Goal: Answer question/provide support: Share knowledge or assist other users

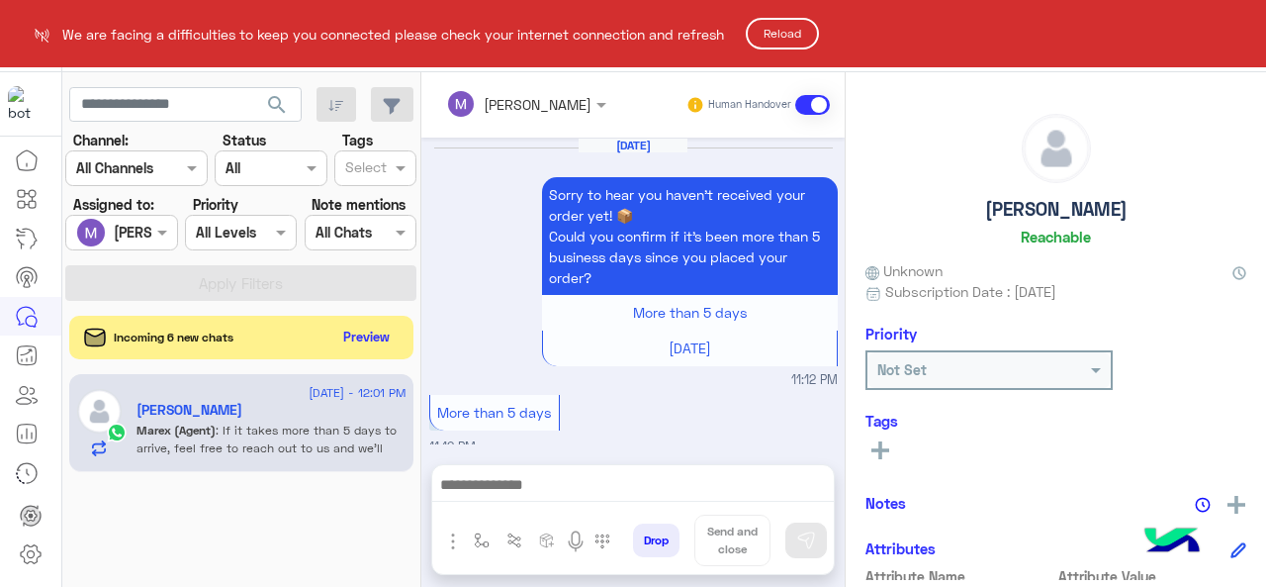
scroll to position [1185, 0]
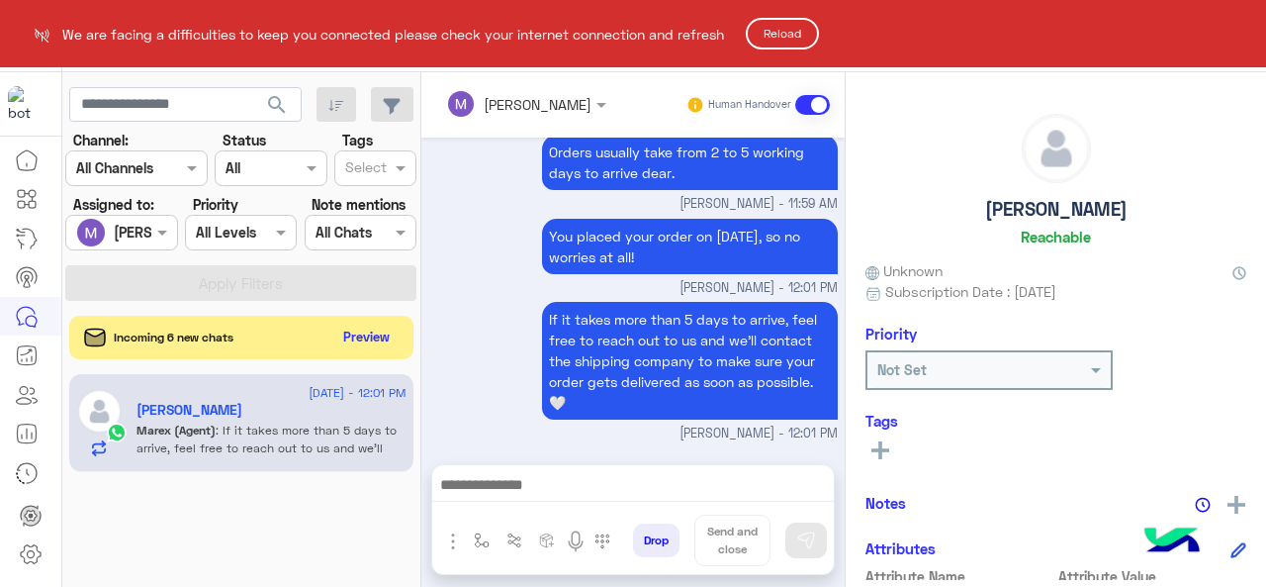
click at [782, 39] on button "Reload" at bounding box center [782, 34] width 73 height 32
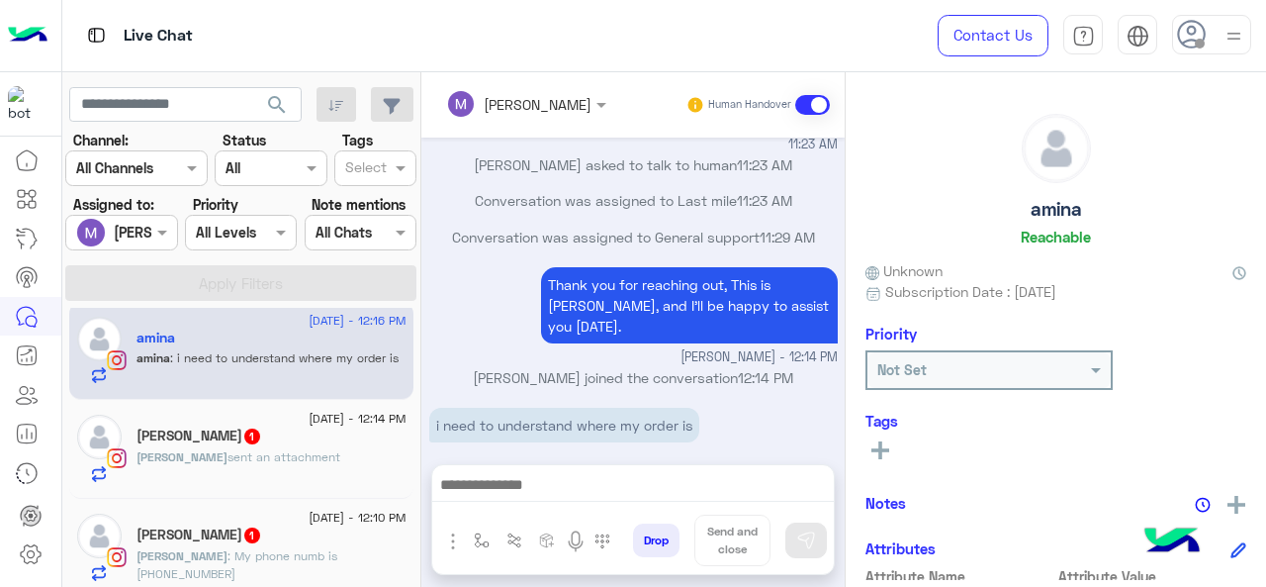
scroll to position [220, 0]
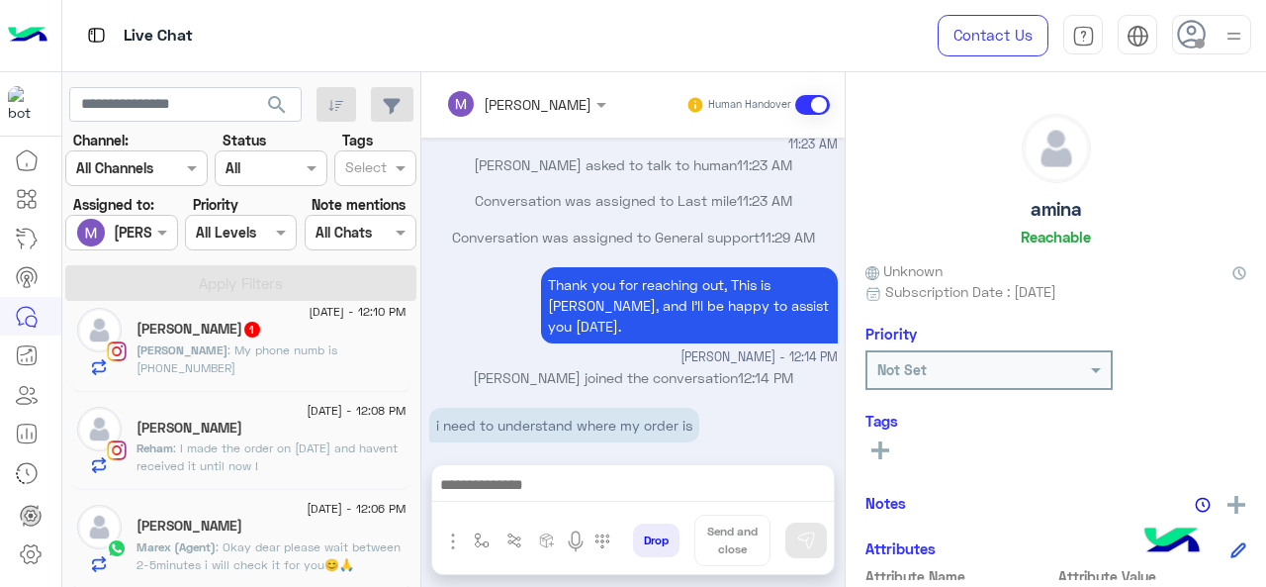
click at [316, 416] on span "6 September - 12:08 PM" at bounding box center [356, 411] width 99 height 18
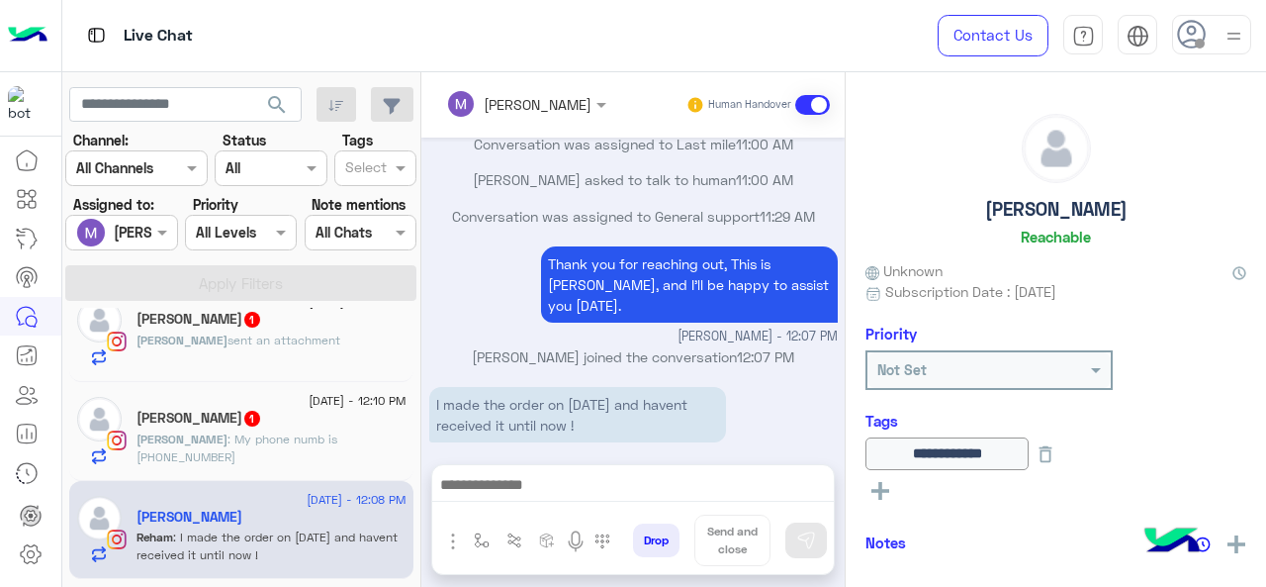
scroll to position [122, 0]
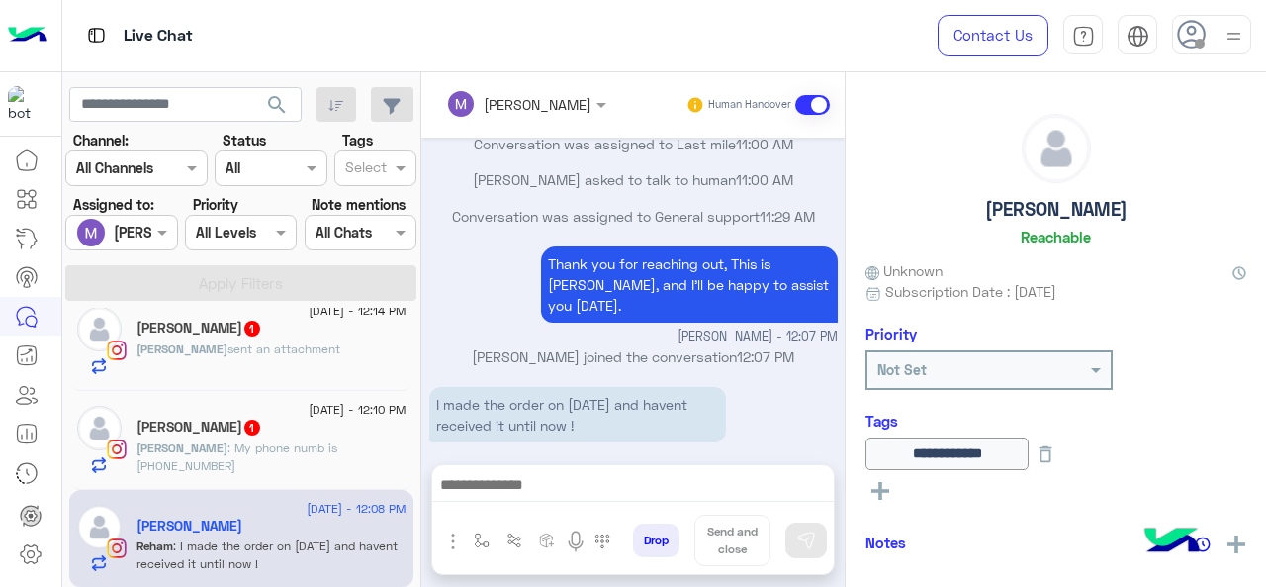
click at [245, 439] on p "Lina : My phone numb is 01207766887" at bounding box center [272, 457] width 270 height 36
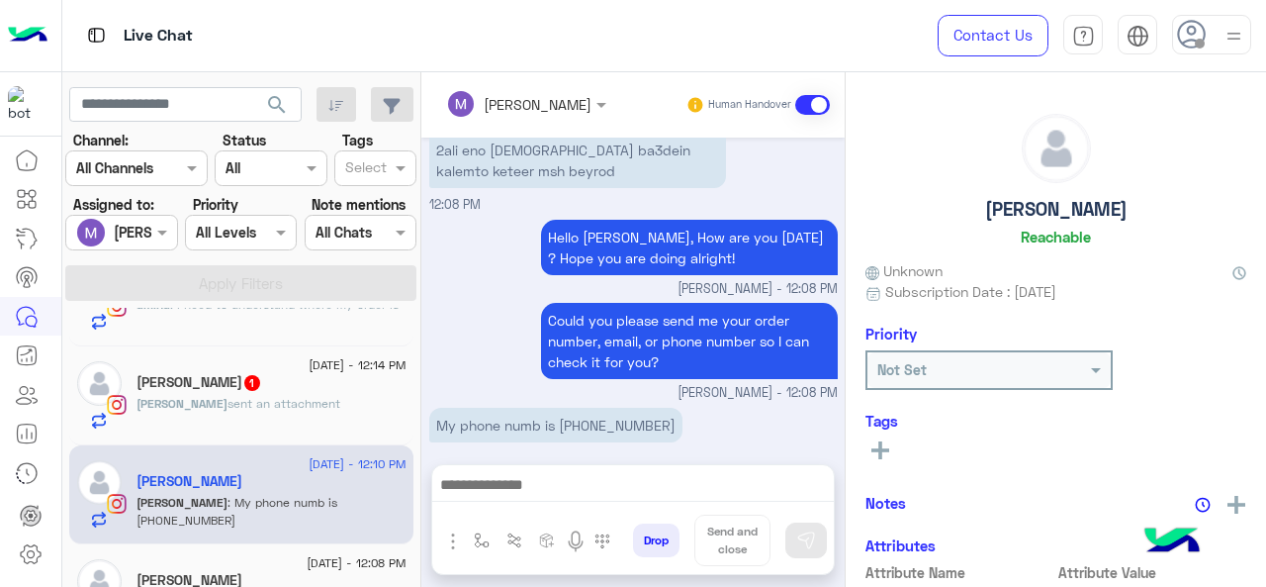
scroll to position [66, 0]
click at [232, 393] on div "Aya Abdel Rahman 1" at bounding box center [272, 385] width 270 height 21
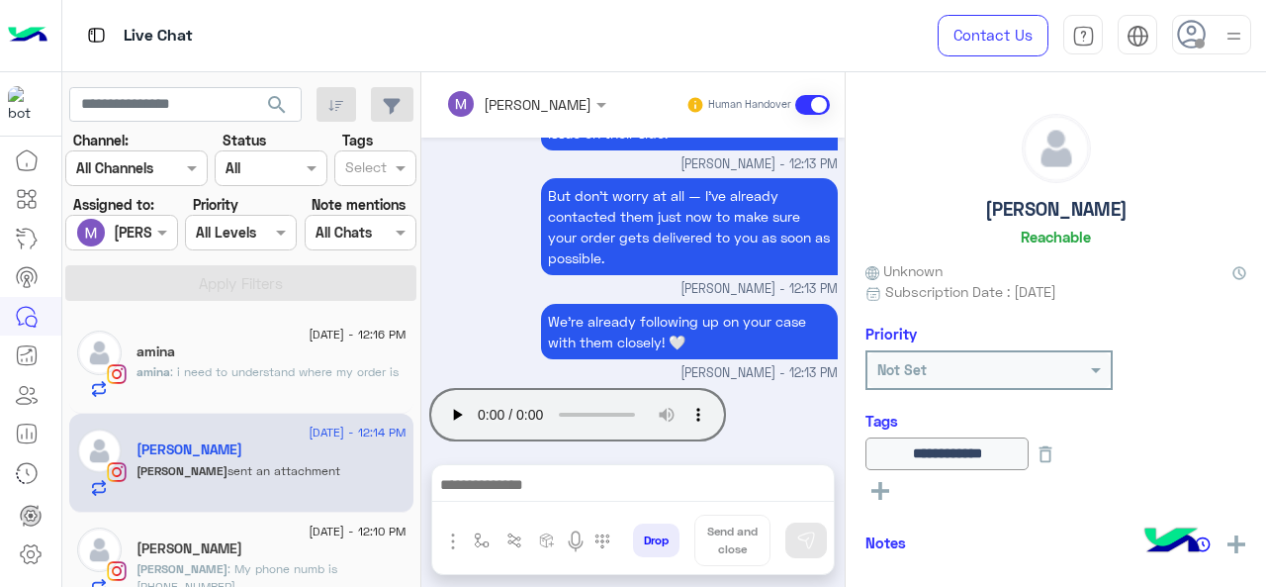
click at [232, 393] on div "amina : i need to understand where my order is" at bounding box center [272, 380] width 270 height 35
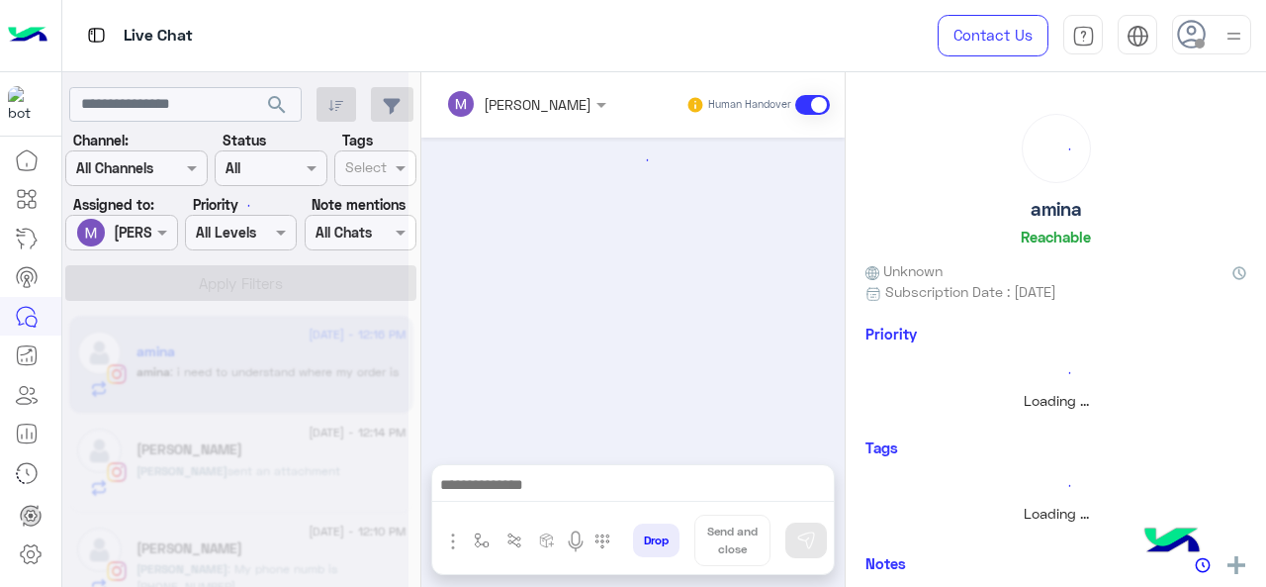
scroll to position [622, 0]
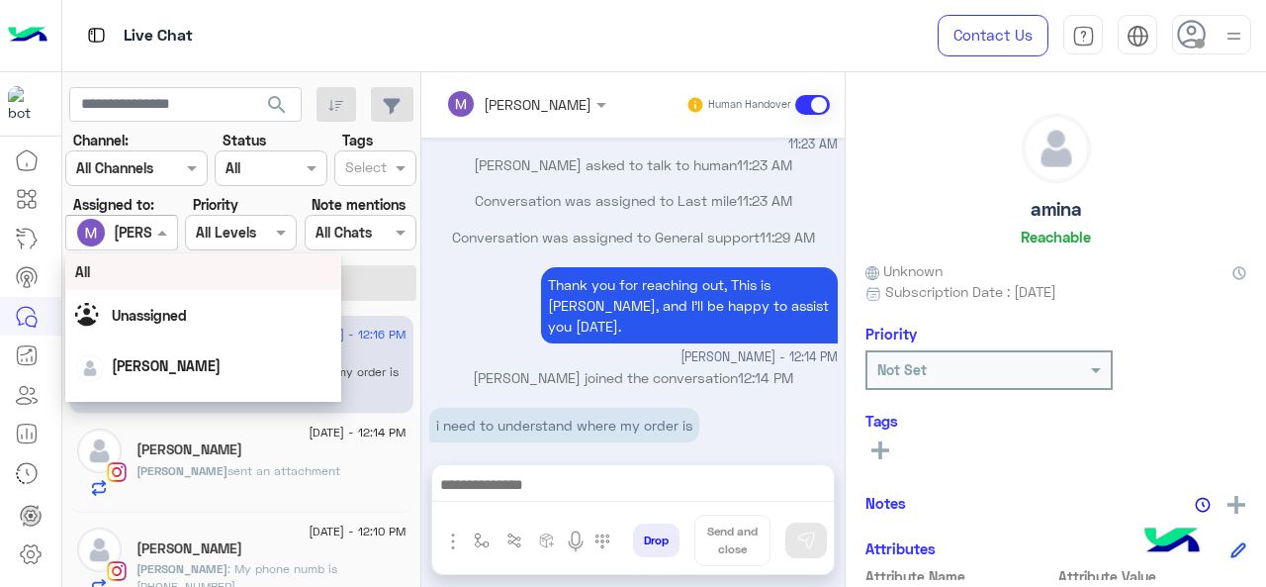
click at [131, 236] on div at bounding box center [121, 232] width 110 height 23
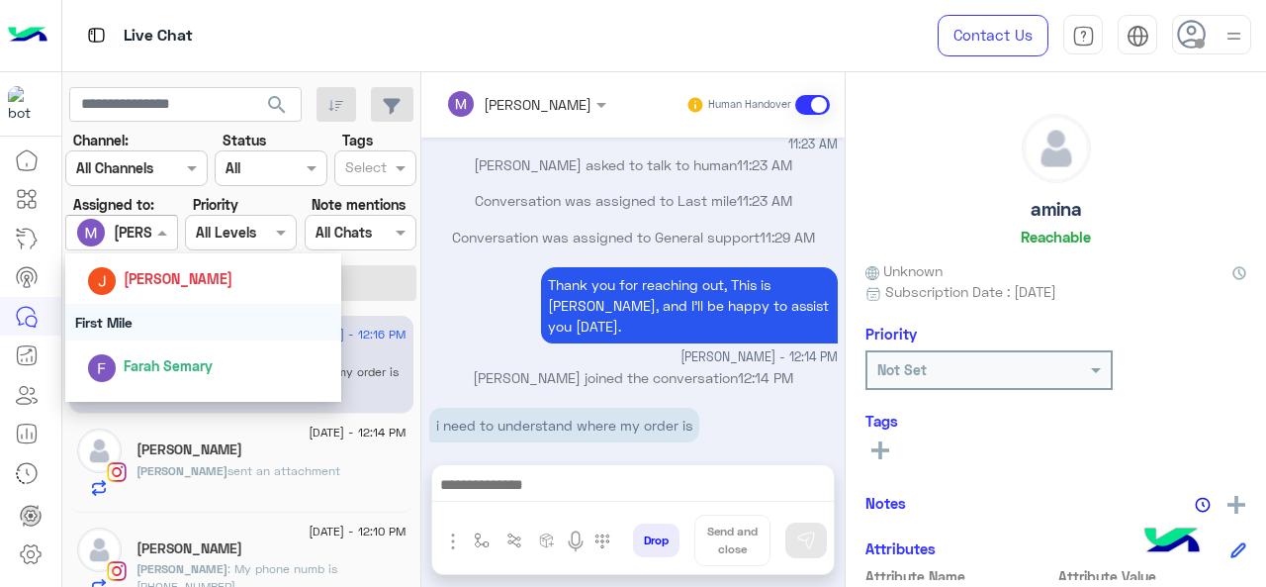
scroll to position [312, 0]
click at [135, 320] on div "First Mile" at bounding box center [203, 322] width 277 height 37
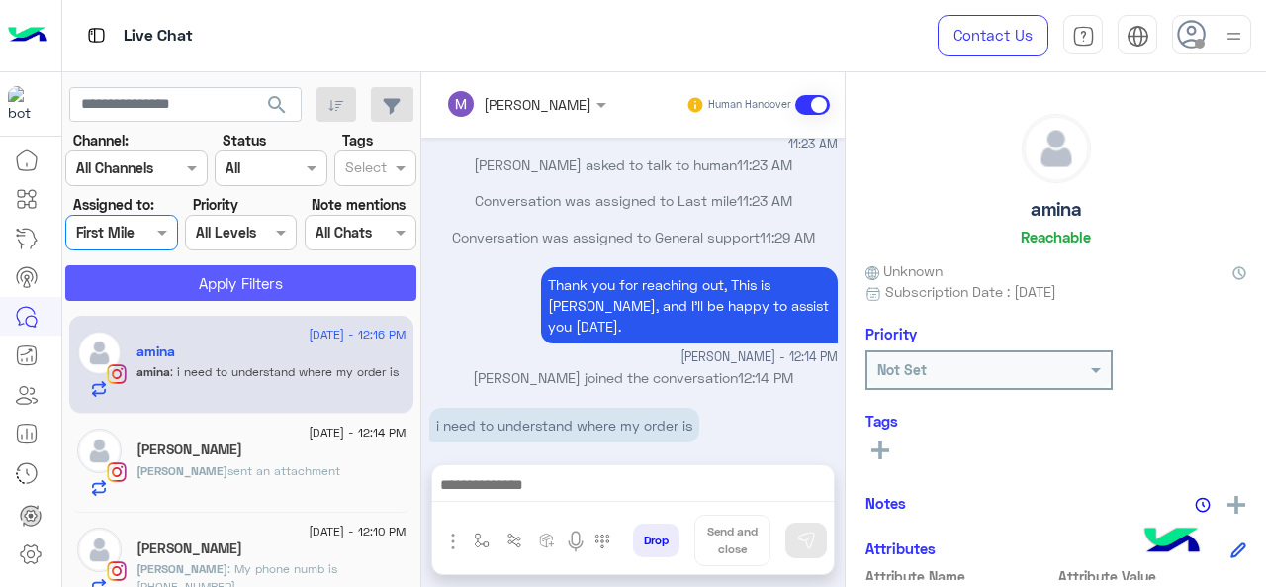
click at [148, 296] on button "Apply Filters" at bounding box center [240, 283] width 351 height 36
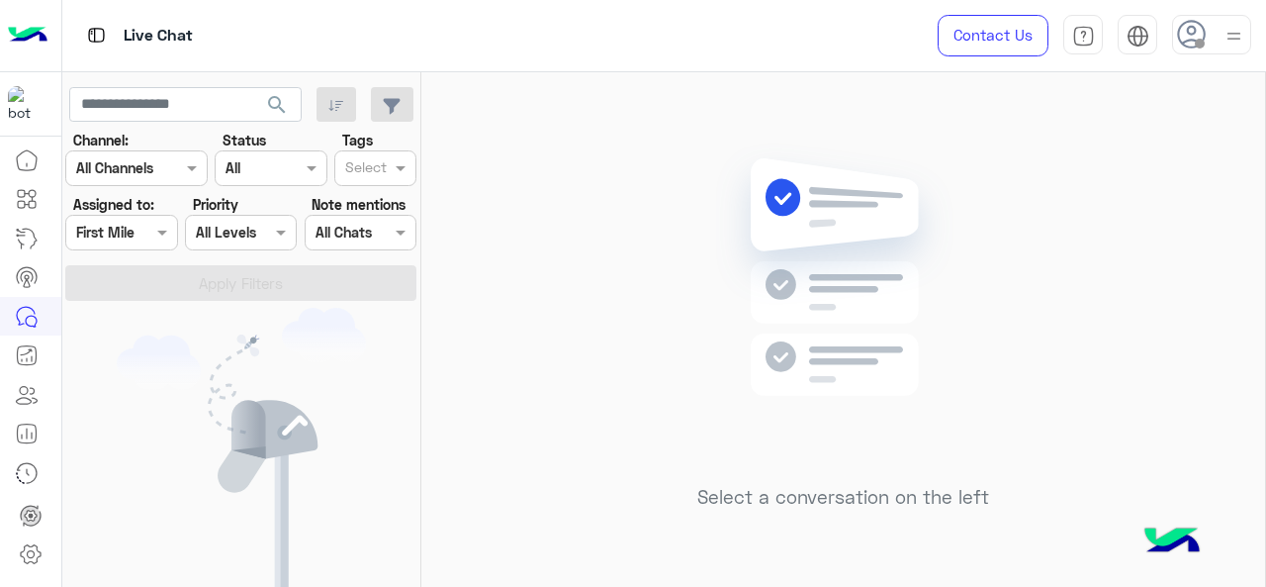
click at [141, 232] on div at bounding box center [121, 232] width 110 height 23
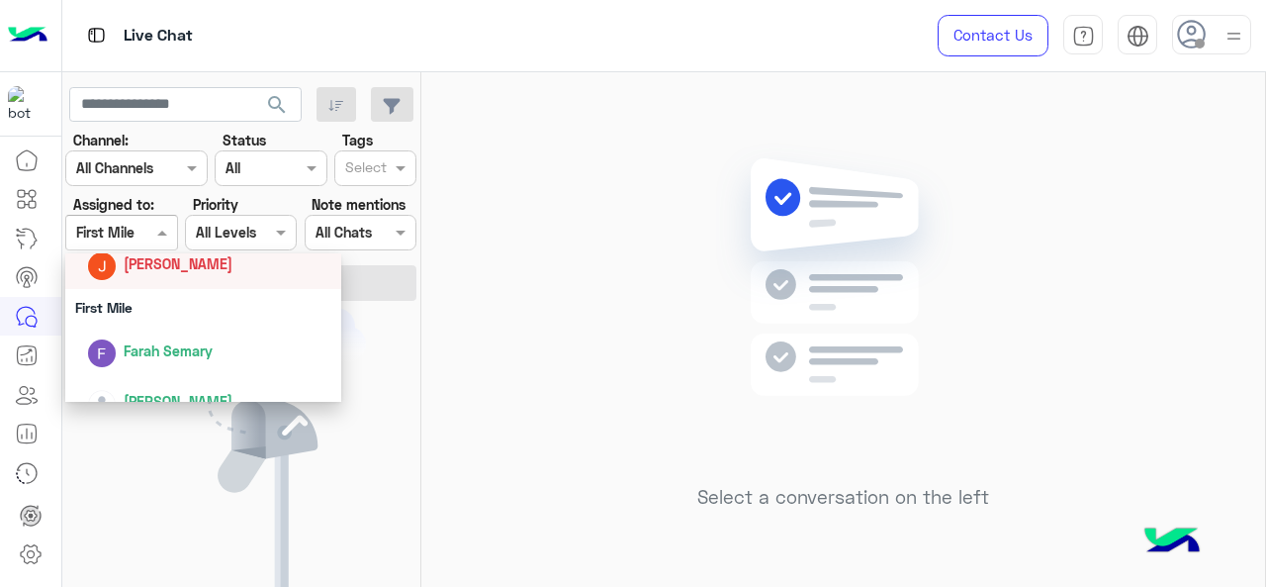
scroll to position [331, 0]
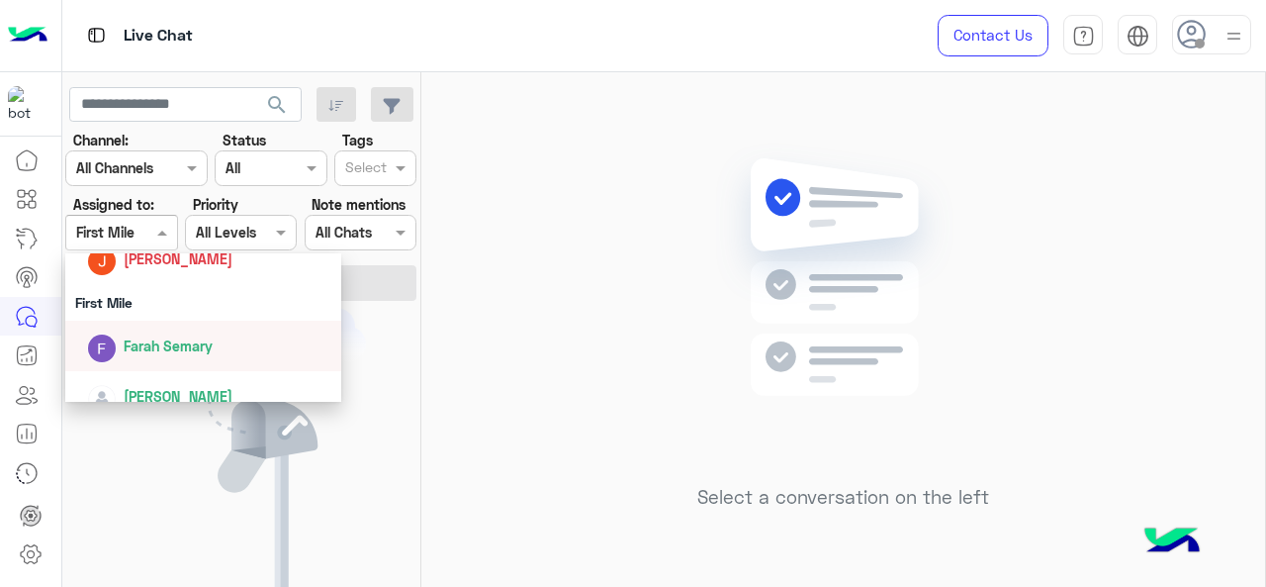
click at [162, 353] on span "Farah Semary" at bounding box center [168, 345] width 89 height 17
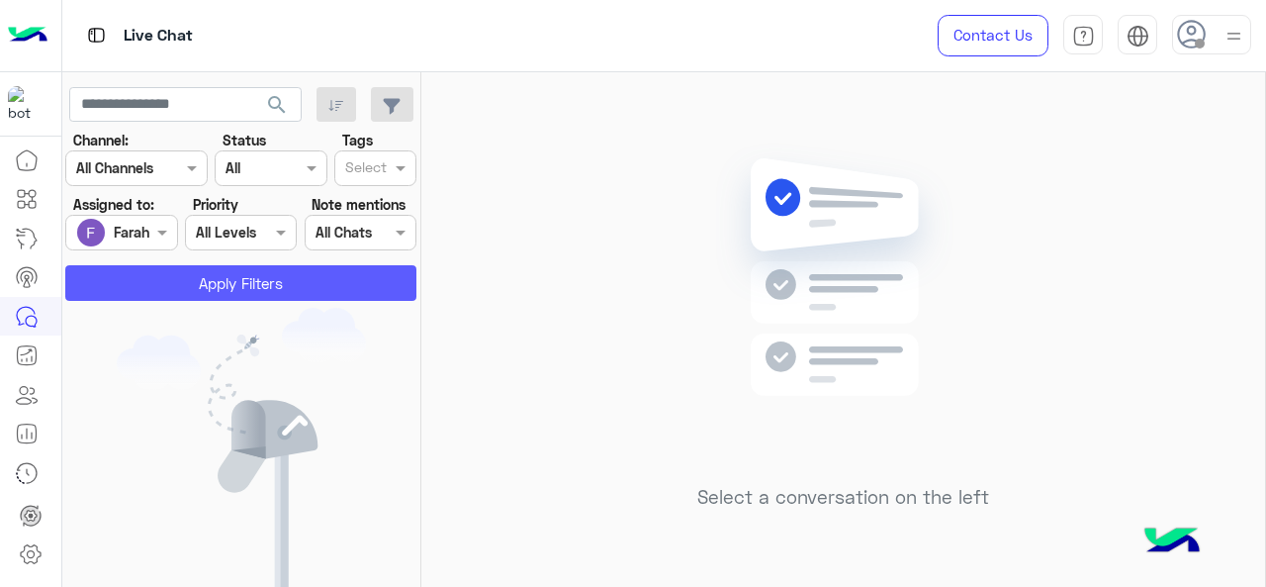
click at [161, 268] on button "Apply Filters" at bounding box center [240, 283] width 351 height 36
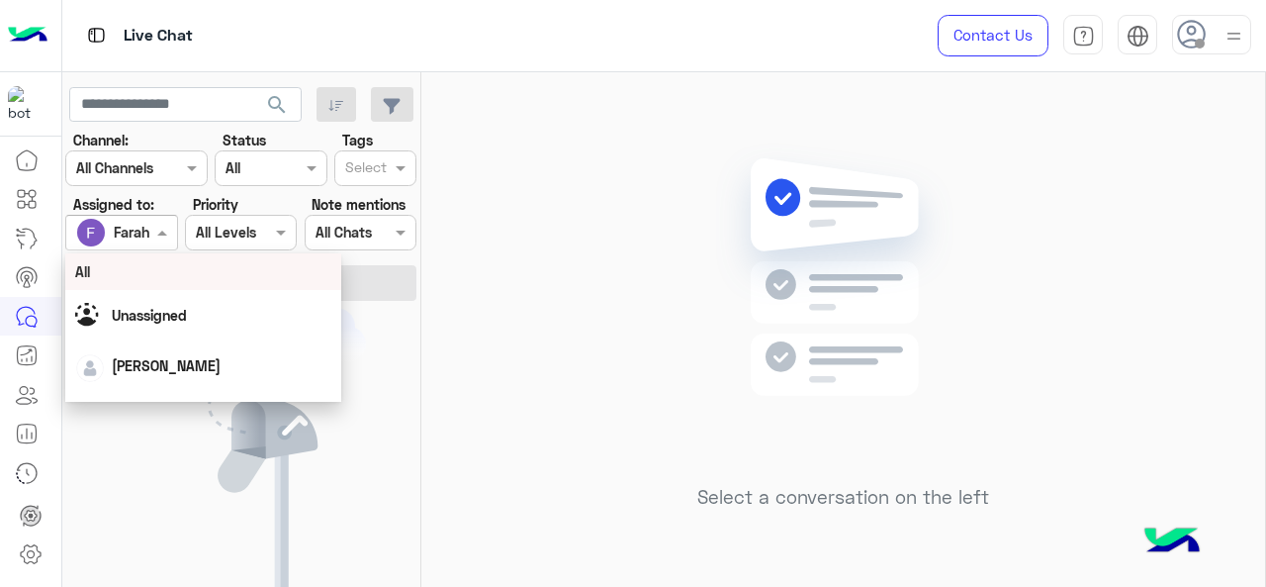
drag, startPoint x: 162, startPoint y: 233, endPoint x: 160, endPoint y: 367, distance: 133.6
click at [160, 367] on body "Live Chat Contact Us Help Center عربي English search Channel: Channel All Chann…" at bounding box center [633, 293] width 1266 height 587
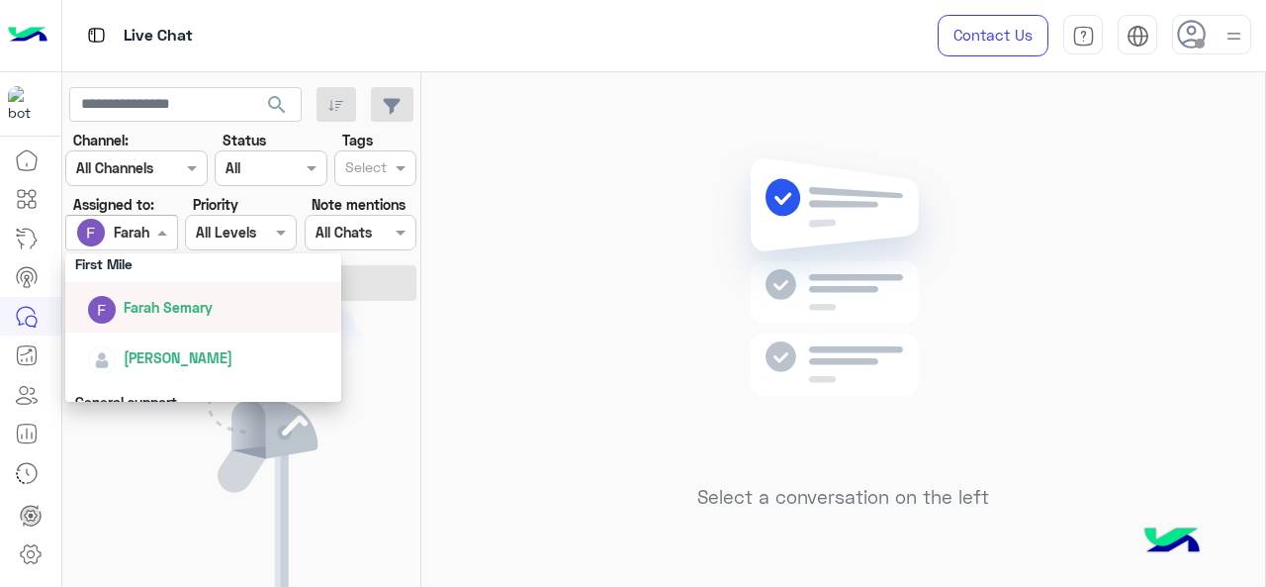
scroll to position [369, 0]
click at [160, 367] on div "Mariam Ahmed" at bounding box center [178, 358] width 109 height 21
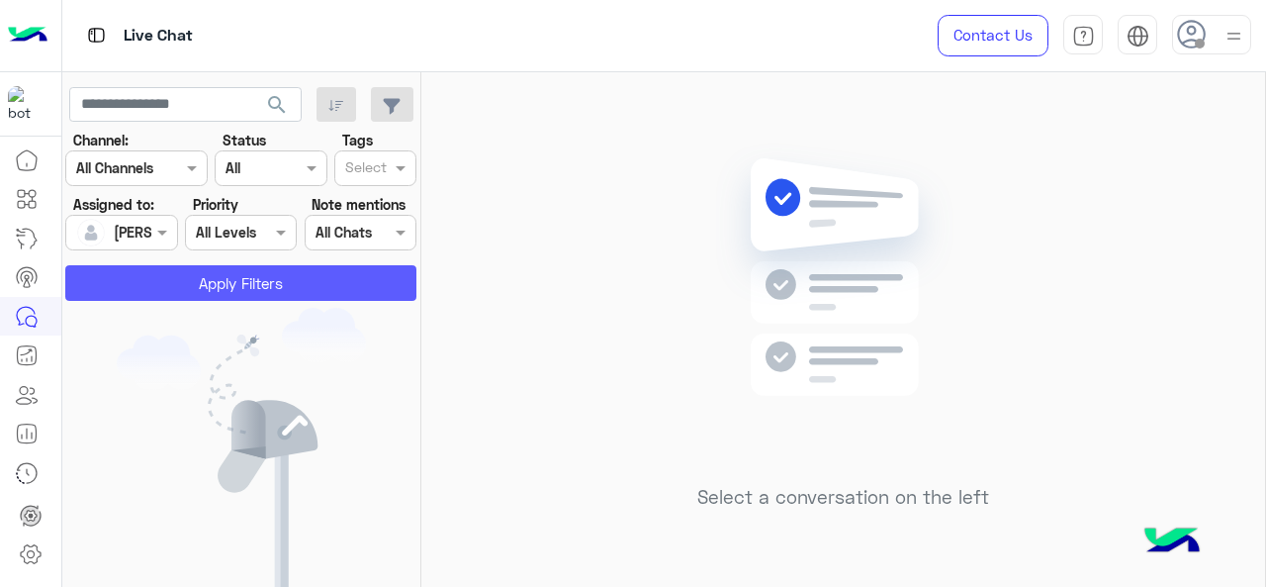
click at [156, 269] on button "Apply Filters" at bounding box center [240, 283] width 351 height 36
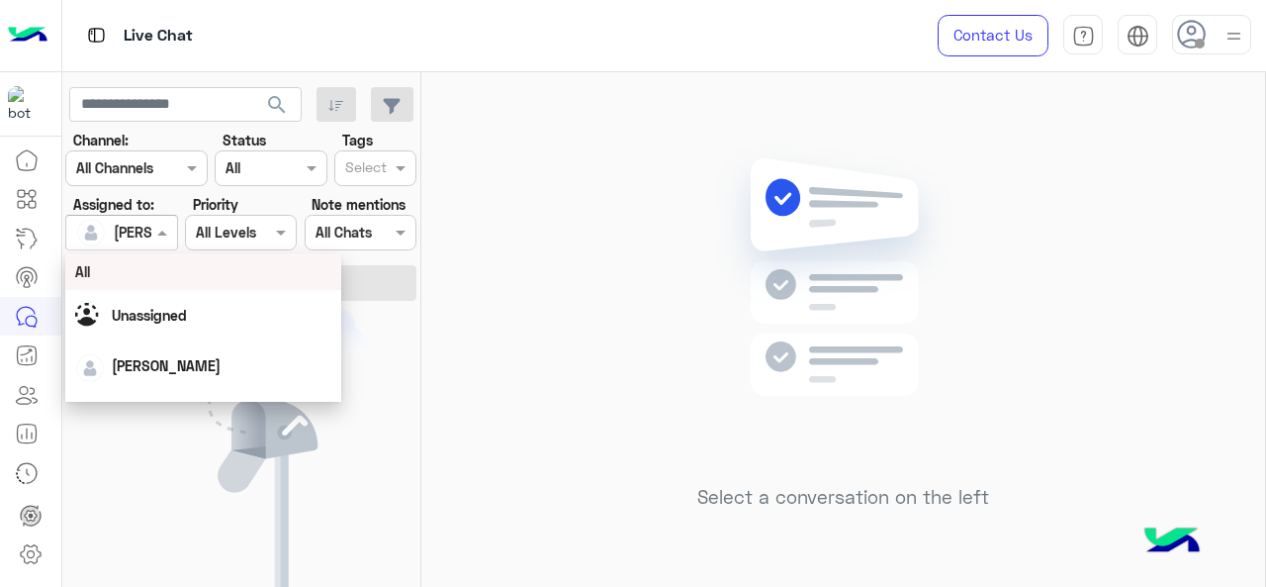
click at [158, 238] on span at bounding box center [164, 232] width 25 height 21
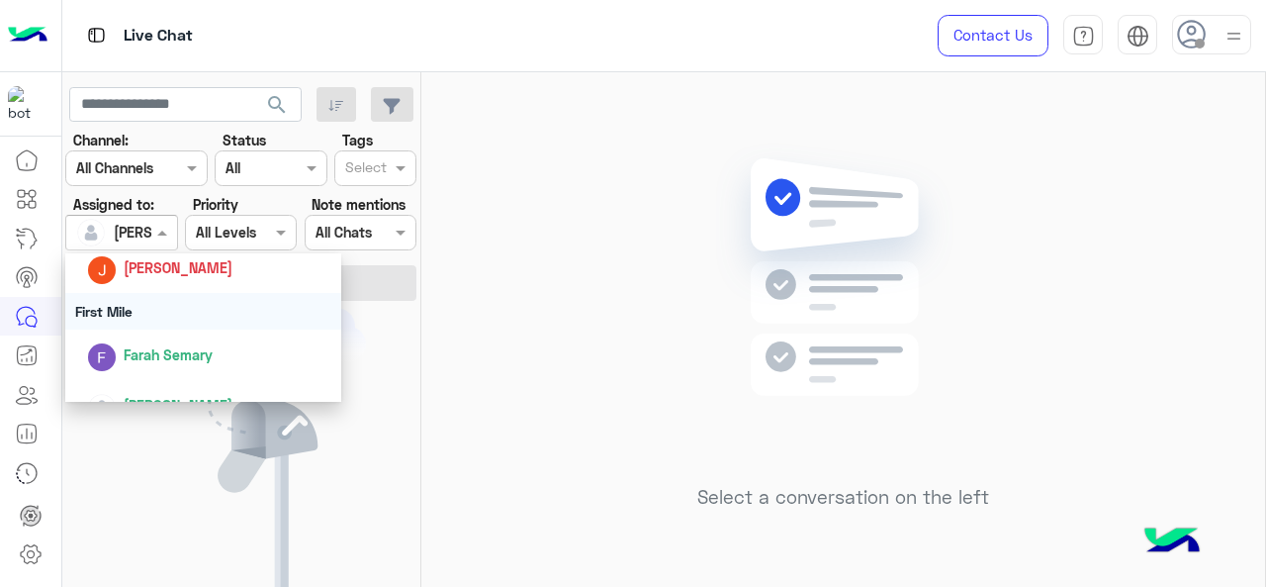
scroll to position [438, 0]
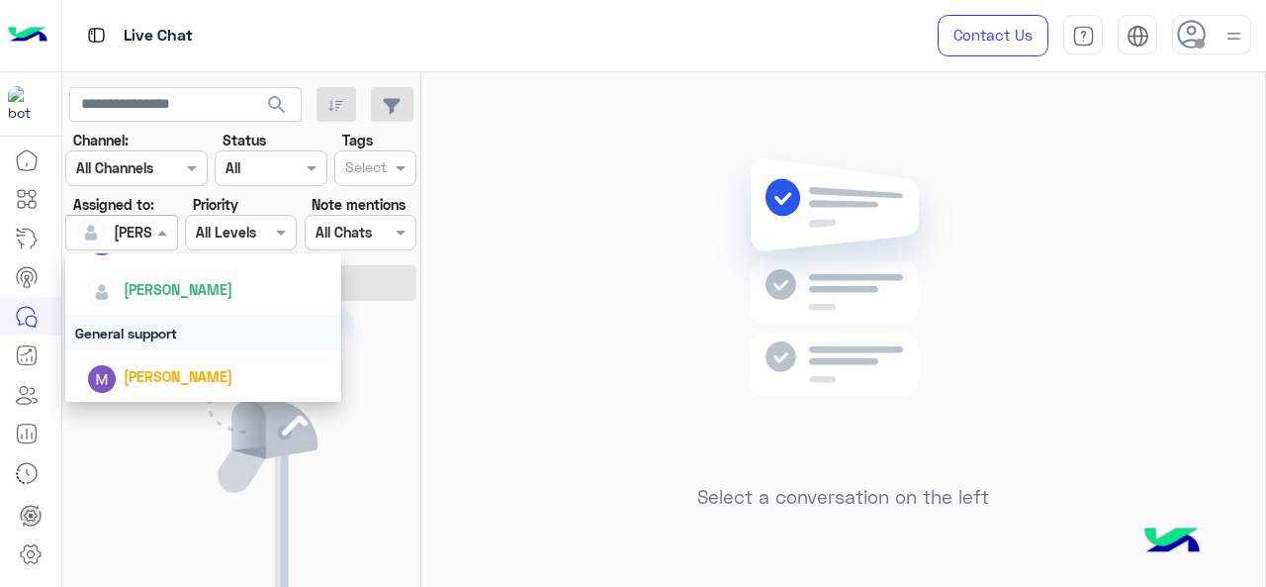
click at [148, 334] on div "General support" at bounding box center [203, 333] width 277 height 37
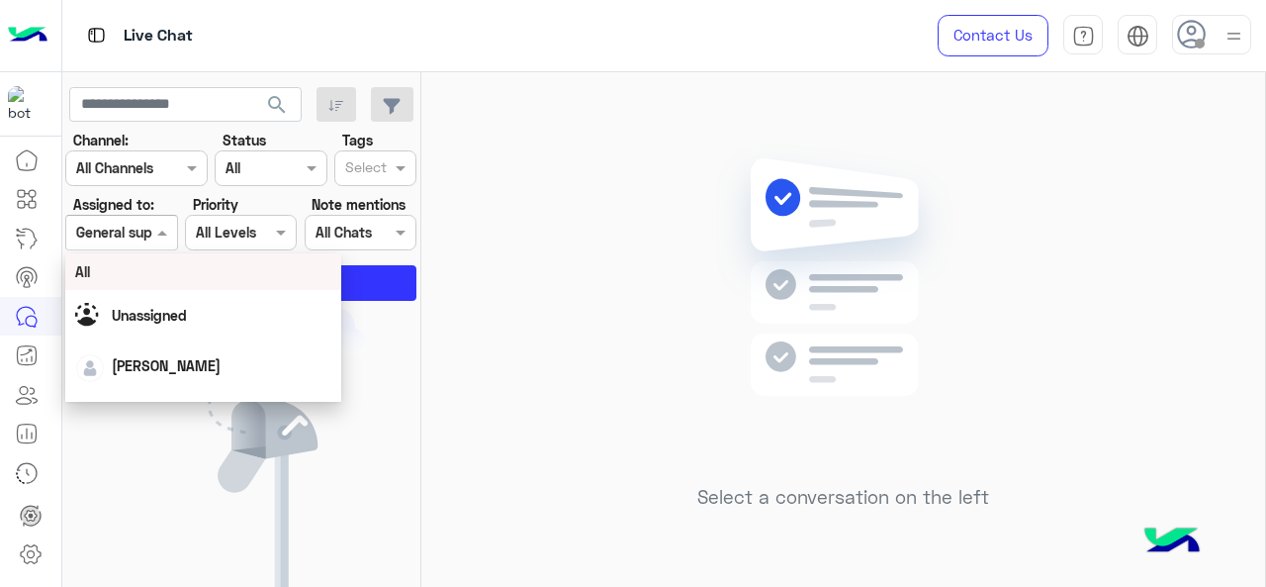
click at [140, 232] on div at bounding box center [121, 232] width 110 height 23
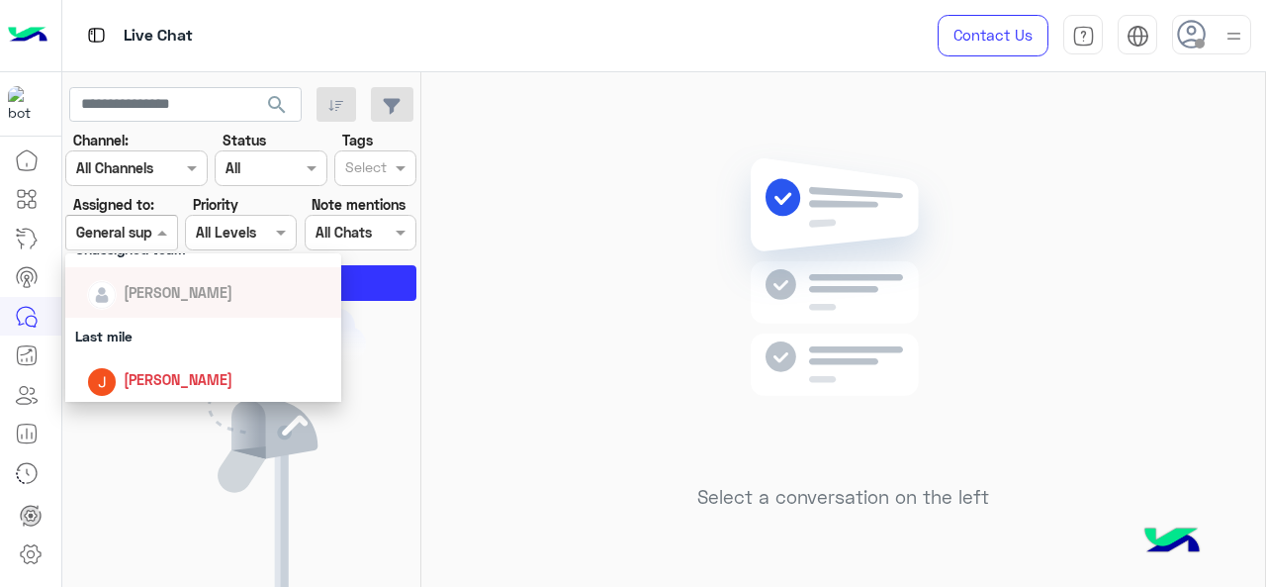
scroll to position [217, 0]
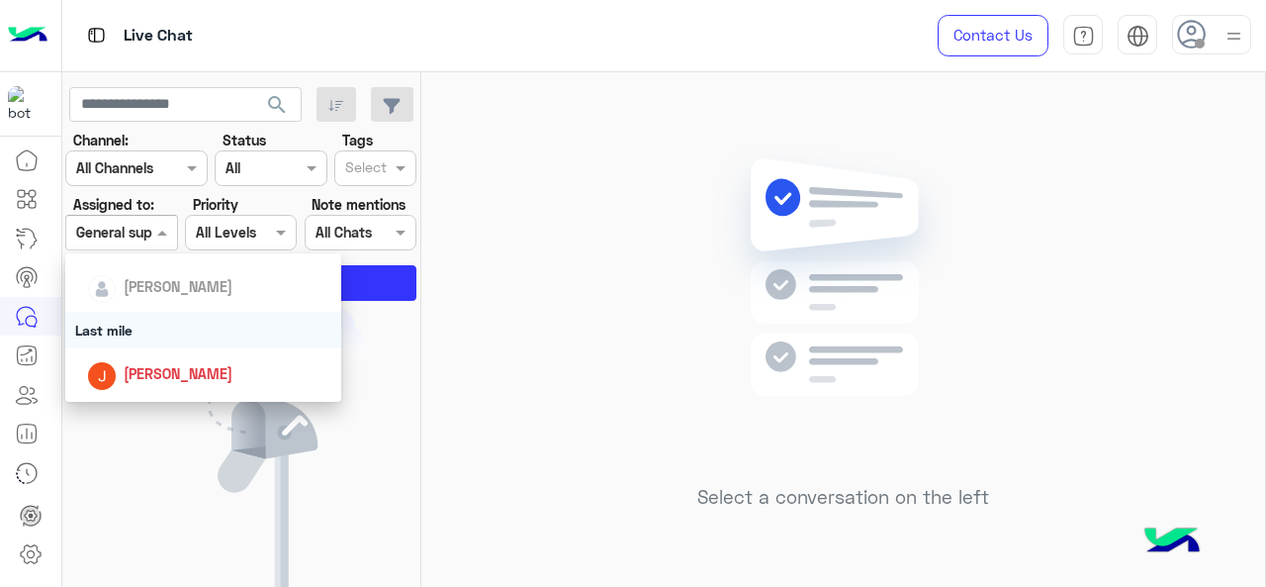
click at [146, 337] on div "Last mile" at bounding box center [203, 330] width 277 height 37
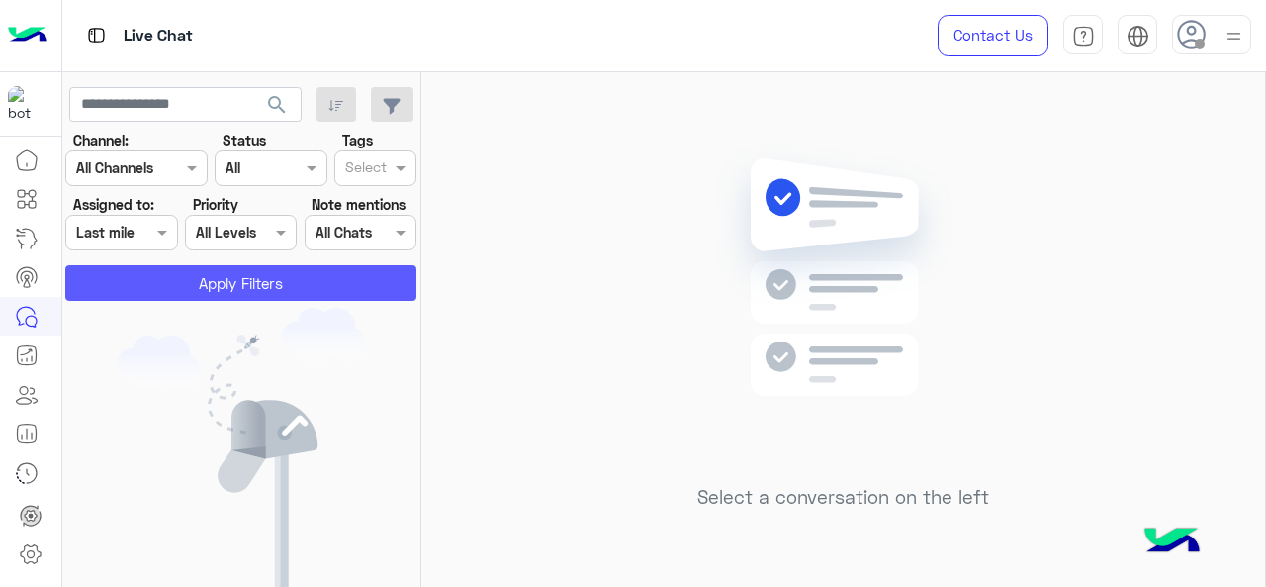
click at [172, 283] on button "Apply Filters" at bounding box center [240, 283] width 351 height 36
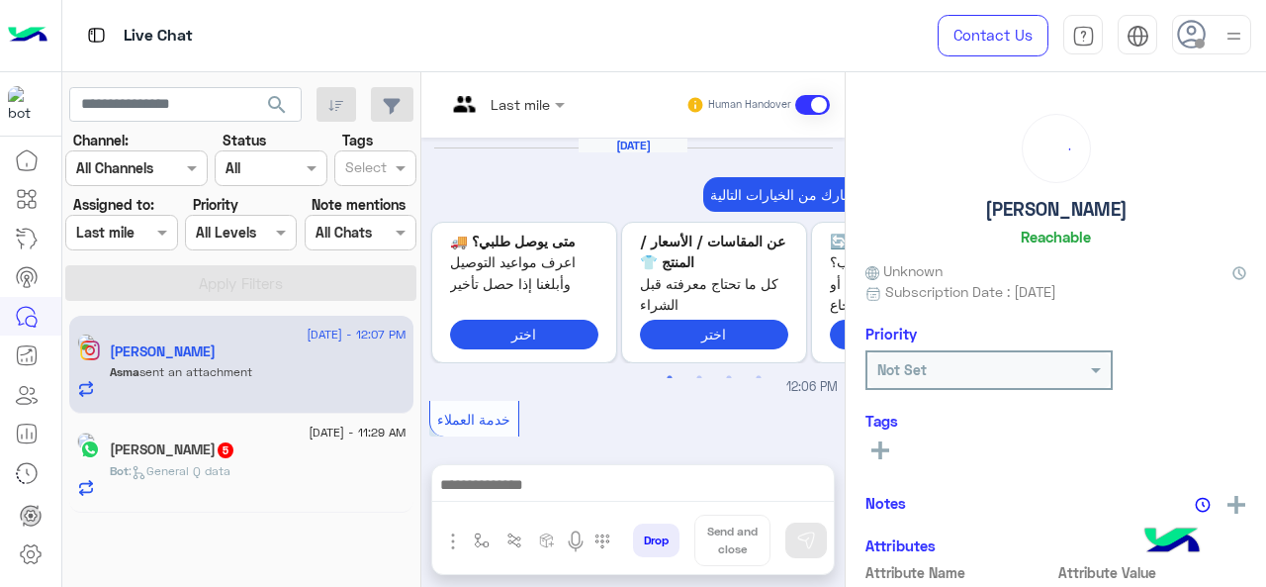
scroll to position [1049, 0]
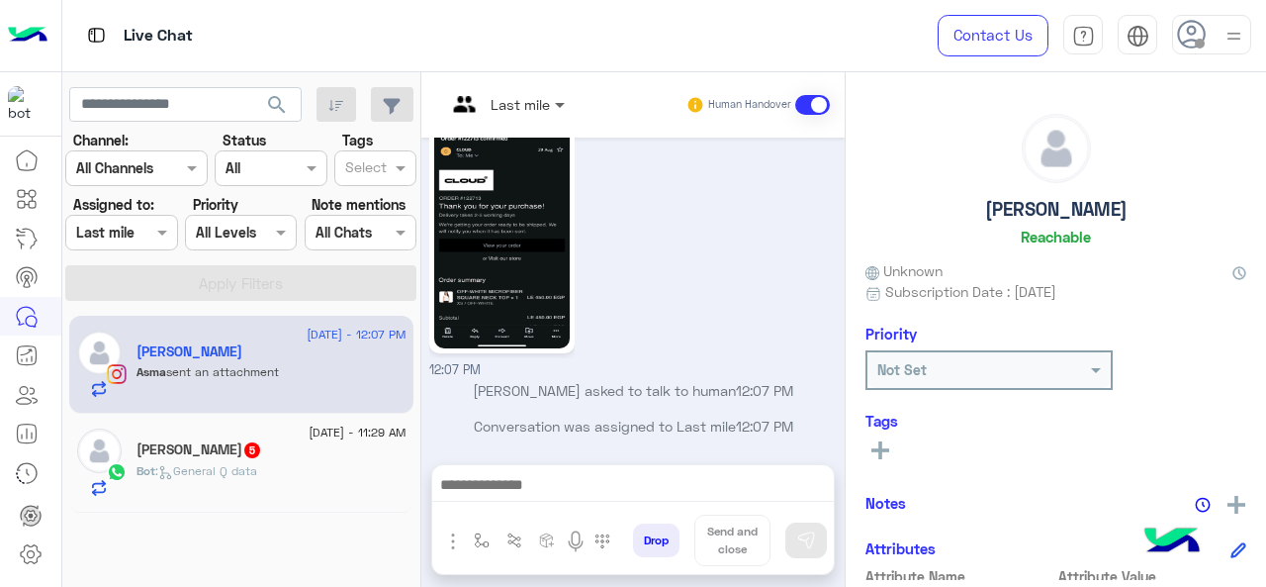
click at [556, 98] on span at bounding box center [562, 104] width 25 height 21
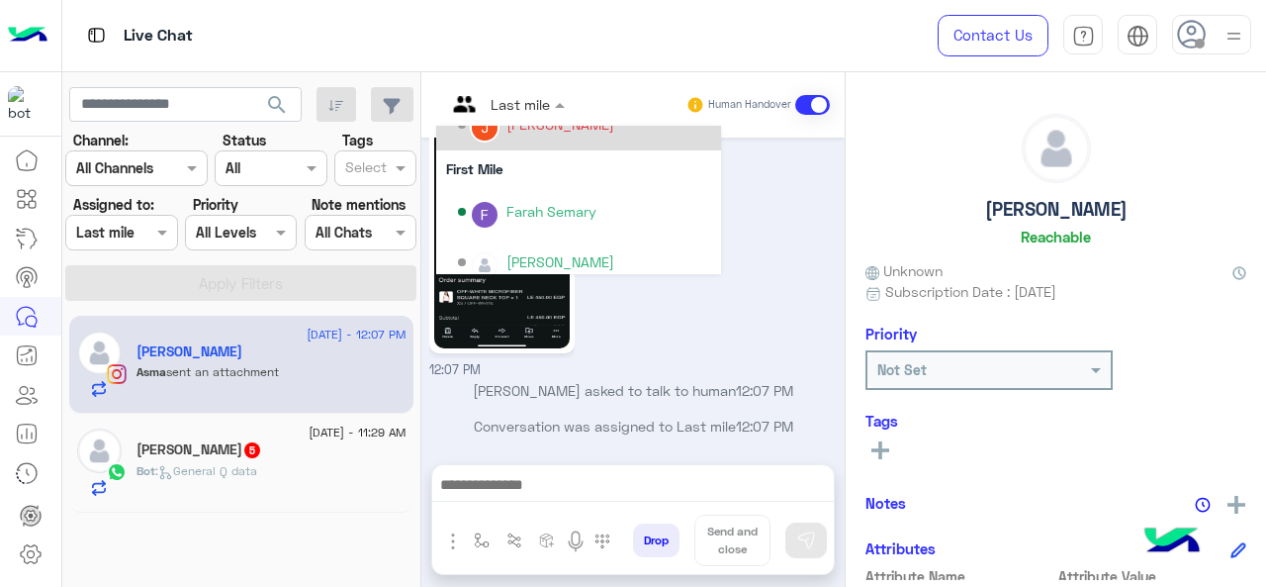
scroll to position [402, 0]
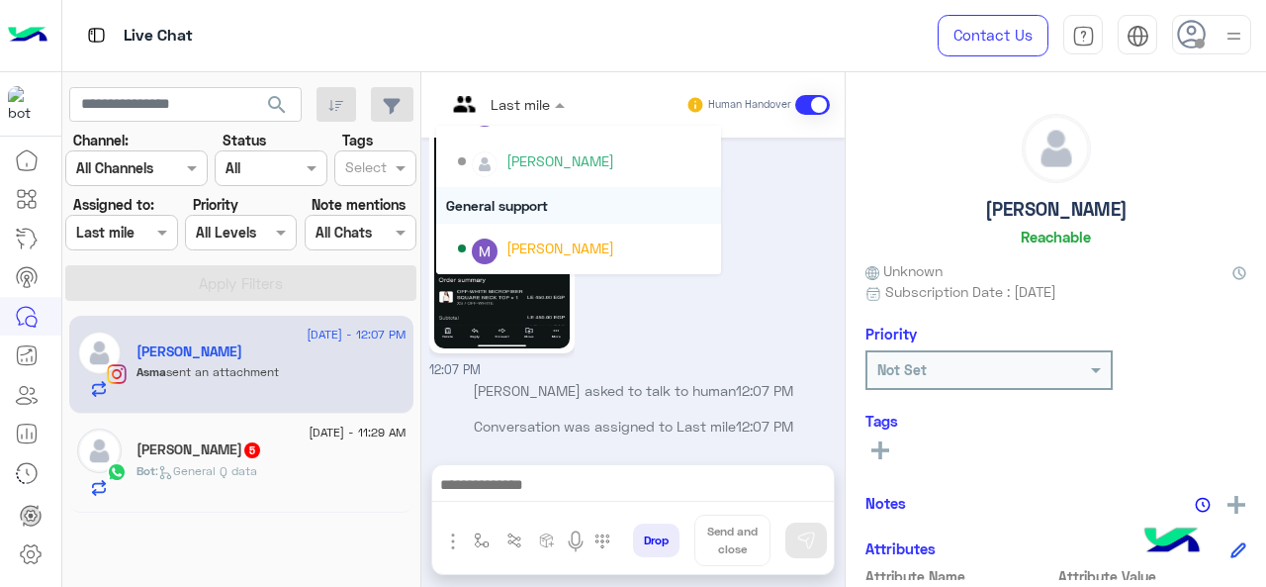
click at [494, 208] on div "General support" at bounding box center [578, 205] width 285 height 37
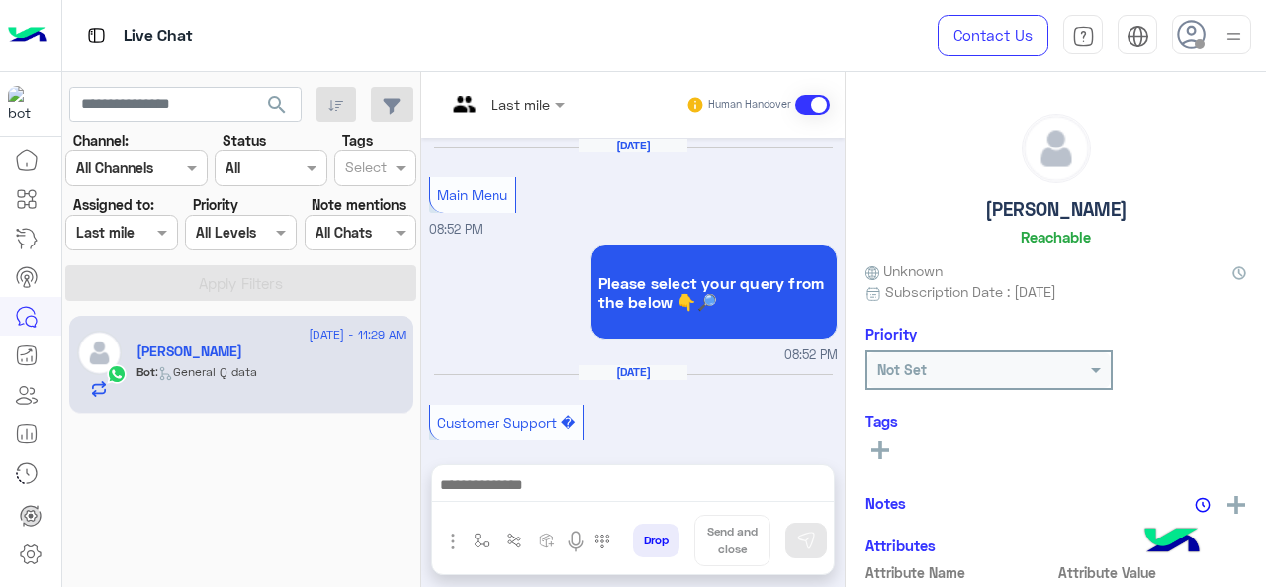
scroll to position [735, 0]
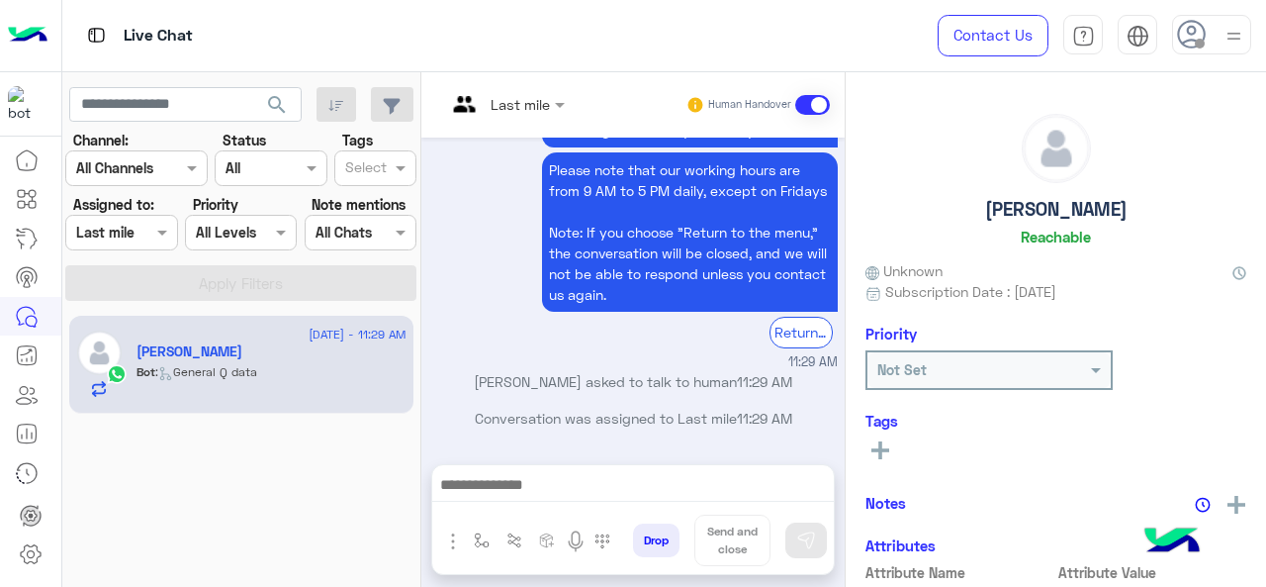
click at [509, 96] on input "text" at bounding box center [481, 104] width 71 height 21
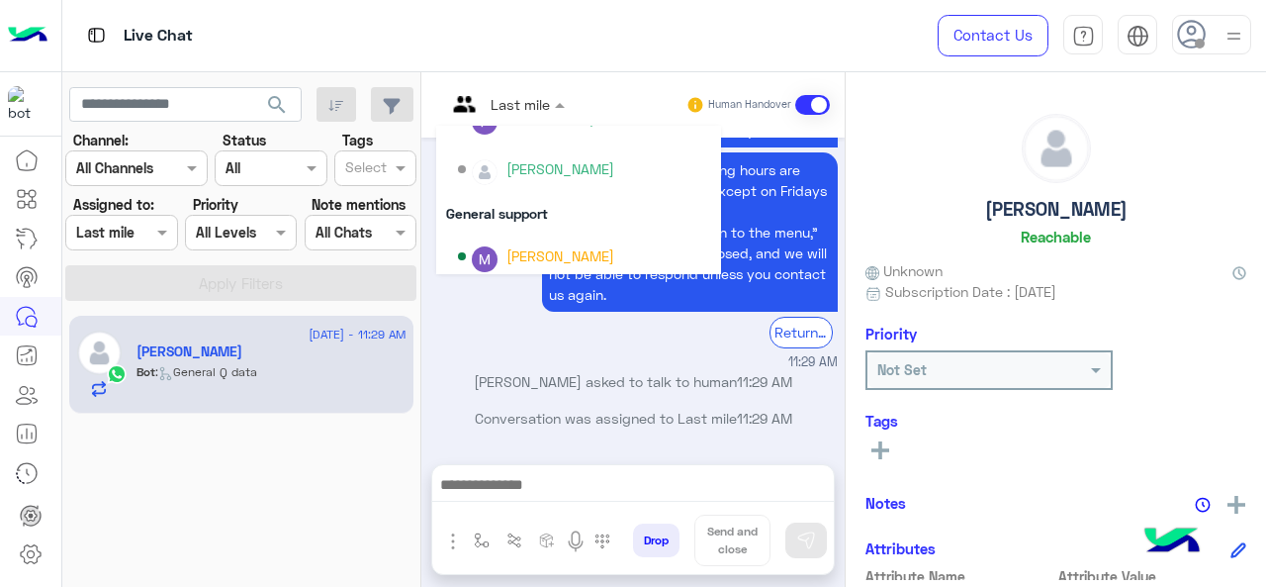
scroll to position [402, 0]
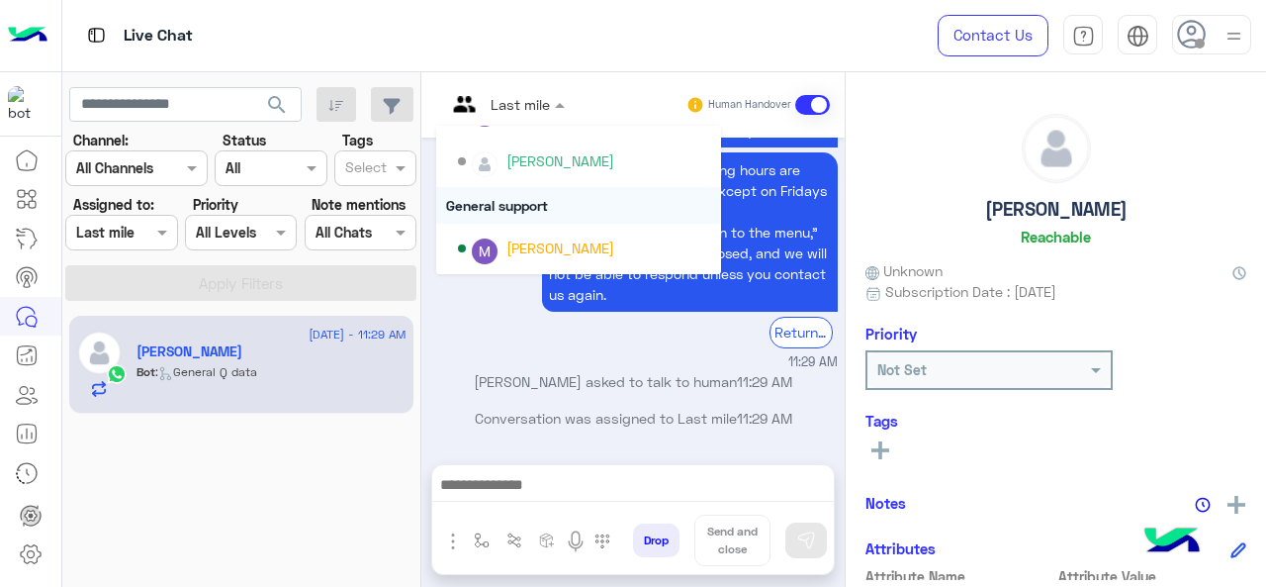
click at [501, 210] on div "General support" at bounding box center [578, 205] width 285 height 37
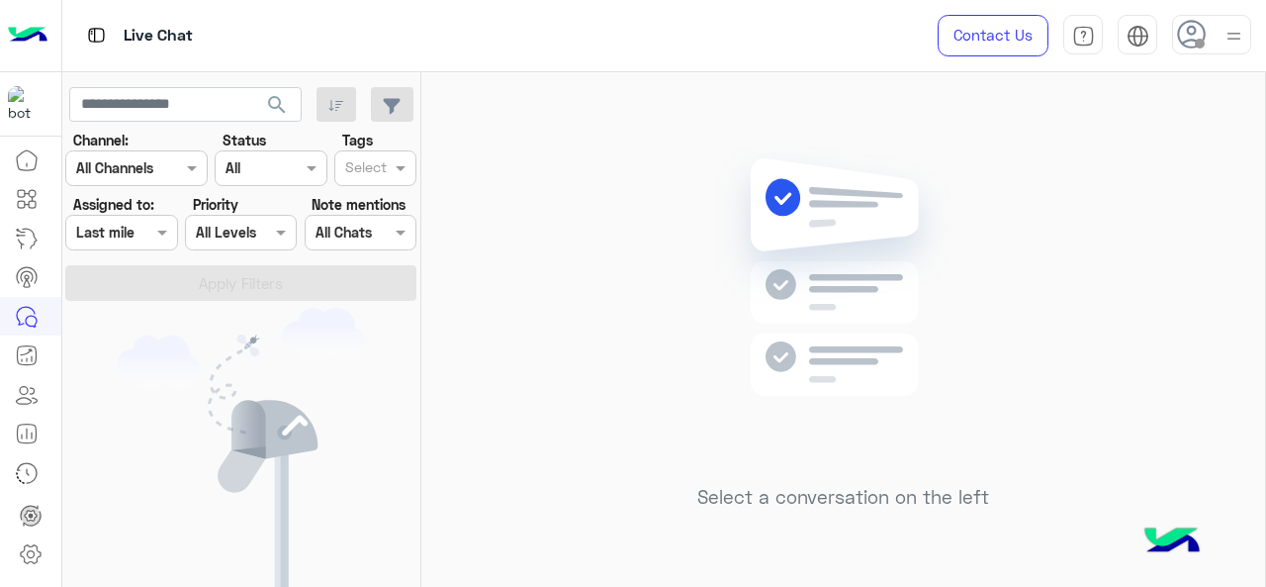
click at [95, 233] on input "text" at bounding box center [99, 233] width 46 height 21
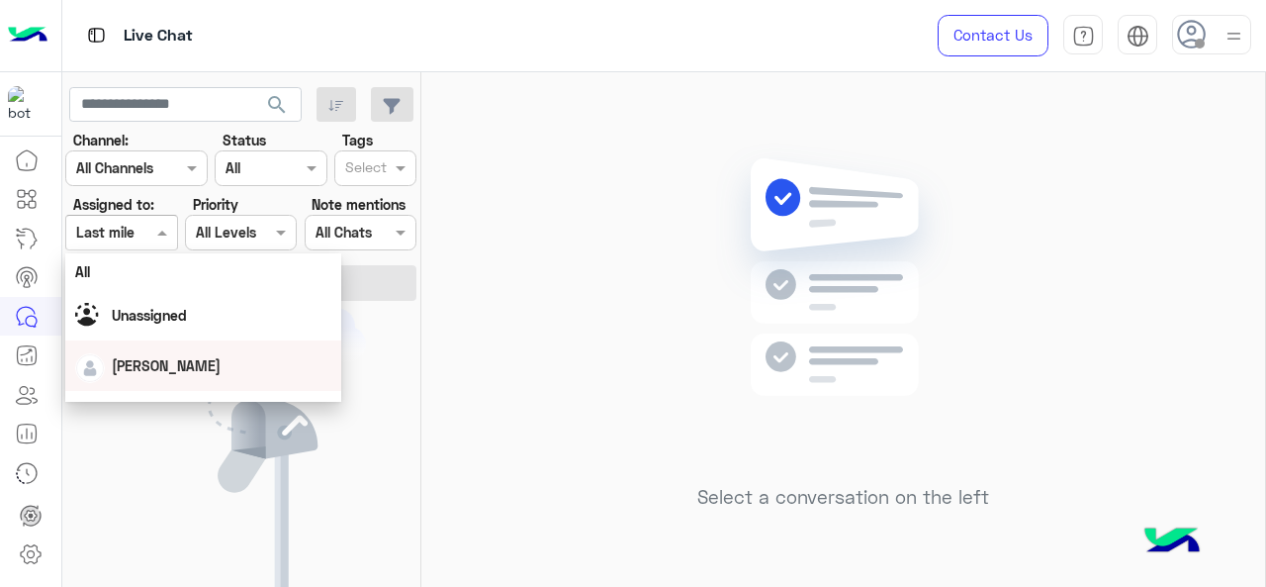
scroll to position [438, 0]
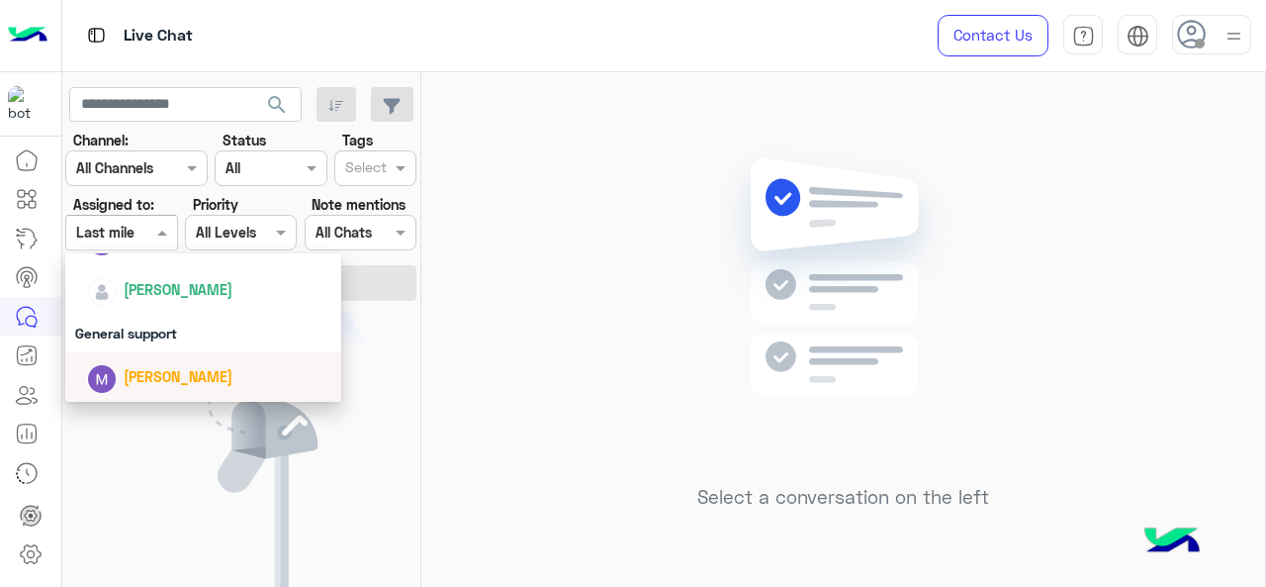
click at [152, 369] on span "[PERSON_NAME]" at bounding box center [178, 376] width 109 height 17
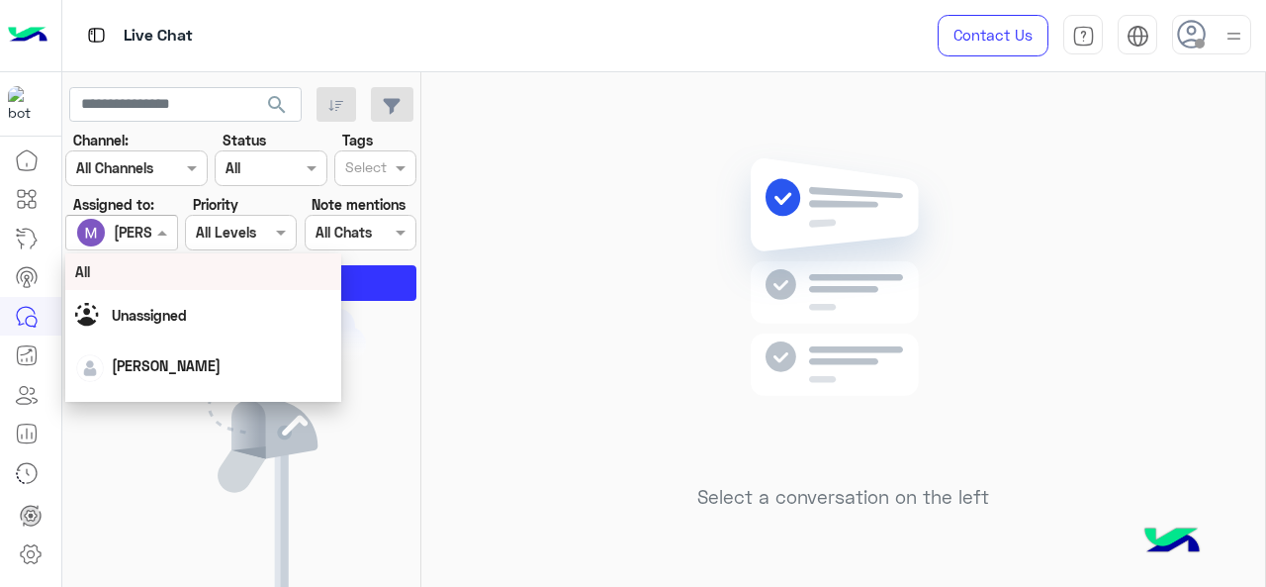
drag, startPoint x: 140, startPoint y: 237, endPoint x: 145, endPoint y: 301, distance: 63.5
click at [140, 238] on div at bounding box center [121, 232] width 110 height 23
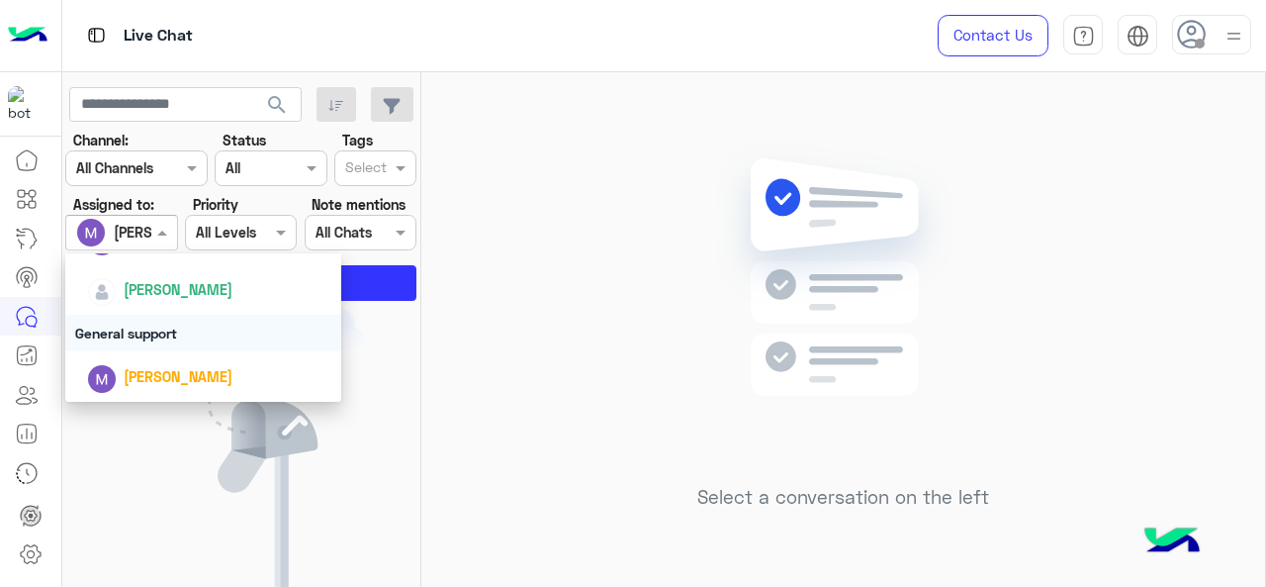
click at [131, 338] on div "General support" at bounding box center [203, 333] width 277 height 37
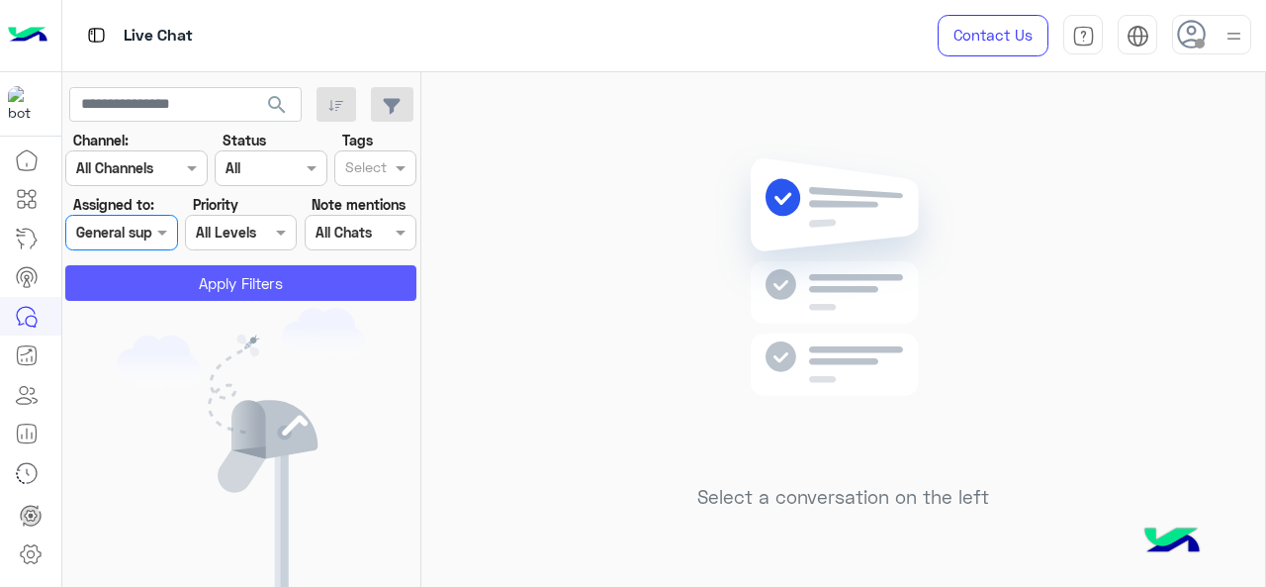
click at [195, 272] on section "Channel: Channel All Channels Status Channel All Tags Select Assigned to: Assig…" at bounding box center [241, 215] width 329 height 171
click at [194, 283] on button "Apply Filters" at bounding box center [240, 283] width 351 height 36
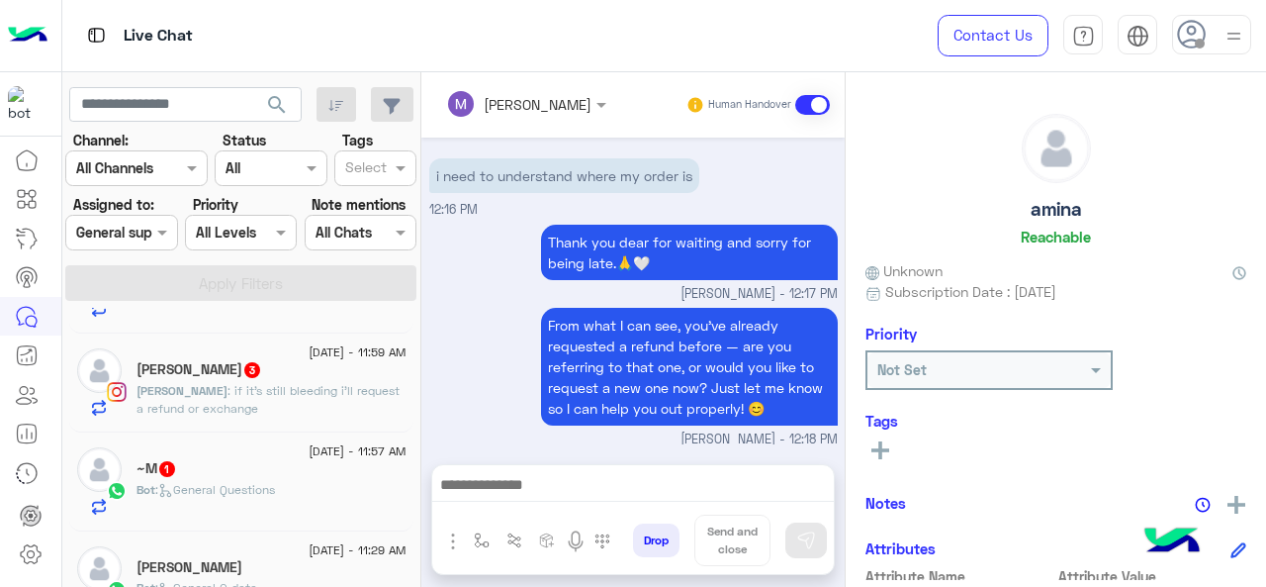
scroll to position [710, 0]
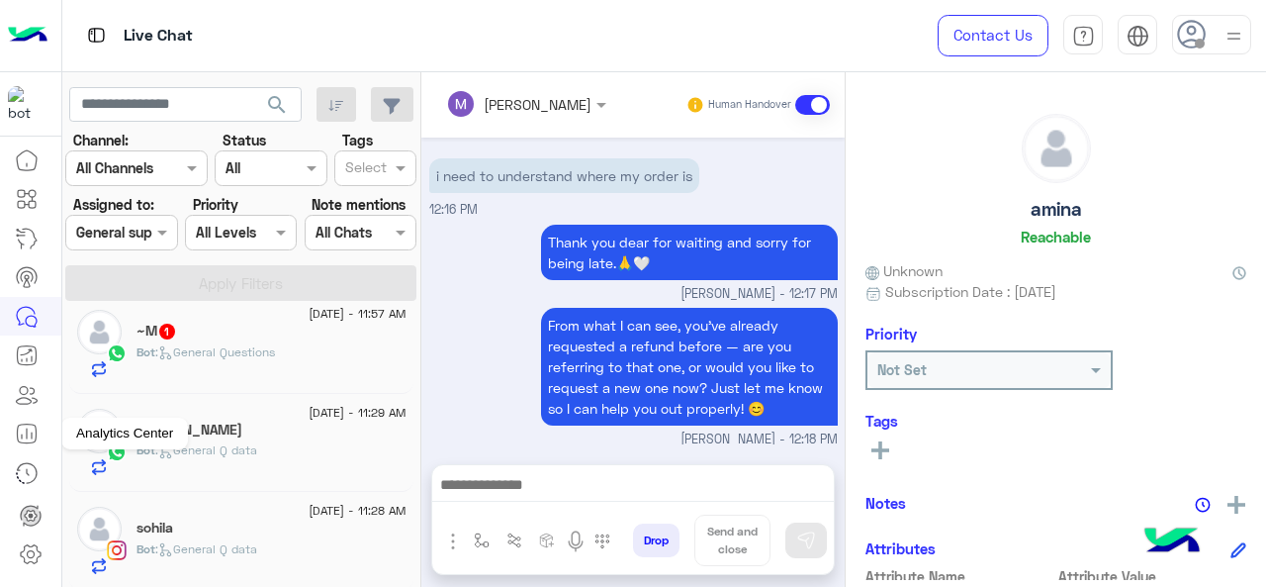
click at [24, 428] on icon at bounding box center [27, 433] width 24 height 24
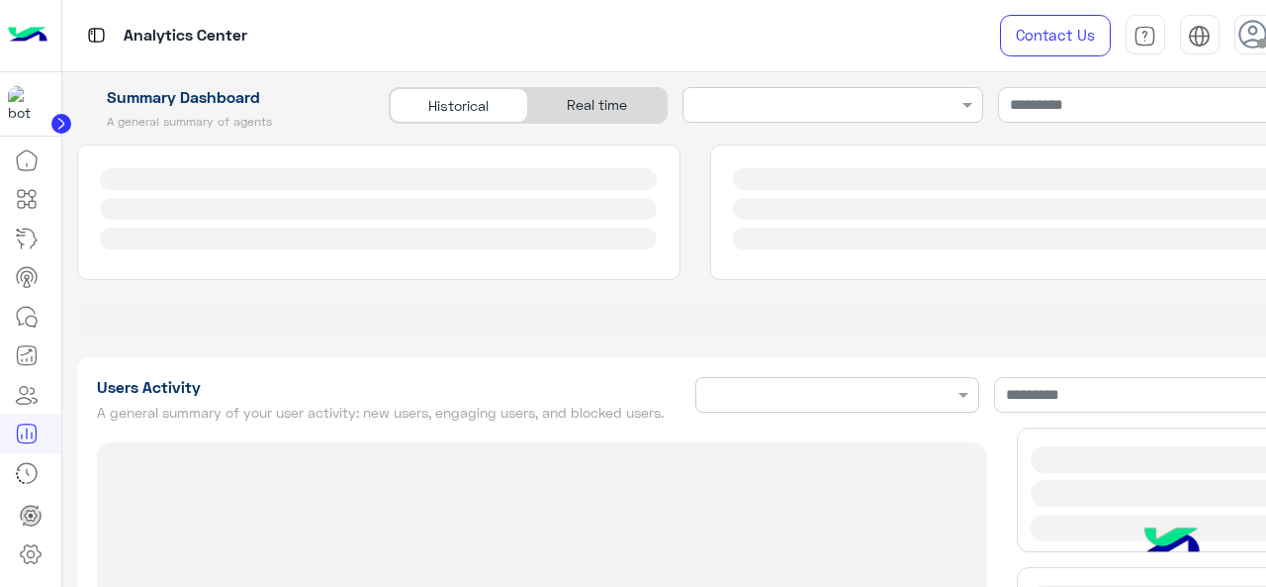
type input "**********"
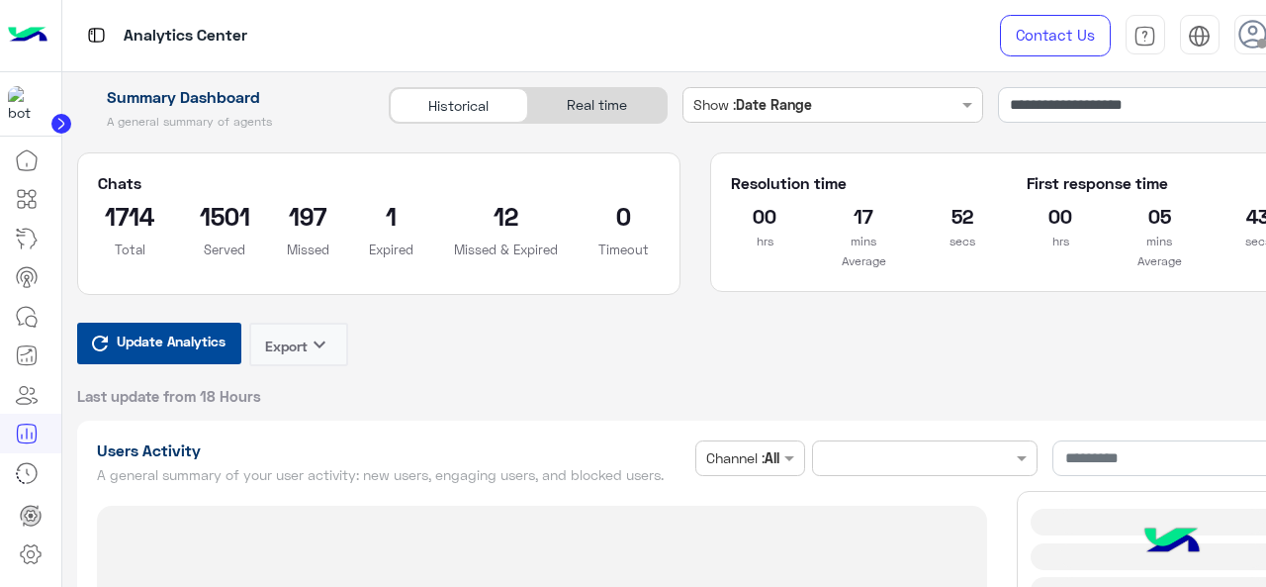
type input "**********"
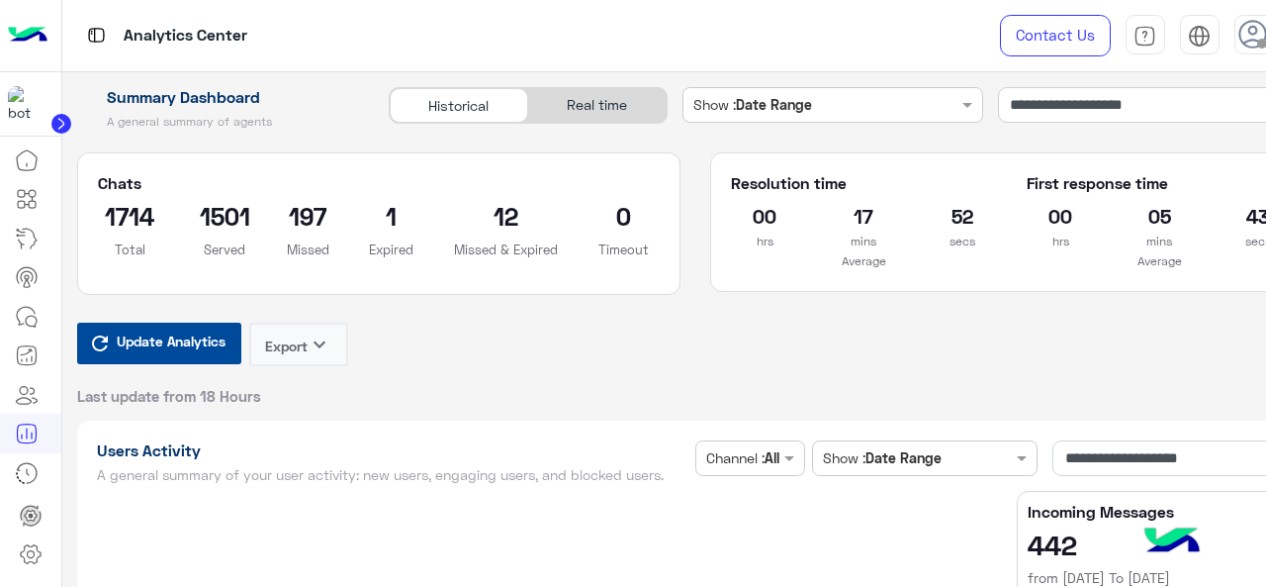
type input "**********"
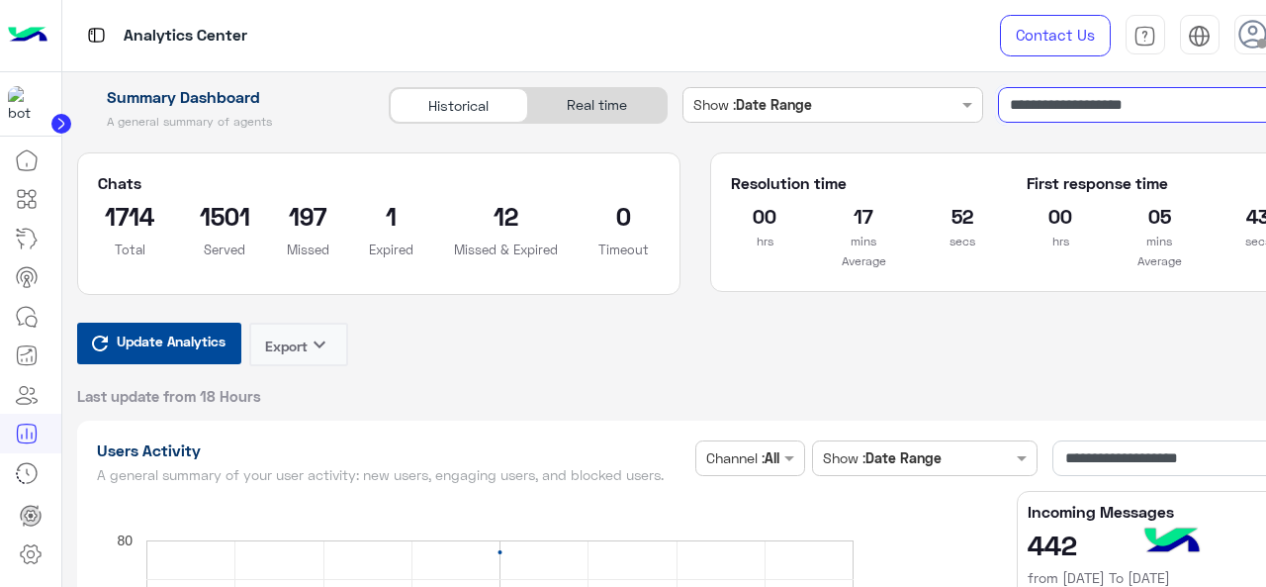
click at [1040, 110] on input "**********" at bounding box center [1156, 105] width 316 height 36
type input "**********"
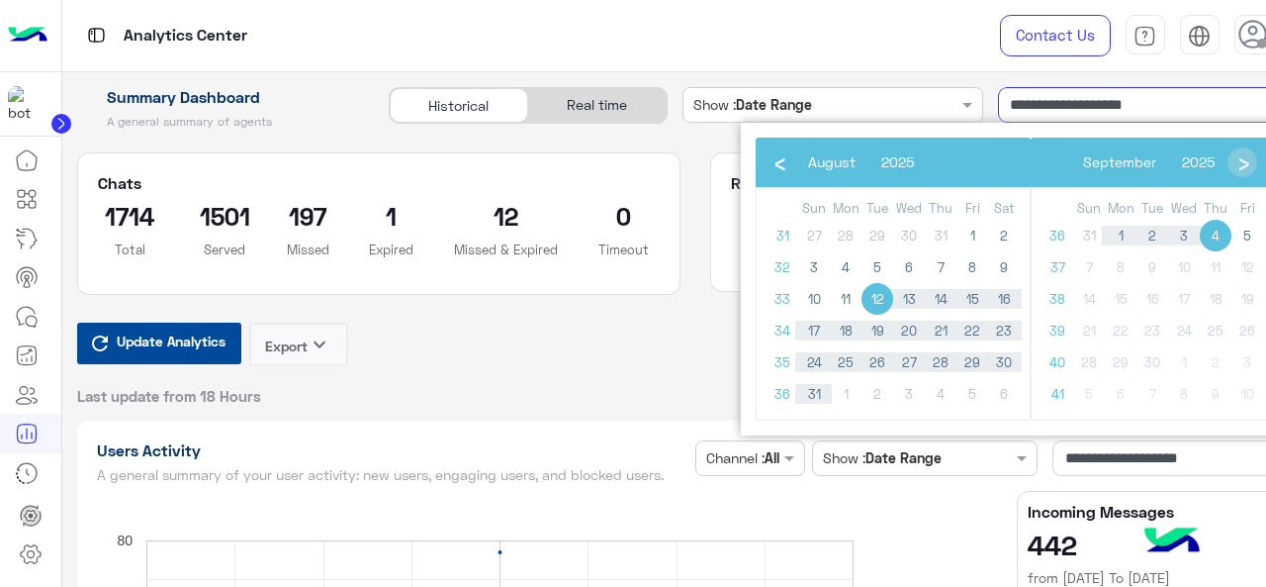
type input "**********"
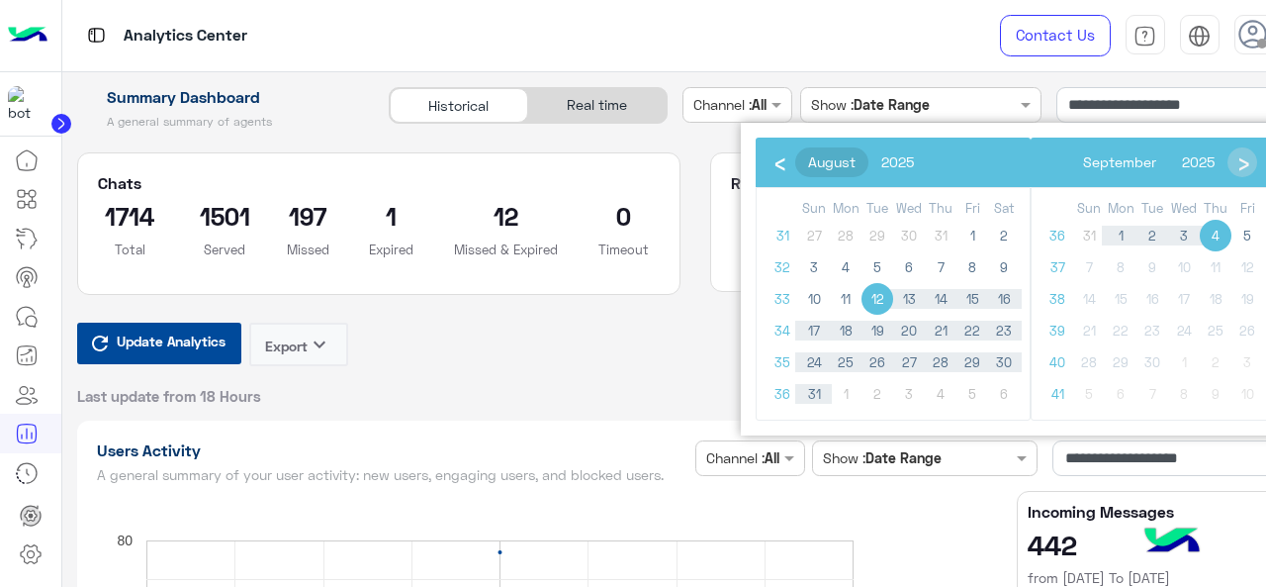
click at [856, 159] on span "August" at bounding box center [831, 161] width 47 height 17
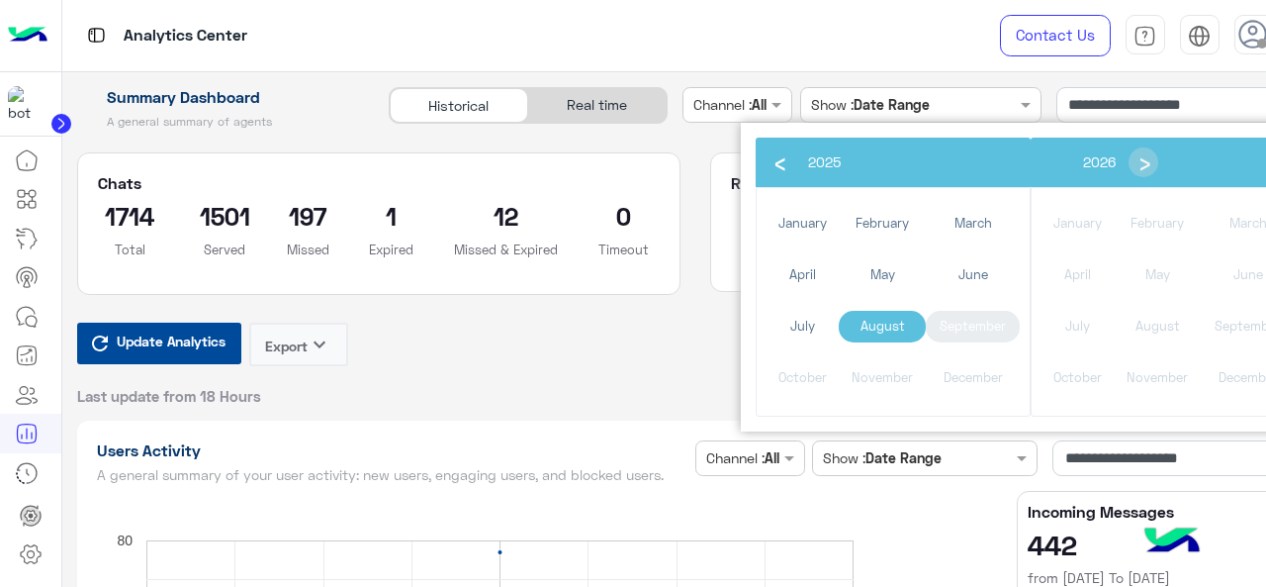
click at [994, 329] on span "September" at bounding box center [973, 327] width 94 height 32
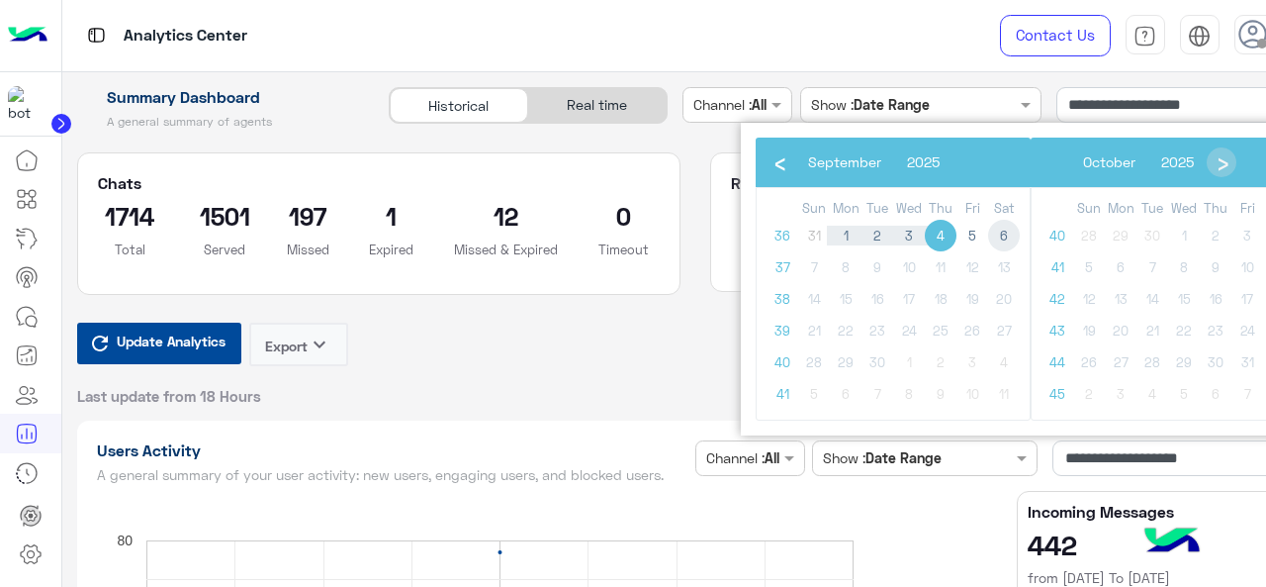
click at [1009, 232] on span "6" at bounding box center [1004, 236] width 32 height 32
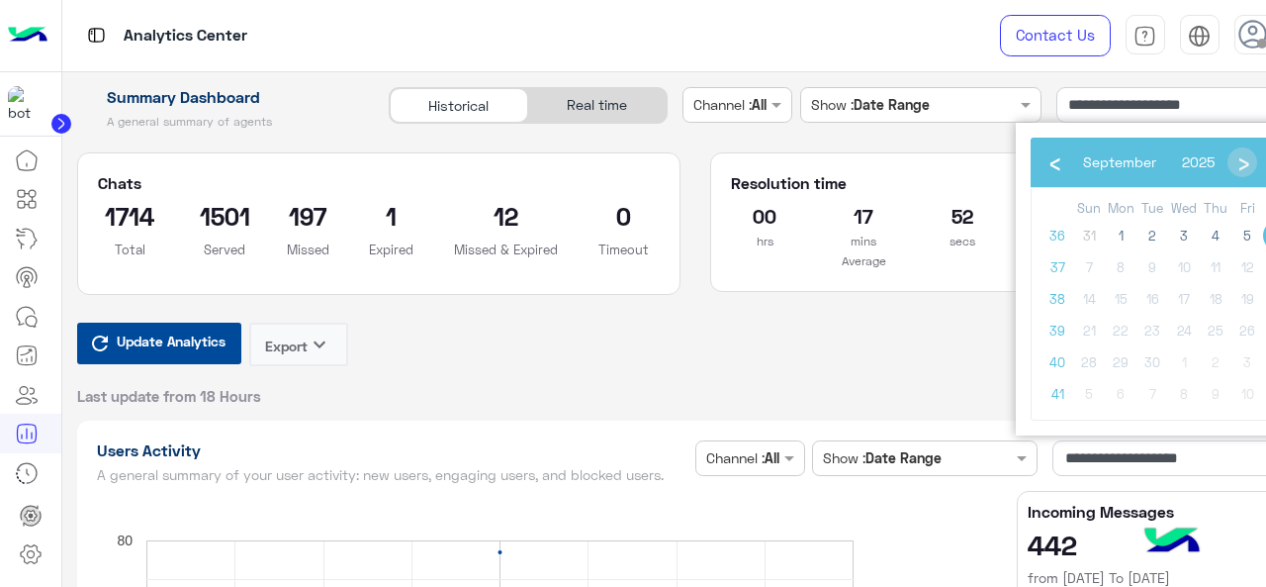
click at [1265, 234] on span "6" at bounding box center [1279, 236] width 32 height 32
type input "**********"
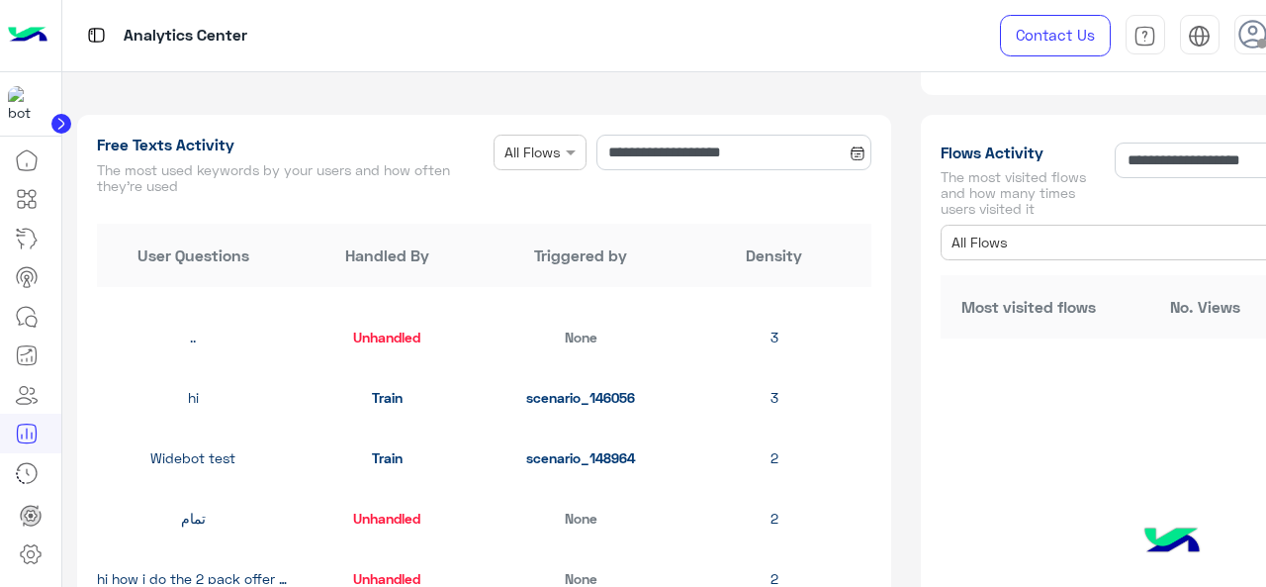
scroll to position [651, 0]
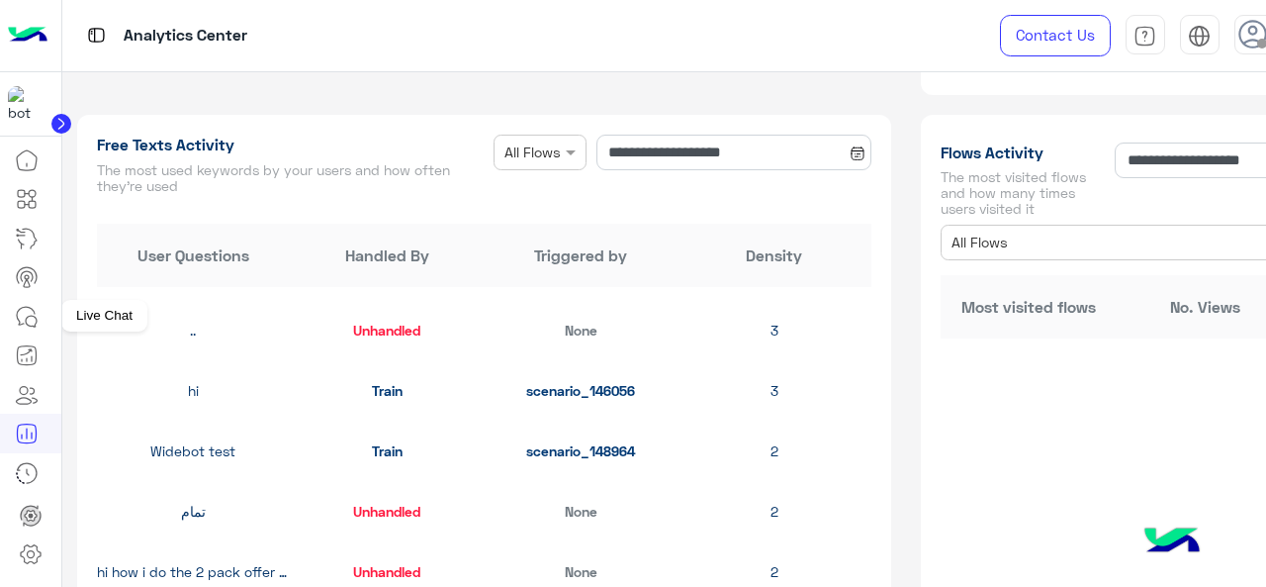
click at [23, 320] on icon at bounding box center [27, 317] width 24 height 24
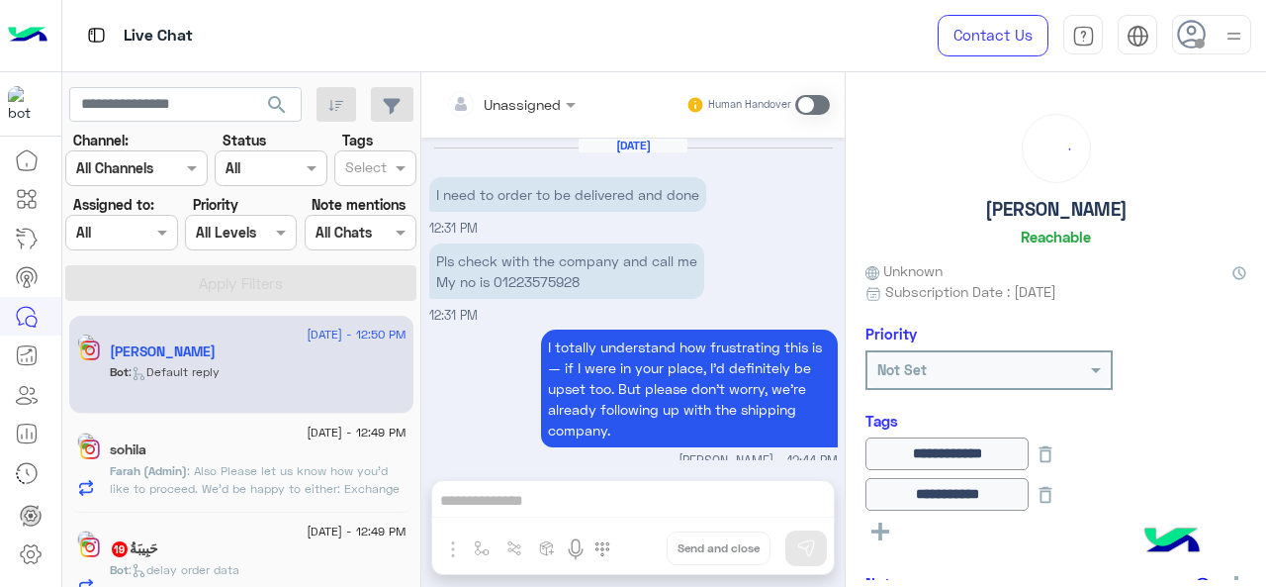
scroll to position [609, 0]
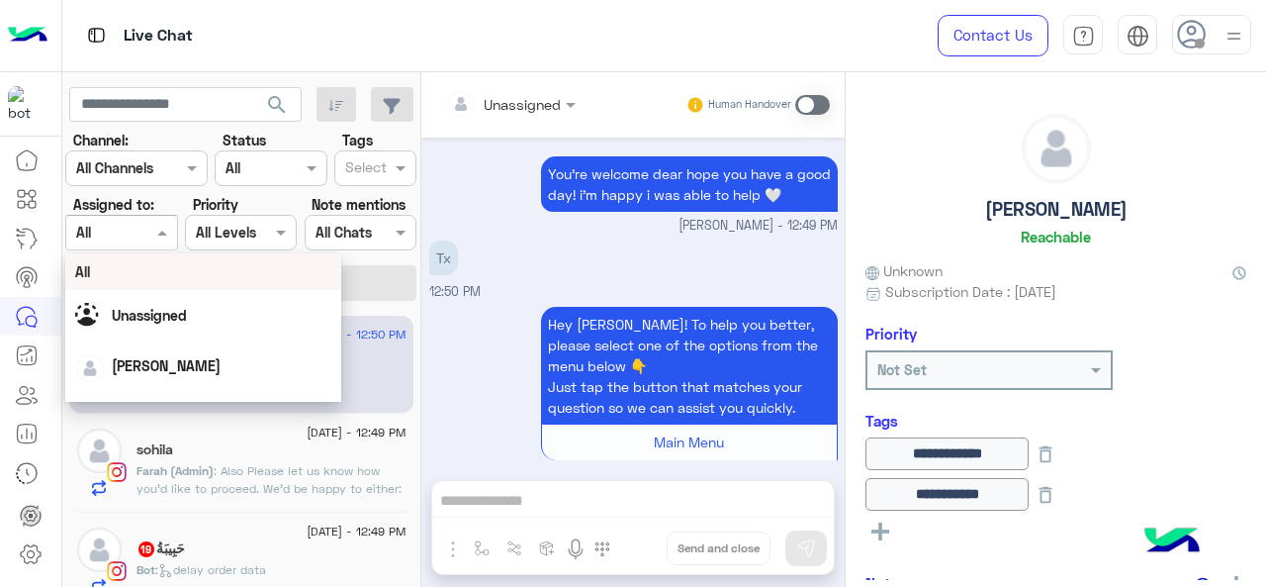
click at [131, 227] on div at bounding box center [121, 232] width 110 height 23
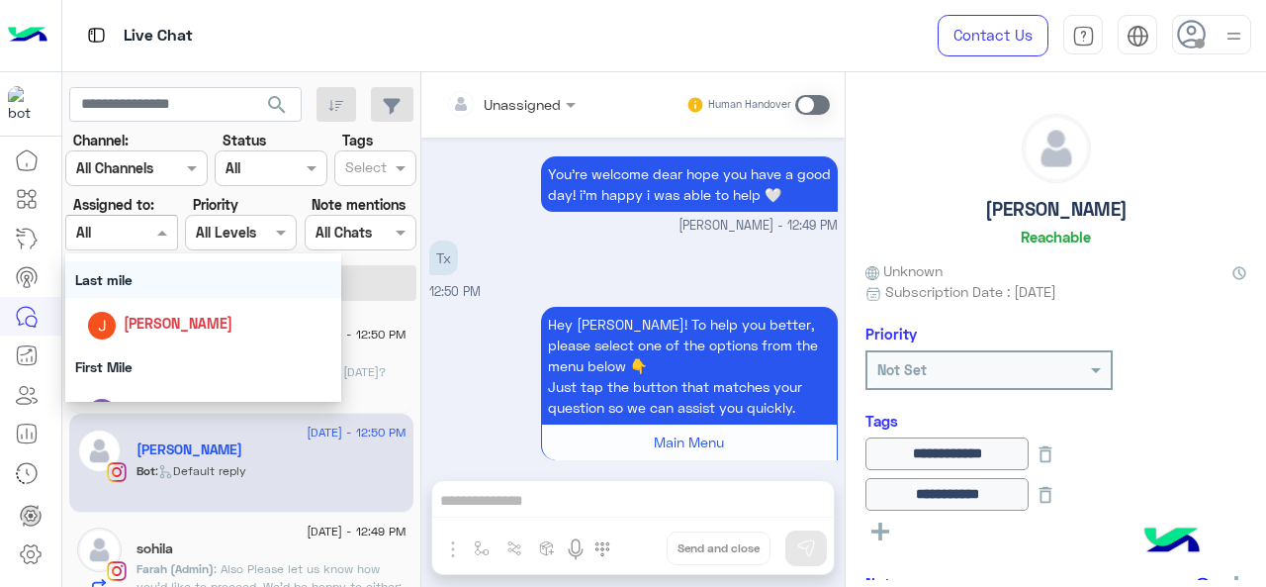
scroll to position [284, 0]
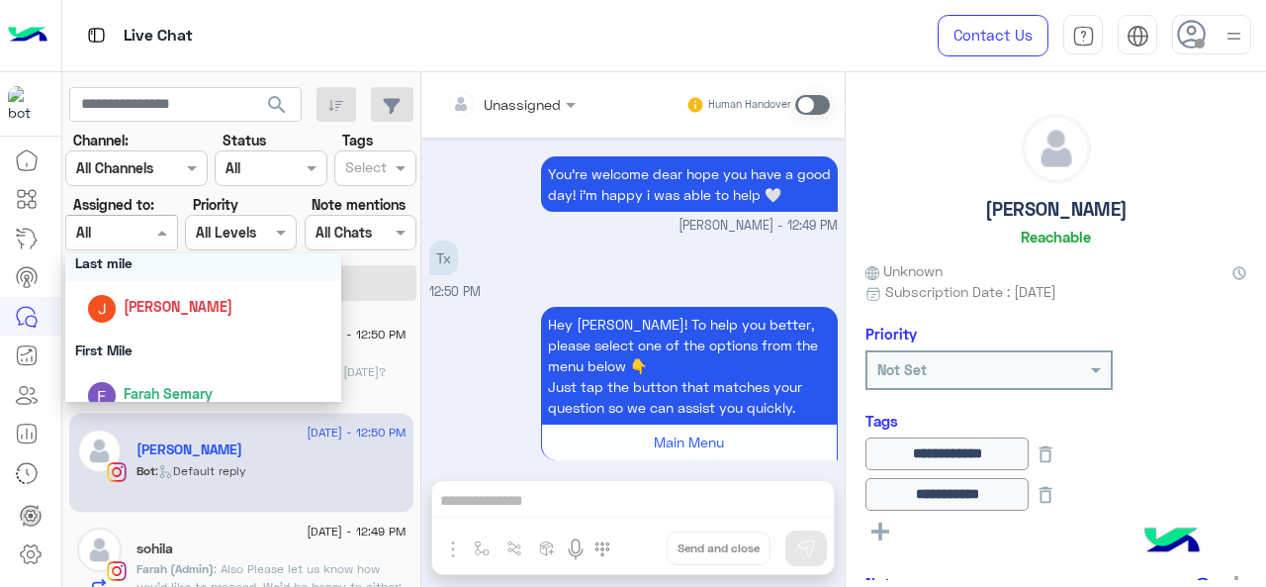
click at [144, 275] on div "Last mile" at bounding box center [203, 262] width 277 height 37
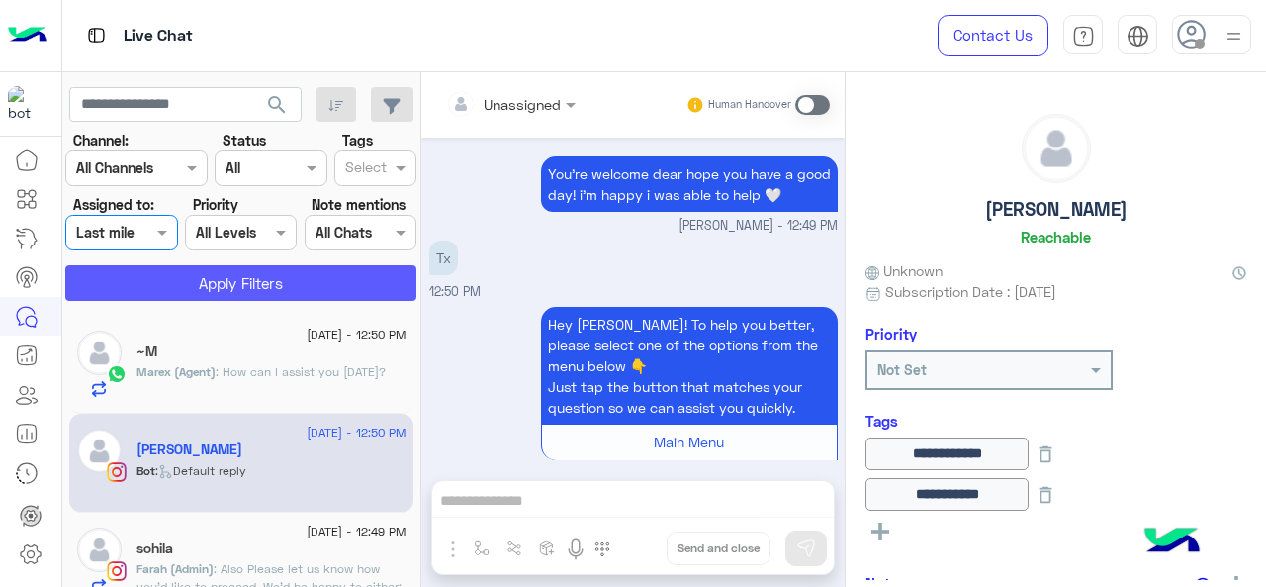
click at [199, 294] on button "Apply Filters" at bounding box center [240, 283] width 351 height 36
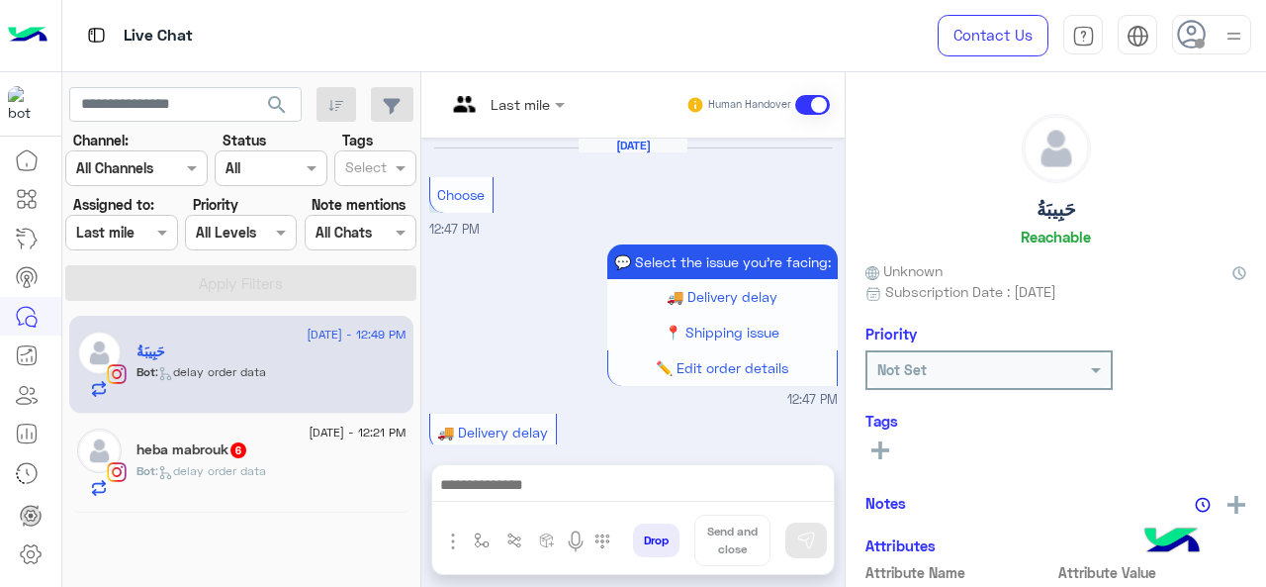
scroll to position [859, 0]
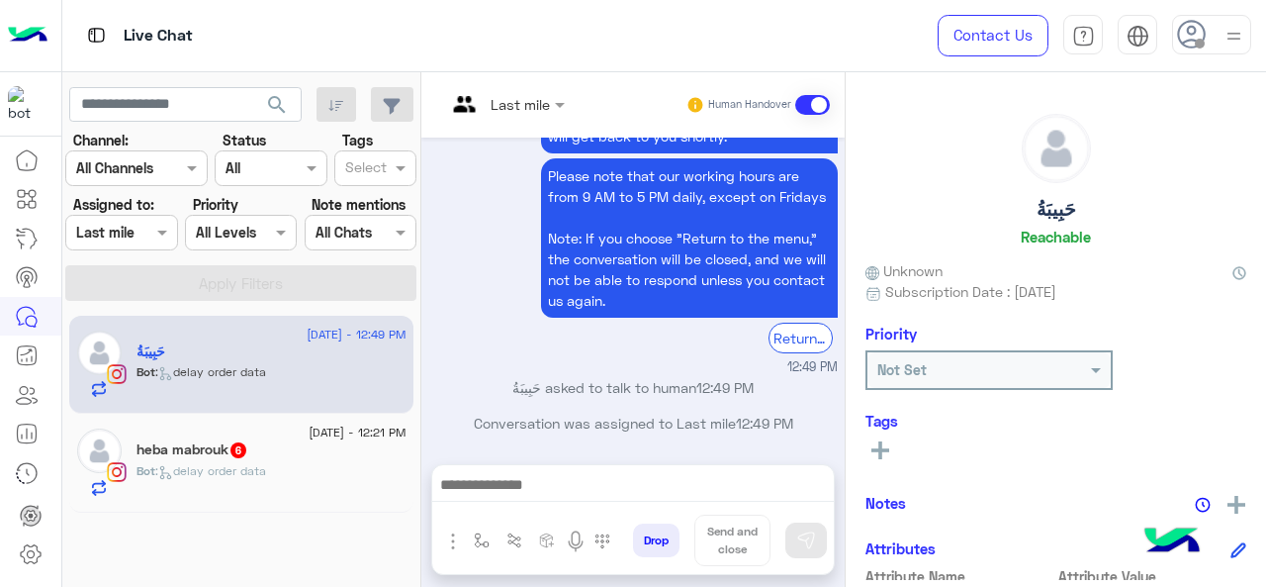
click at [523, 120] on div "Last mile" at bounding box center [498, 104] width 104 height 47
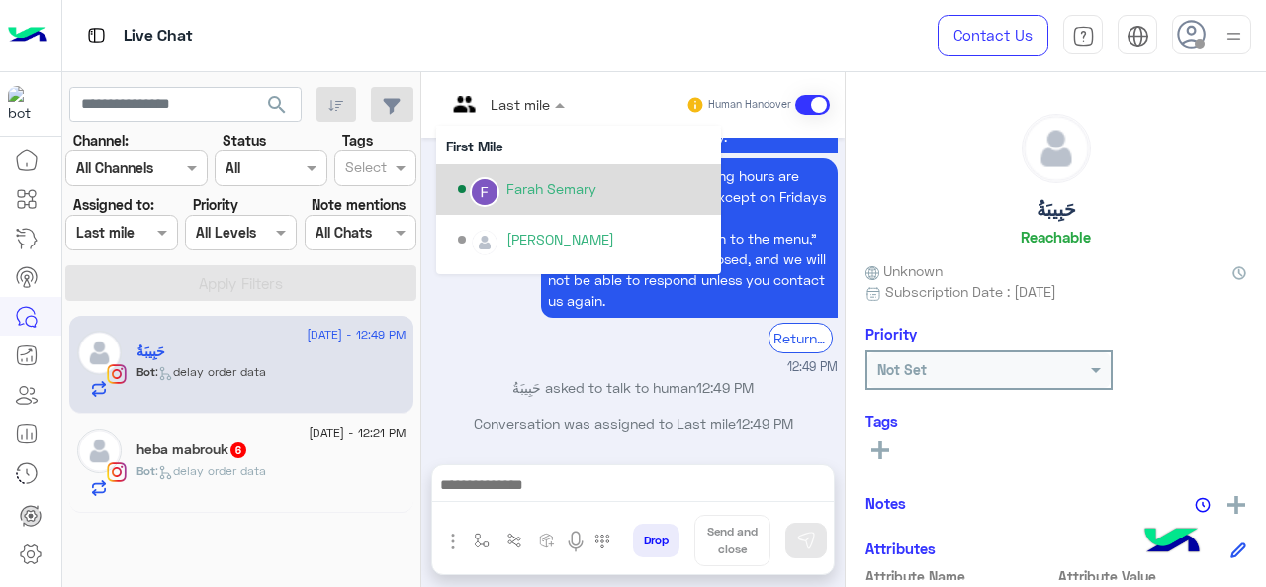
scroll to position [402, 0]
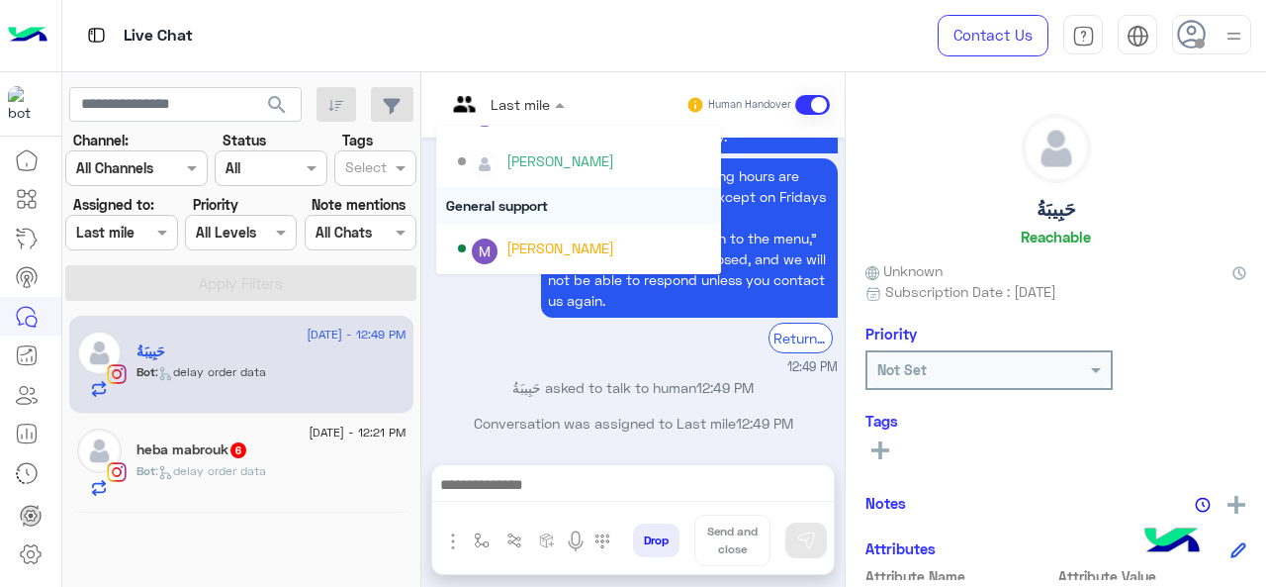
click at [526, 191] on div "General support" at bounding box center [578, 205] width 285 height 37
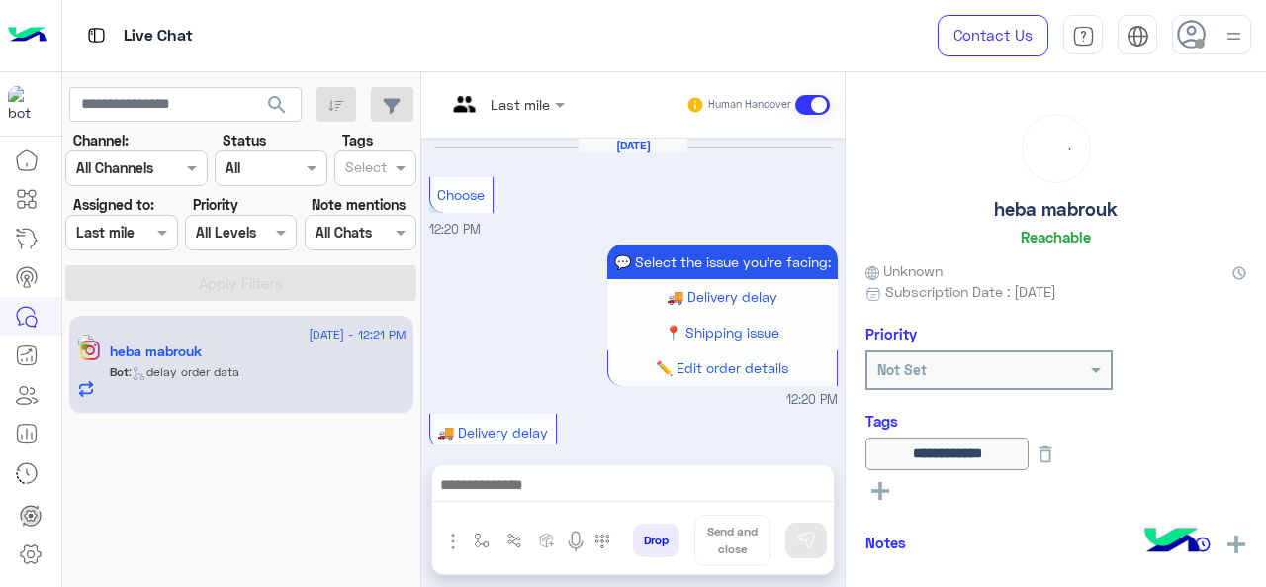
scroll to position [859, 0]
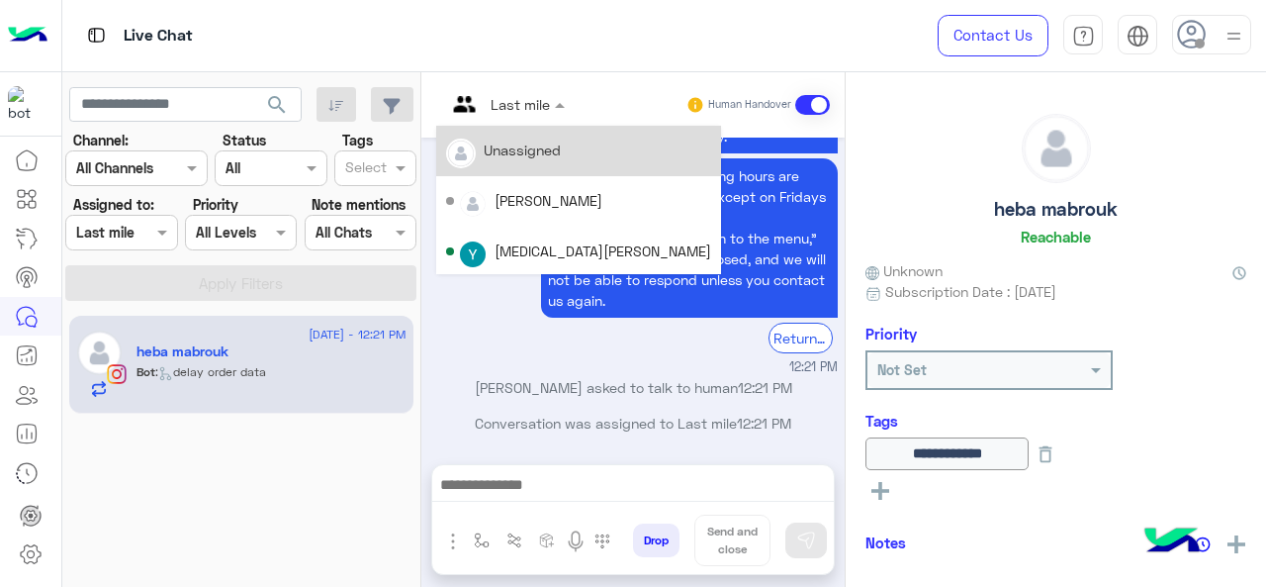
click at [507, 104] on input "text" at bounding box center [481, 104] width 71 height 21
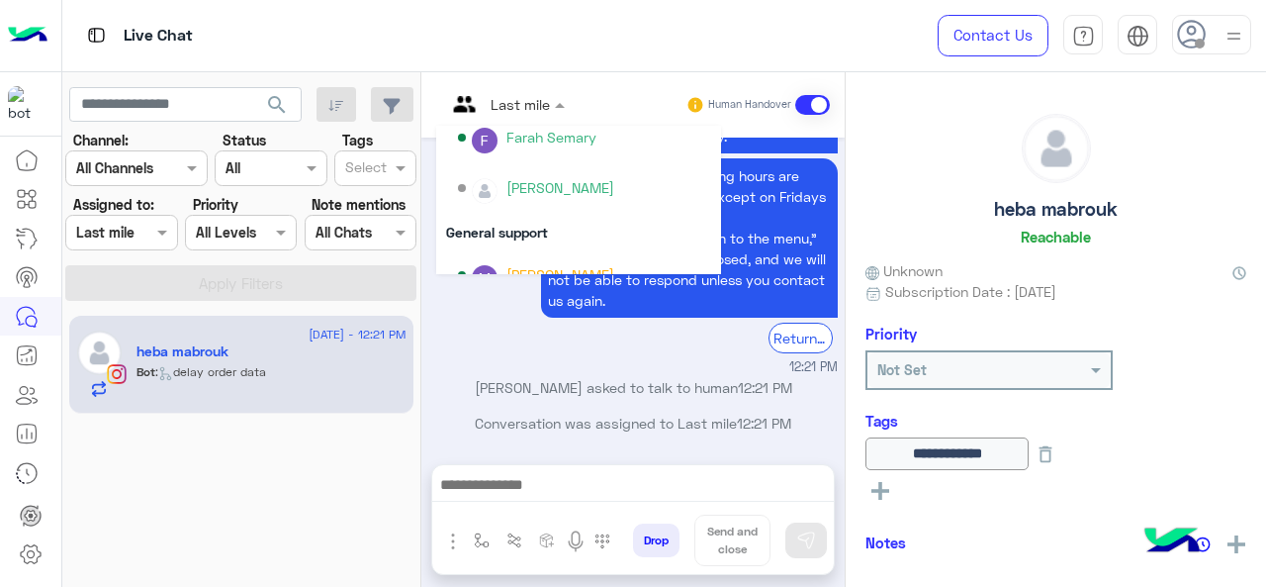
scroll to position [402, 0]
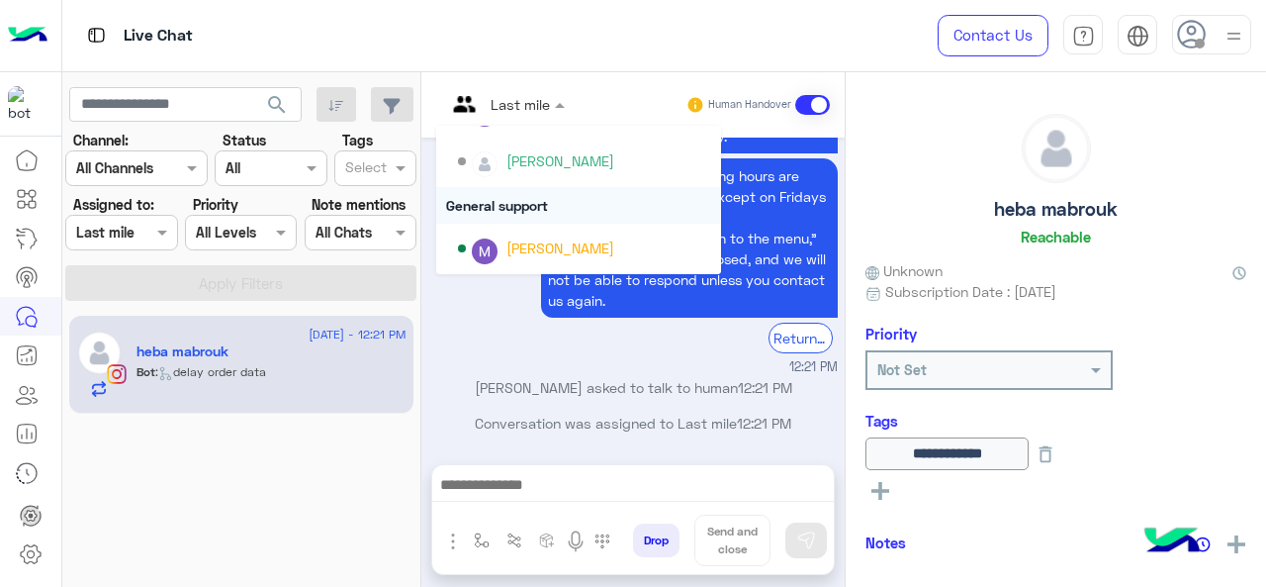
click at [510, 205] on div "General support" at bounding box center [578, 205] width 285 height 37
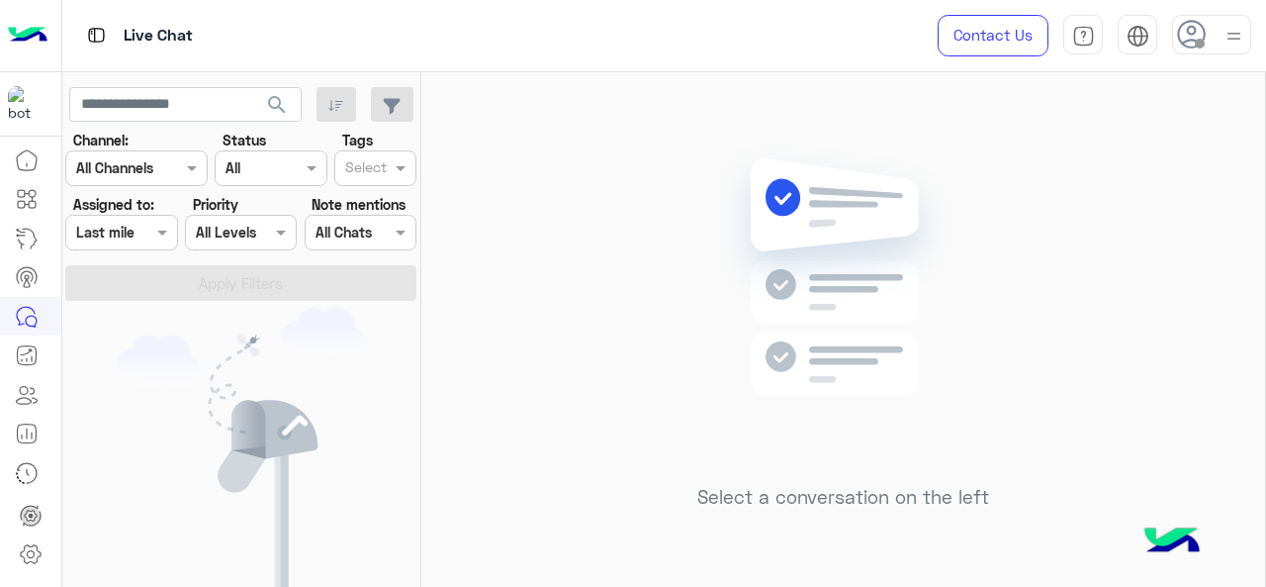
click at [119, 229] on input "text" at bounding box center [99, 233] width 46 height 21
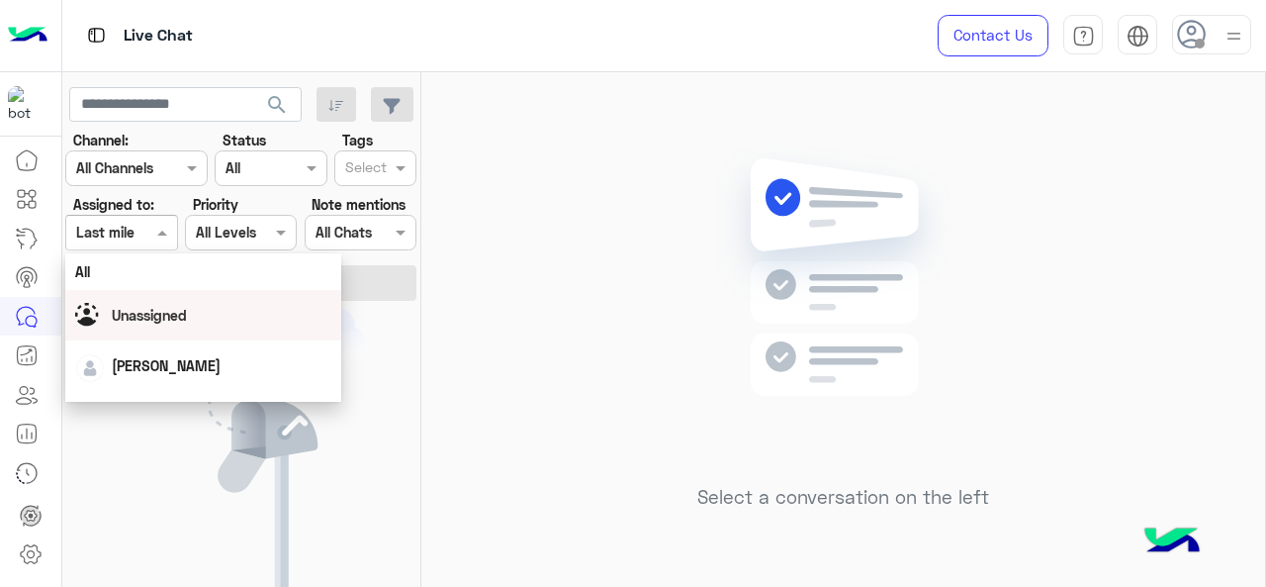
scroll to position [438, 0]
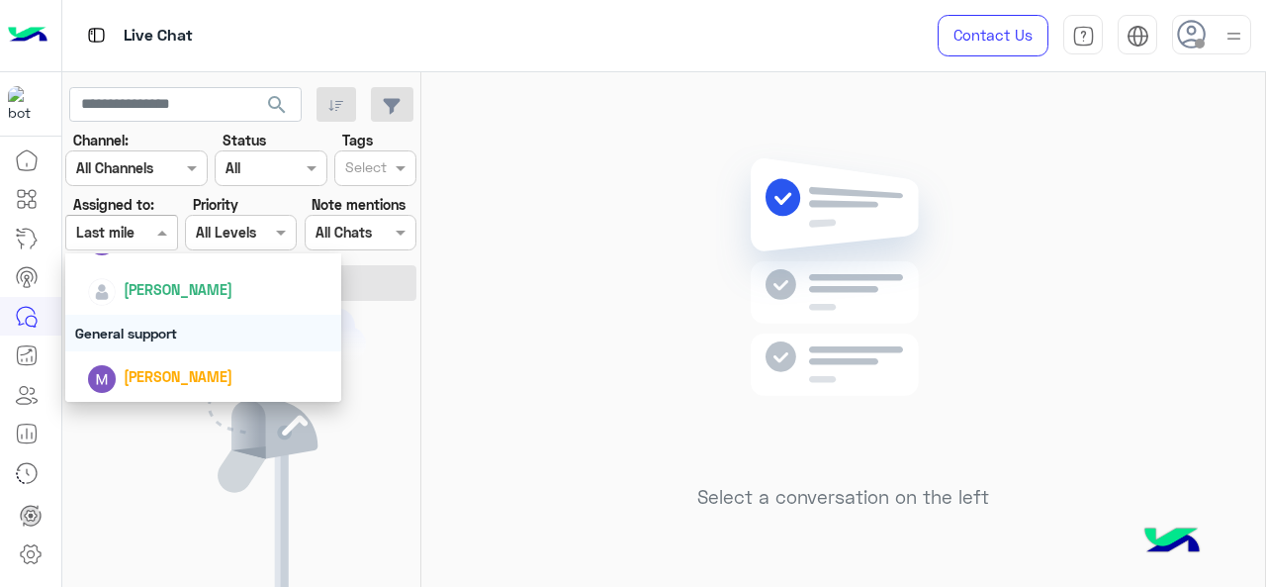
click at [146, 329] on div "General support" at bounding box center [203, 333] width 277 height 37
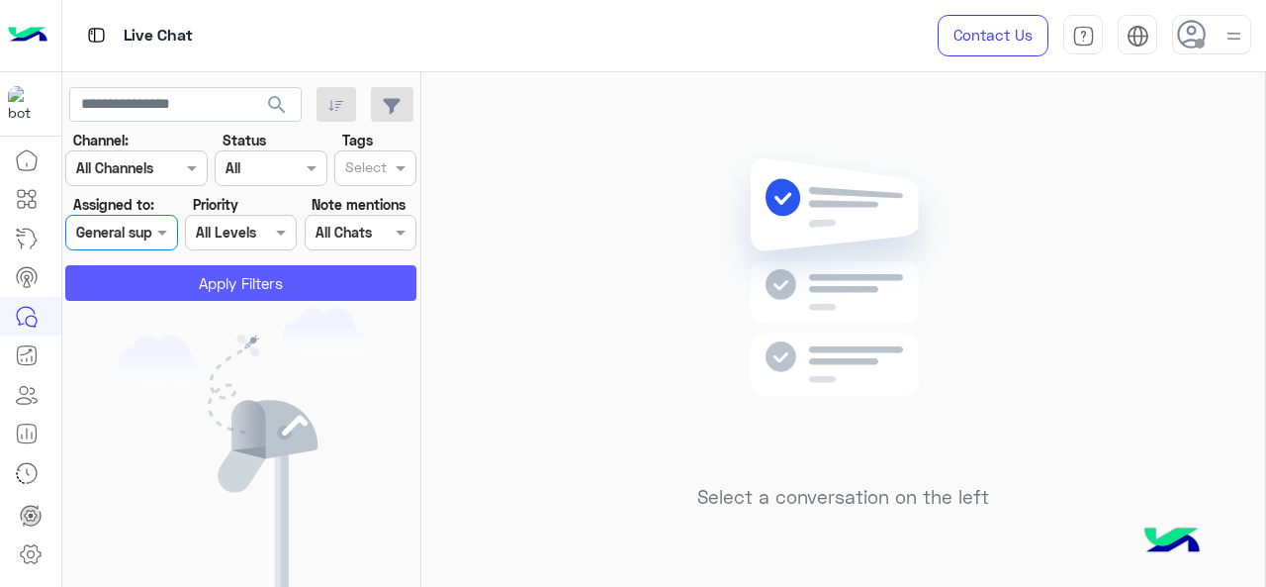
click at [199, 296] on button "Apply Filters" at bounding box center [240, 283] width 351 height 36
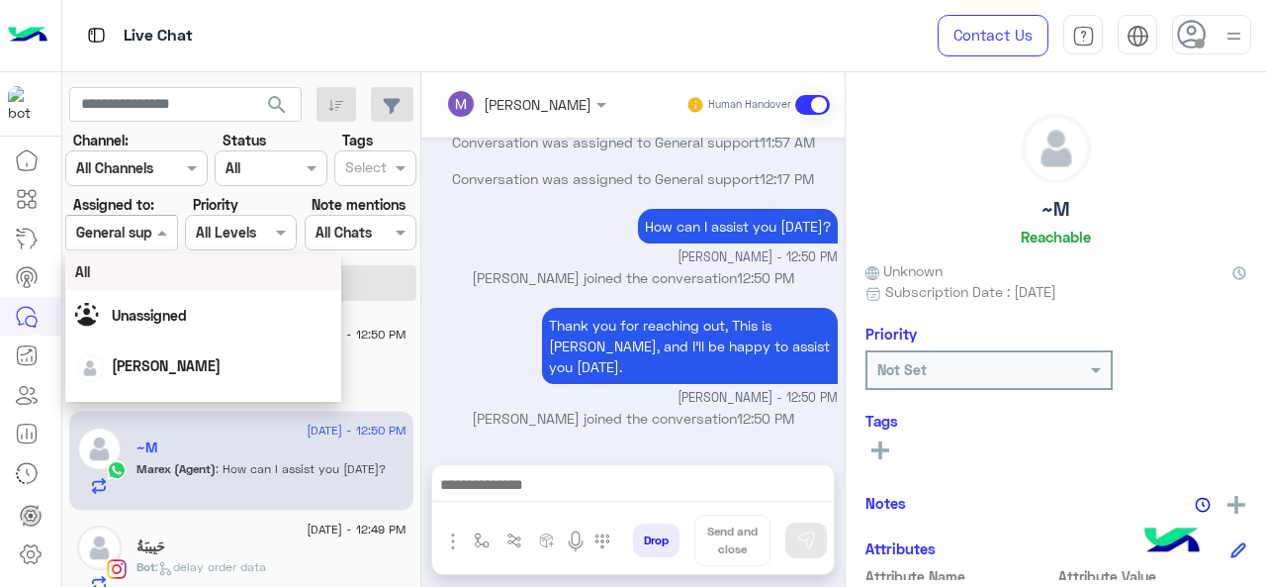
click at [152, 242] on span at bounding box center [164, 232] width 25 height 21
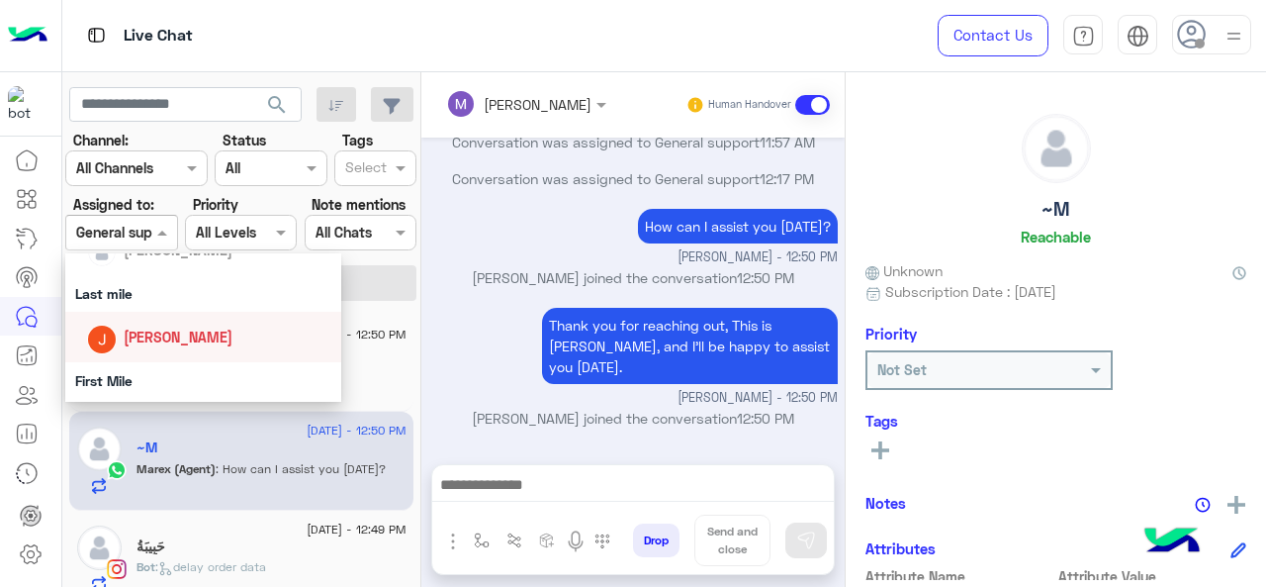
scroll to position [304, 0]
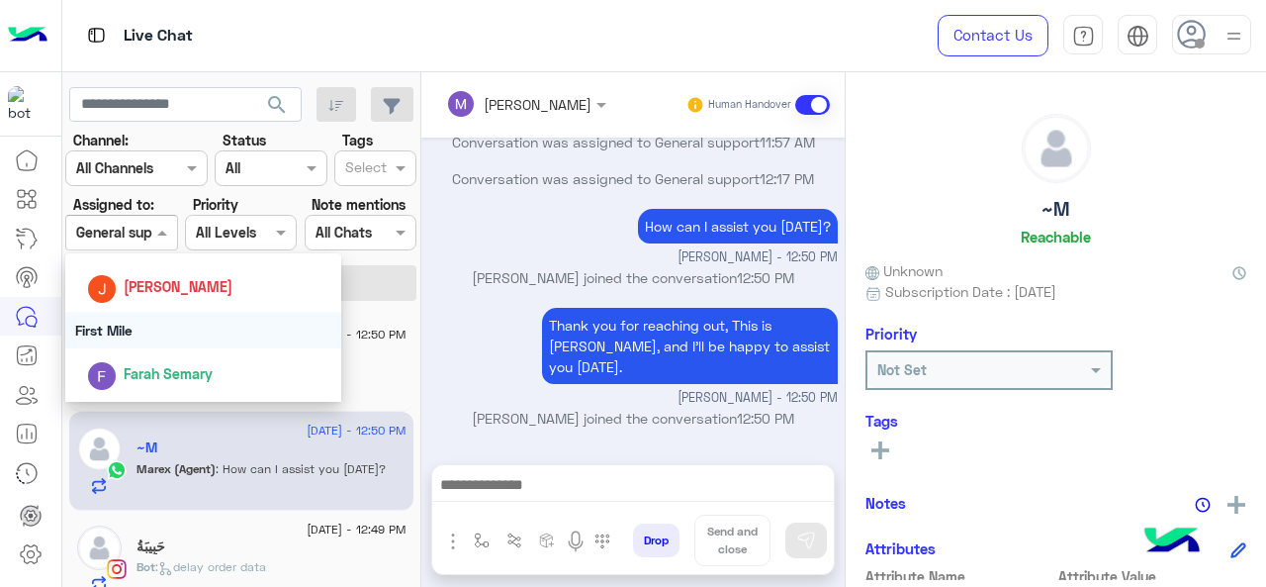
click at [164, 338] on div "First Mile" at bounding box center [203, 330] width 277 height 37
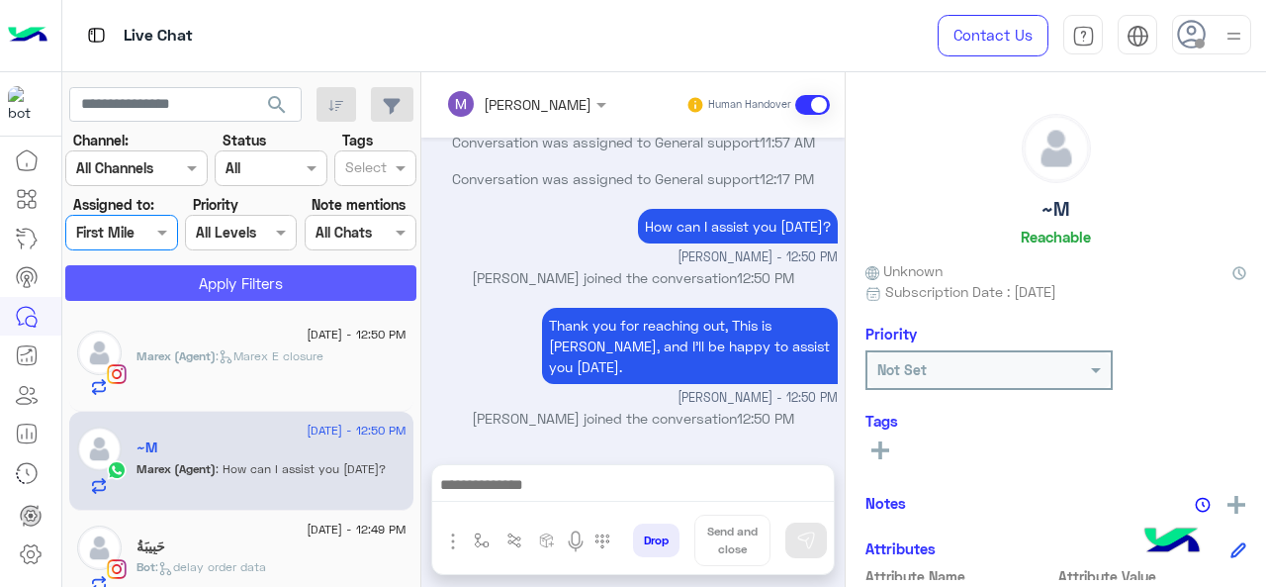
click at [178, 276] on button "Apply Filters" at bounding box center [240, 283] width 351 height 36
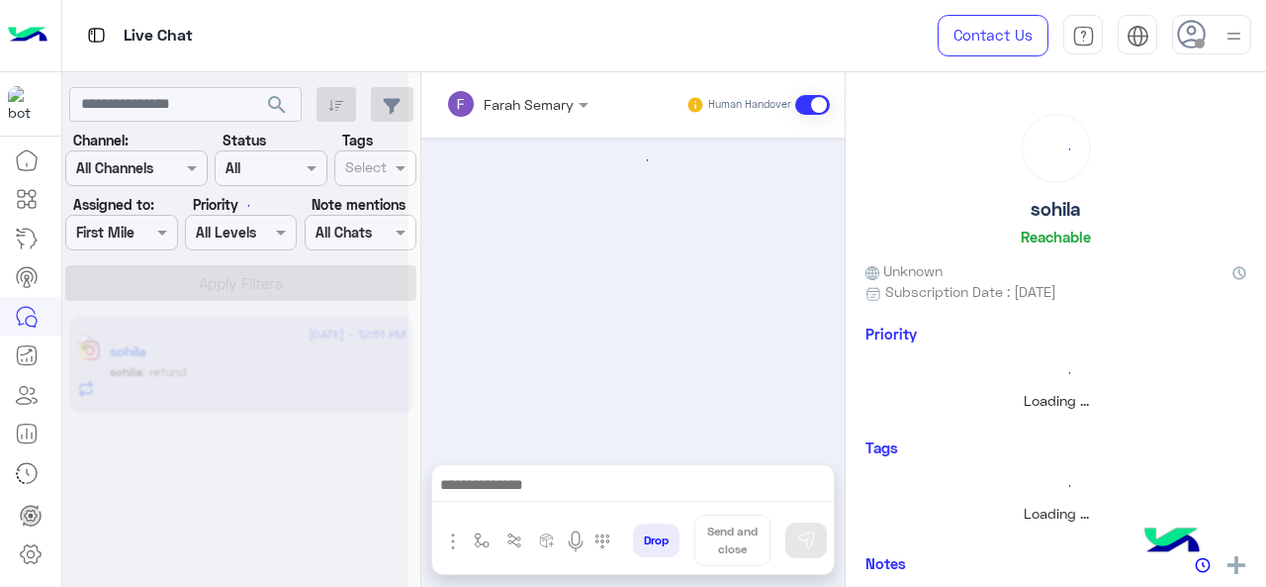
scroll to position [982, 0]
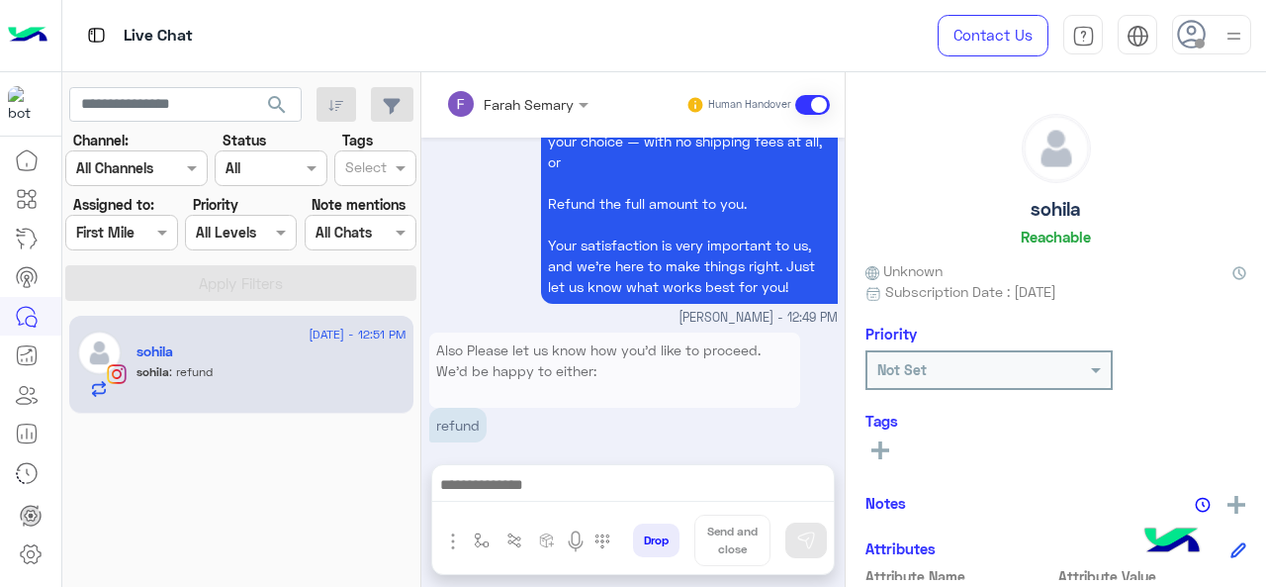
click at [1196, 130] on div "sohila Reachable" at bounding box center [1056, 183] width 381 height 139
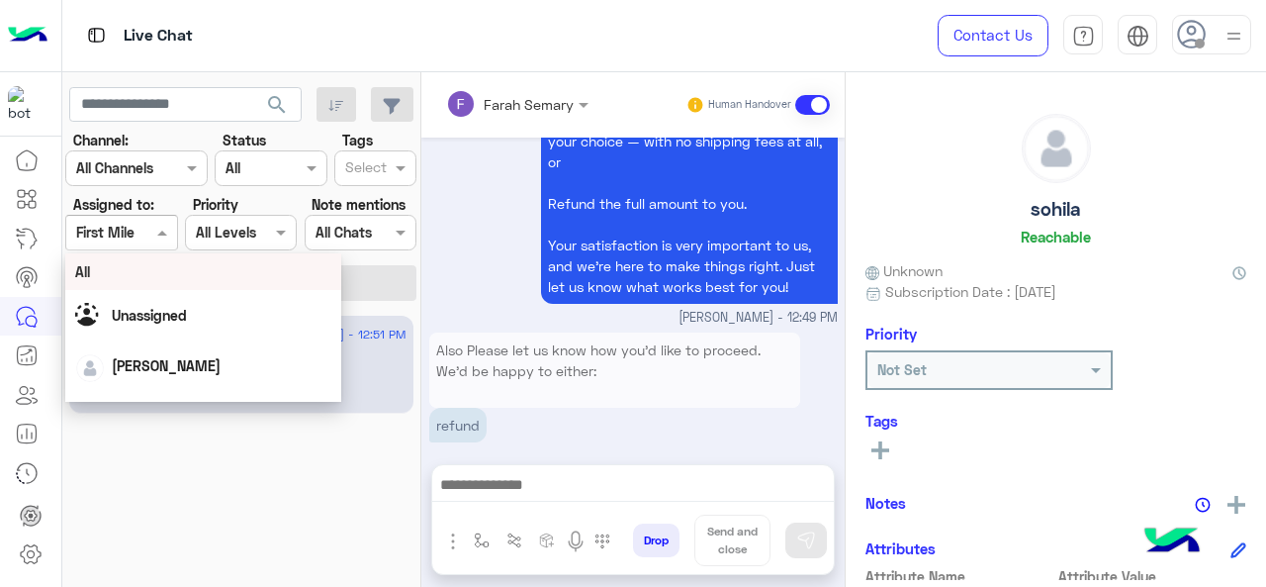
click at [138, 216] on div "Assigned on First Mile" at bounding box center [121, 233] width 112 height 36
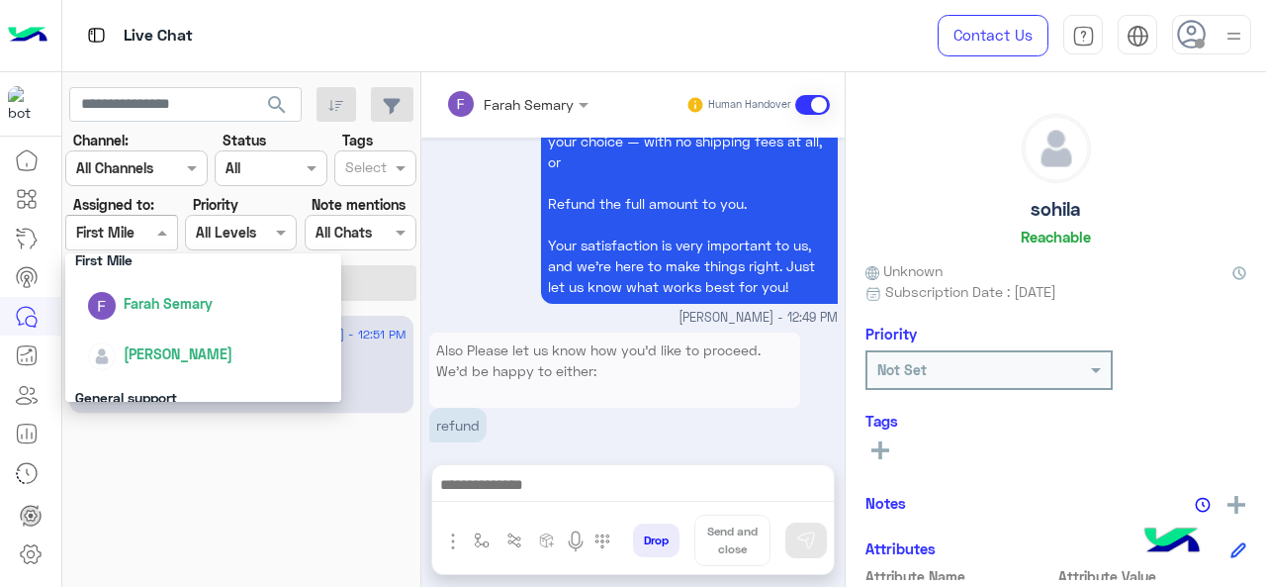
scroll to position [438, 0]
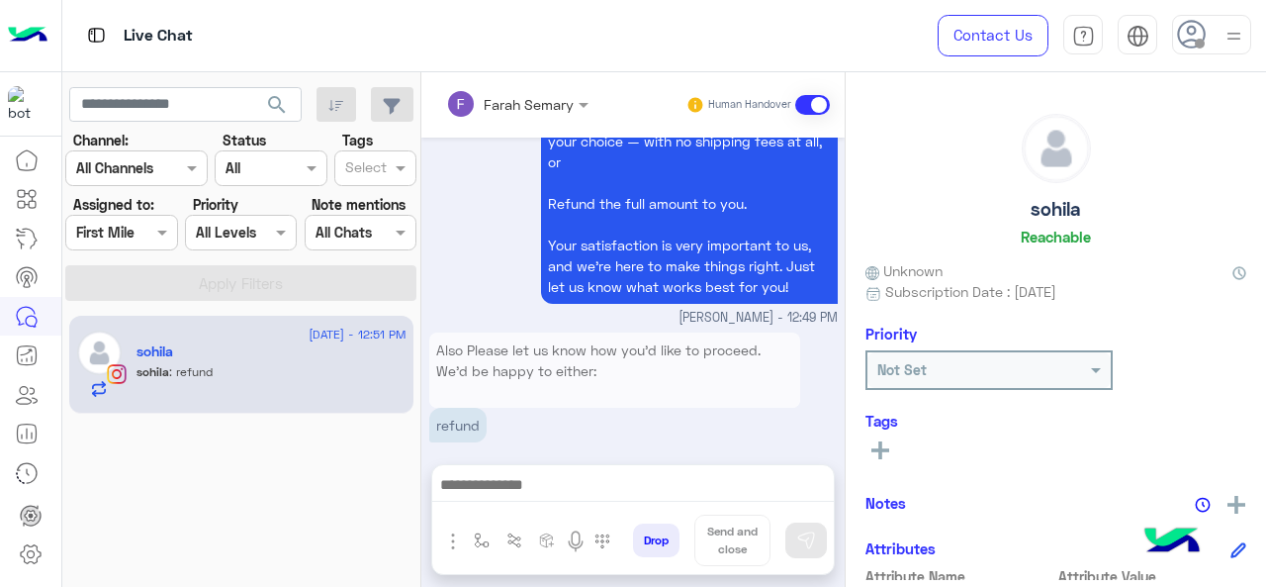
click at [327, 495] on div "6 September - 12:51 PM sohila sohila : refund" at bounding box center [241, 451] width 359 height 286
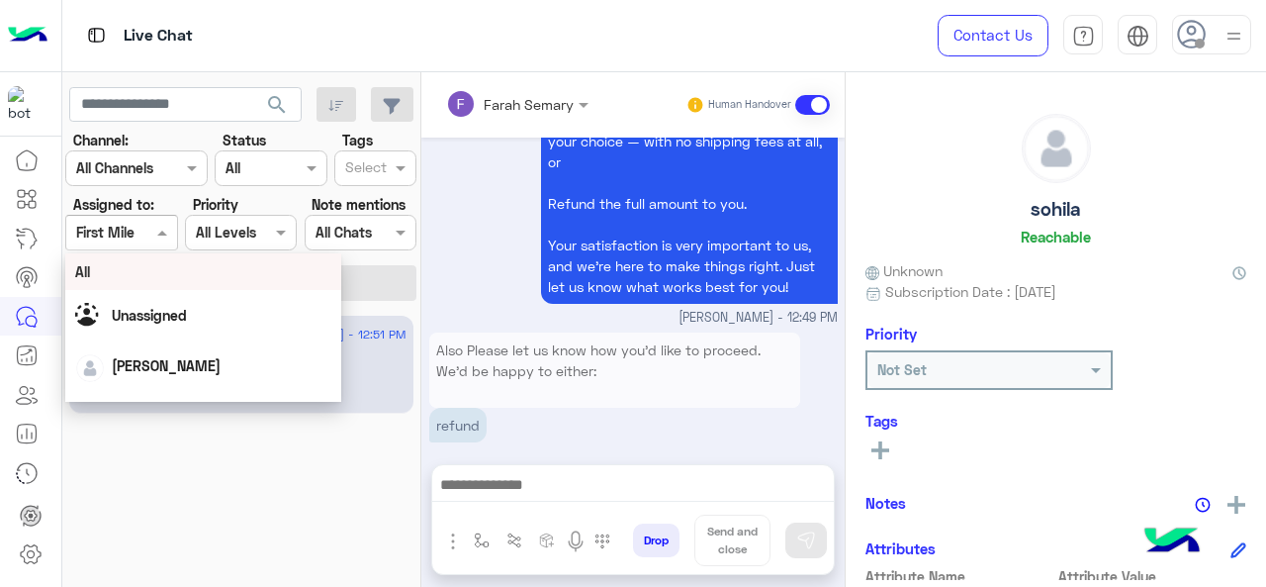
click at [100, 215] on div "Assigned on First Mile" at bounding box center [121, 233] width 112 height 36
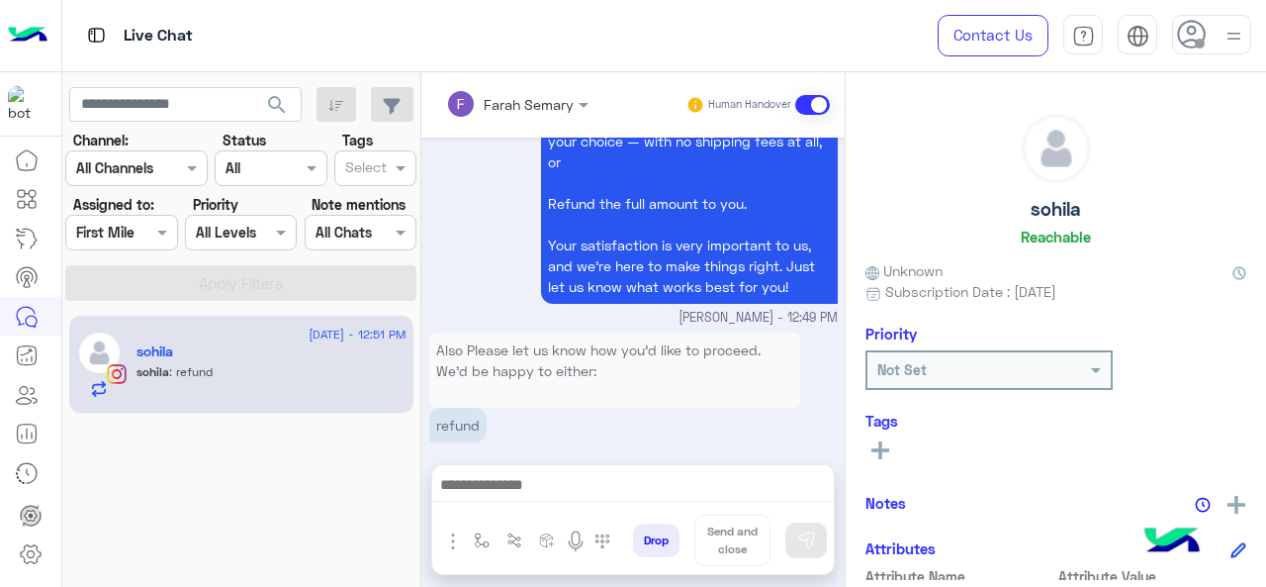
click at [604, 431] on div "Also Please let us know how you’d like to proceed. We’d be happy to either: Exc…" at bounding box center [633, 397] width 409 height 140
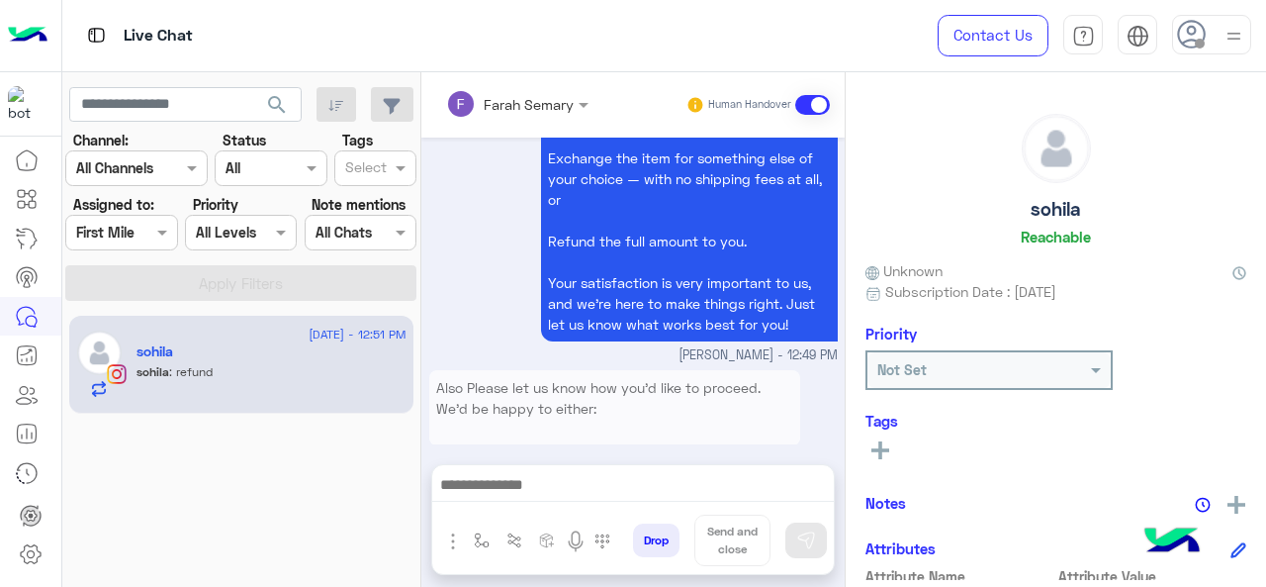
scroll to position [982, 0]
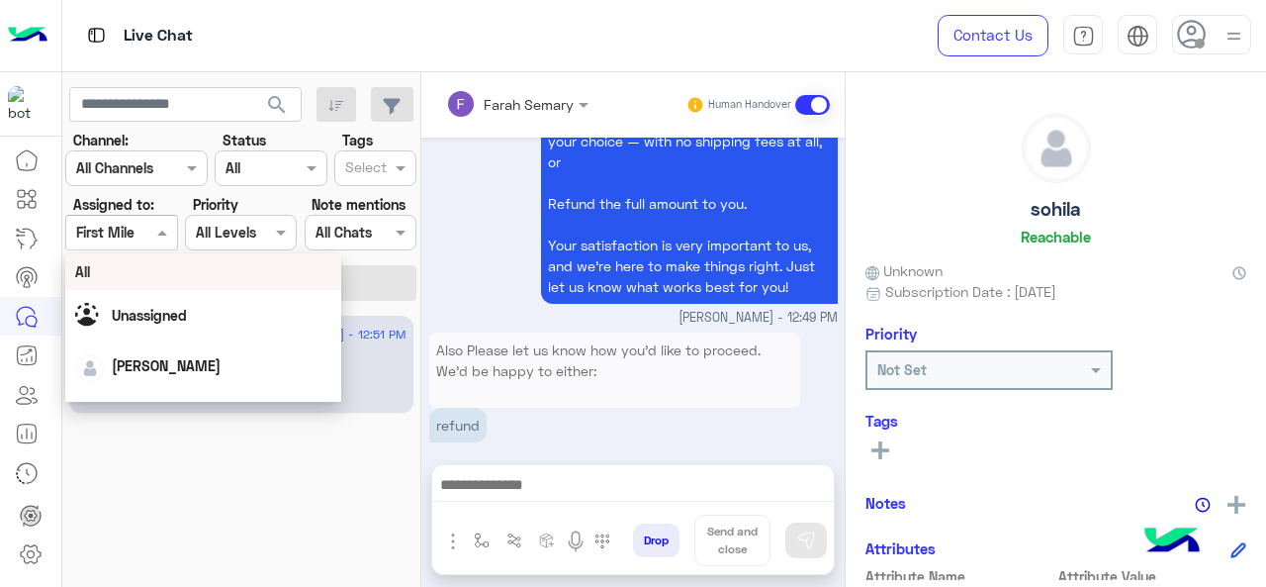
click at [164, 233] on span at bounding box center [164, 232] width 25 height 21
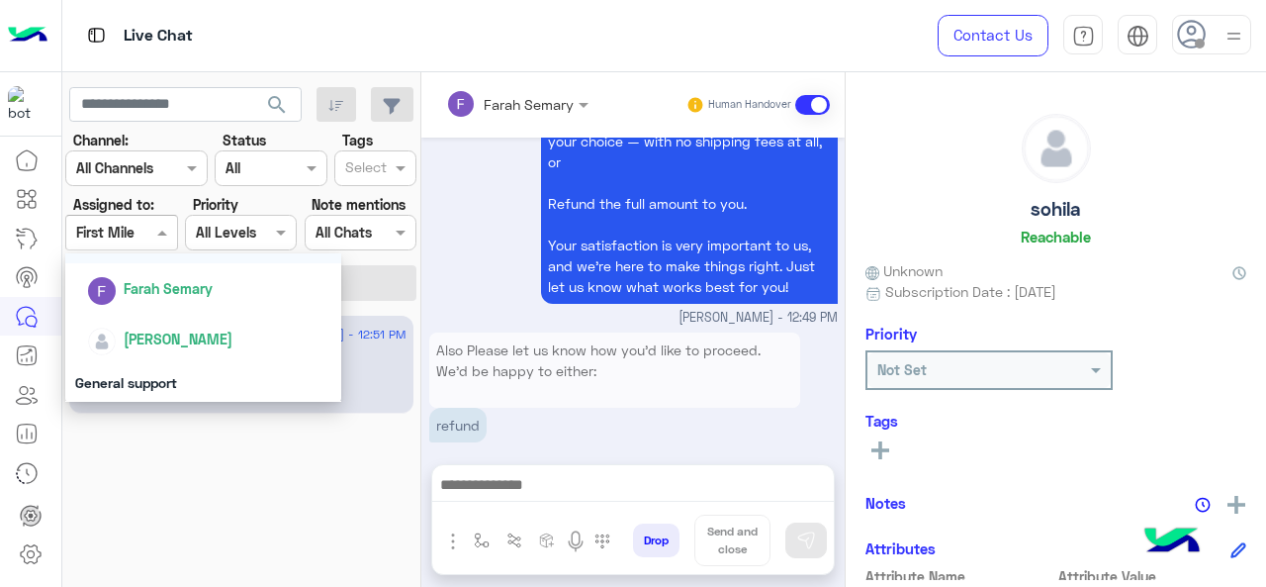
scroll to position [388, 0]
click at [183, 293] on span "Farah Semary" at bounding box center [168, 289] width 89 height 17
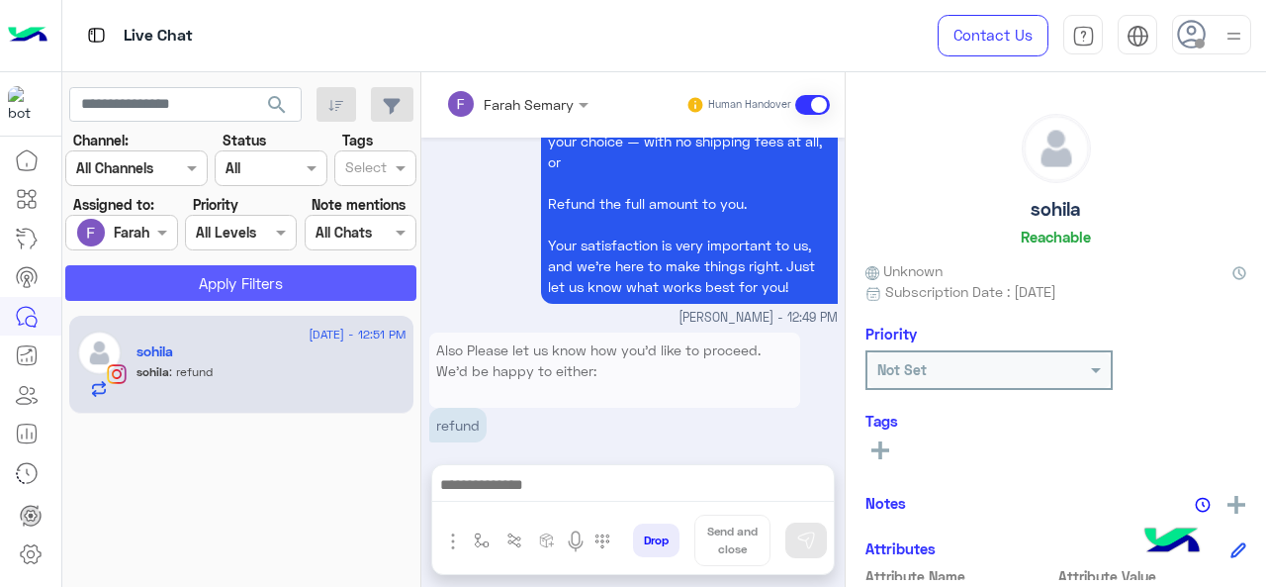
click at [229, 284] on button "Apply Filters" at bounding box center [240, 283] width 351 height 36
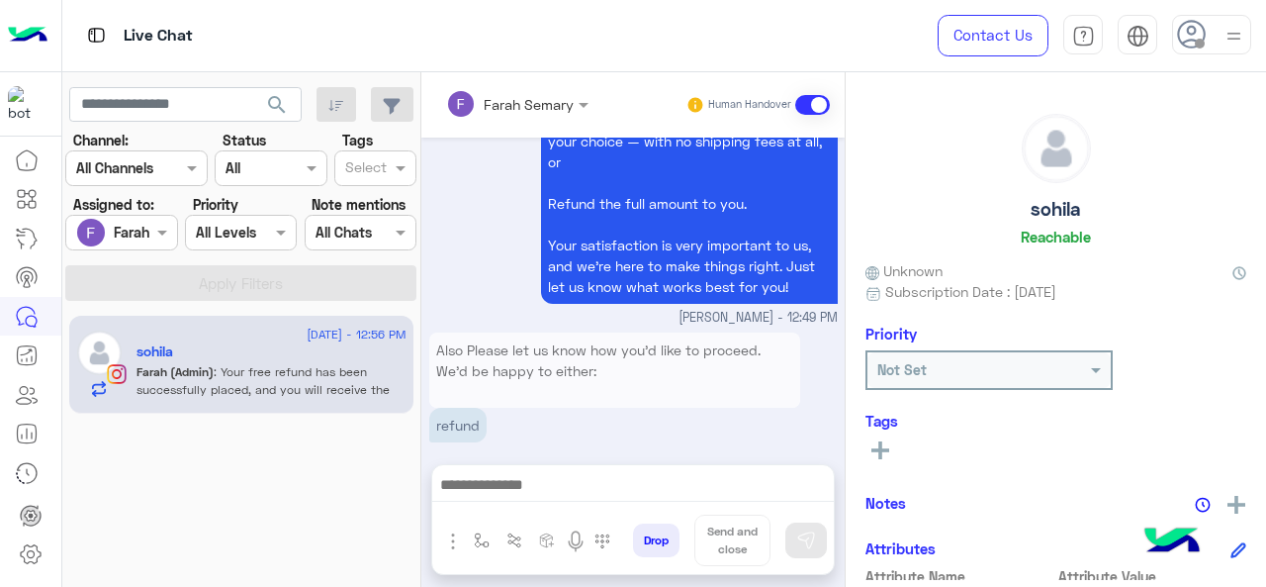
scroll to position [1191, 0]
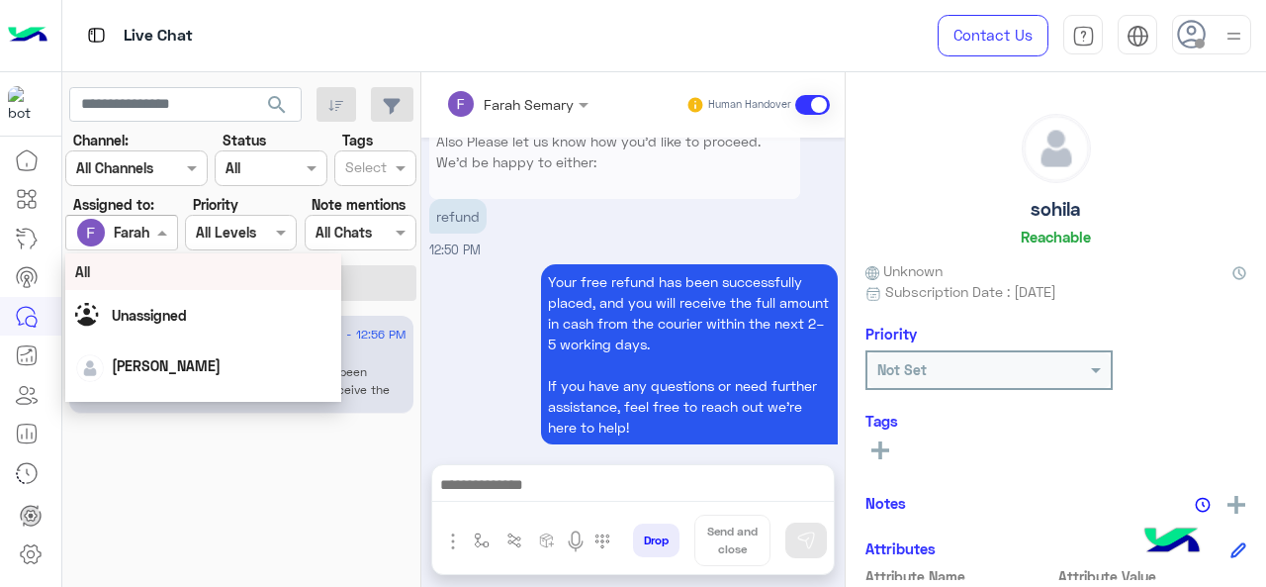
click at [147, 233] on div at bounding box center [121, 232] width 110 height 23
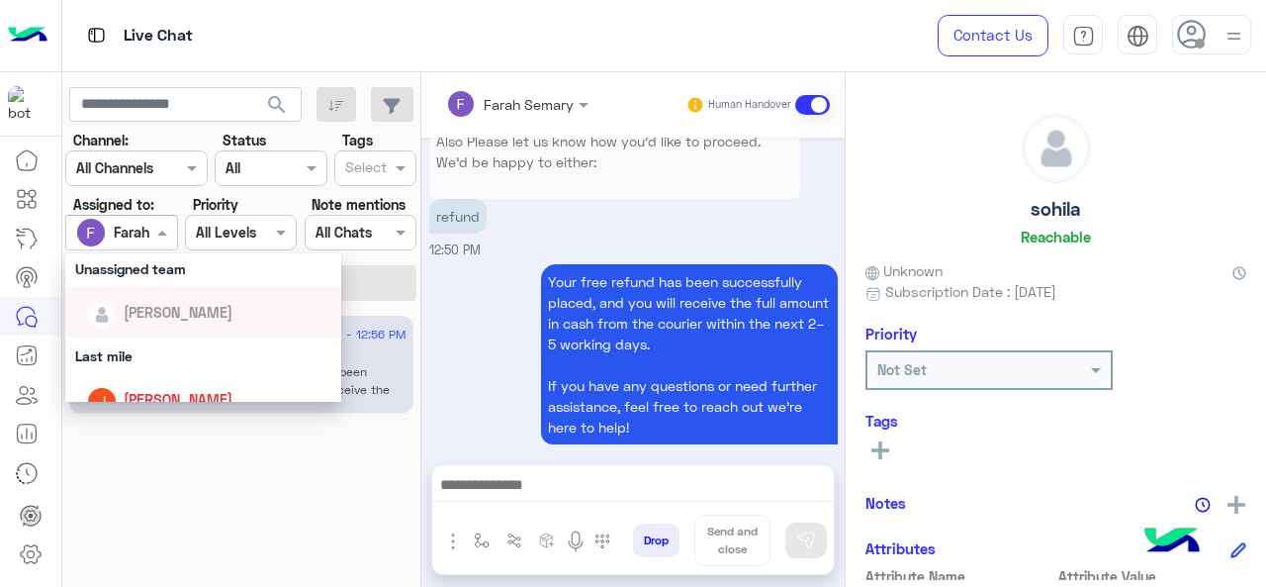
scroll to position [289, 0]
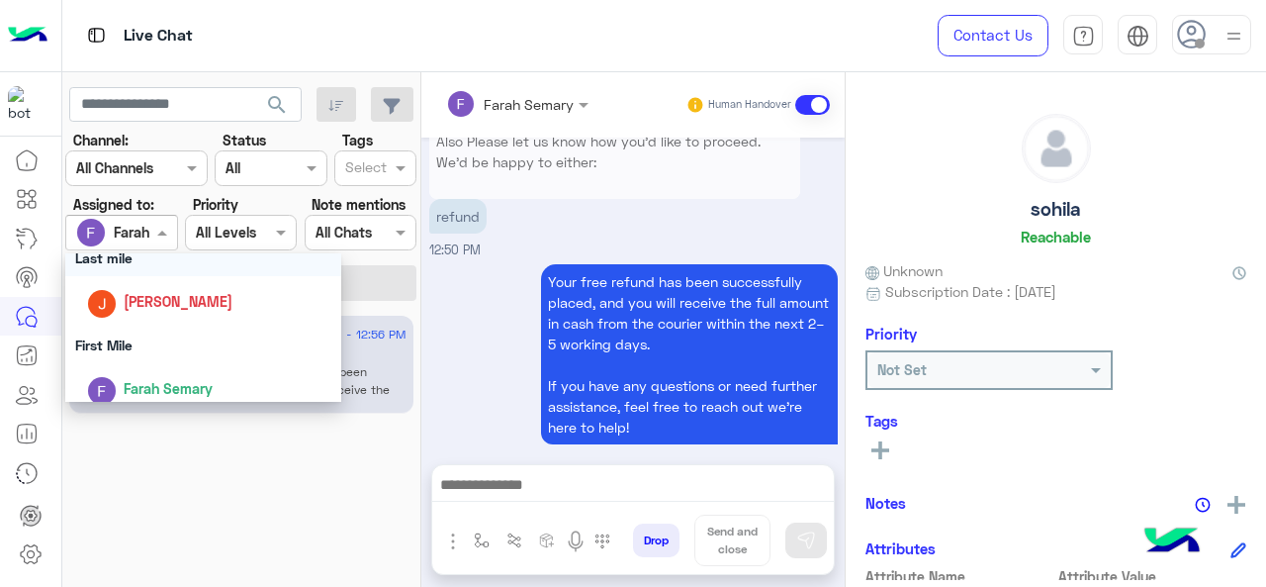
click at [157, 265] on div "Last mile" at bounding box center [203, 257] width 277 height 37
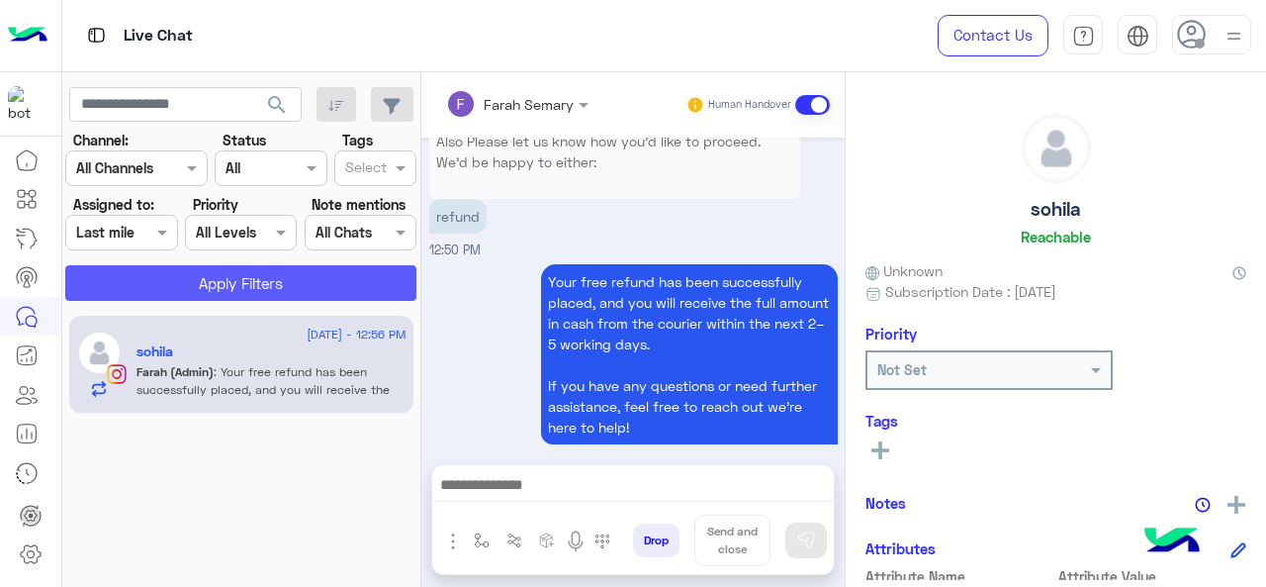
click at [222, 286] on button "Apply Filters" at bounding box center [240, 283] width 351 height 36
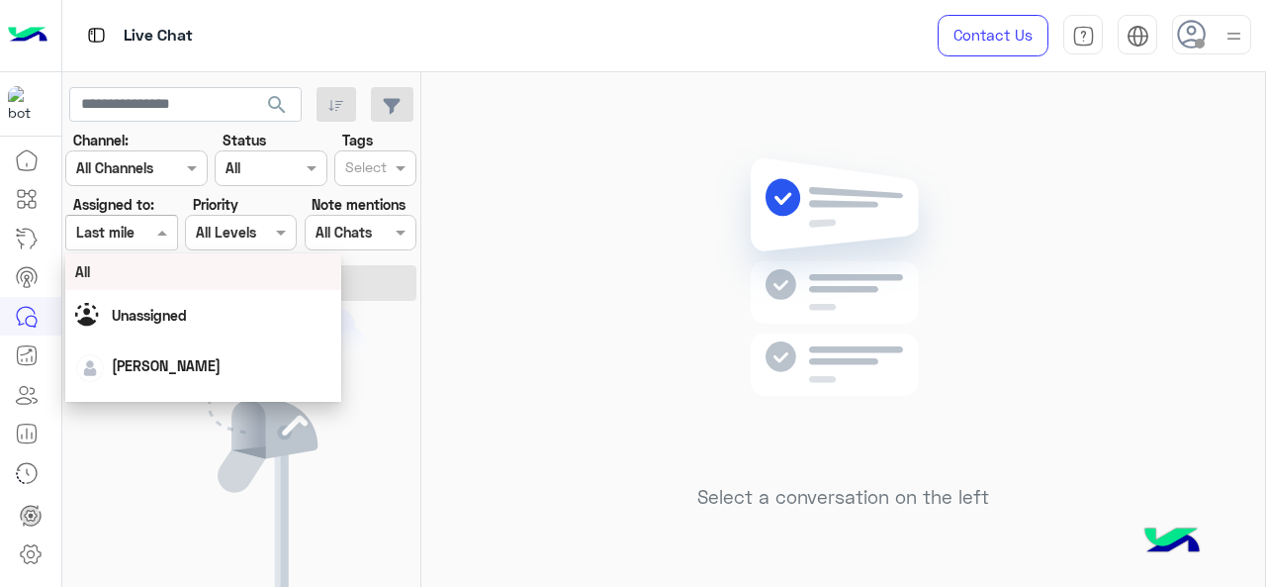
drag, startPoint x: 160, startPoint y: 238, endPoint x: 172, endPoint y: 324, distance: 85.9
click at [172, 324] on body "Live Chat Contact Us Help Center عربي English search Channel: Channel All Chann…" at bounding box center [633, 293] width 1266 height 587
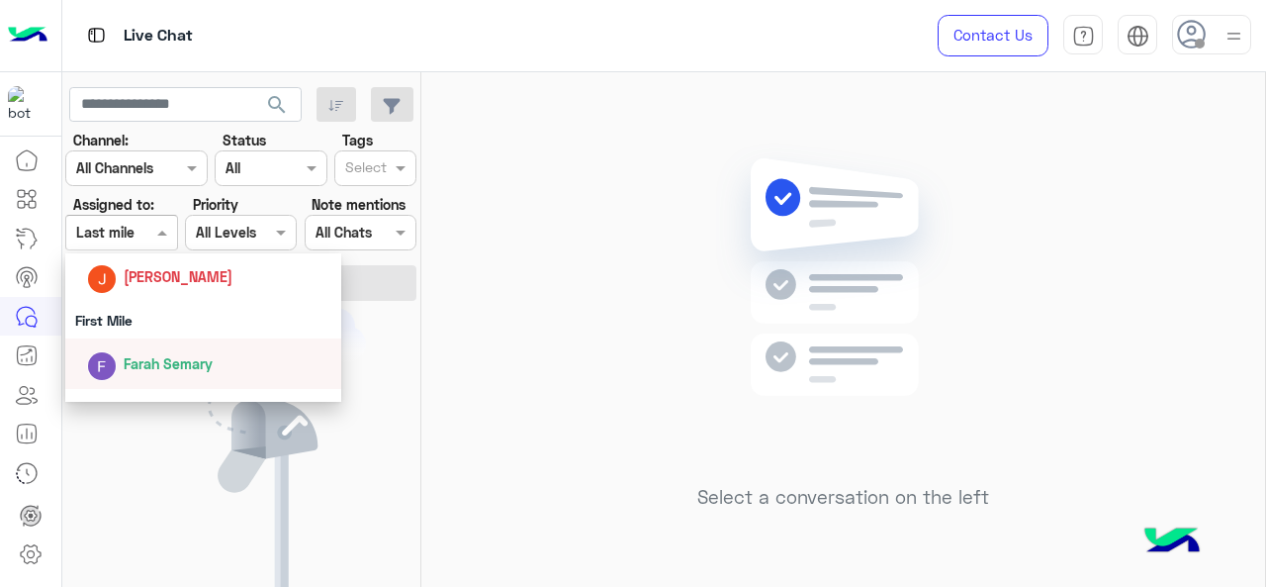
scroll to position [313, 0]
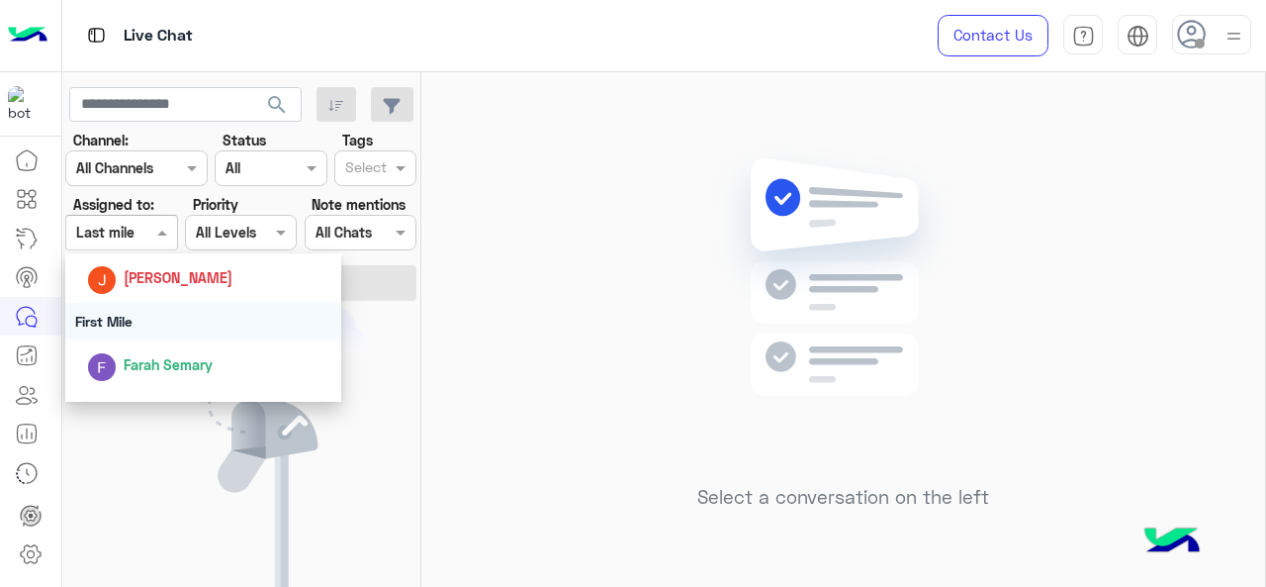
click at [172, 324] on div "First Mile" at bounding box center [203, 321] width 277 height 37
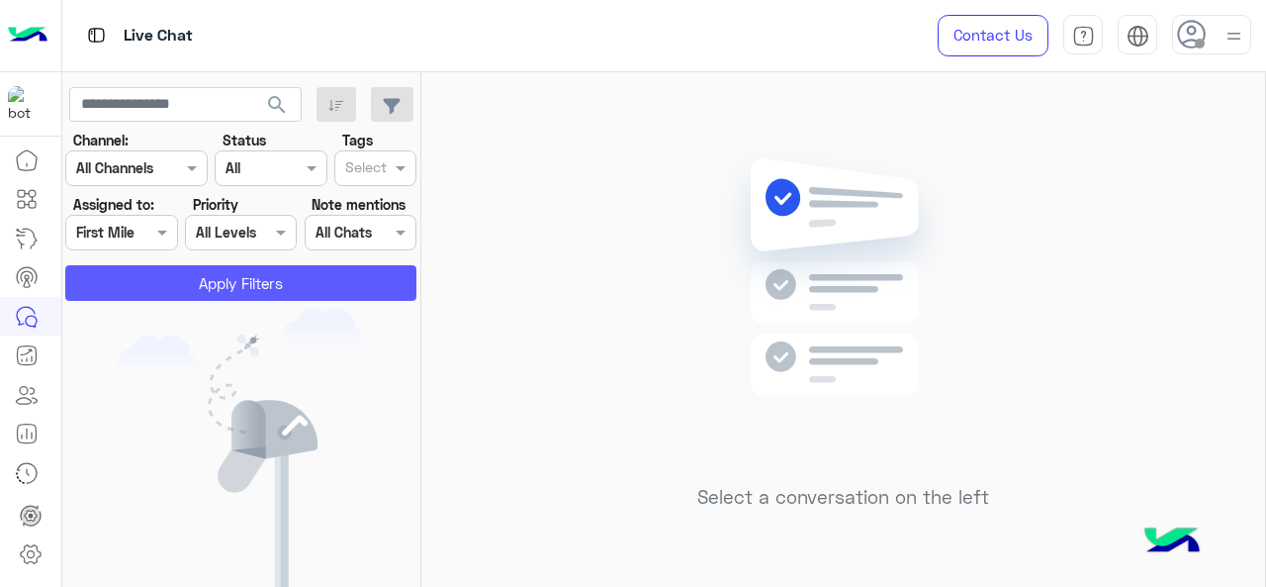
click at [220, 270] on button "Apply Filters" at bounding box center [240, 283] width 351 height 36
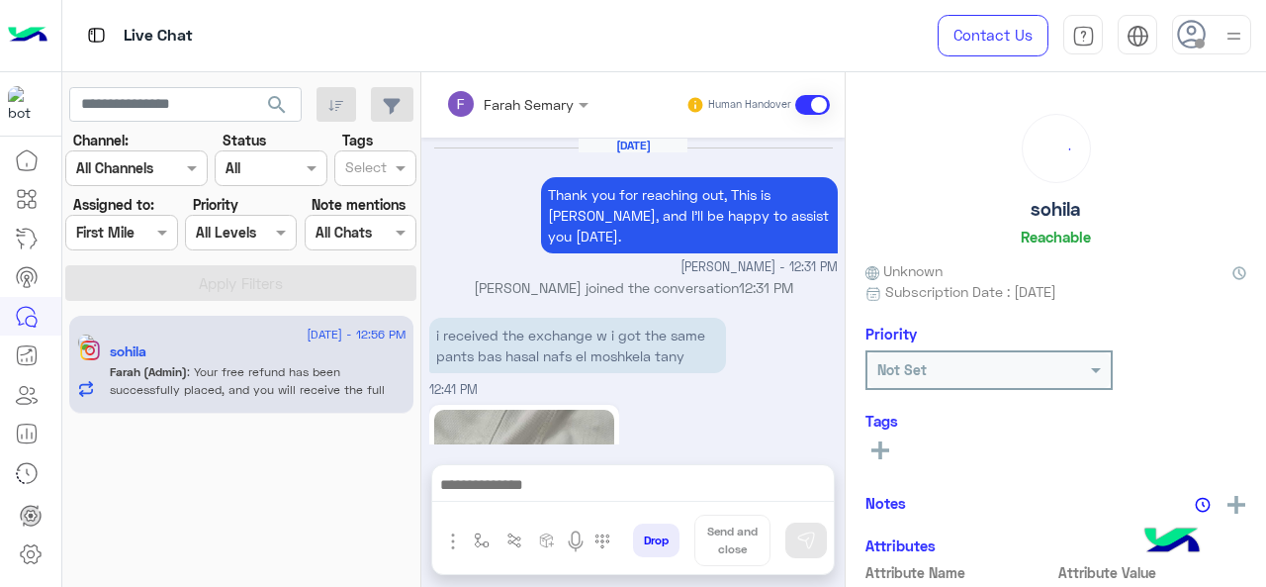
scroll to position [1156, 0]
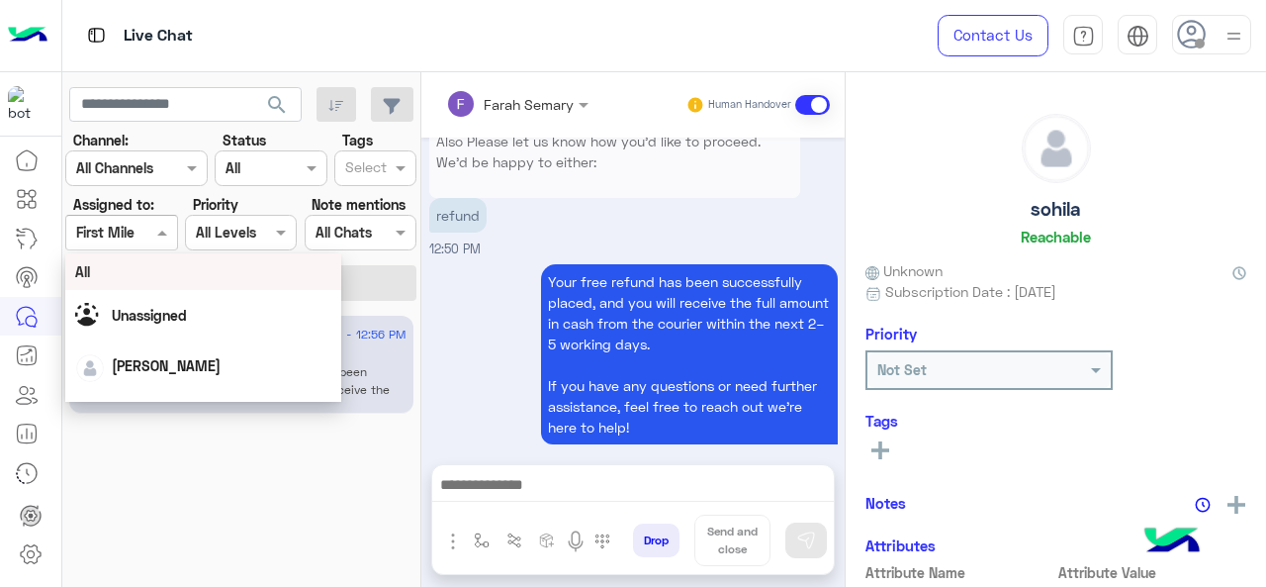
click at [158, 230] on span at bounding box center [164, 232] width 25 height 21
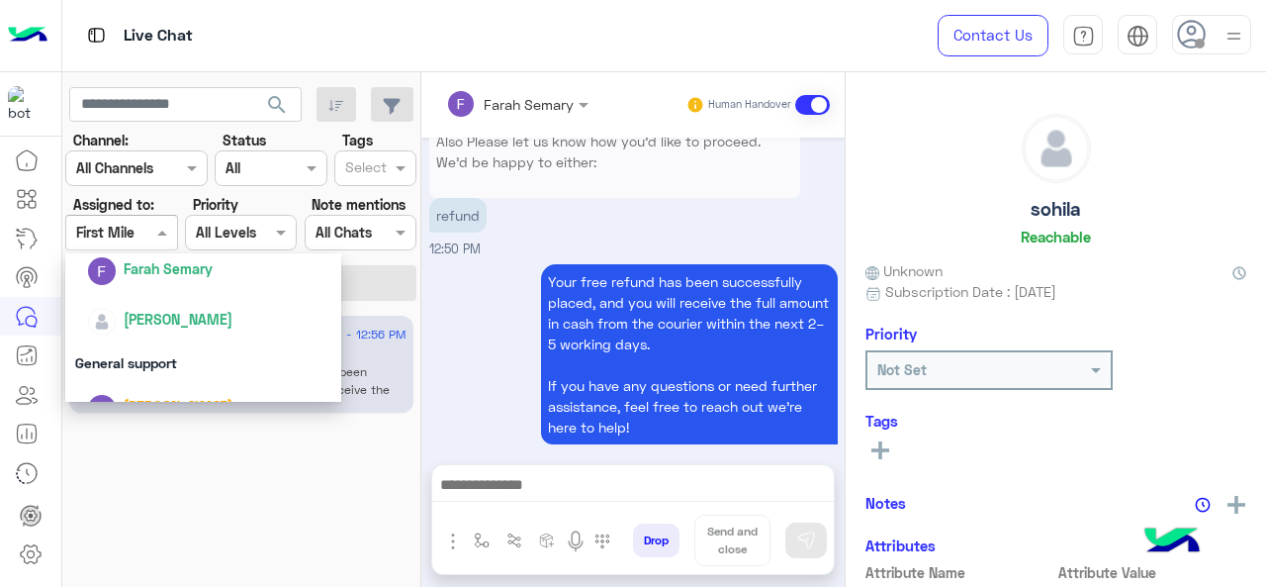
scroll to position [438, 0]
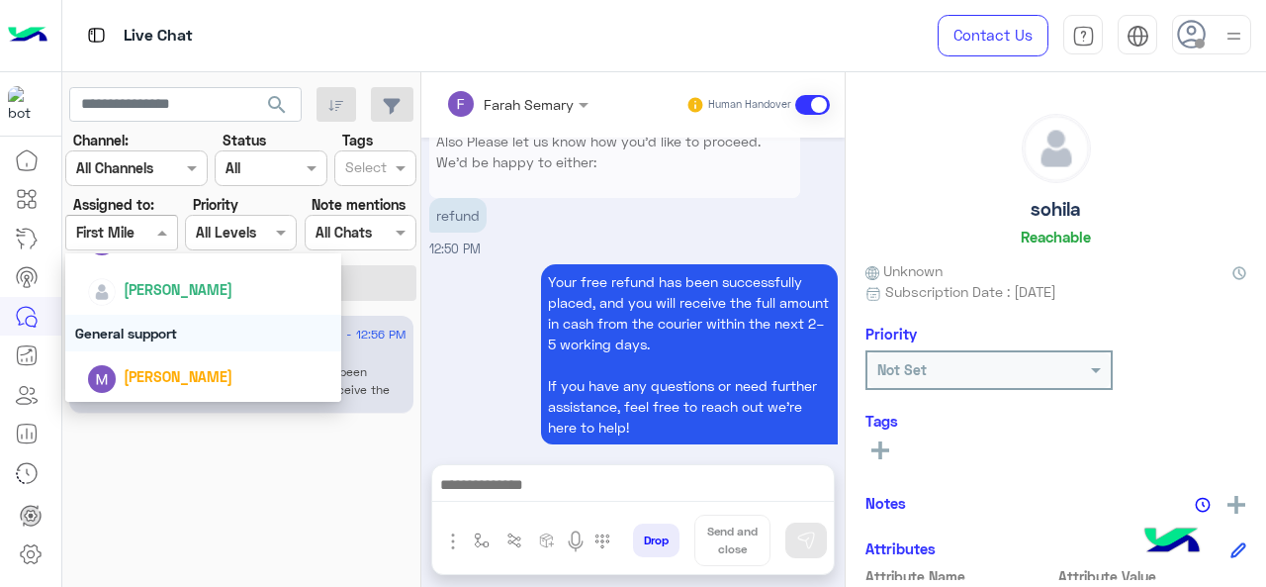
click at [173, 331] on div "General support" at bounding box center [203, 333] width 277 height 37
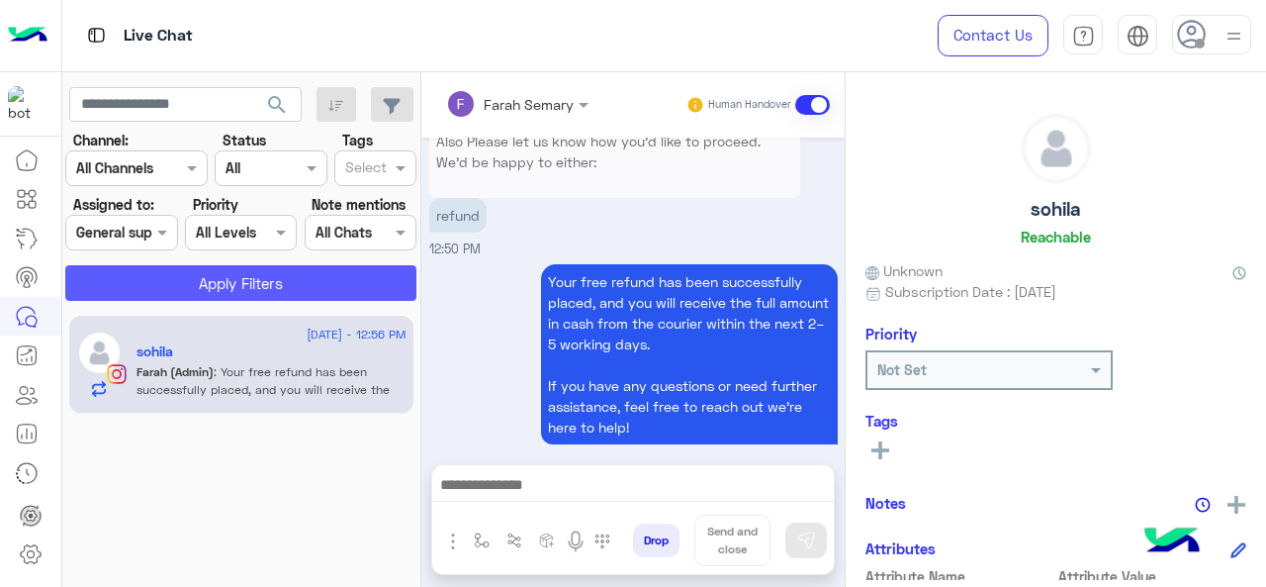
click at [190, 291] on button "Apply Filters" at bounding box center [240, 283] width 351 height 36
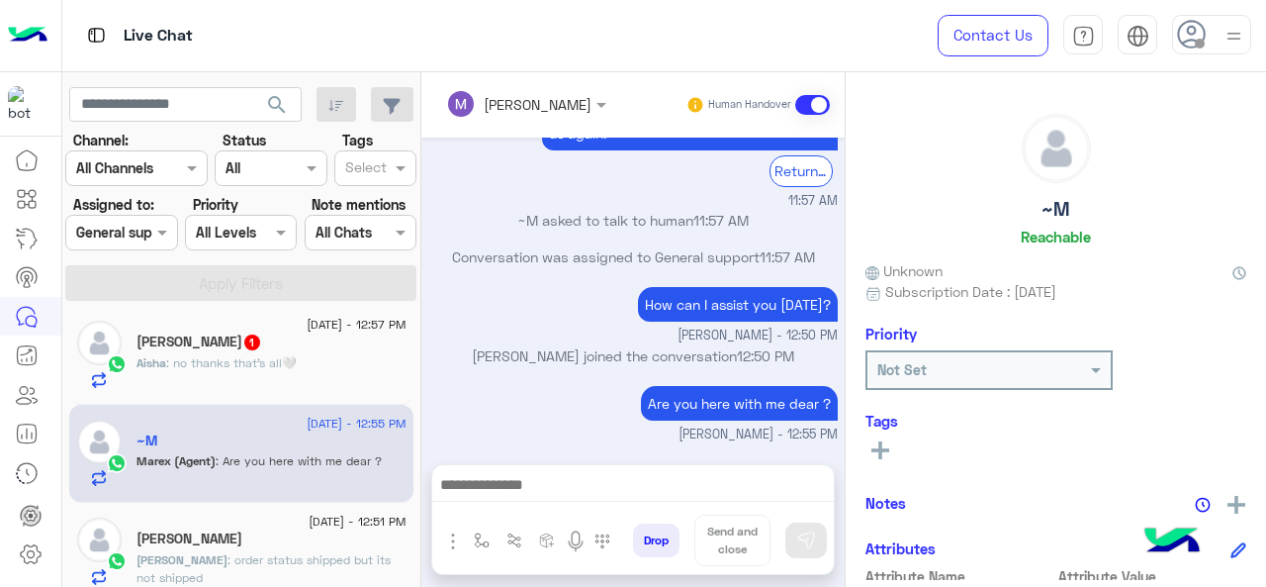
scroll to position [612, 0]
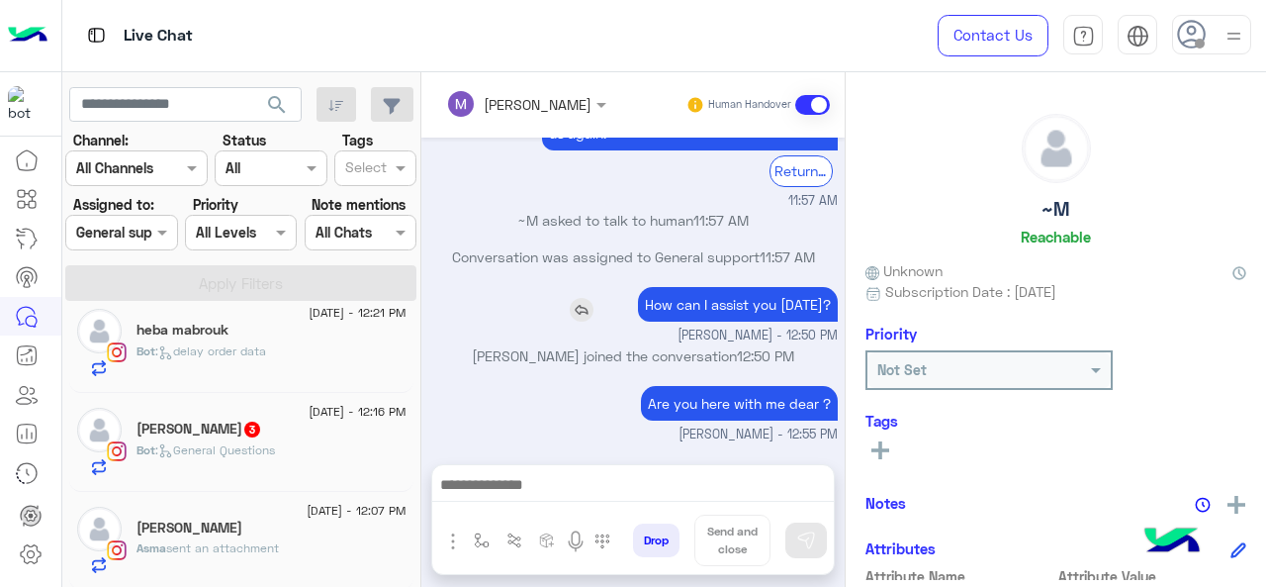
click at [588, 322] on div "How can I assist you today?" at bounding box center [681, 304] width 313 height 35
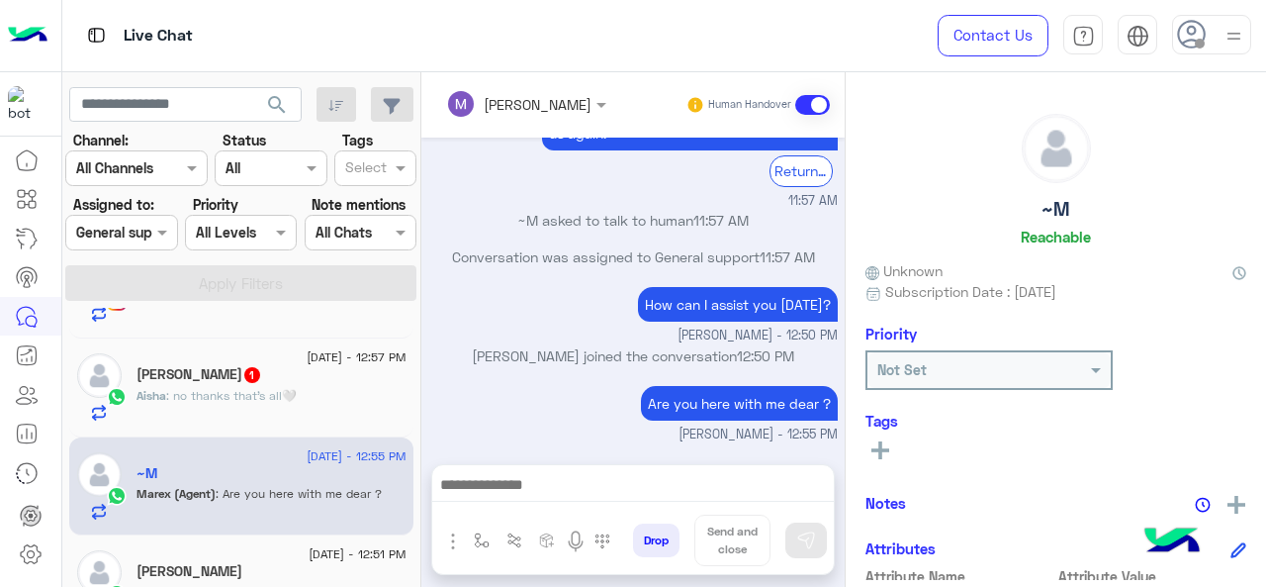
scroll to position [0, 0]
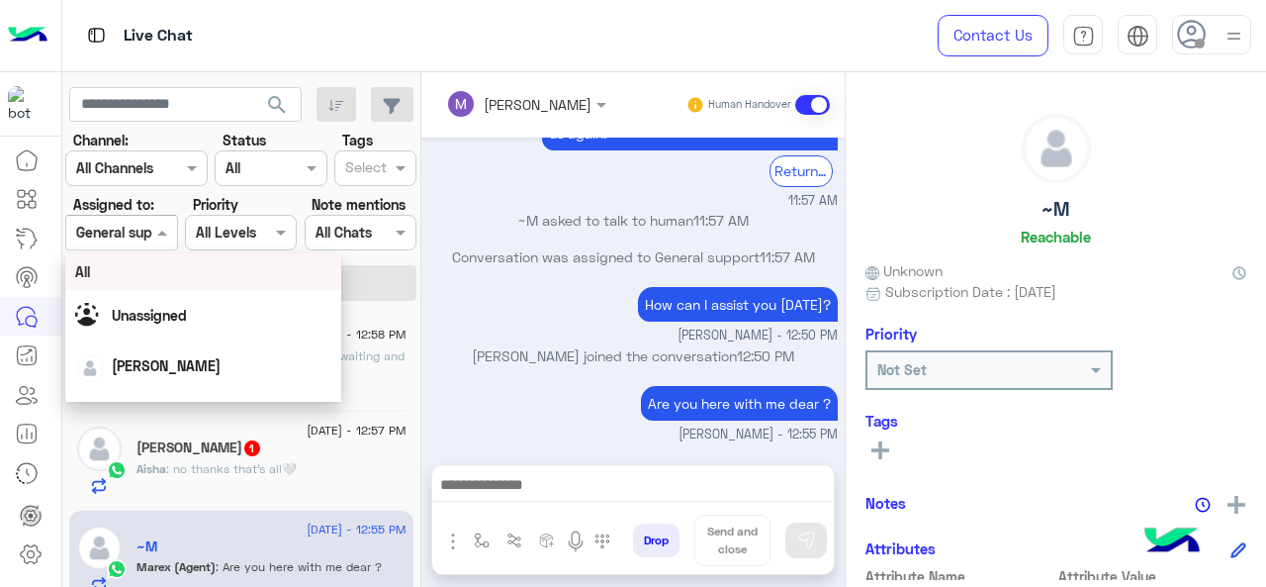
drag, startPoint x: 141, startPoint y: 236, endPoint x: 166, endPoint y: 354, distance: 120.3
click at [166, 354] on body "Live Chat Contact Us Help Center عربي English search Channel: Channel All Chann…" at bounding box center [633, 293] width 1266 height 587
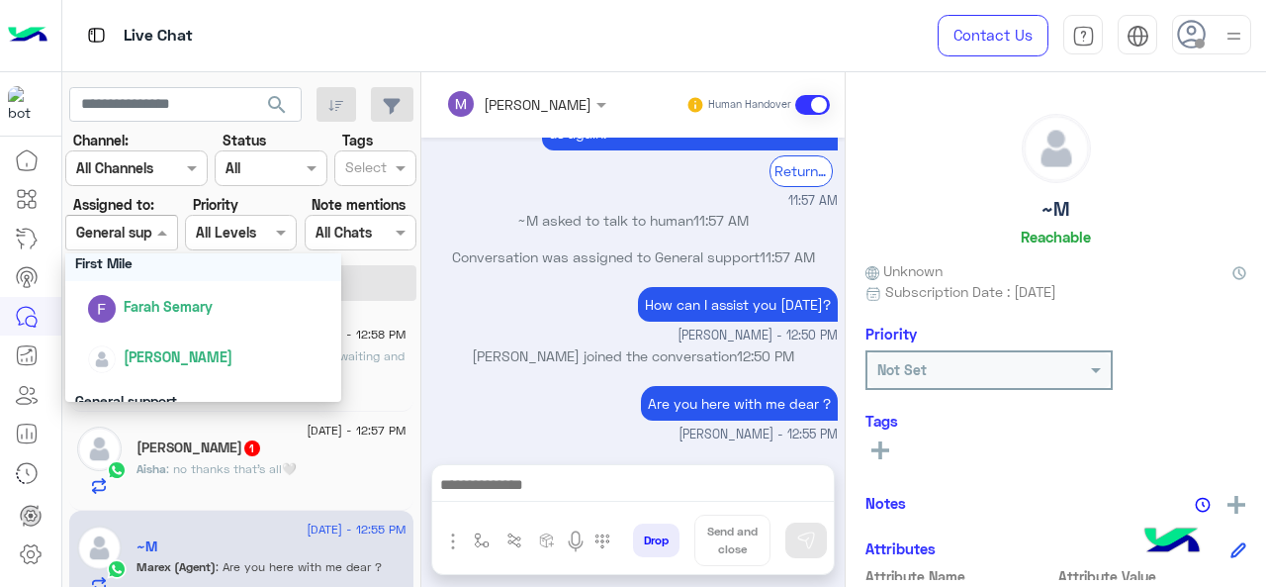
scroll to position [438, 0]
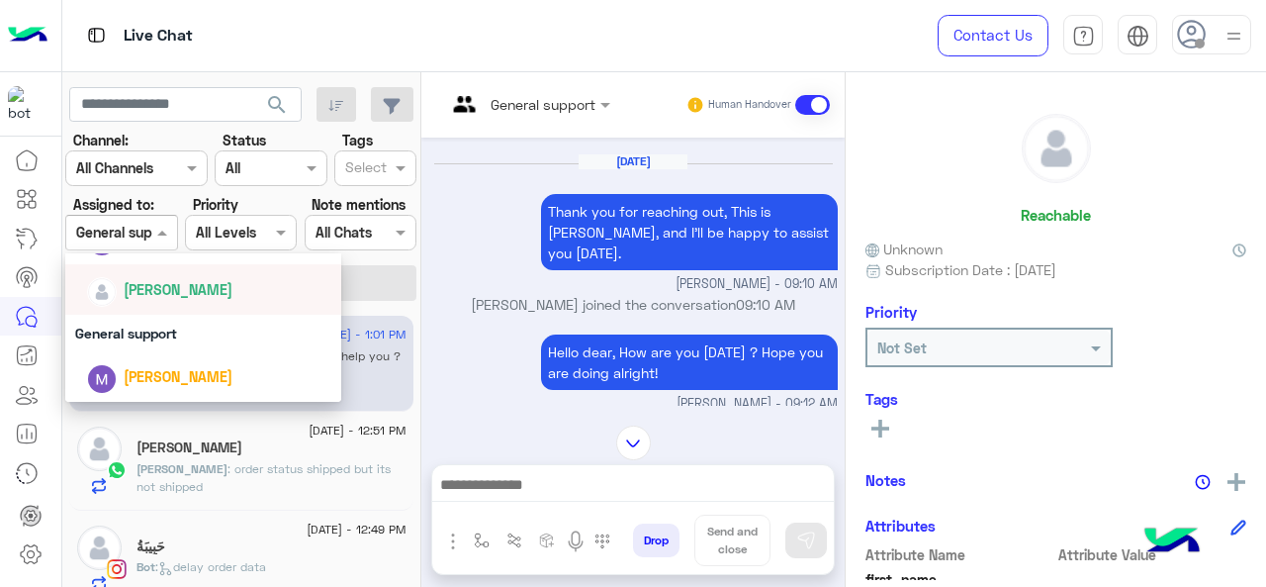
scroll to position [1013, 0]
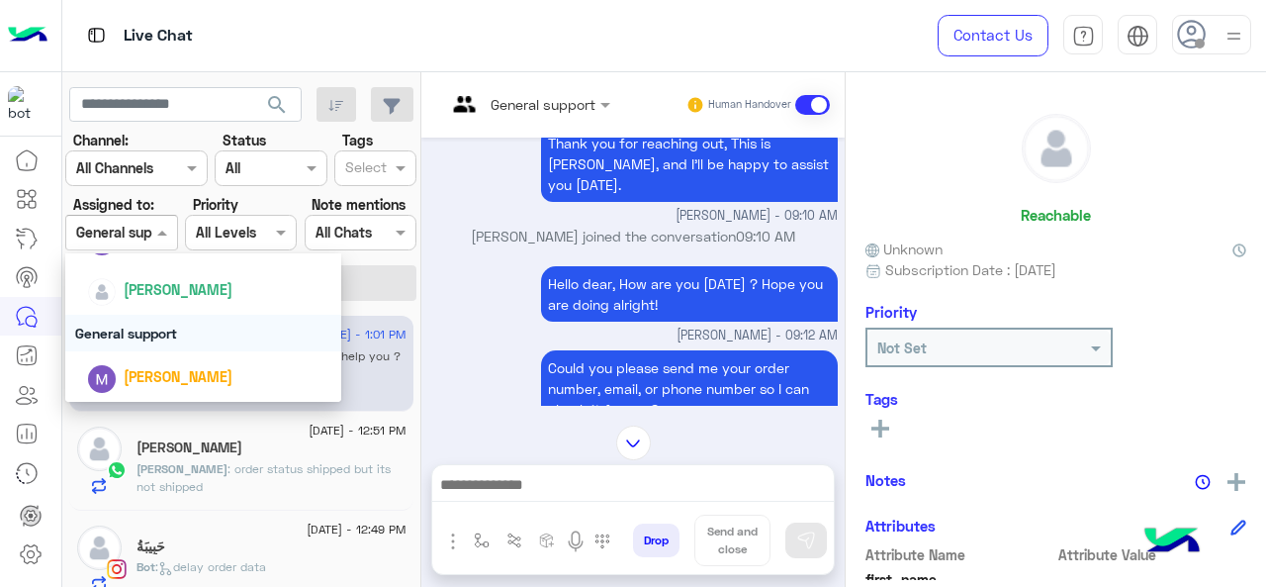
click at [190, 327] on div "General support" at bounding box center [203, 333] width 277 height 37
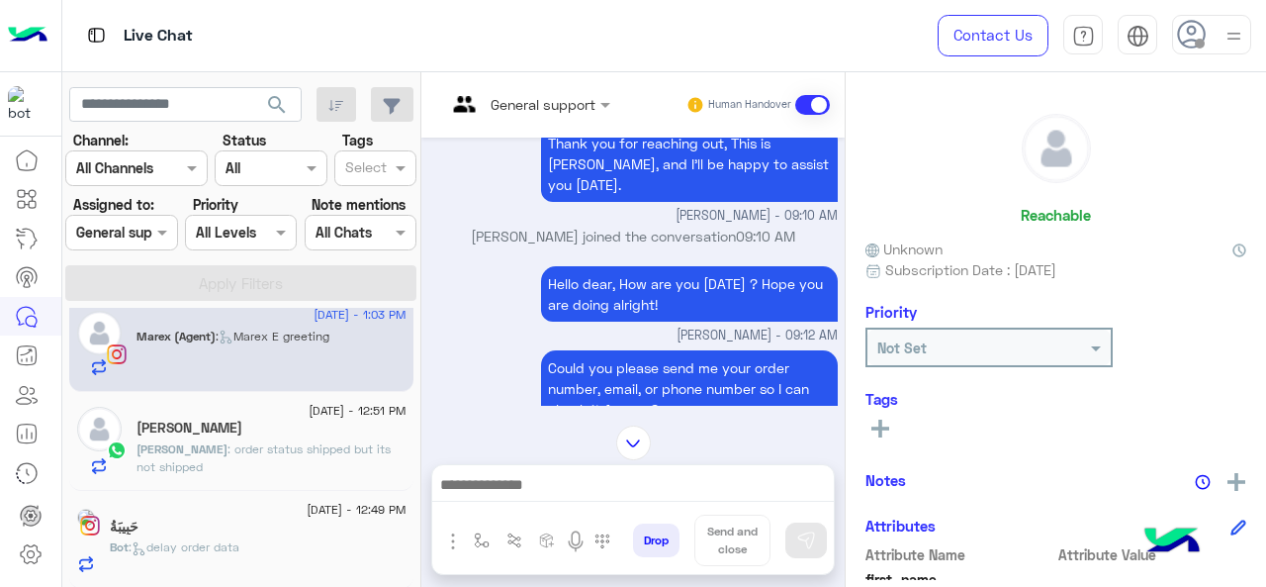
scroll to position [20, 0]
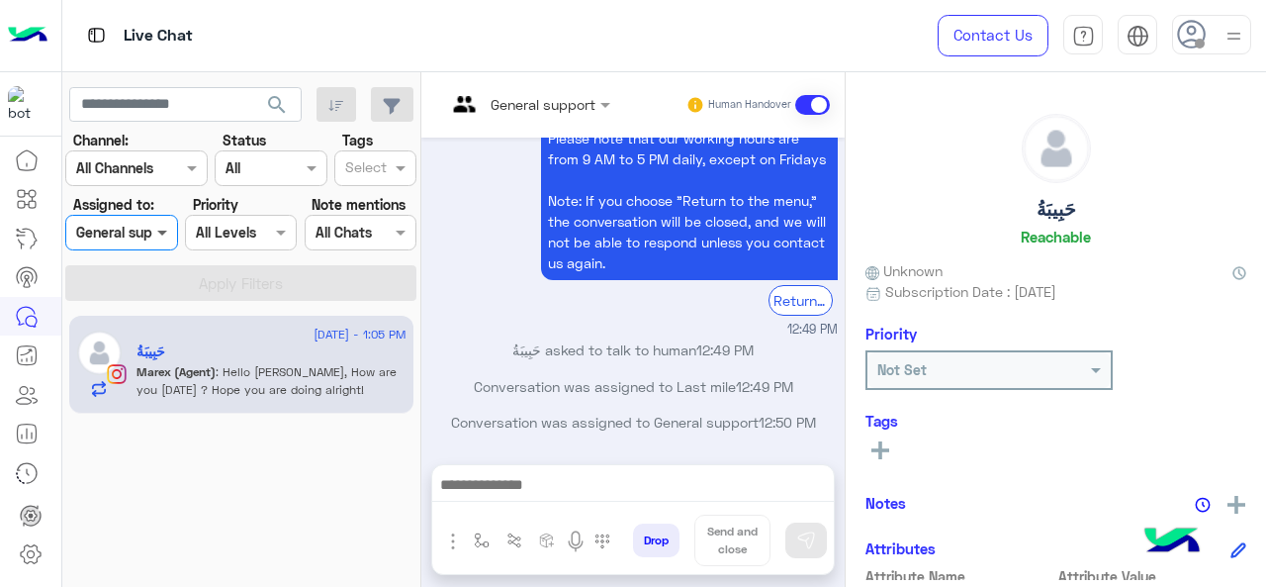
click at [166, 230] on span at bounding box center [164, 232] width 25 height 21
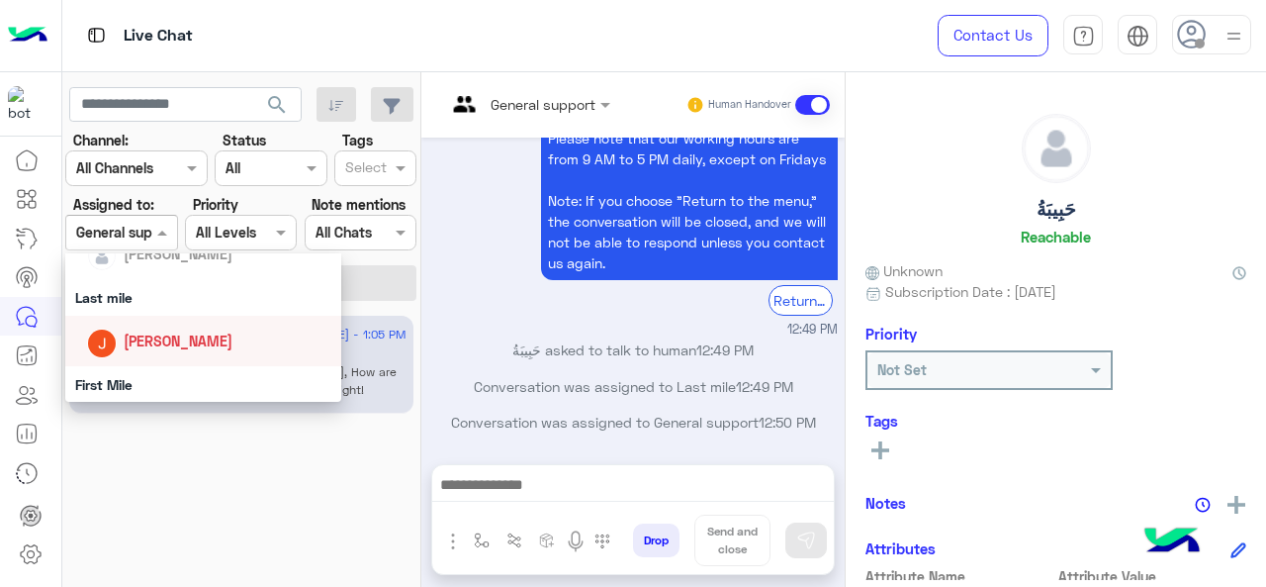
scroll to position [248, 0]
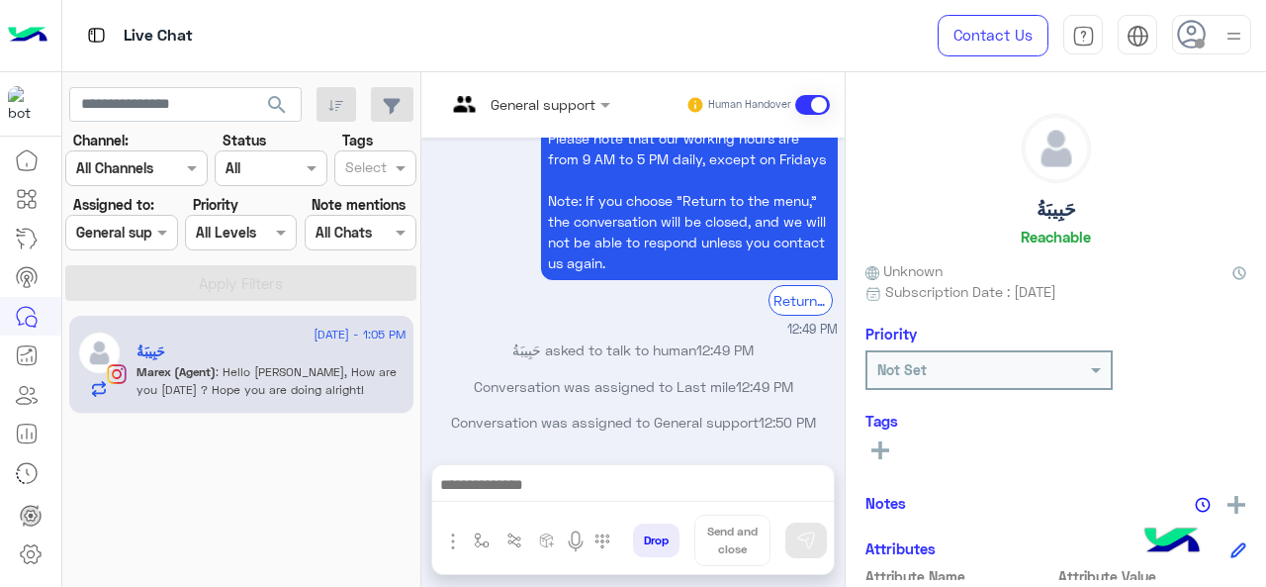
click at [269, 519] on div "6 September - 1:05 PM حَبِيبَةُ Marex (Agent) : Hello Karen, How are you today …" at bounding box center [241, 451] width 359 height 286
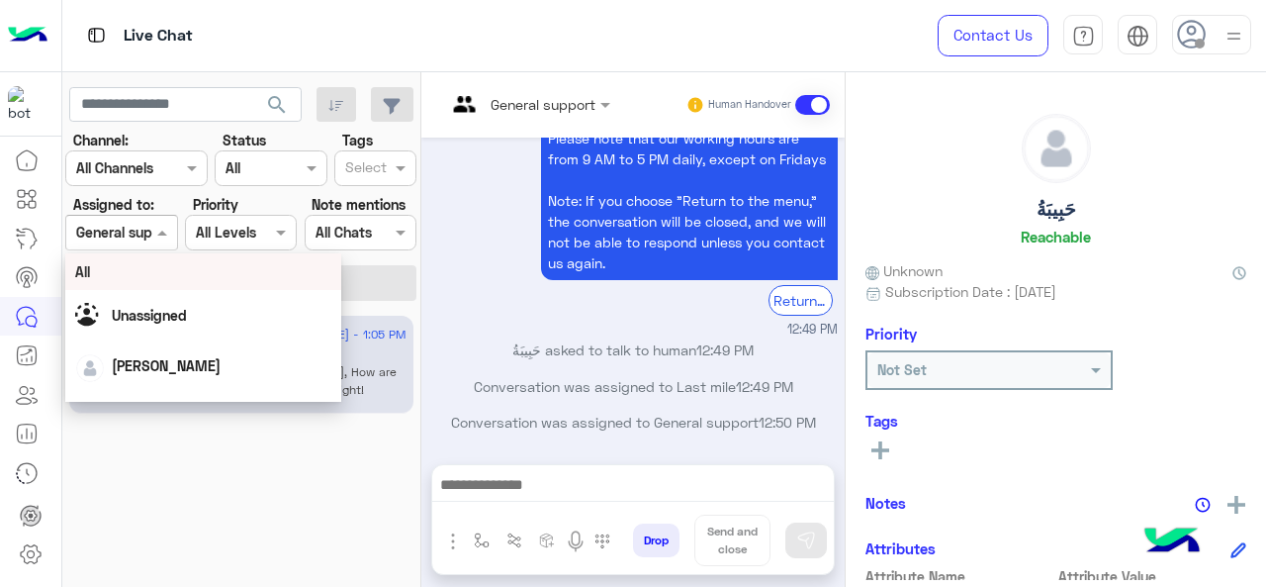
drag, startPoint x: 146, startPoint y: 231, endPoint x: 162, endPoint y: 337, distance: 108.0
click at [162, 337] on body "Live Chat Contact Us Help Center عربي English search Channel: Channel All Chann…" at bounding box center [633, 293] width 1266 height 587
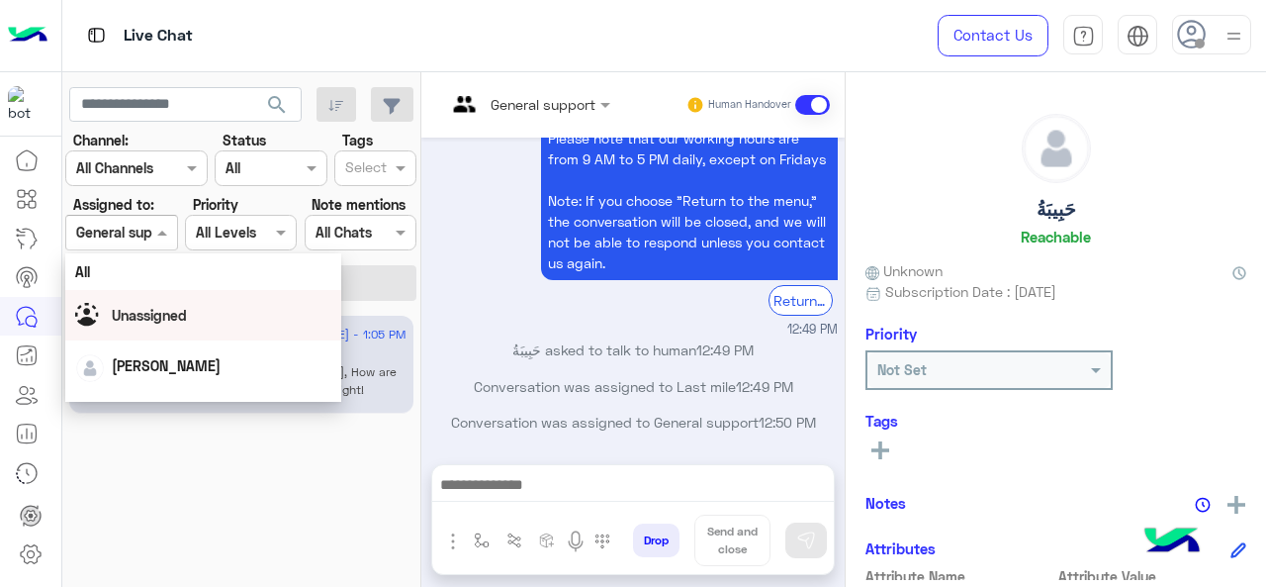
scroll to position [438, 0]
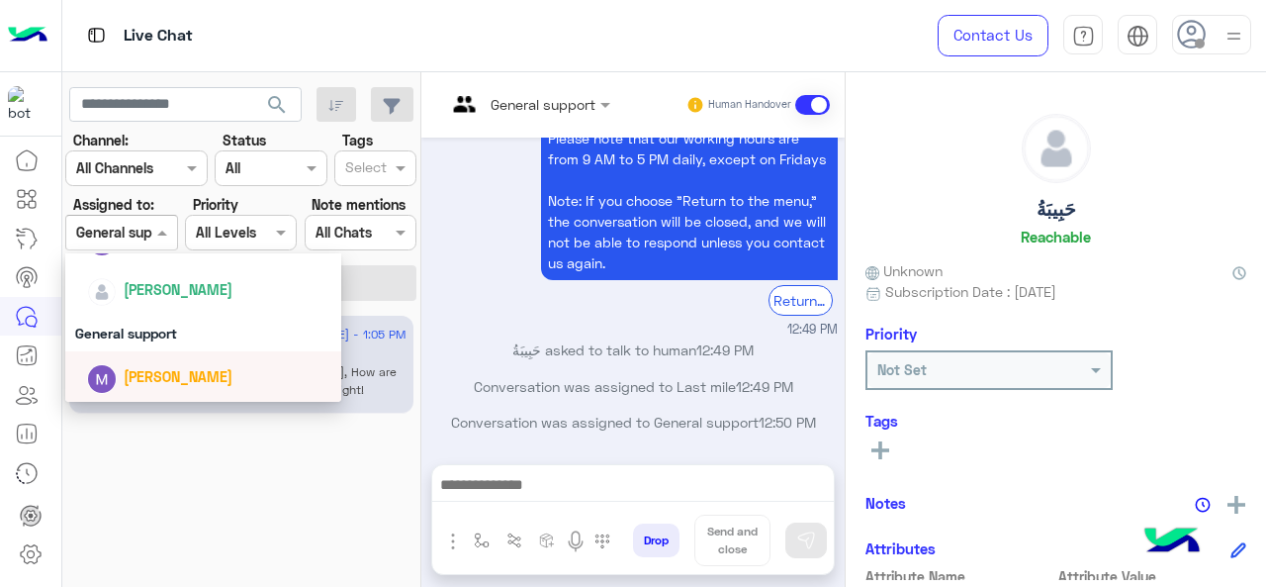
click at [162, 399] on div "[PERSON_NAME]" at bounding box center [203, 376] width 277 height 50
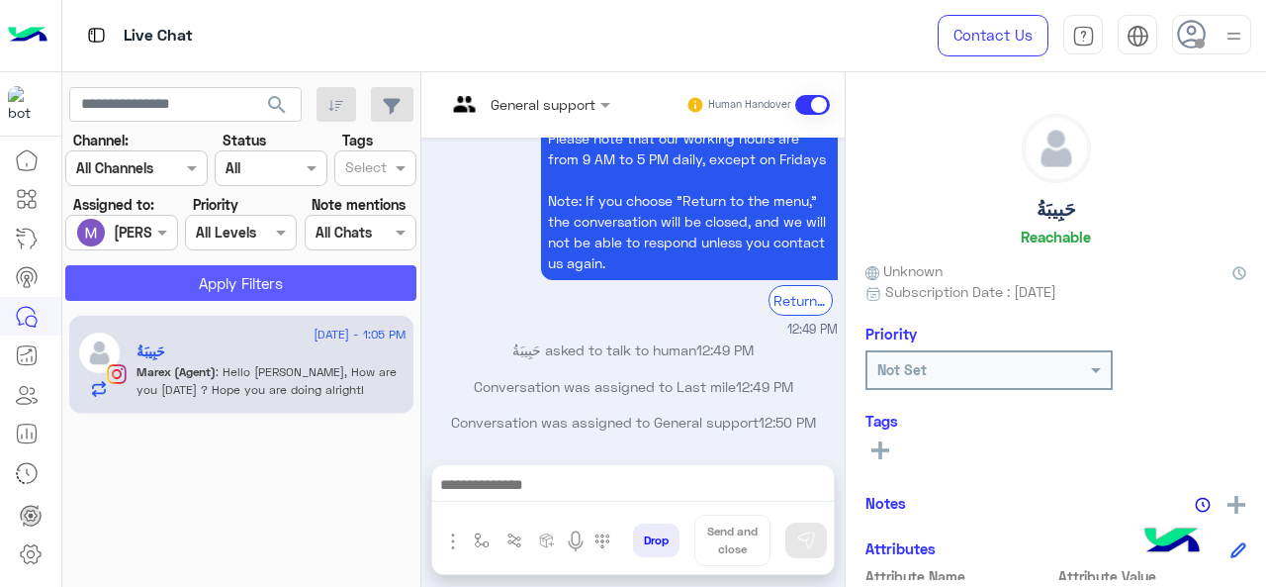
click at [232, 290] on button "Apply Filters" at bounding box center [240, 283] width 351 height 36
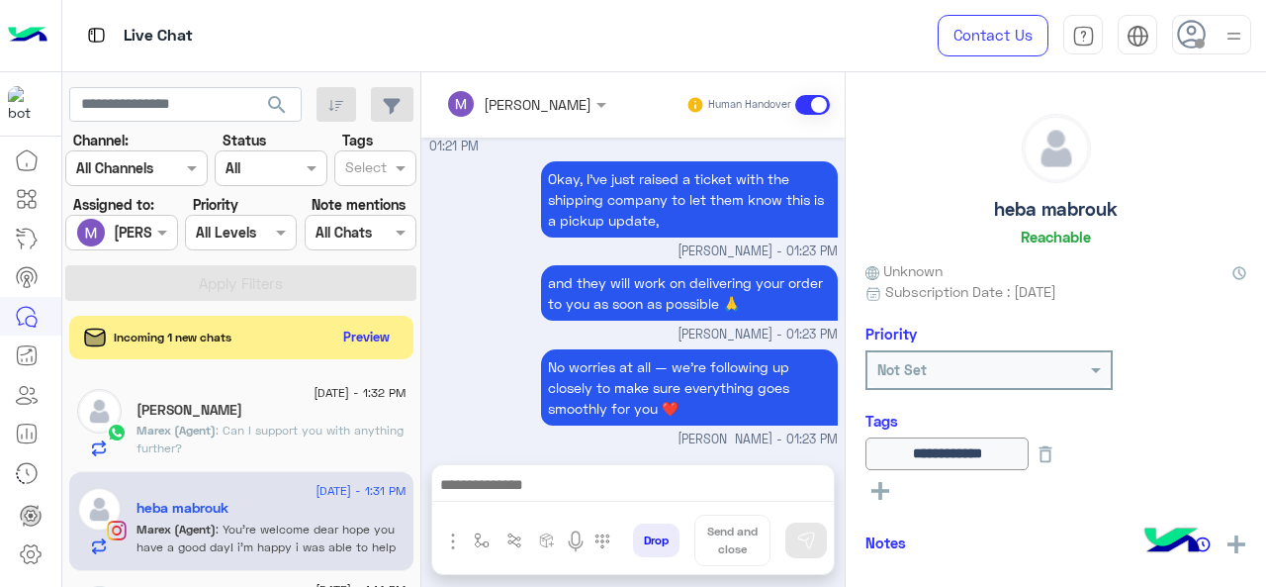
scroll to position [951, 0]
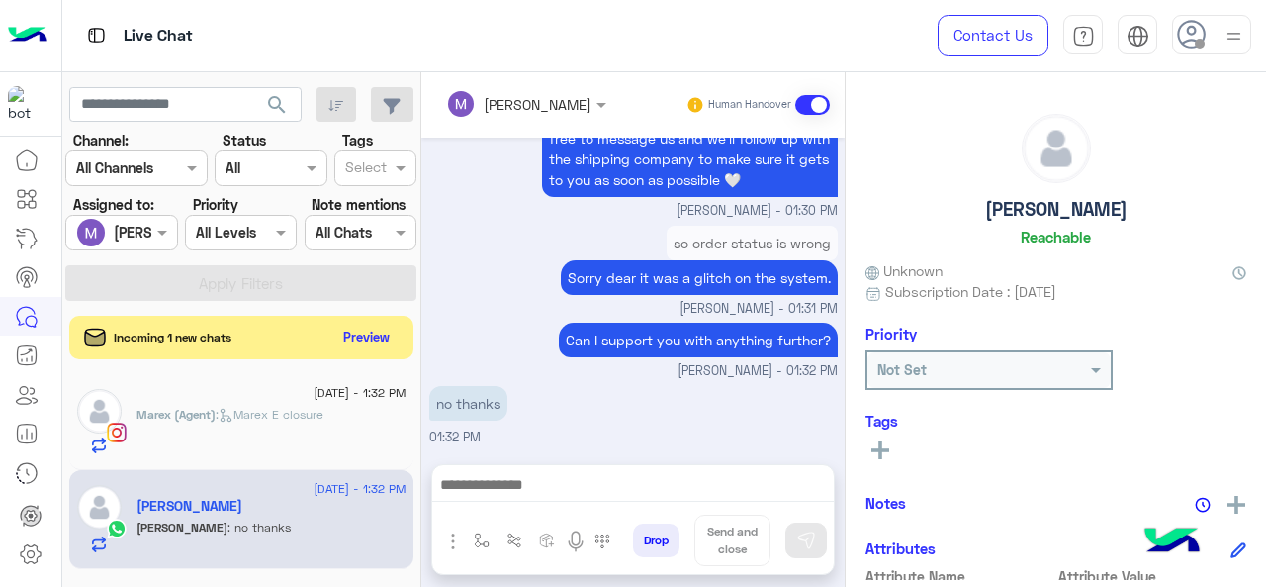
scroll to position [685, 0]
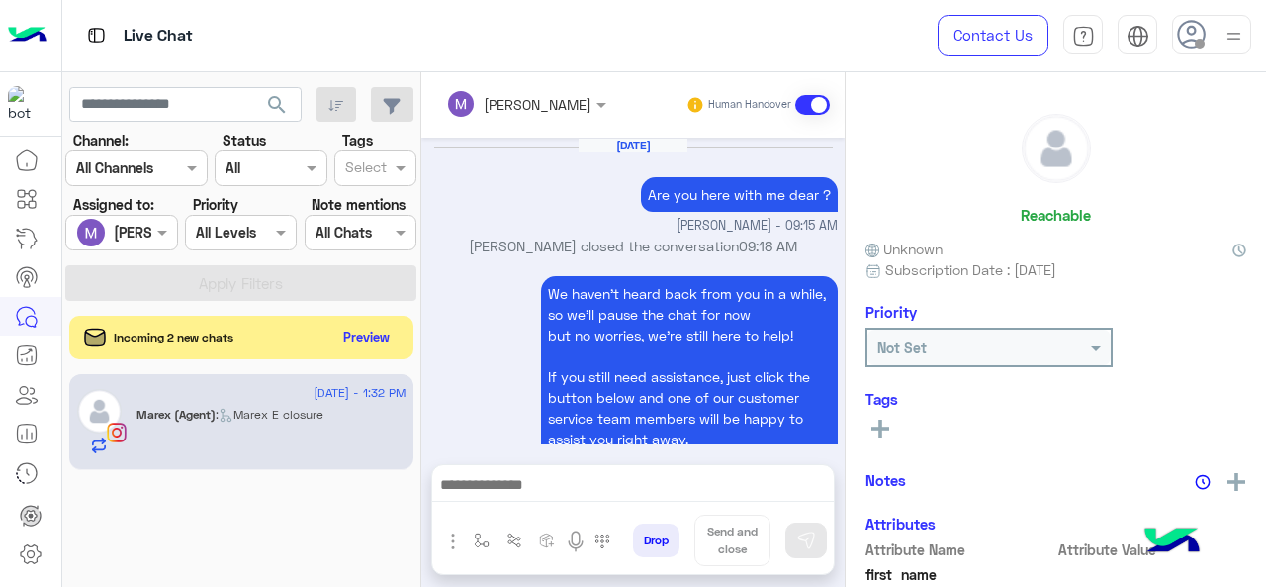
scroll to position [831, 0]
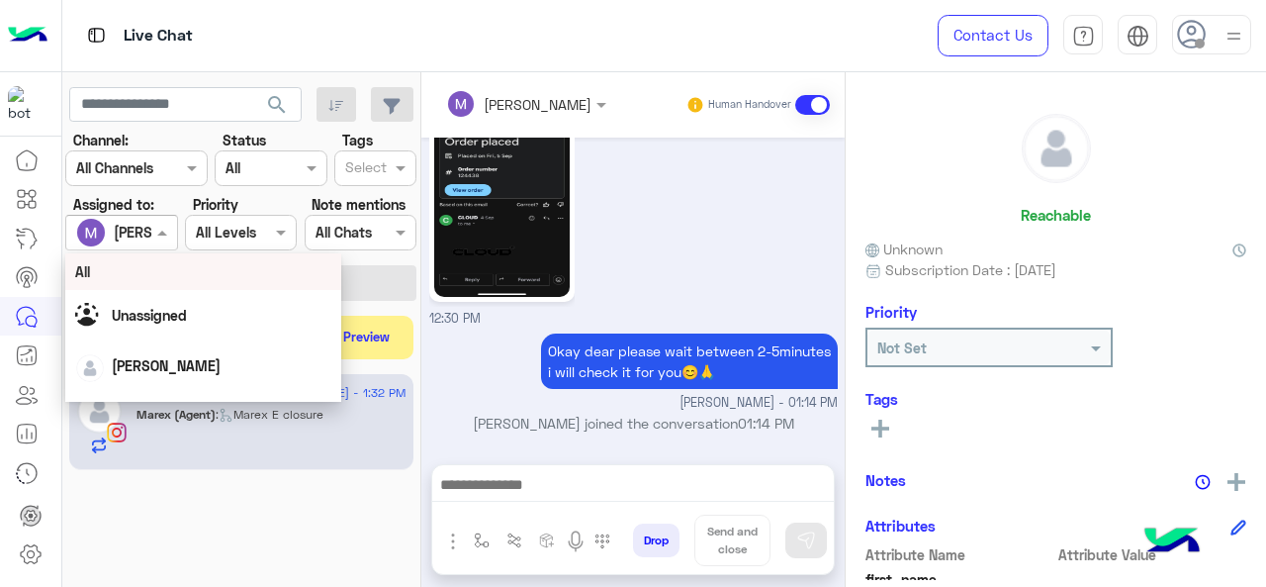
click at [117, 234] on input "text" at bounding box center [99, 233] width 46 height 21
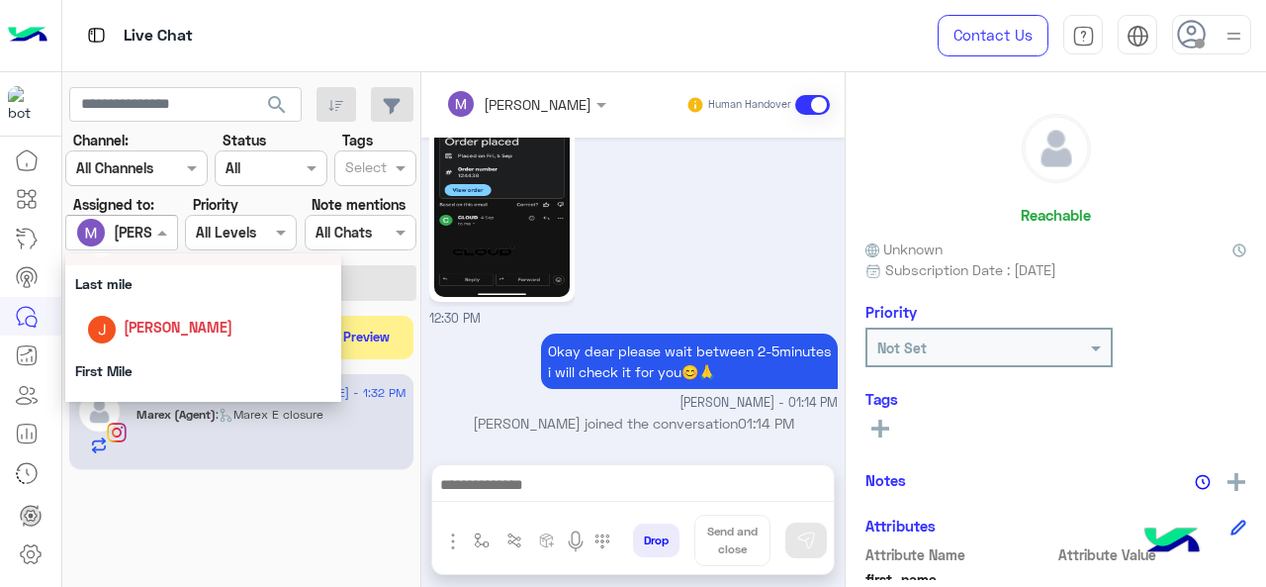
scroll to position [263, 0]
click at [146, 278] on div "Last mile" at bounding box center [203, 283] width 277 height 37
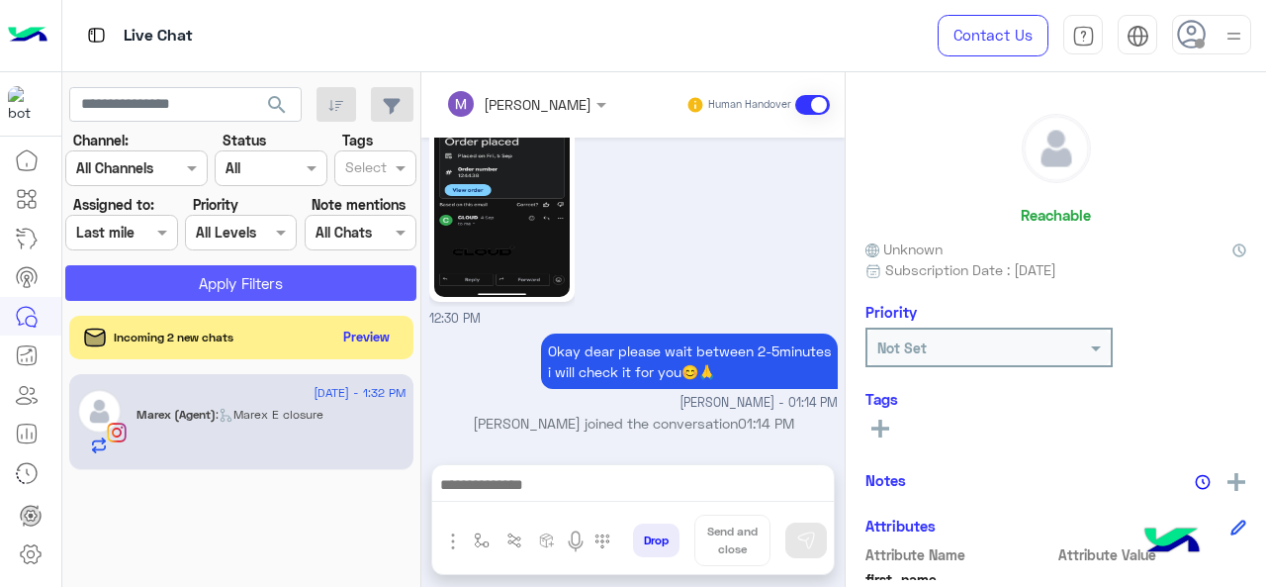
click at [146, 278] on button "Apply Filters" at bounding box center [240, 283] width 351 height 36
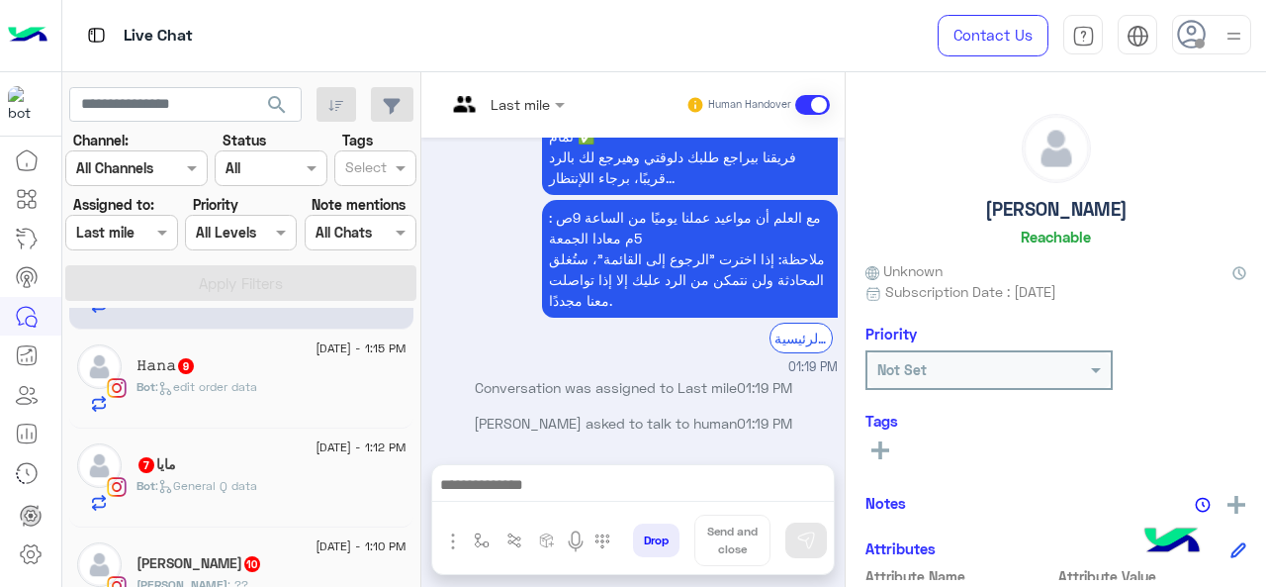
scroll to position [122, 0]
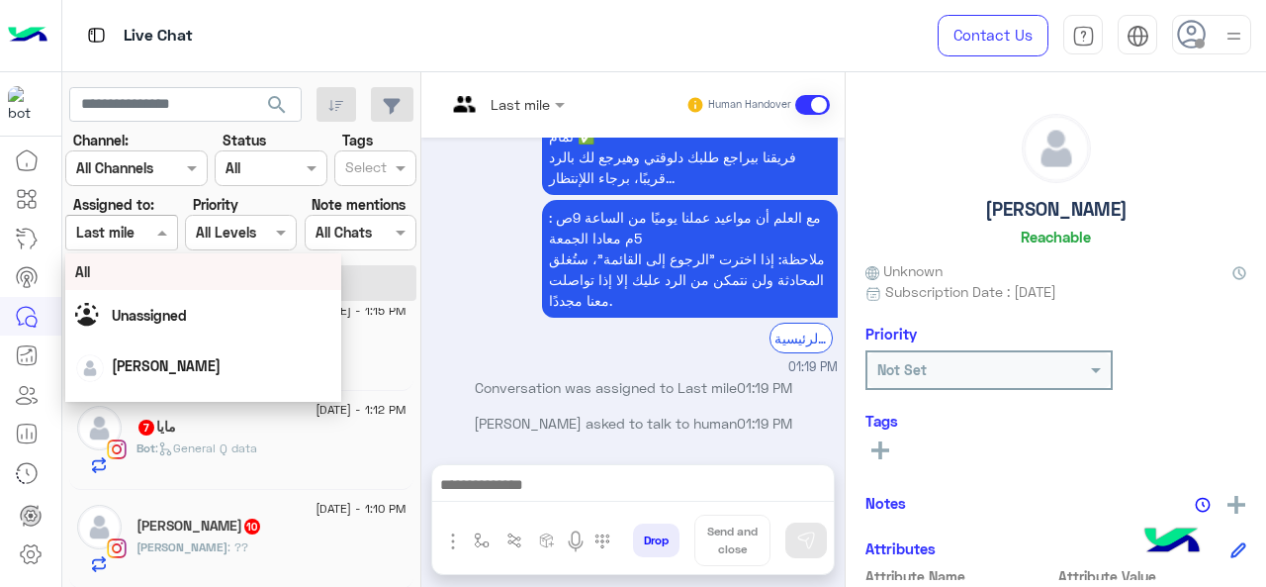
click at [118, 226] on input "text" at bounding box center [99, 233] width 46 height 21
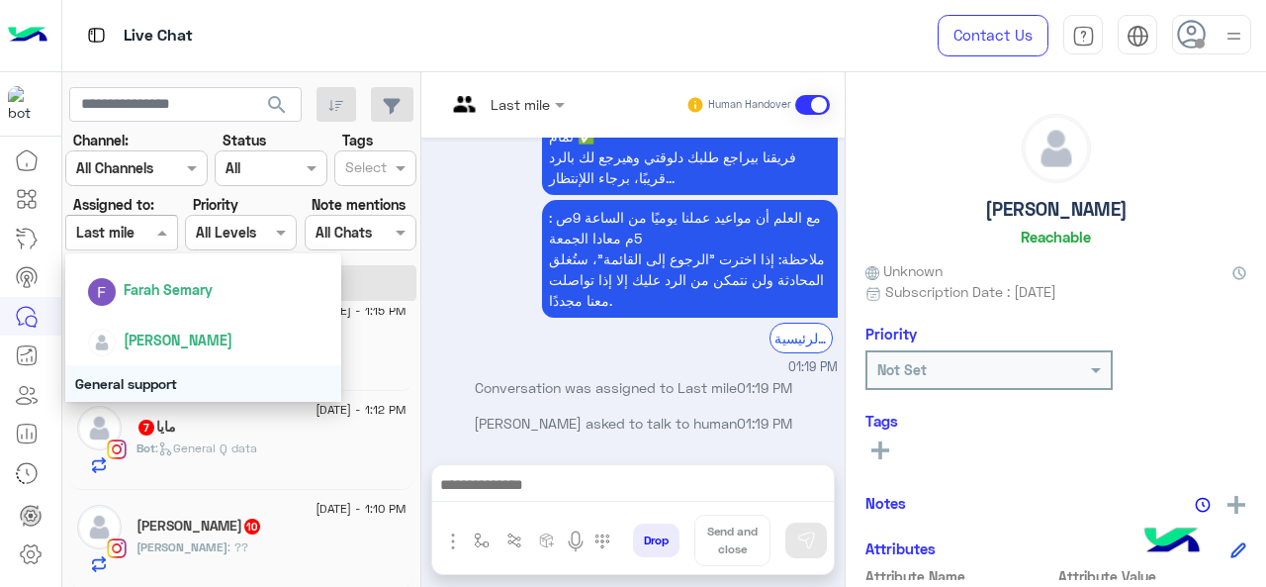
scroll to position [420, 0]
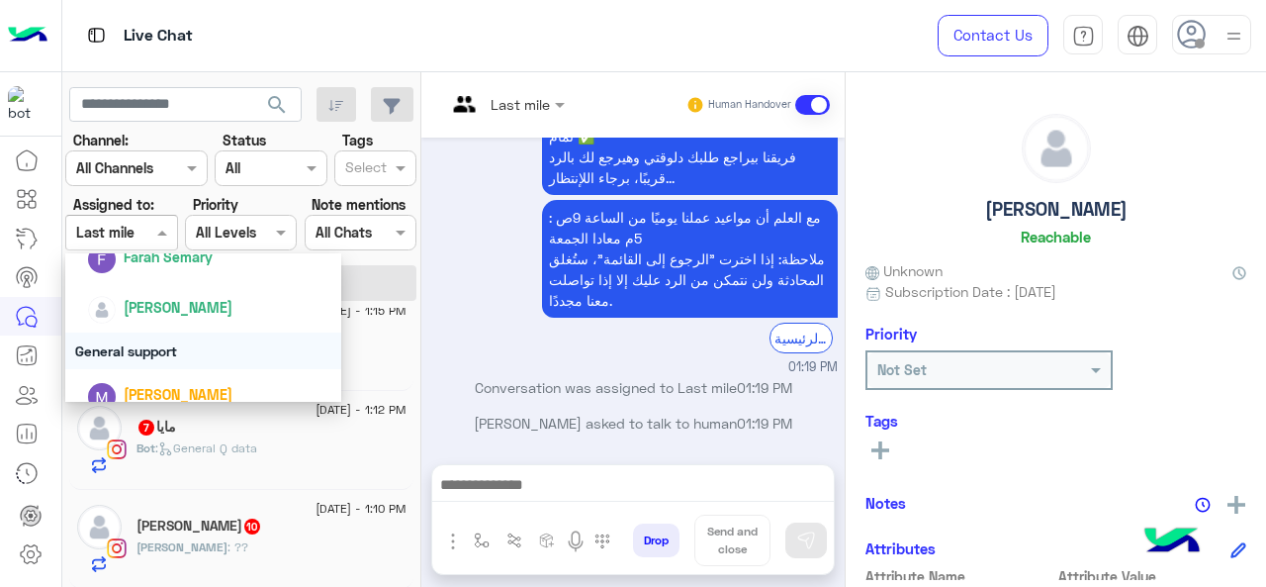
click at [160, 346] on div "General support" at bounding box center [203, 350] width 277 height 37
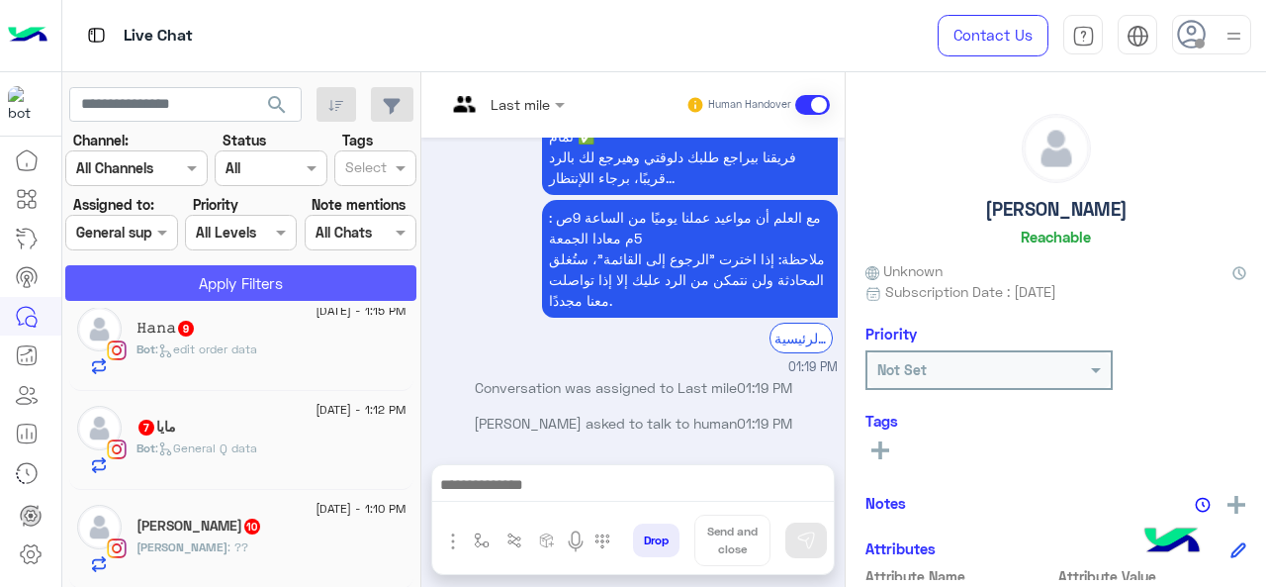
click at [191, 289] on button "Apply Filters" at bounding box center [240, 283] width 351 height 36
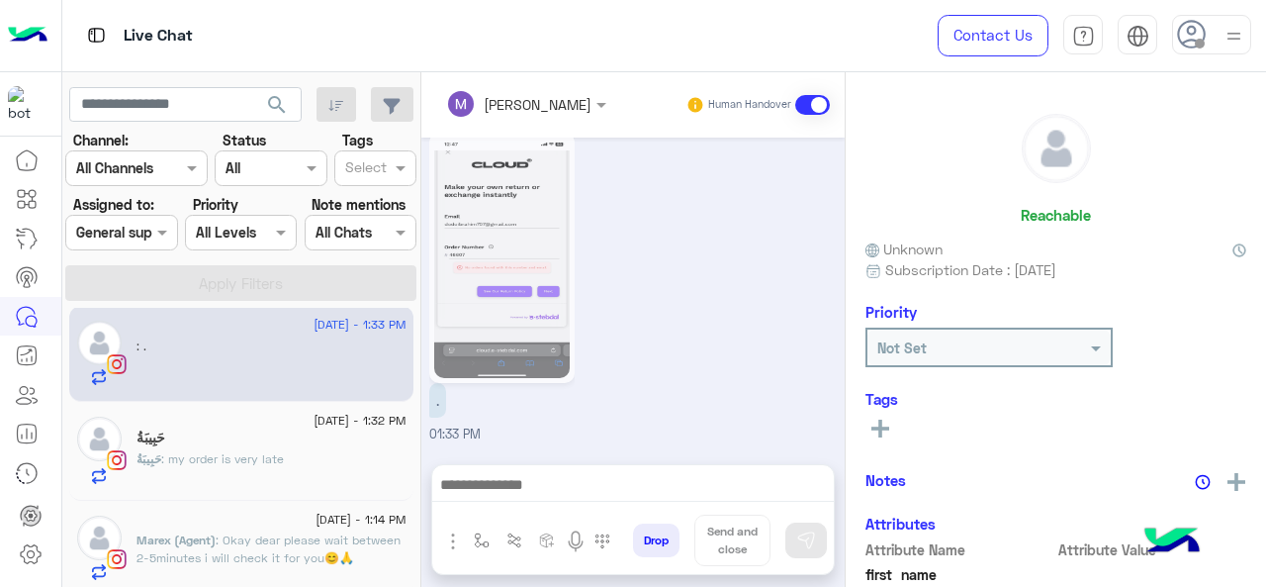
scroll to position [18, 0]
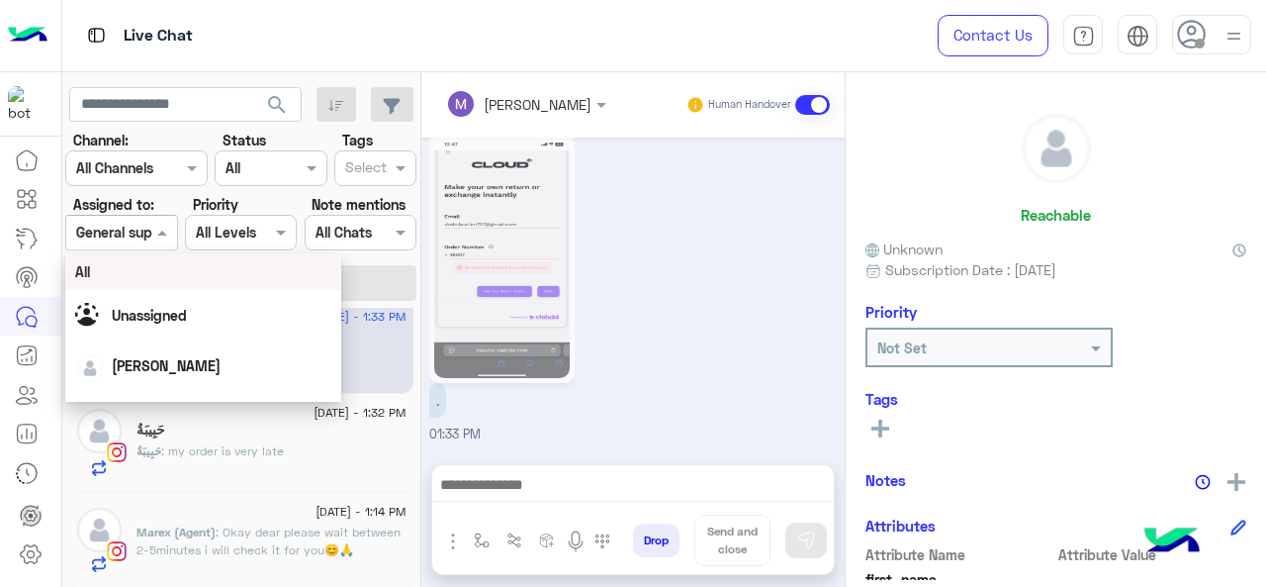
drag, startPoint x: 146, startPoint y: 231, endPoint x: 143, endPoint y: 356, distance: 125.7
click at [143, 356] on body "Live Chat Contact Us Help Center عربي English search Channel: Channel All Chann…" at bounding box center [633, 293] width 1266 height 587
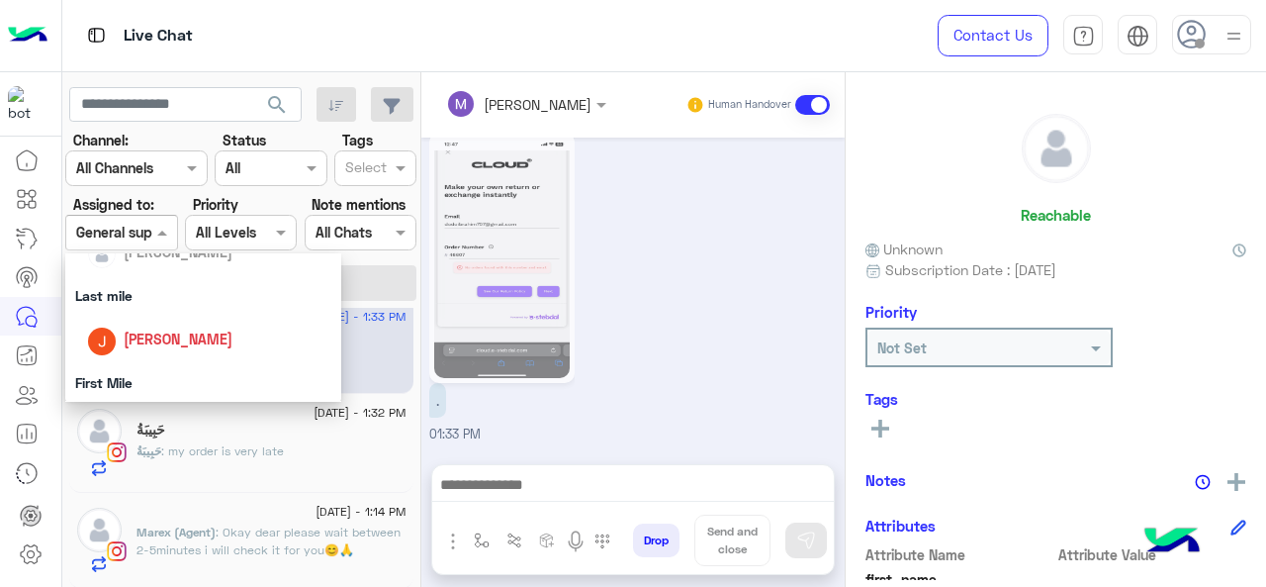
scroll to position [250, 0]
click at [133, 300] on div "Last mile" at bounding box center [203, 296] width 277 height 37
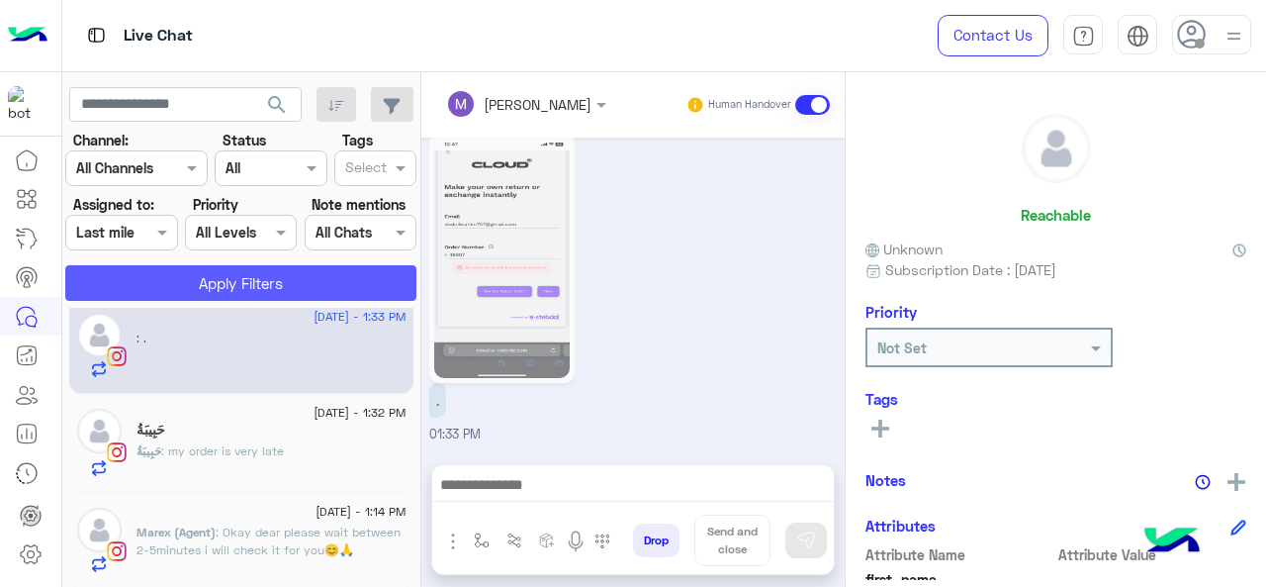
click at [177, 284] on button "Apply Filters" at bounding box center [240, 283] width 351 height 36
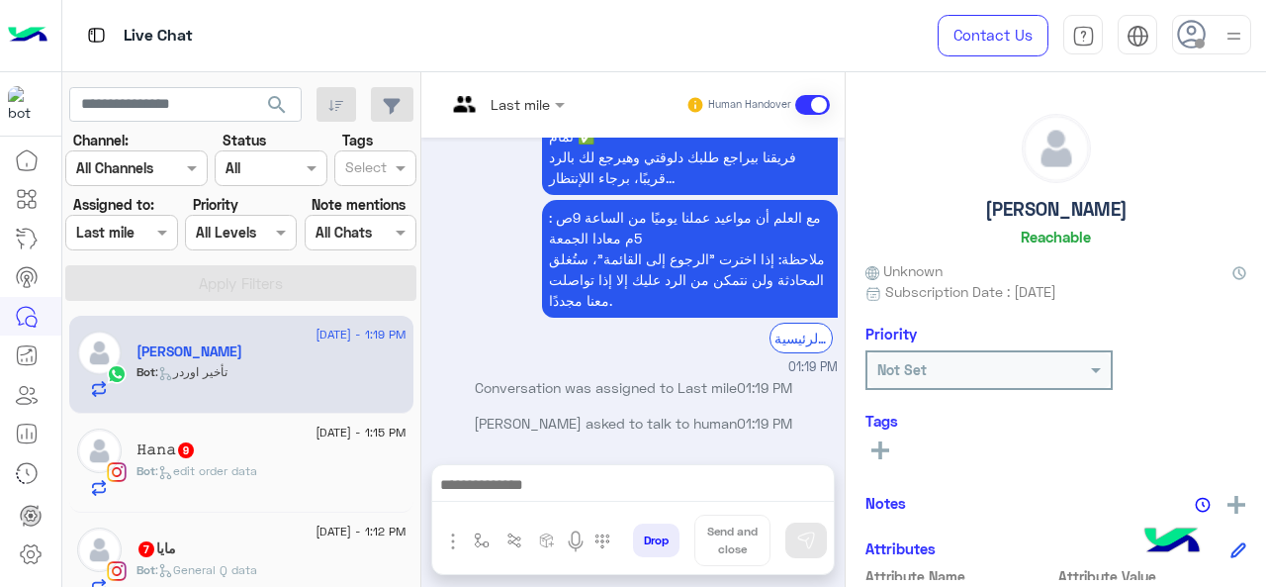
scroll to position [122, 0]
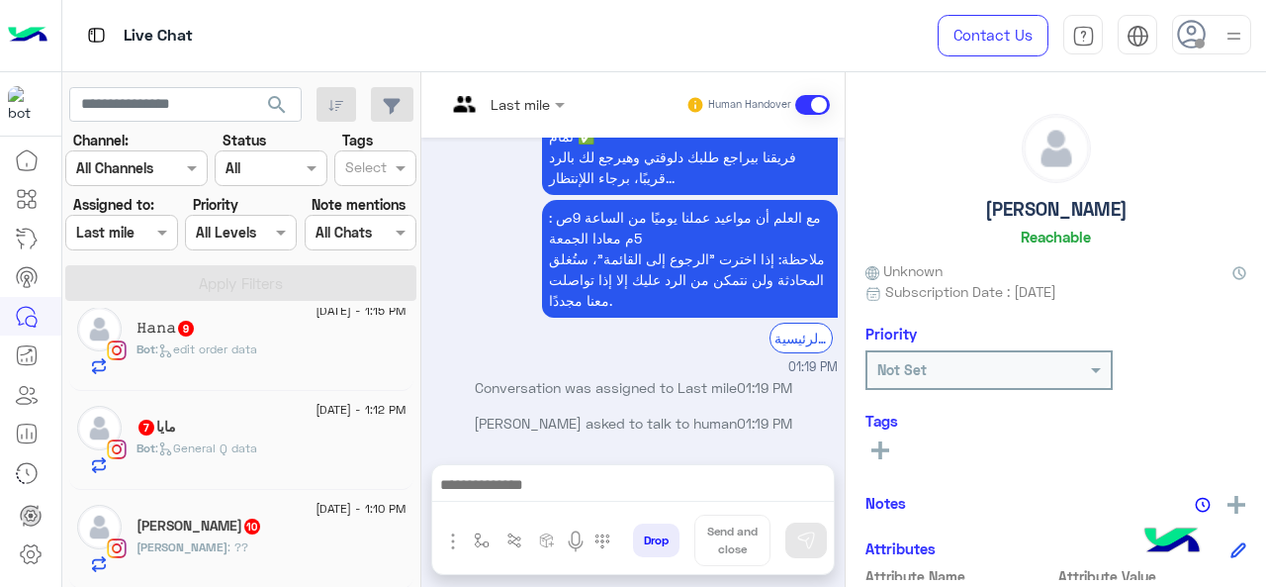
click at [254, 525] on div "shirley sherief 10" at bounding box center [272, 527] width 270 height 21
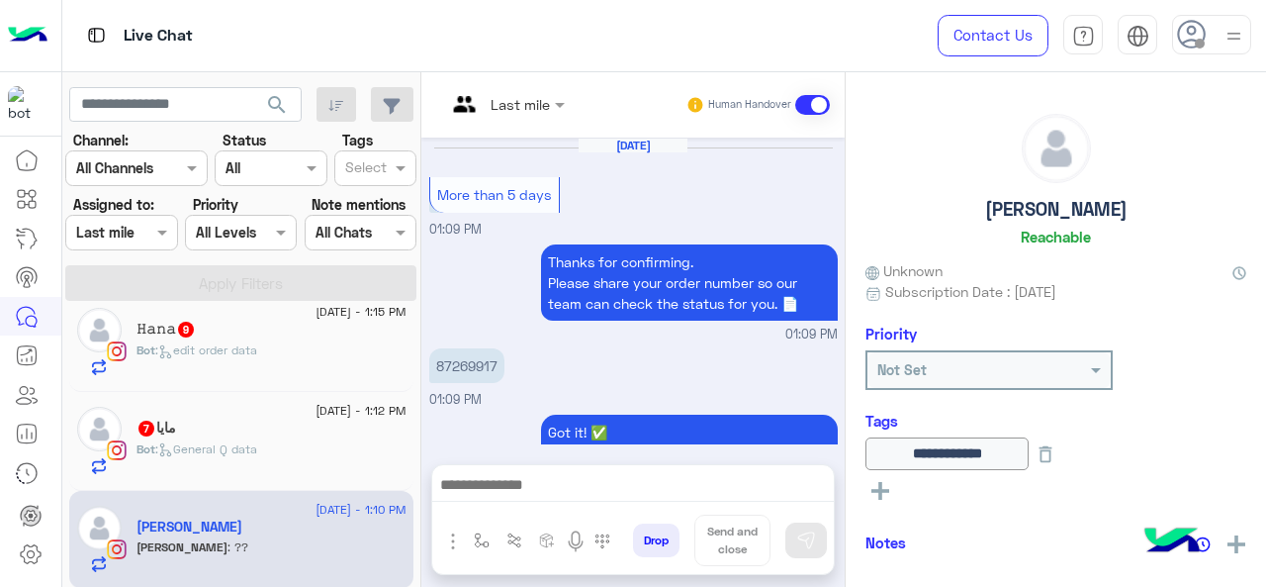
scroll to position [817, 0]
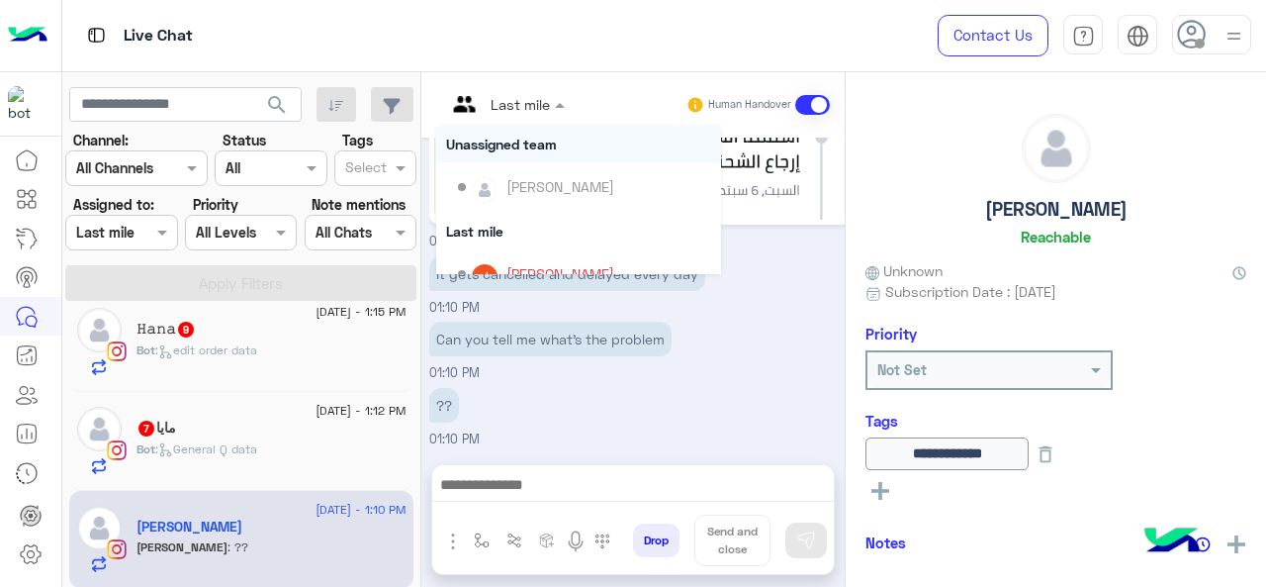
click at [503, 112] on input "text" at bounding box center [481, 104] width 71 height 21
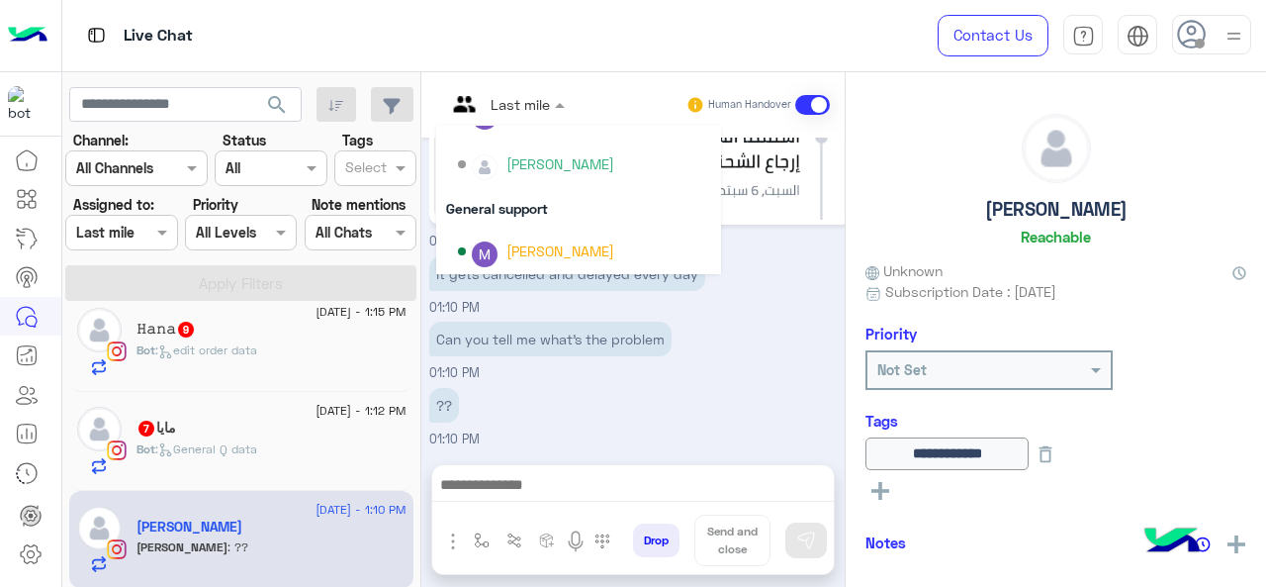
scroll to position [402, 0]
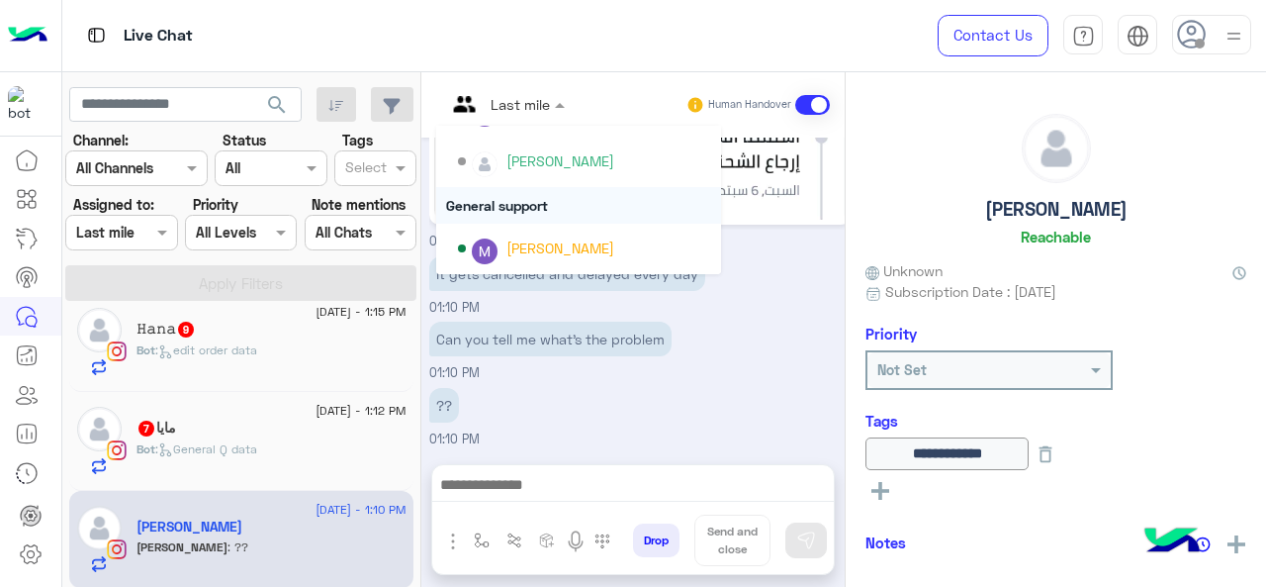
click at [526, 207] on div "General support" at bounding box center [578, 205] width 285 height 37
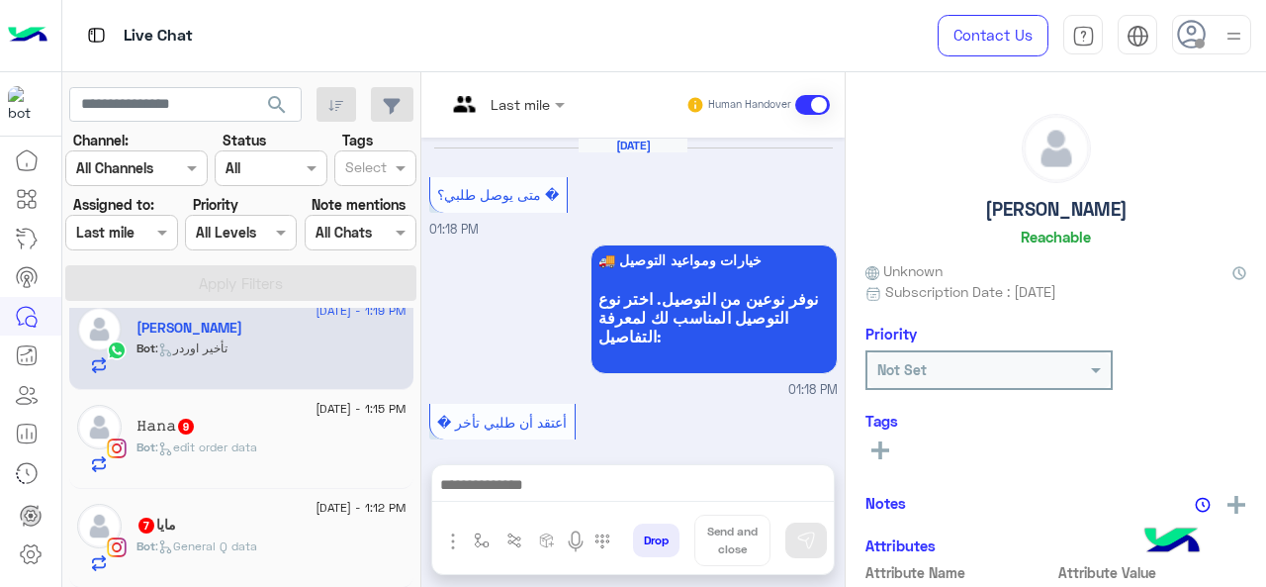
scroll to position [785, 0]
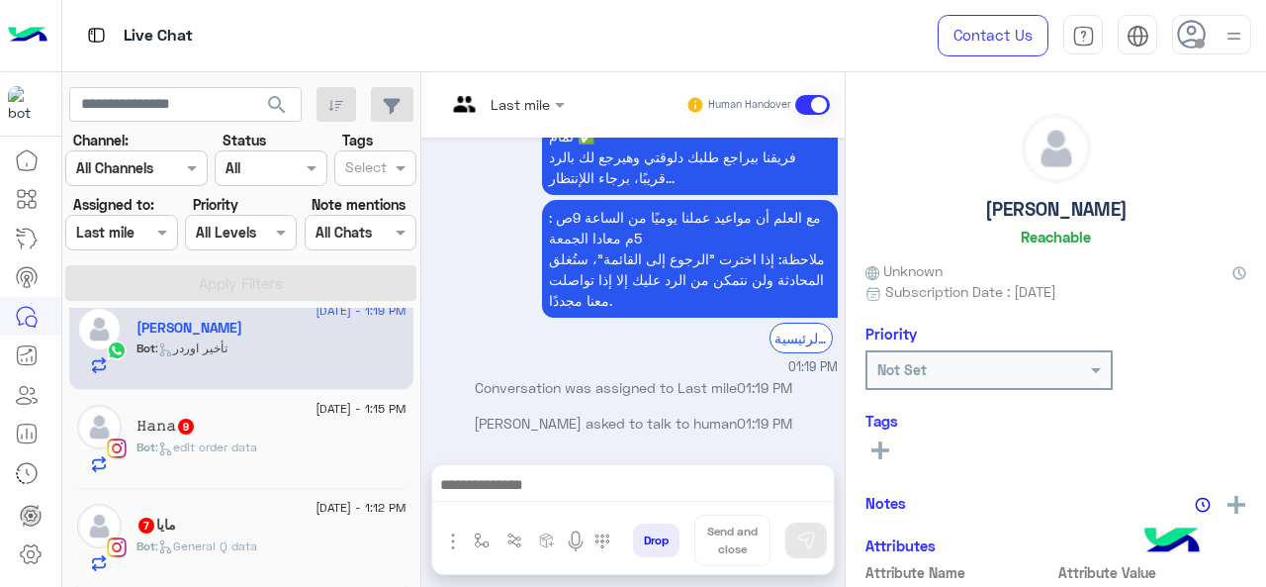
click at [257, 531] on div "مايا 7" at bounding box center [272, 526] width 270 height 21
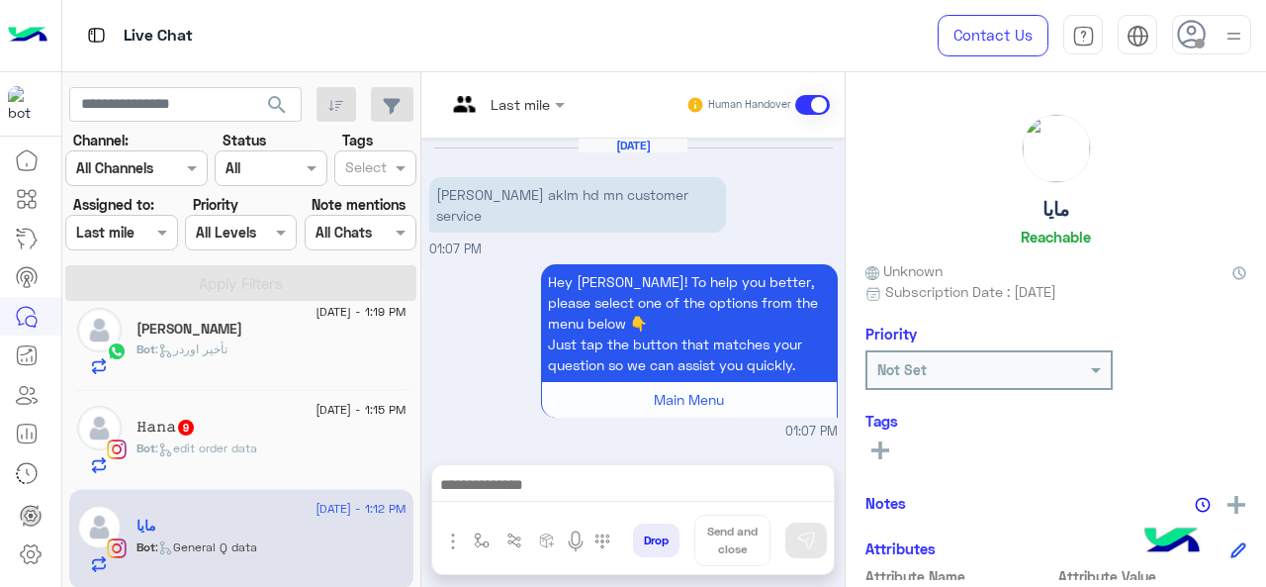
scroll to position [1001, 0]
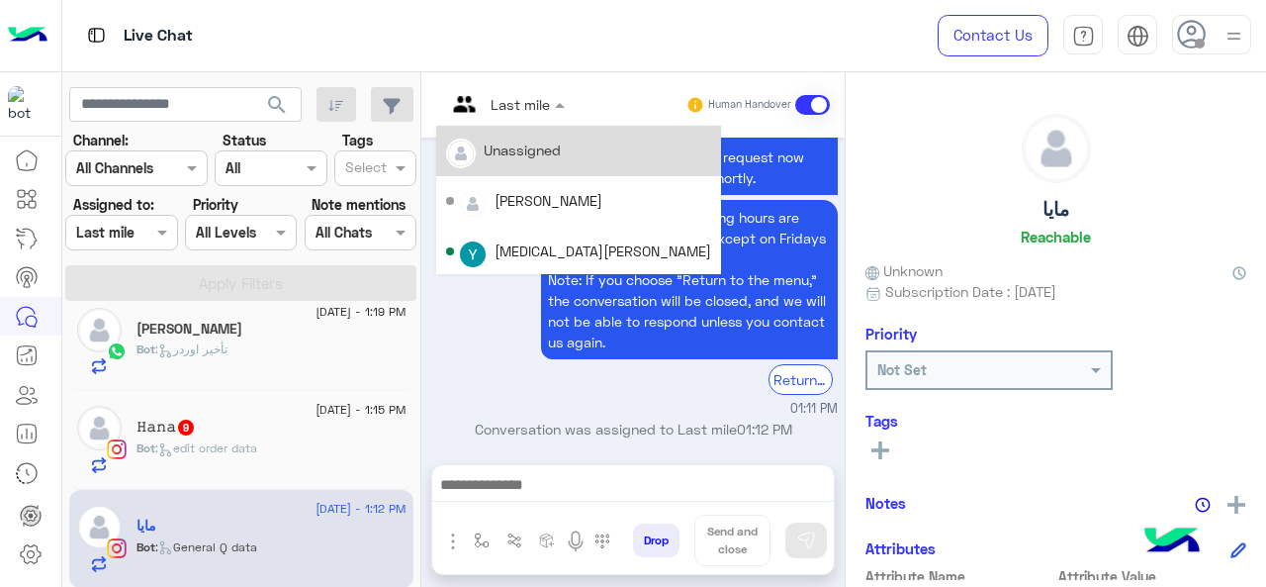
click at [524, 100] on div at bounding box center [505, 103] width 139 height 23
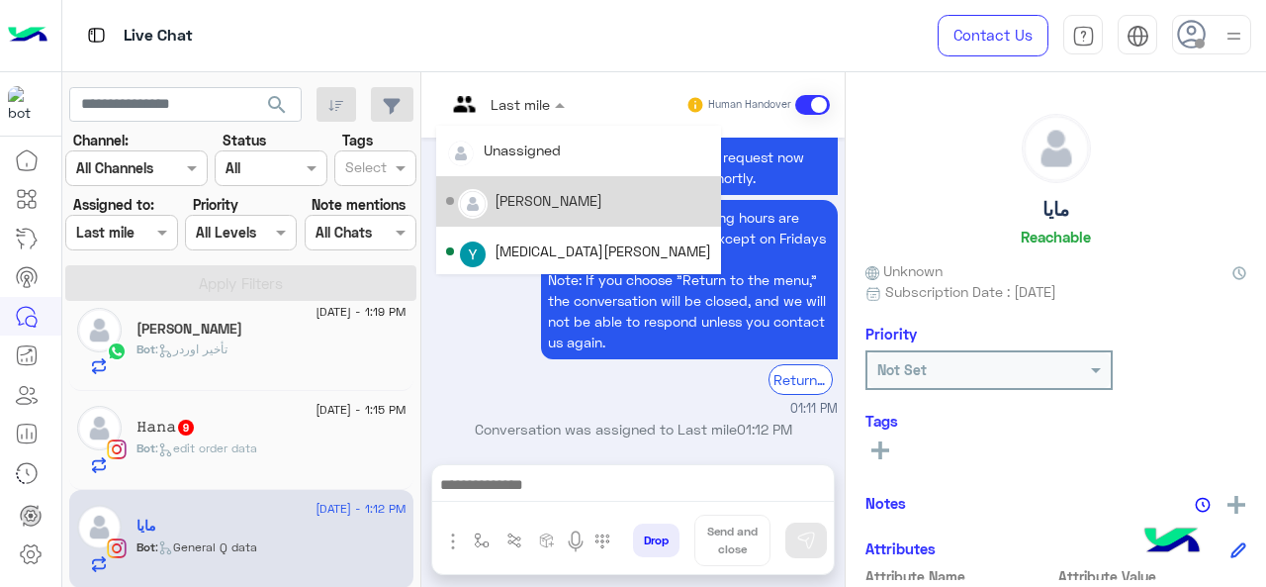
scroll to position [402, 0]
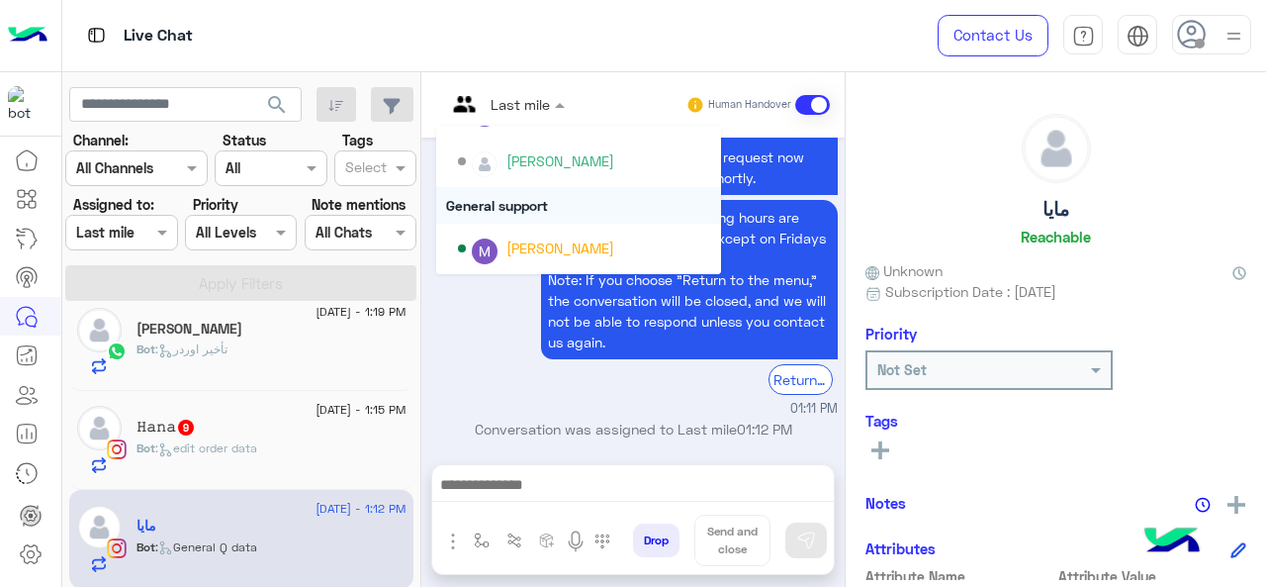
click at [503, 214] on div "General support" at bounding box center [578, 205] width 285 height 37
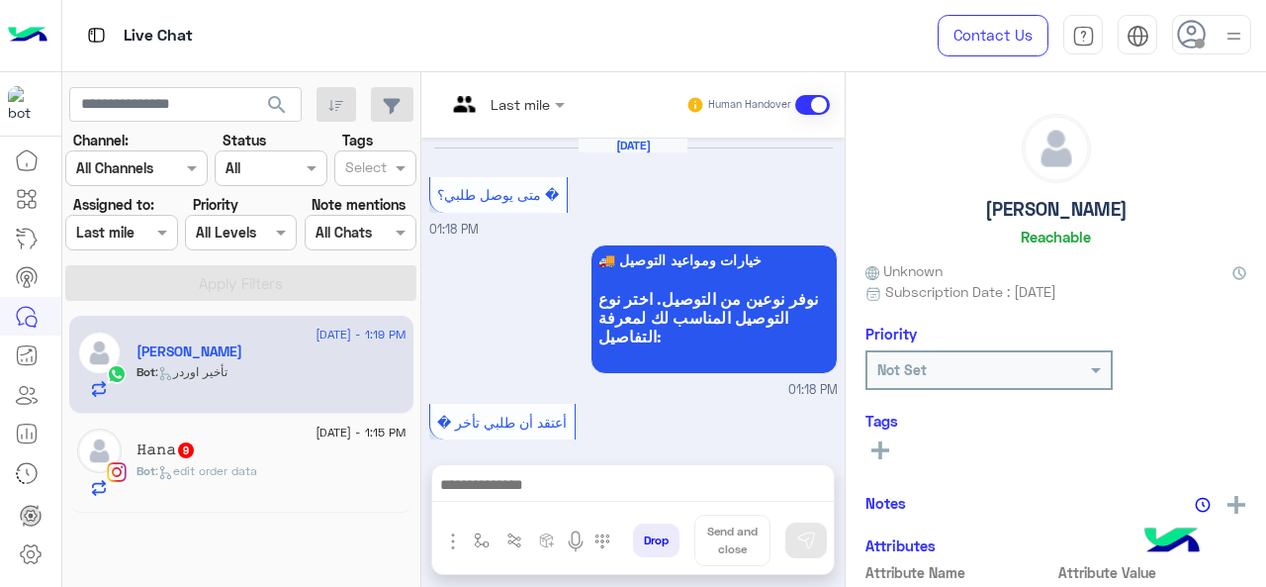
scroll to position [785, 0]
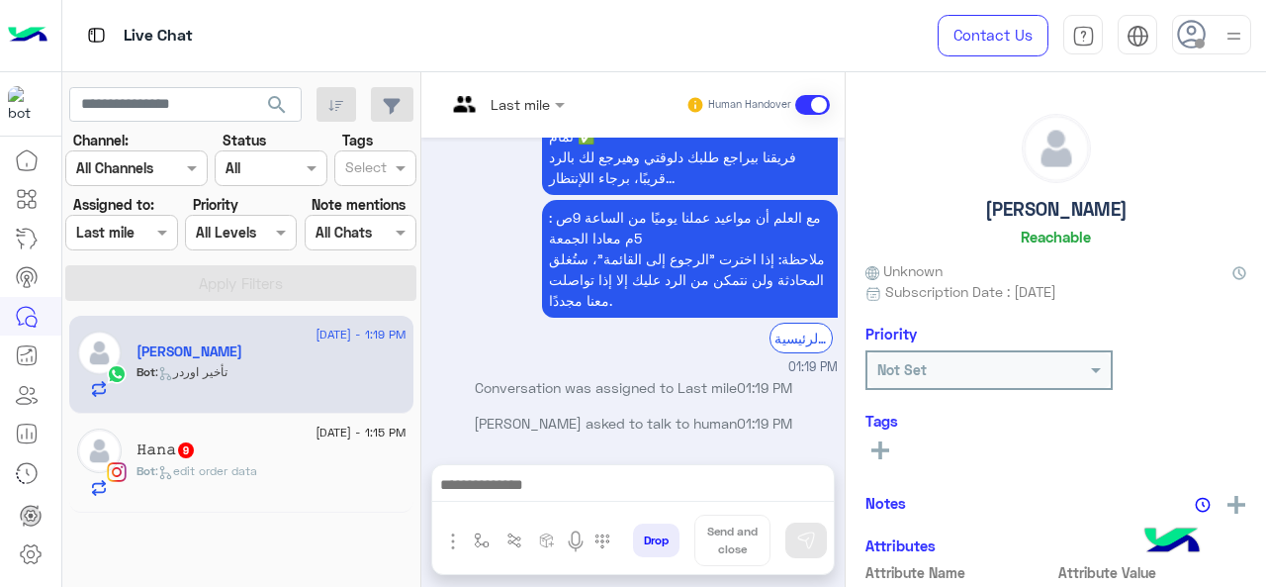
click at [229, 459] on div "𝙷𝚊𝚗𝚊 9" at bounding box center [272, 451] width 270 height 21
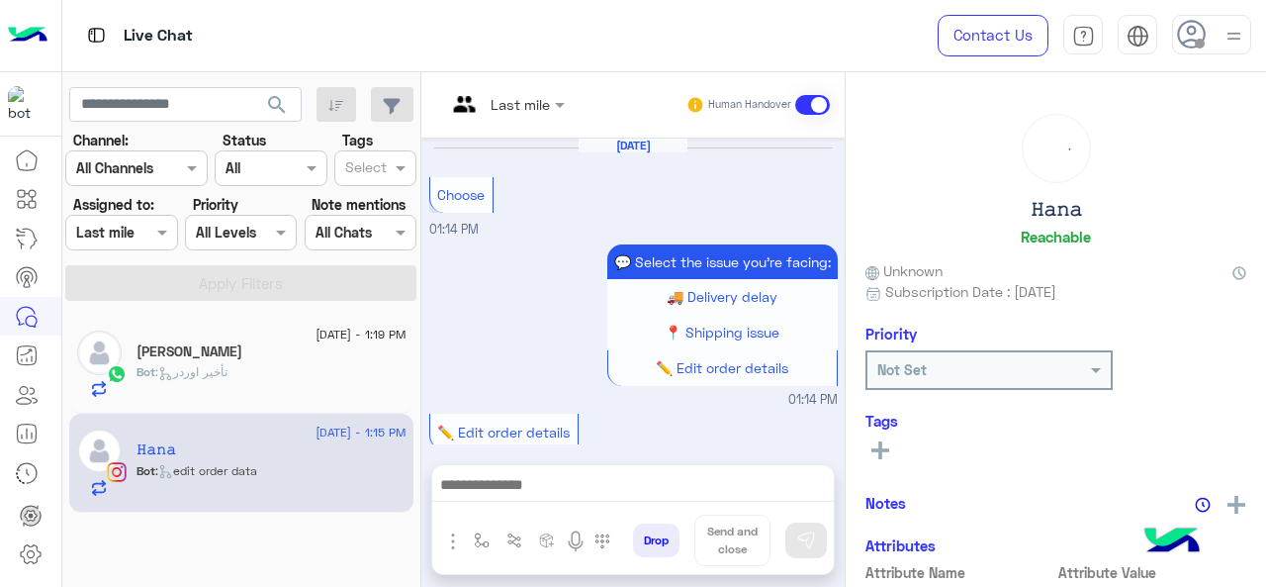
scroll to position [704, 0]
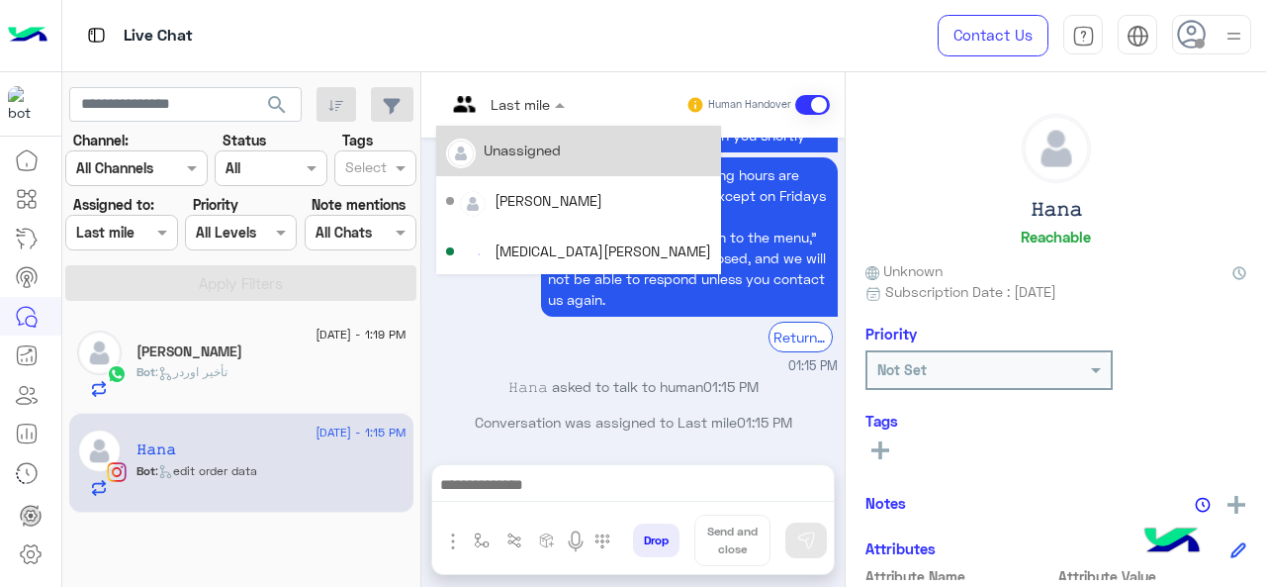
click at [531, 104] on div at bounding box center [505, 103] width 139 height 23
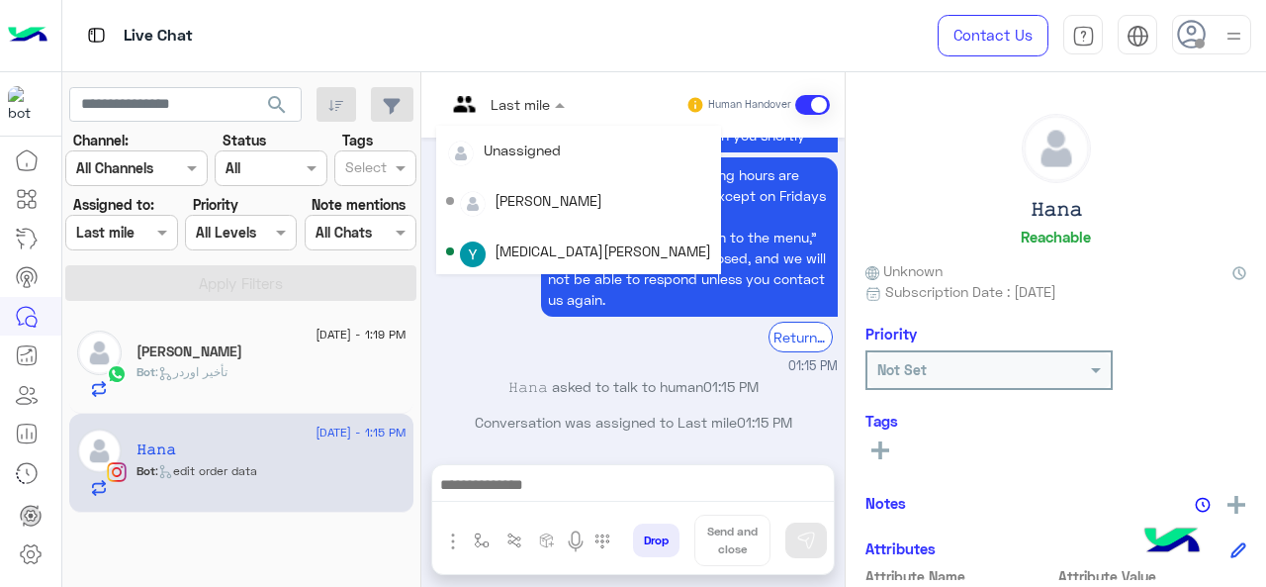
scroll to position [402, 0]
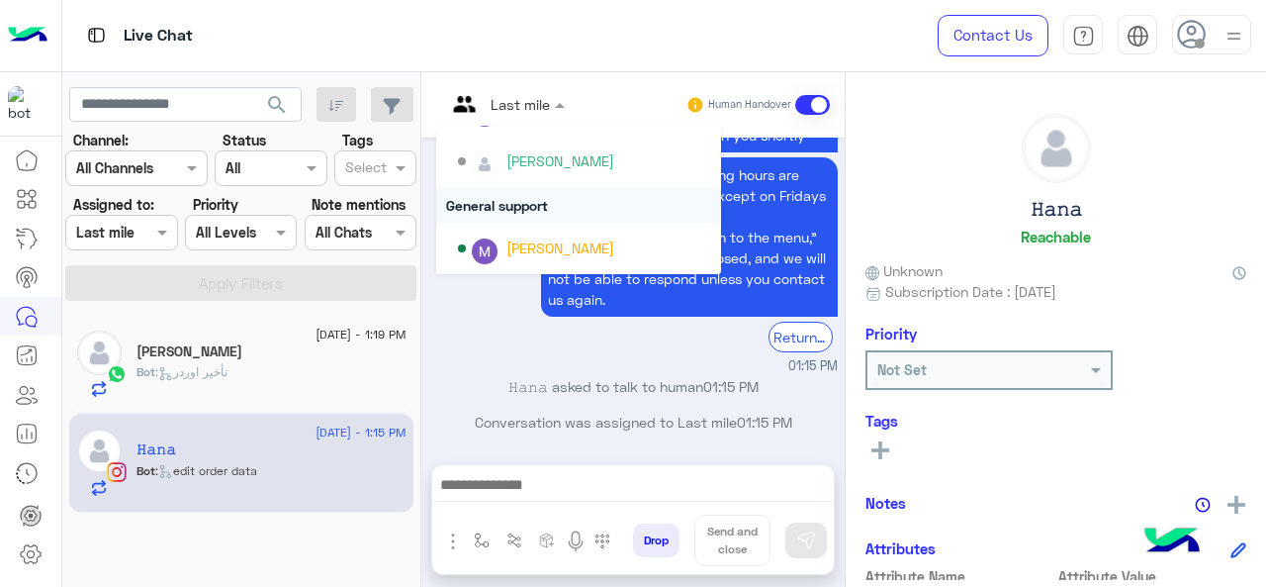
click at [491, 213] on div "General support" at bounding box center [578, 205] width 285 height 37
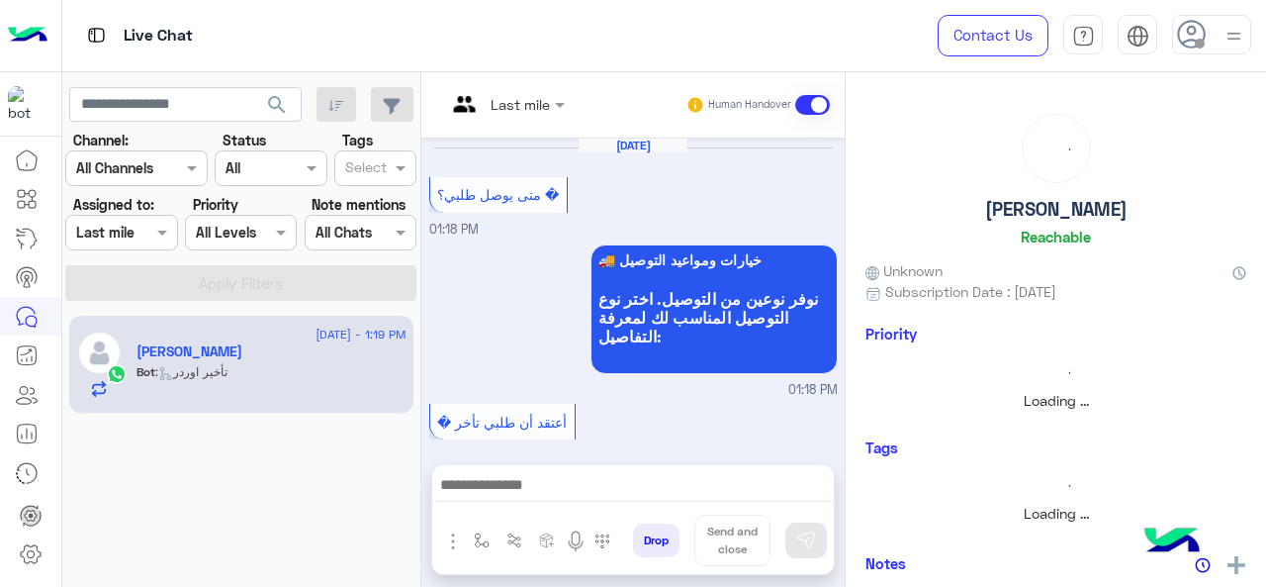
scroll to position [785, 0]
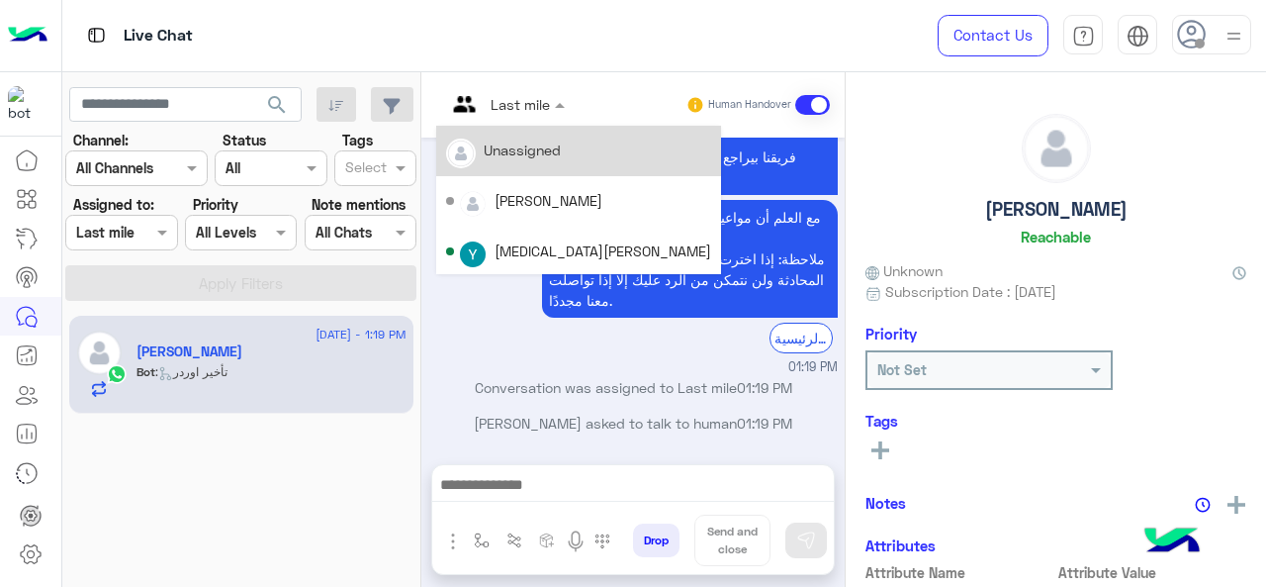
drag, startPoint x: 514, startPoint y: 113, endPoint x: 497, endPoint y: 211, distance: 99.5
click at [497, 123] on ng-select "Last mile Unassigned Maram Ahmed Yasmin Ragaa Unassigned team Heba Elmahdy Last…" at bounding box center [505, 105] width 139 height 36
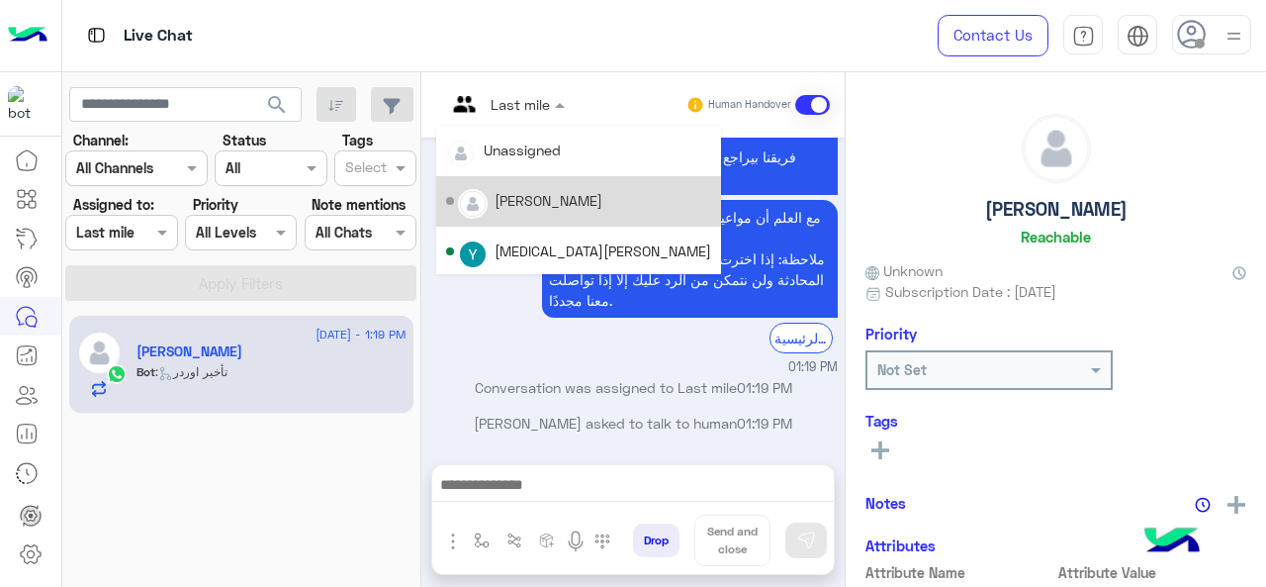
scroll to position [402, 0]
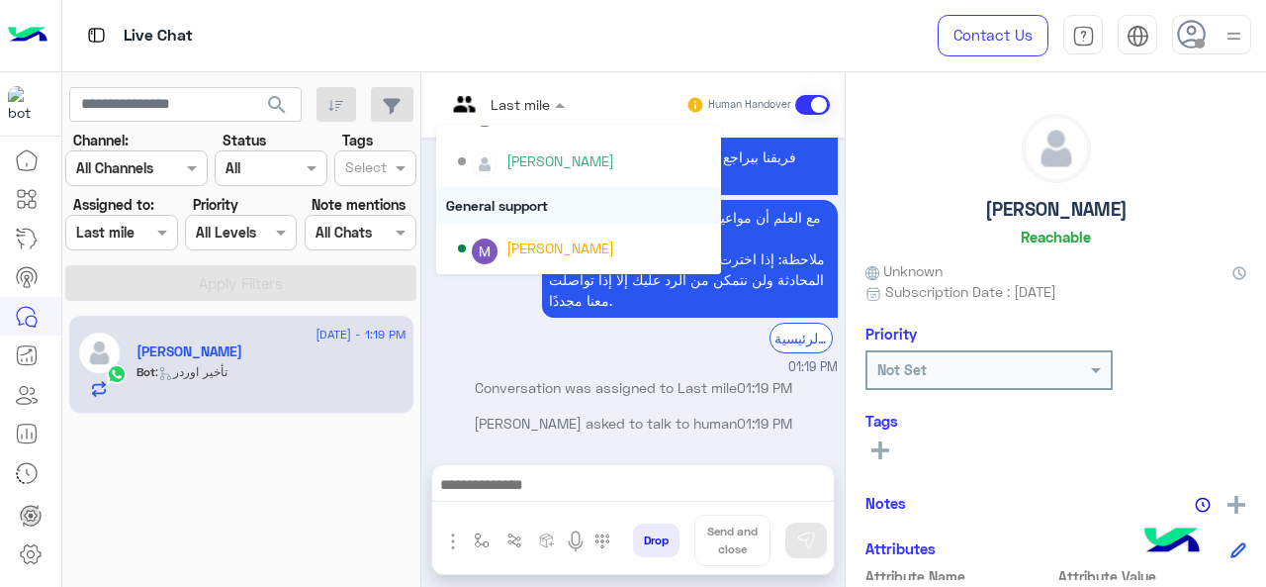
click at [505, 207] on div "General support" at bounding box center [578, 205] width 285 height 37
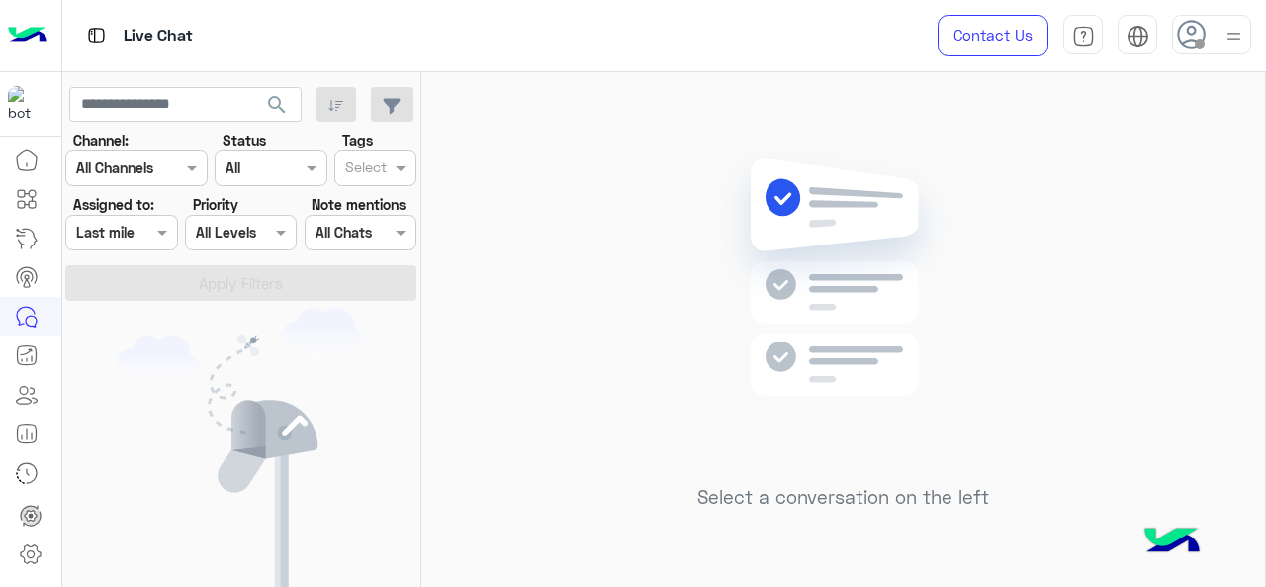
click at [1119, 189] on div "Select a conversation on the left" at bounding box center [843, 333] width 844 height 522
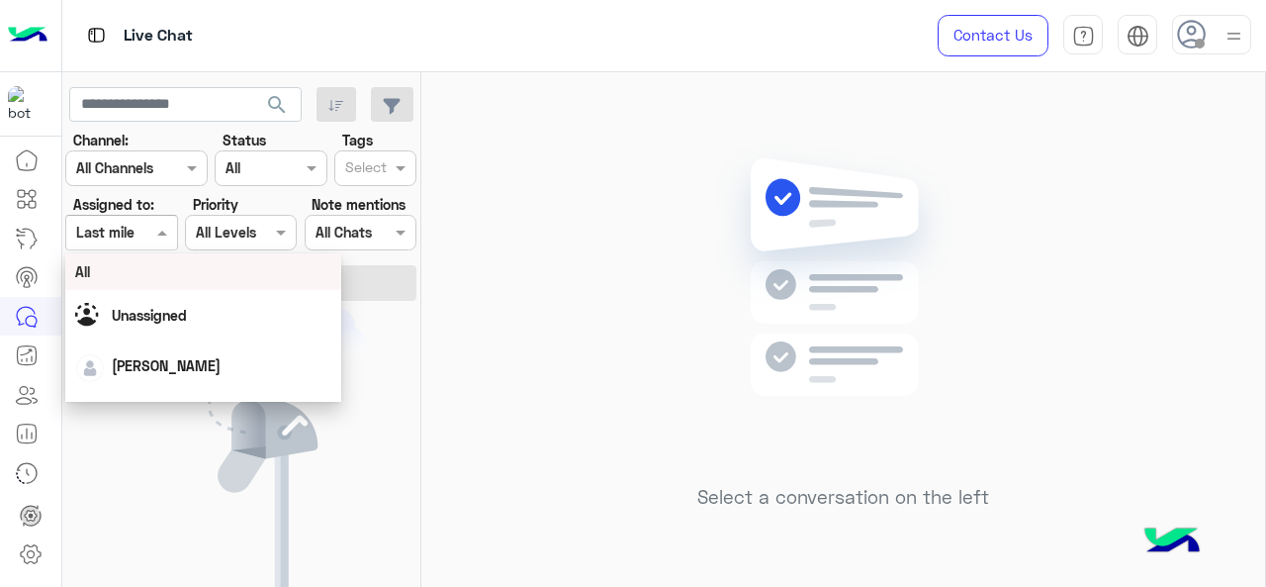
click at [167, 225] on span at bounding box center [164, 232] width 25 height 21
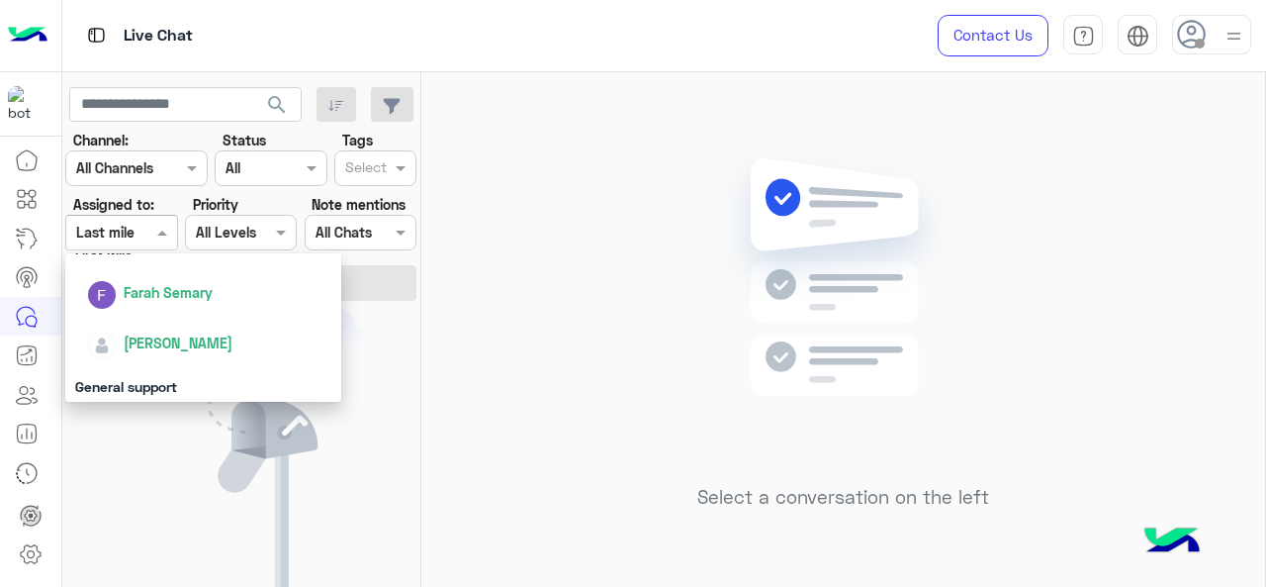
scroll to position [387, 0]
click at [178, 379] on div "General support" at bounding box center [203, 384] width 277 height 37
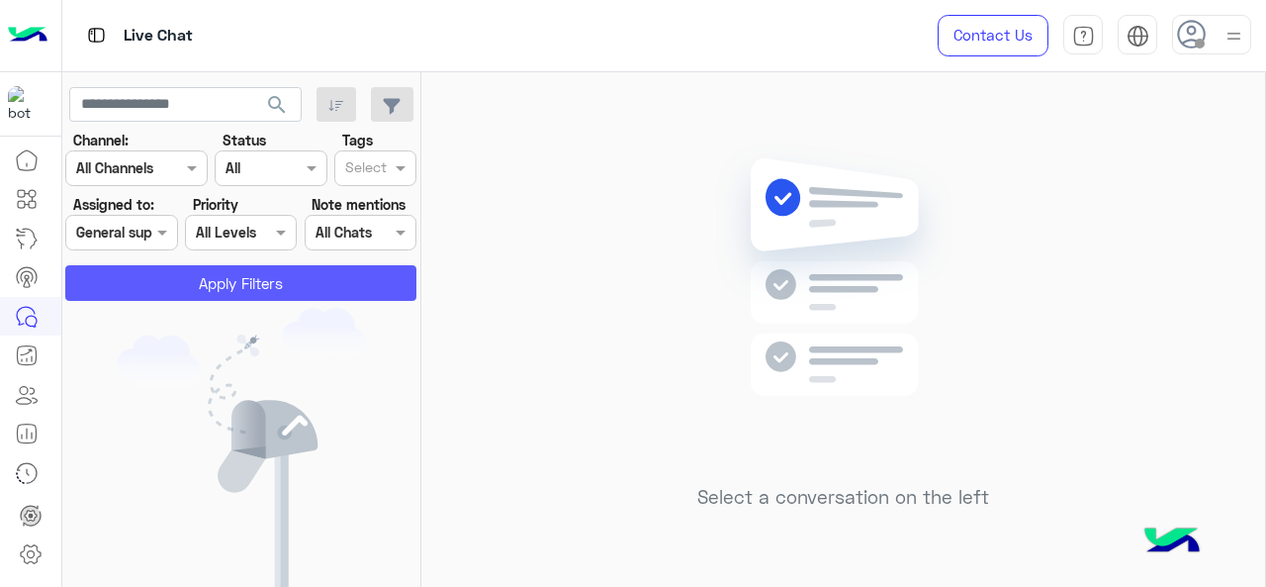
click at [216, 294] on button "Apply Filters" at bounding box center [240, 283] width 351 height 36
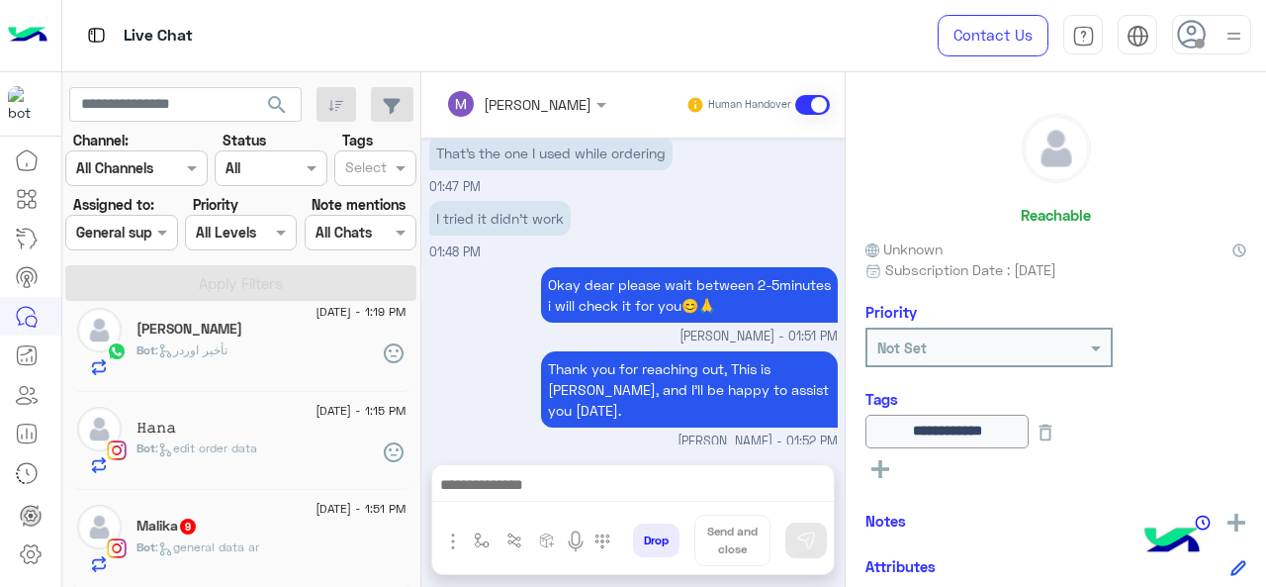
scroll to position [3522, 0]
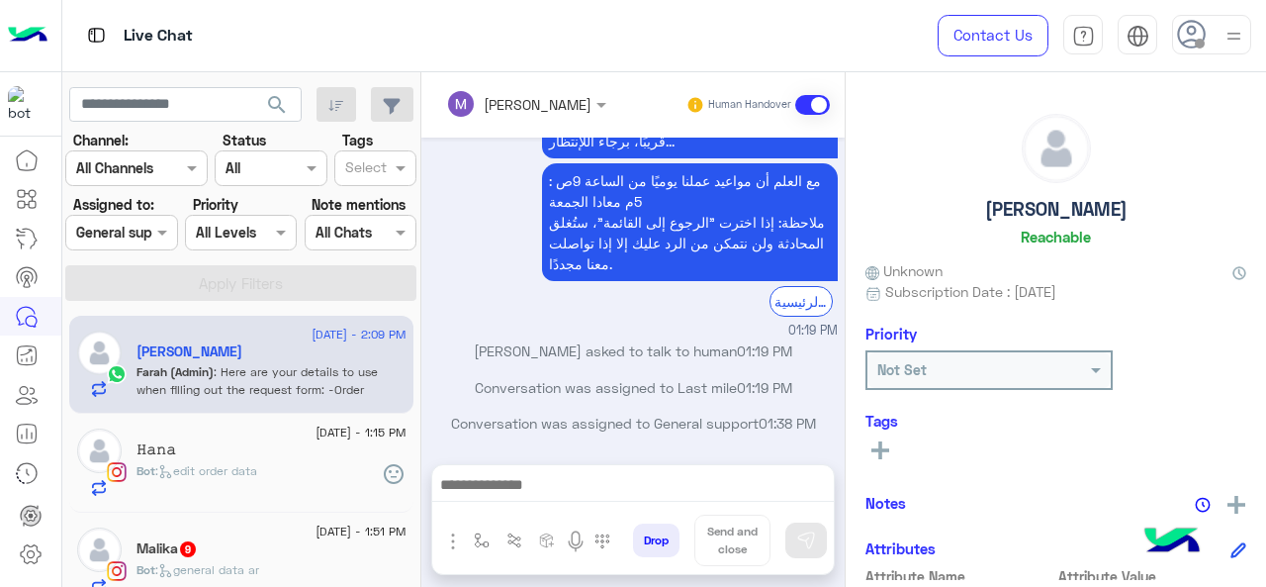
scroll to position [23, 0]
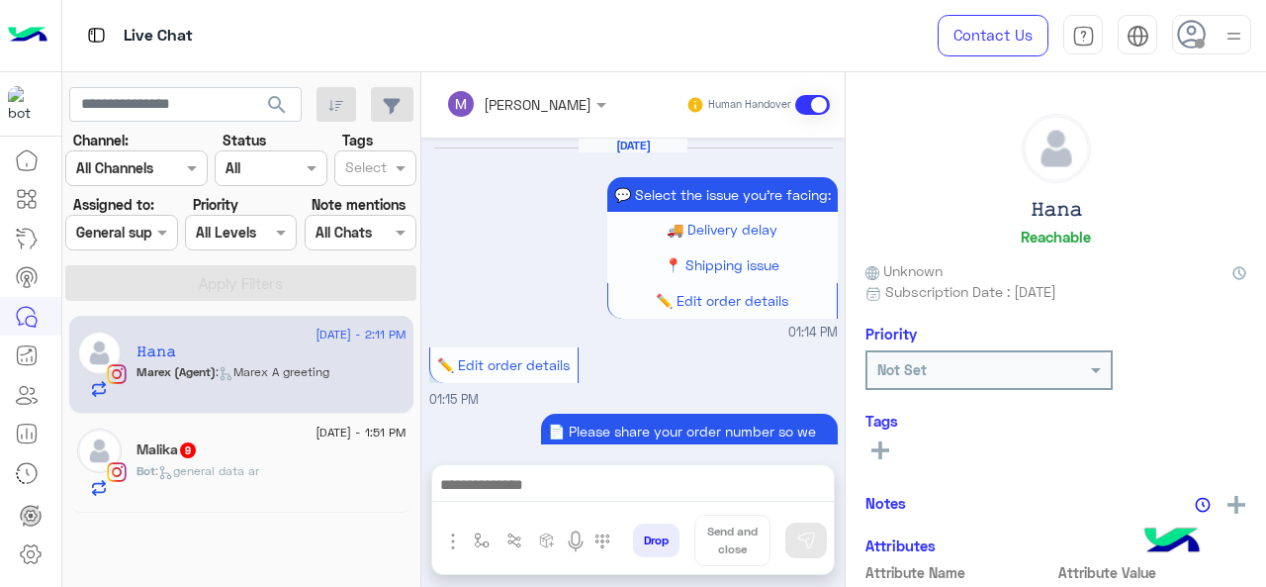
scroll to position [673, 0]
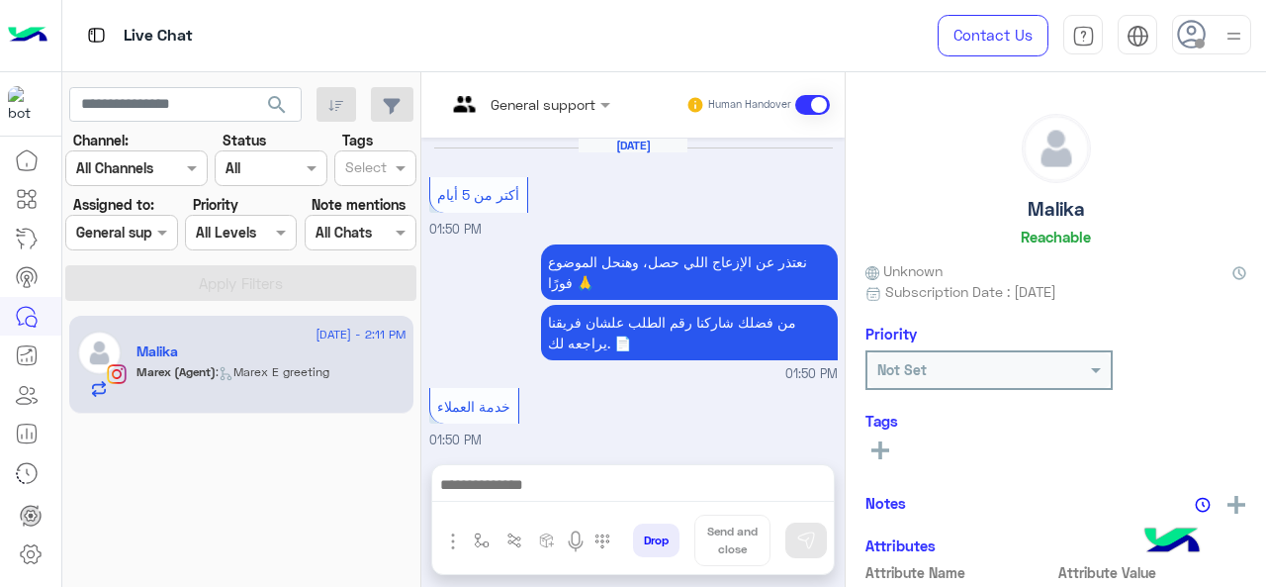
scroll to position [777, 0]
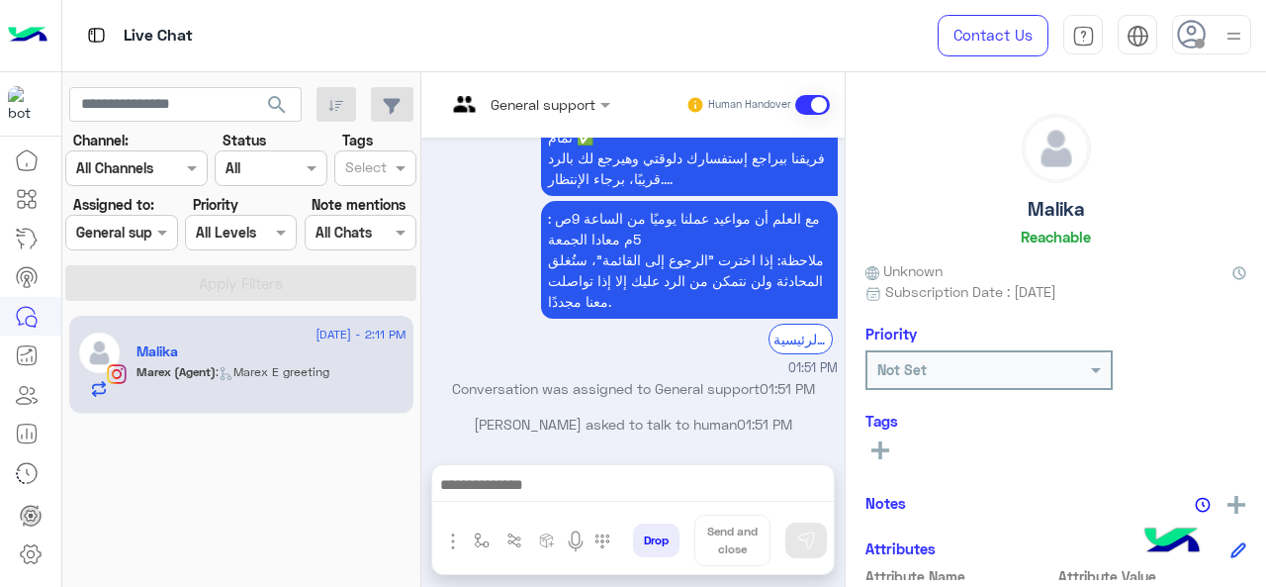
click at [485, 371] on small "01:51 PM" at bounding box center [633, 368] width 409 height 19
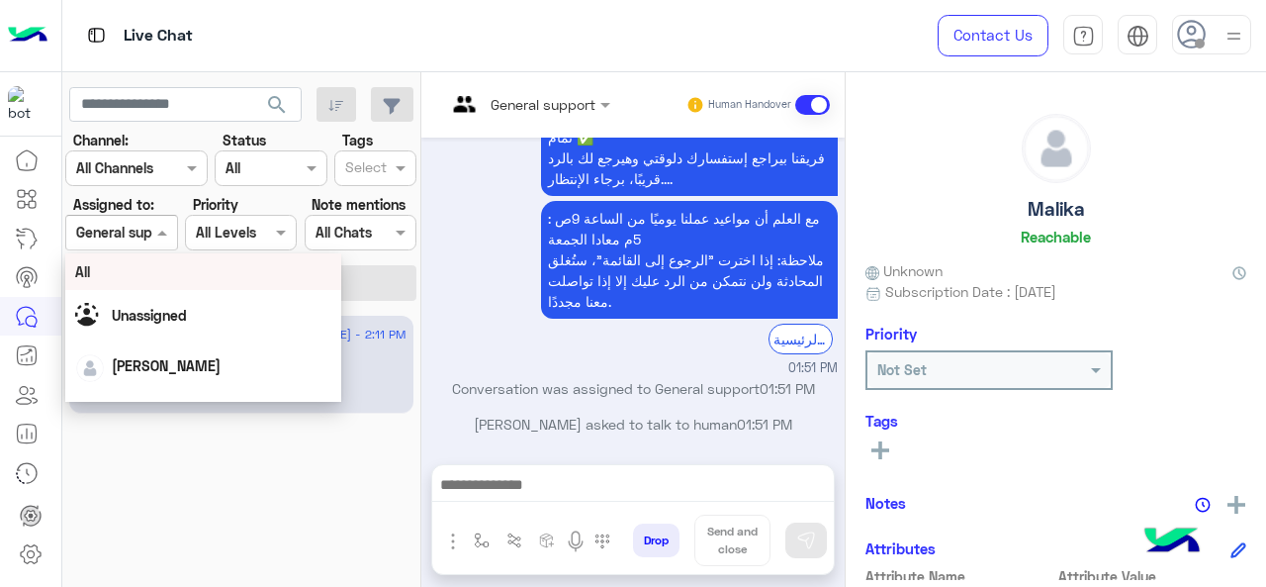
click at [158, 226] on span at bounding box center [164, 232] width 25 height 21
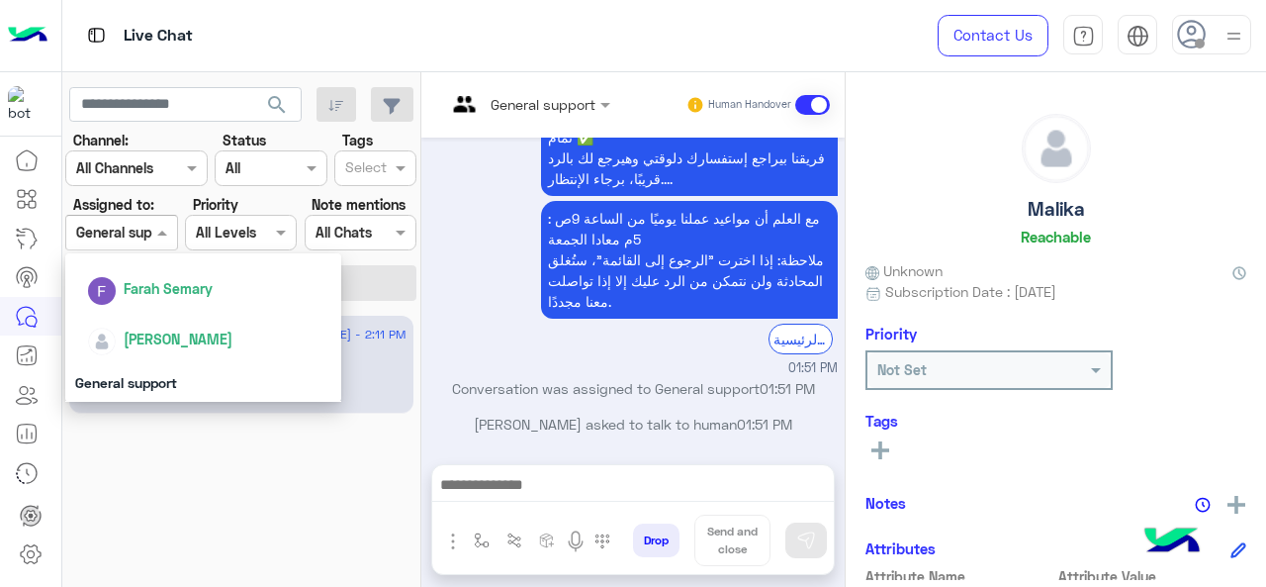
scroll to position [438, 0]
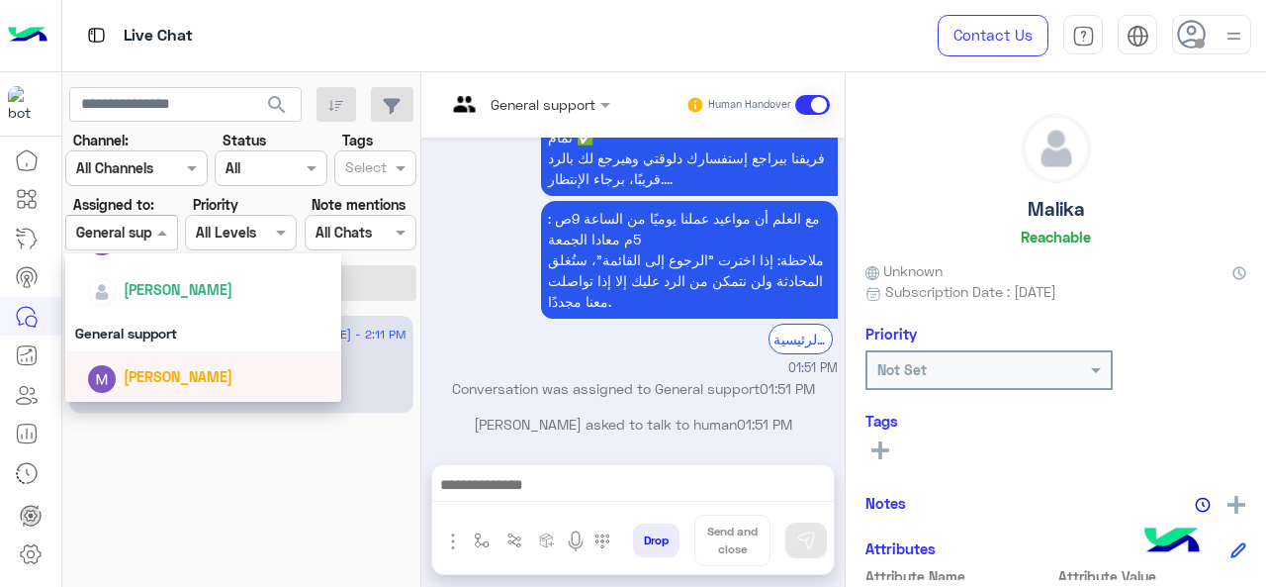
click at [147, 393] on div "[PERSON_NAME]" at bounding box center [209, 376] width 245 height 35
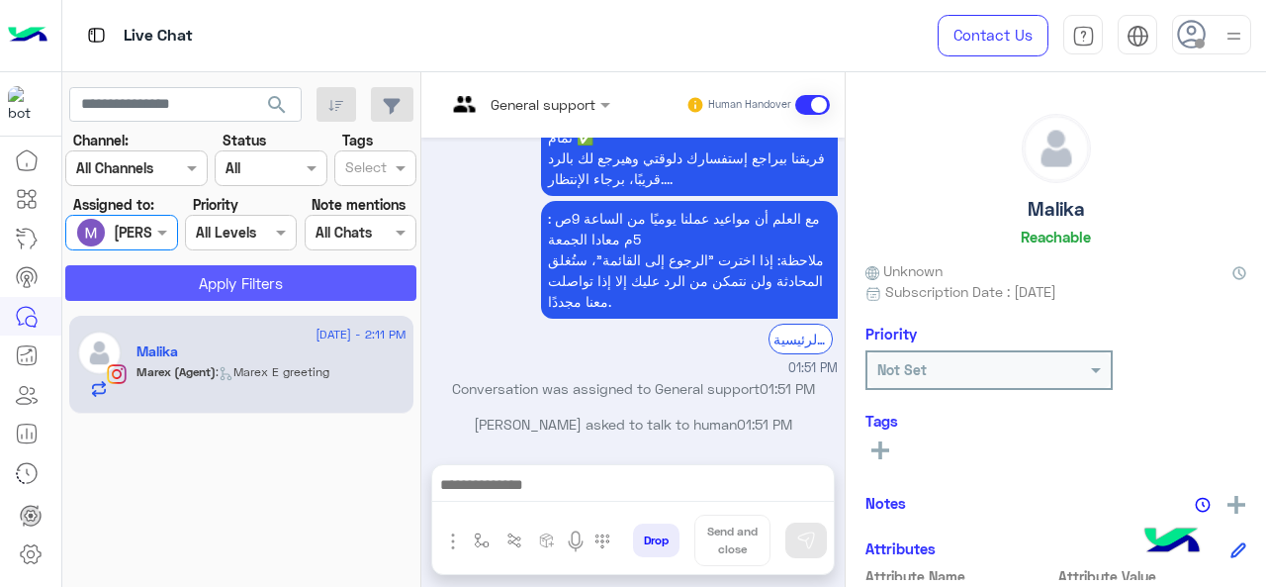
click at [217, 290] on button "Apply Filters" at bounding box center [240, 283] width 351 height 36
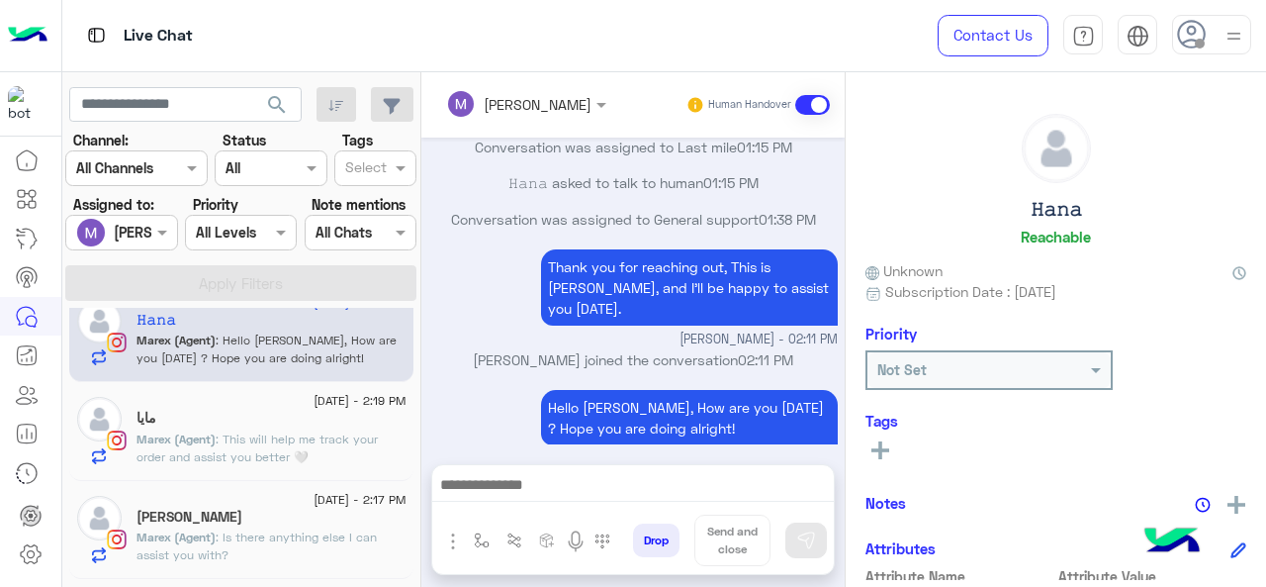
scroll to position [218, 0]
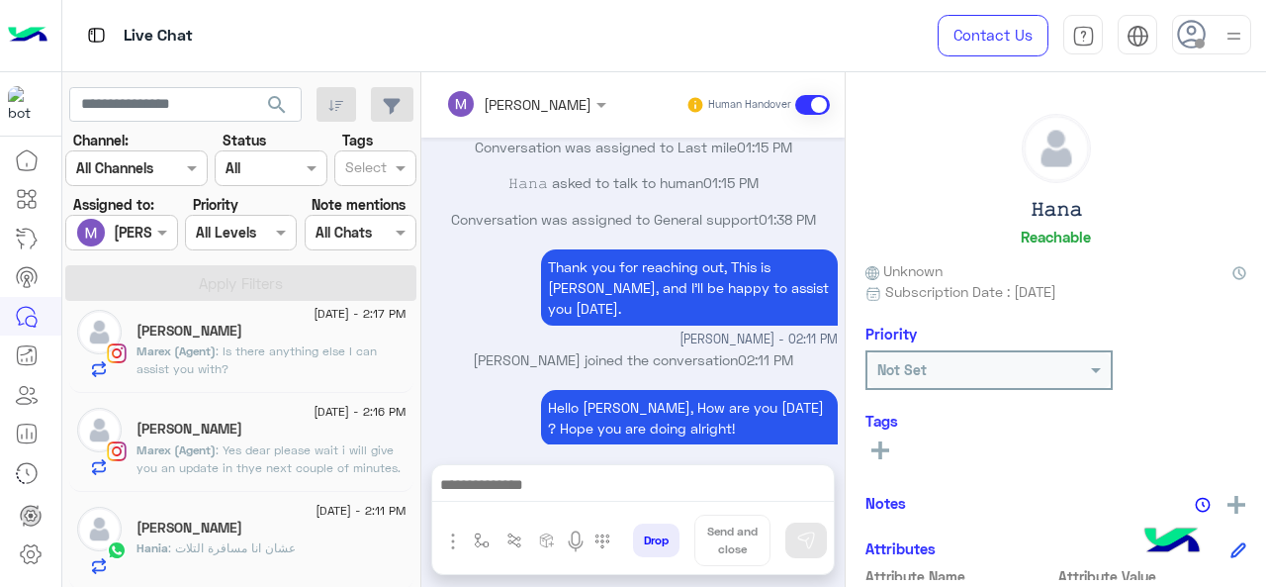
click at [271, 460] on span ": Yes dear please wait i will give you an update in thye next couple of minutes." at bounding box center [269, 458] width 264 height 33
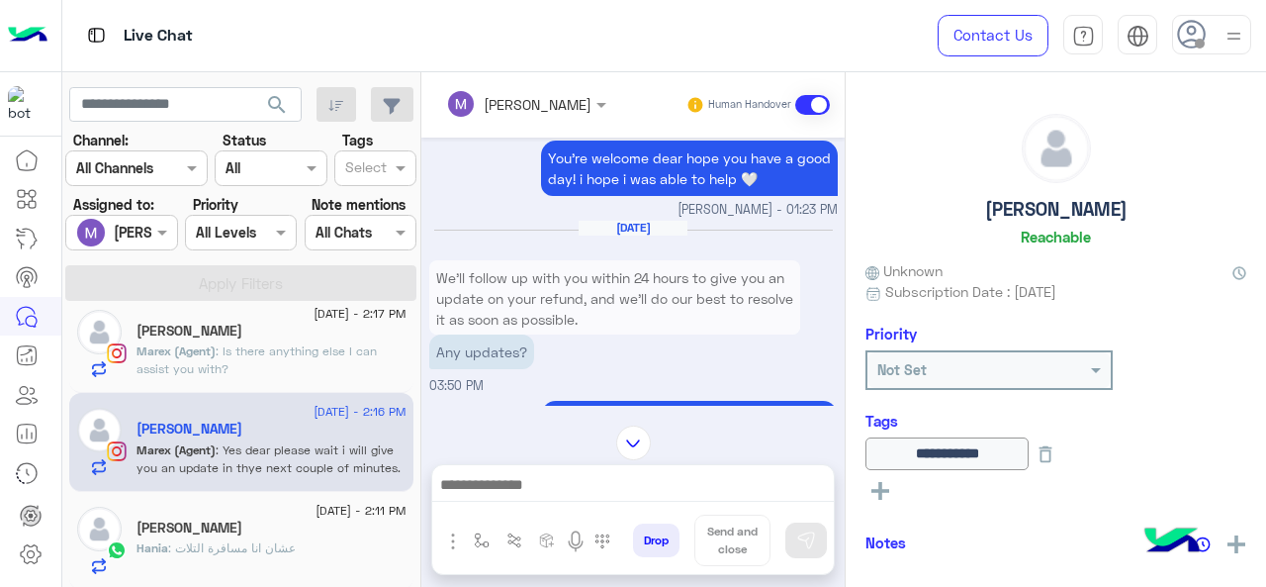
scroll to position [448, 0]
click at [576, 303] on p "We’ll follow up with you within 24 hours to give you an update on your refund, …" at bounding box center [614, 299] width 371 height 76
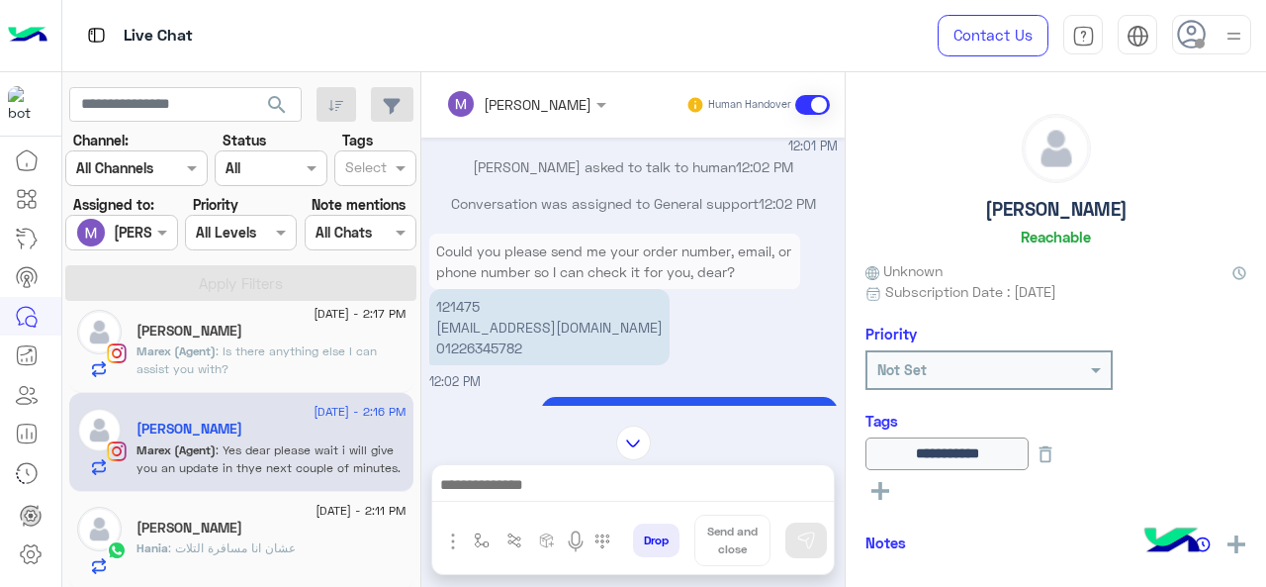
scroll to position [753, 0]
drag, startPoint x: 475, startPoint y: 300, endPoint x: 443, endPoint y: 300, distance: 31.7
click at [437, 300] on p "121475 ali.ahmed.zidan.2008@gmail.com 01226345782" at bounding box center [549, 328] width 240 height 76
copy p "121475"
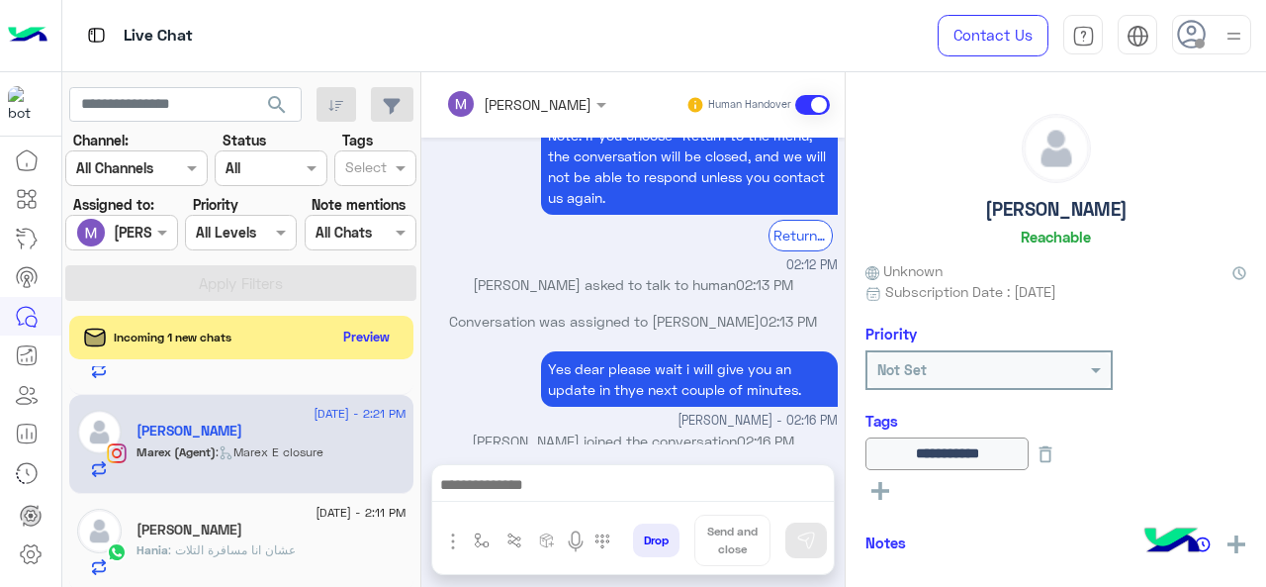
scroll to position [176, 0]
click at [277, 545] on span ": عشان انا مسافرة التلات" at bounding box center [232, 549] width 128 height 15
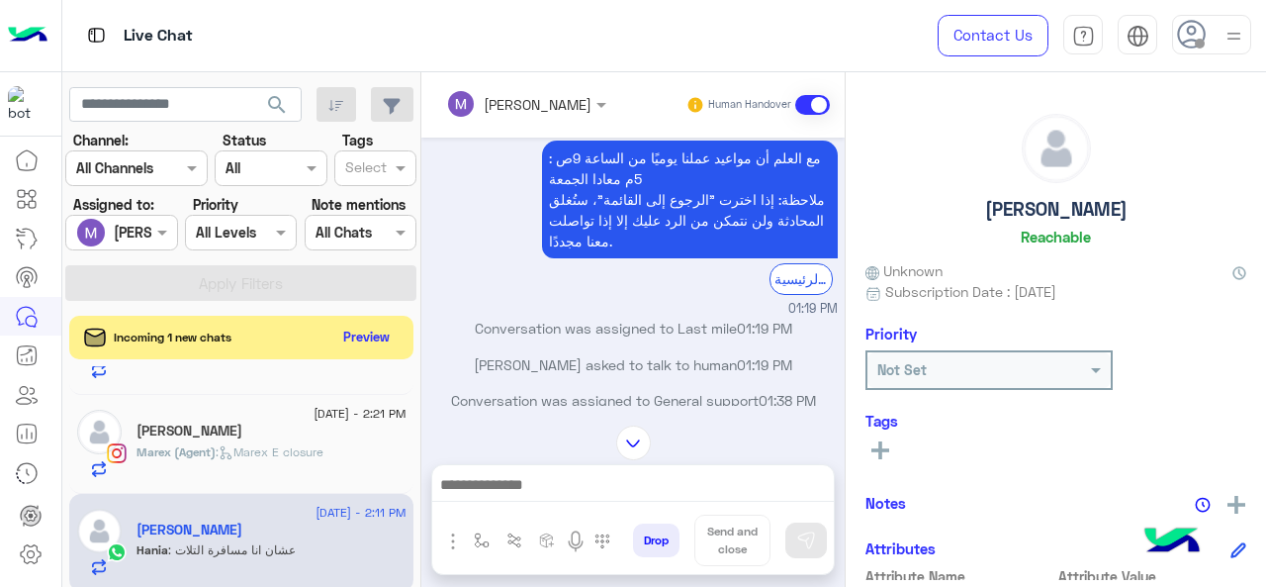
scroll to position [327, 0]
click at [334, 443] on div "Marex (Agent) : Marex E closure" at bounding box center [272, 460] width 270 height 35
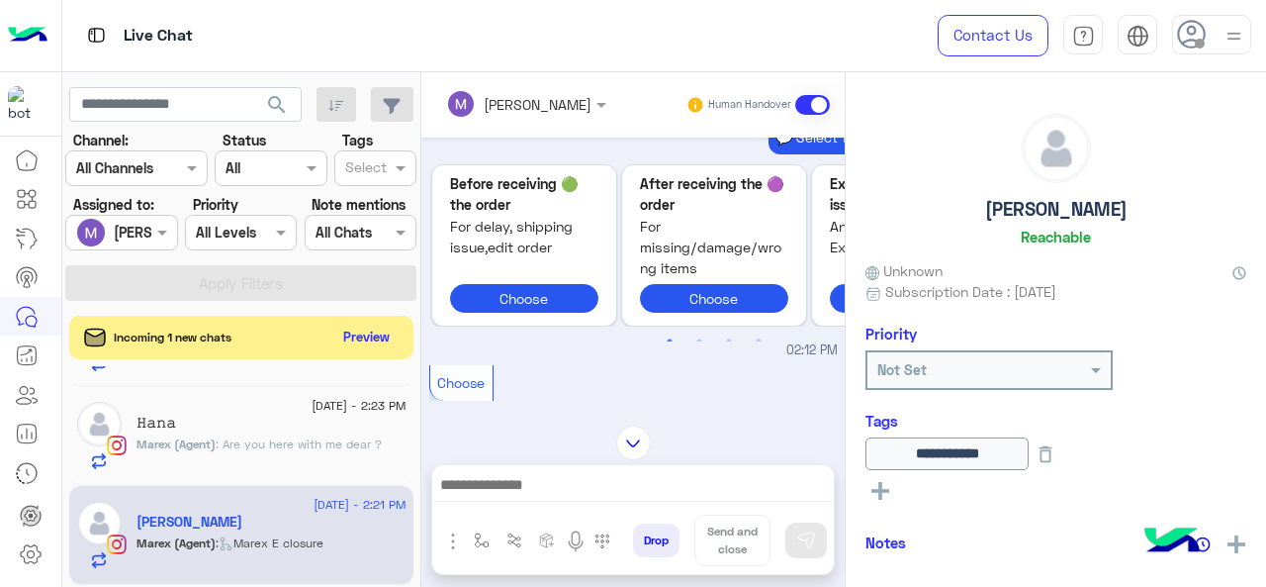
scroll to position [78, 0]
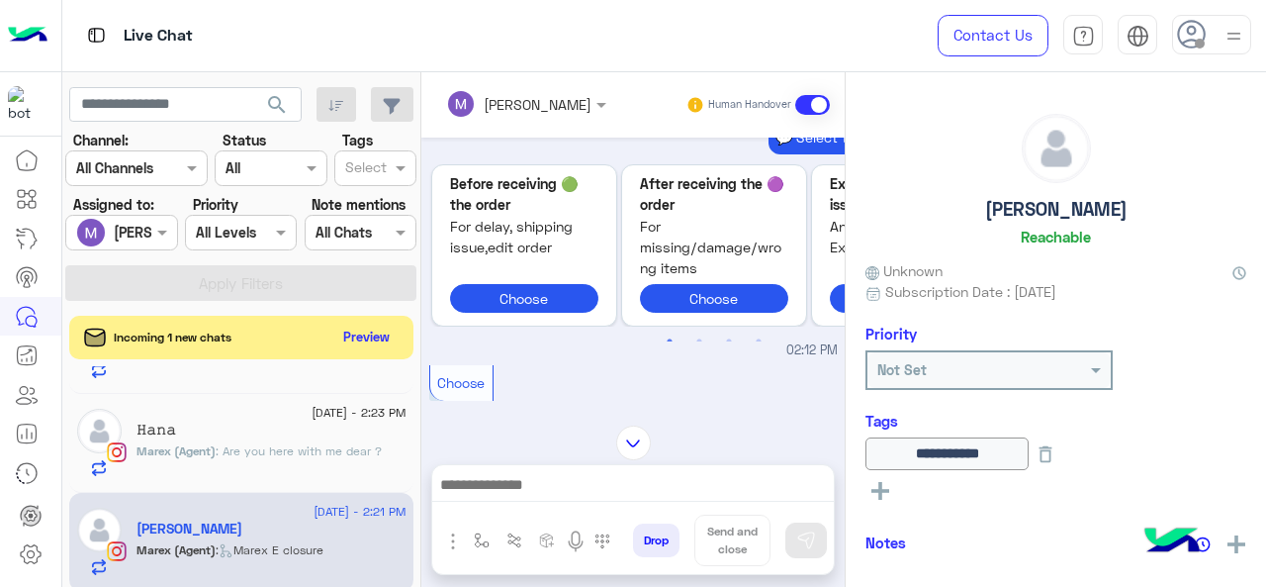
click at [246, 438] on div "𝙷𝚊𝚗𝚊" at bounding box center [272, 431] width 270 height 21
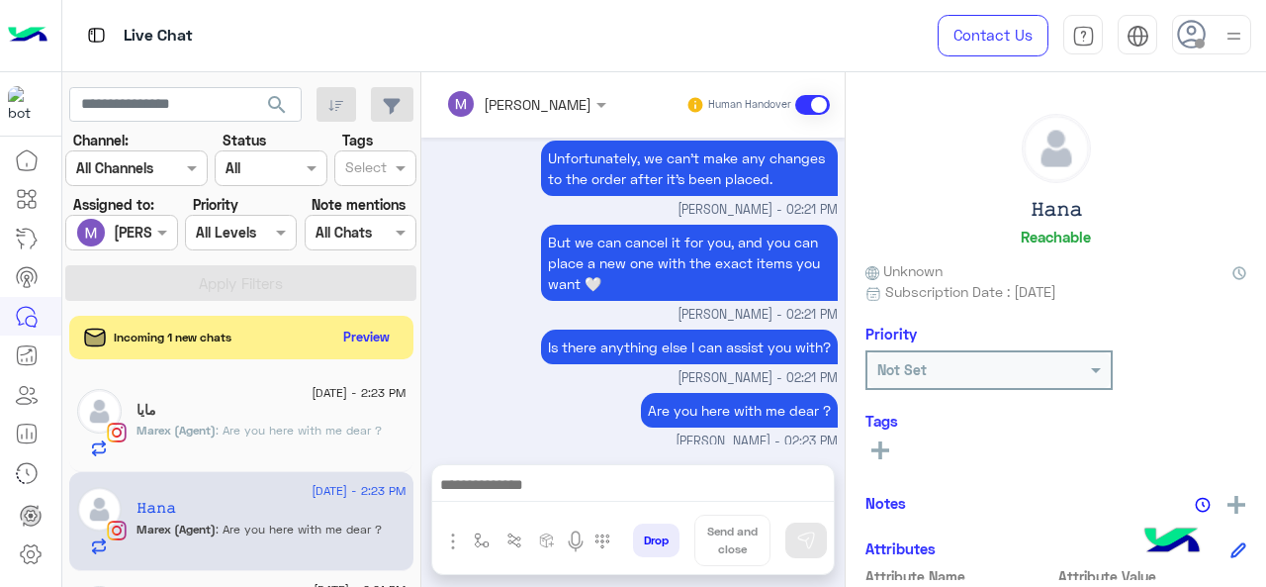
click at [302, 422] on span ": Are you here with me dear ?" at bounding box center [299, 429] width 166 height 15
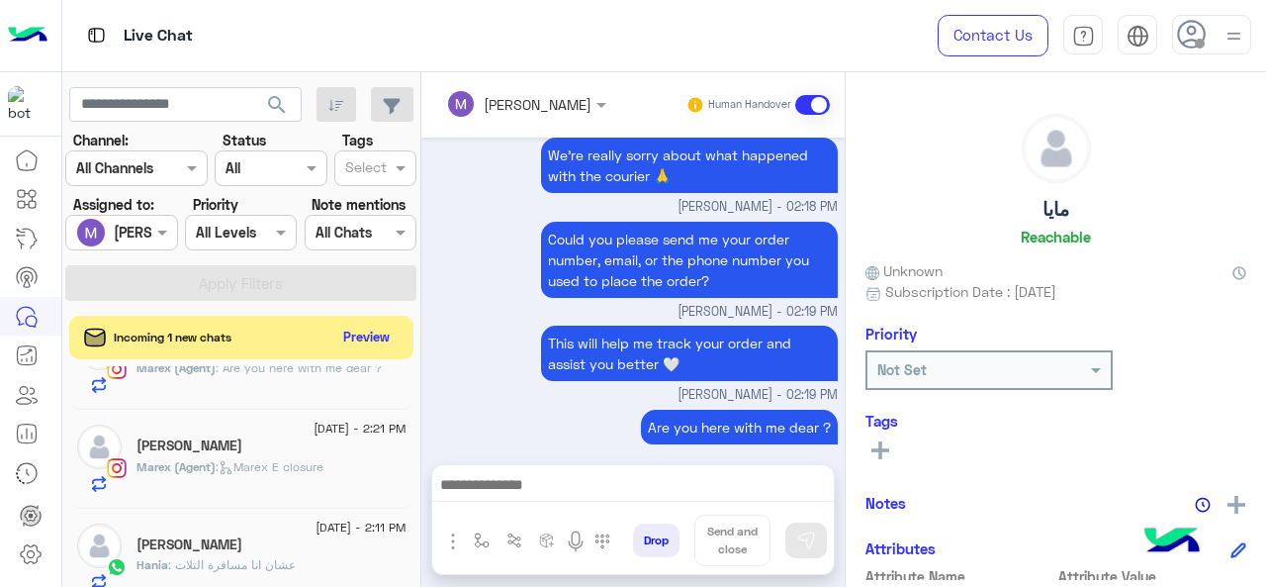
scroll to position [178, 0]
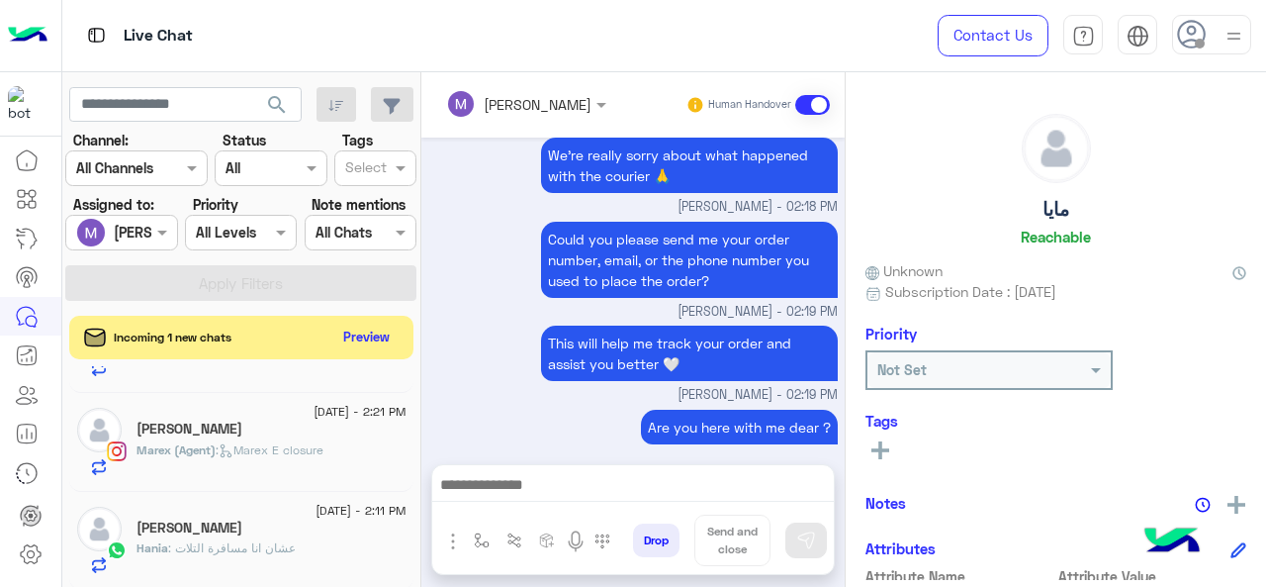
click at [275, 444] on span ": Marex E closure" at bounding box center [270, 449] width 108 height 15
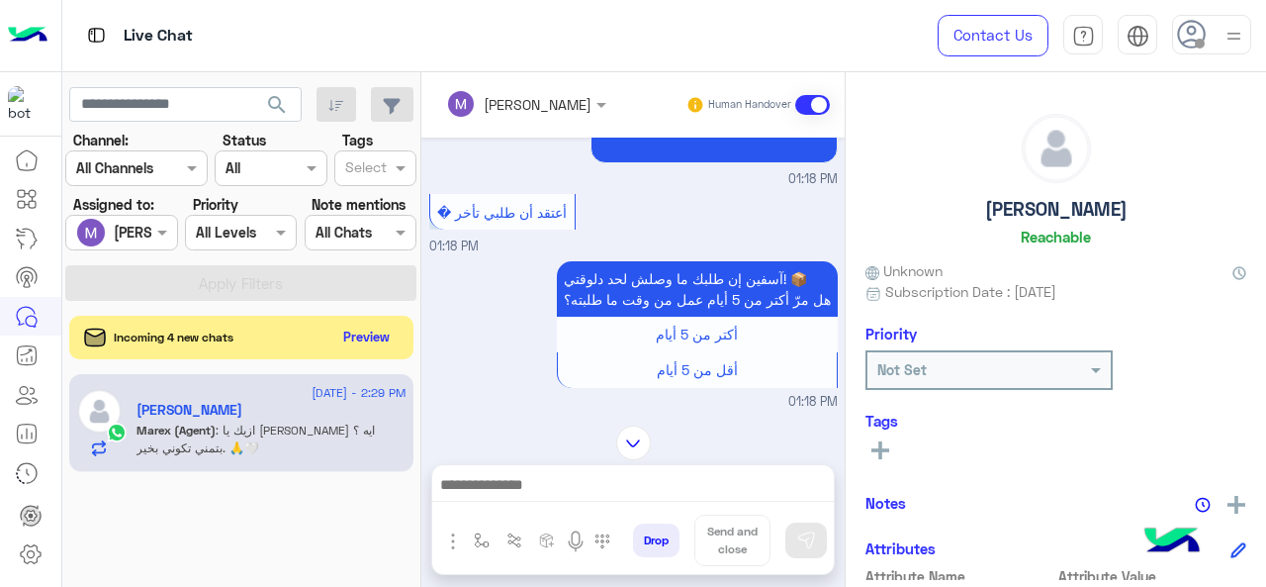
scroll to position [924, 0]
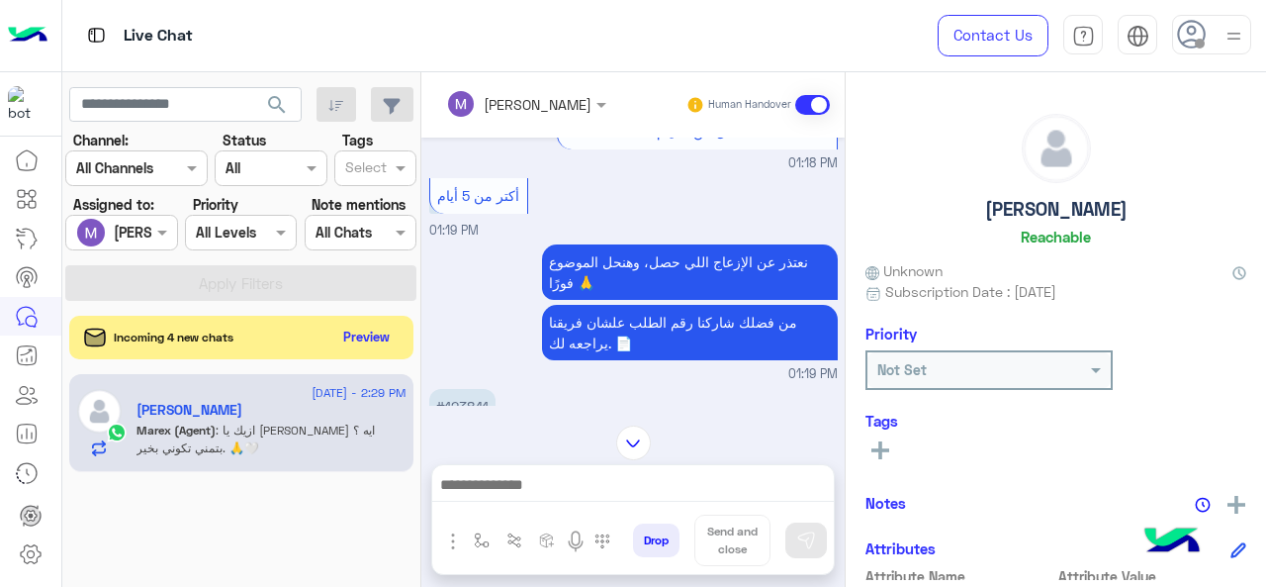
click at [142, 221] on div at bounding box center [121, 232] width 110 height 23
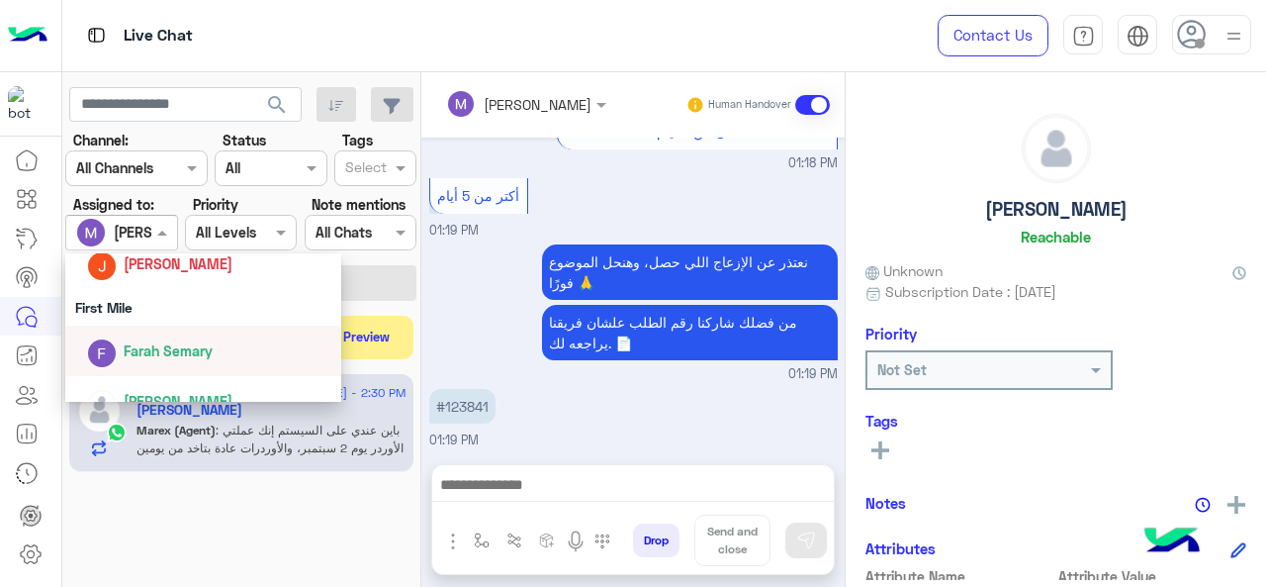
scroll to position [1734, 0]
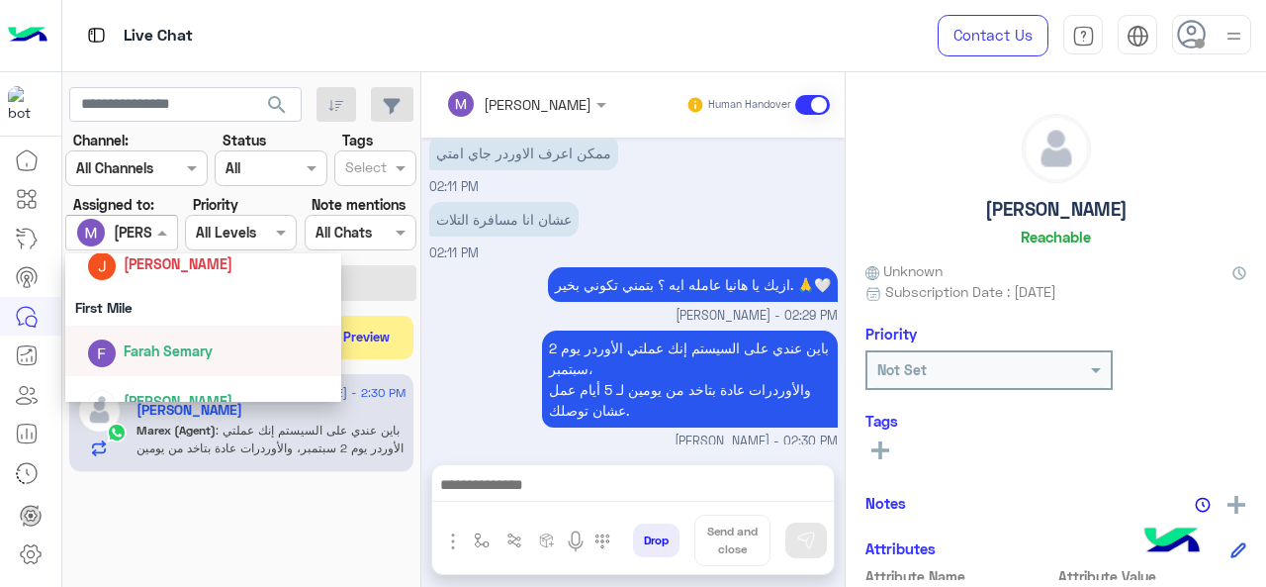
click at [160, 343] on span "Farah Semary" at bounding box center [168, 350] width 89 height 17
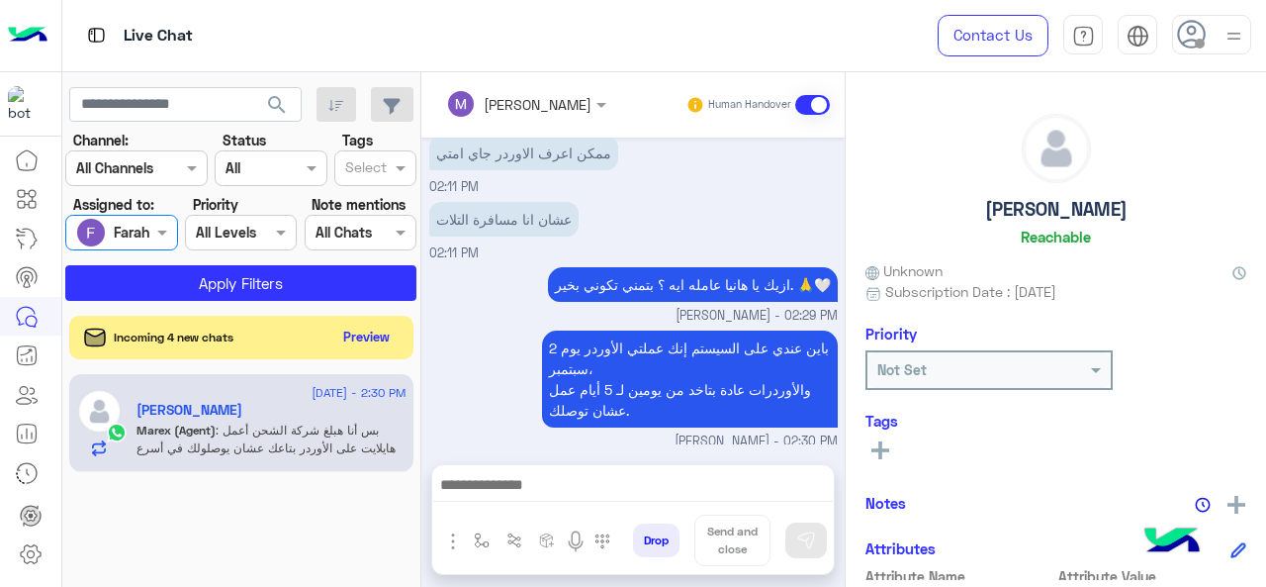
scroll to position [1838, 0]
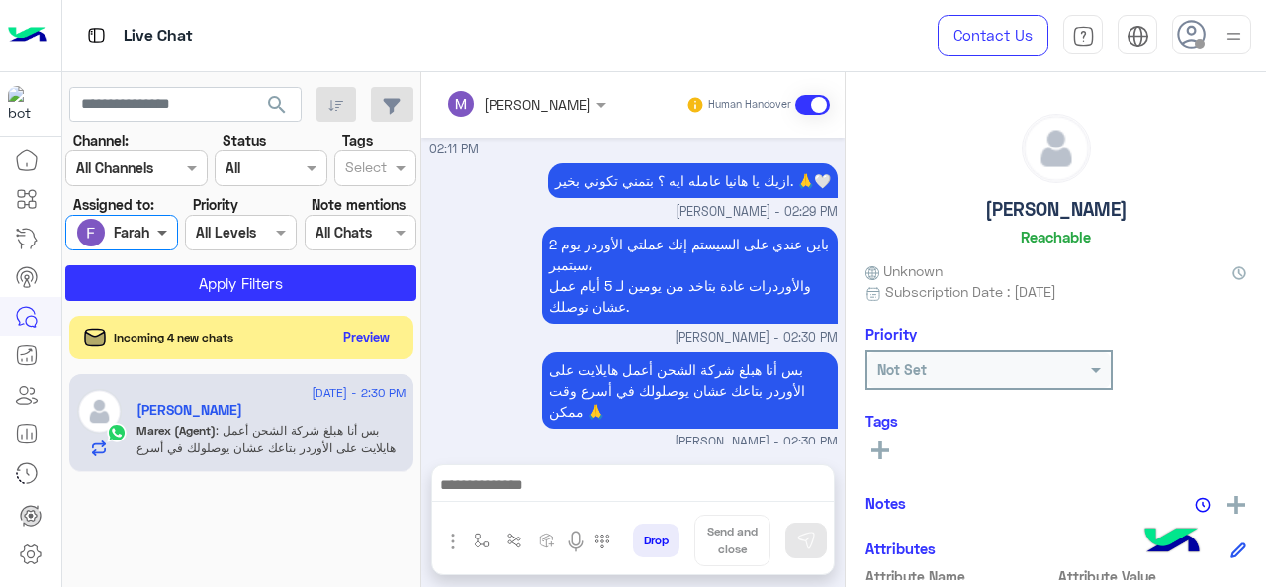
click at [160, 236] on span at bounding box center [164, 232] width 25 height 21
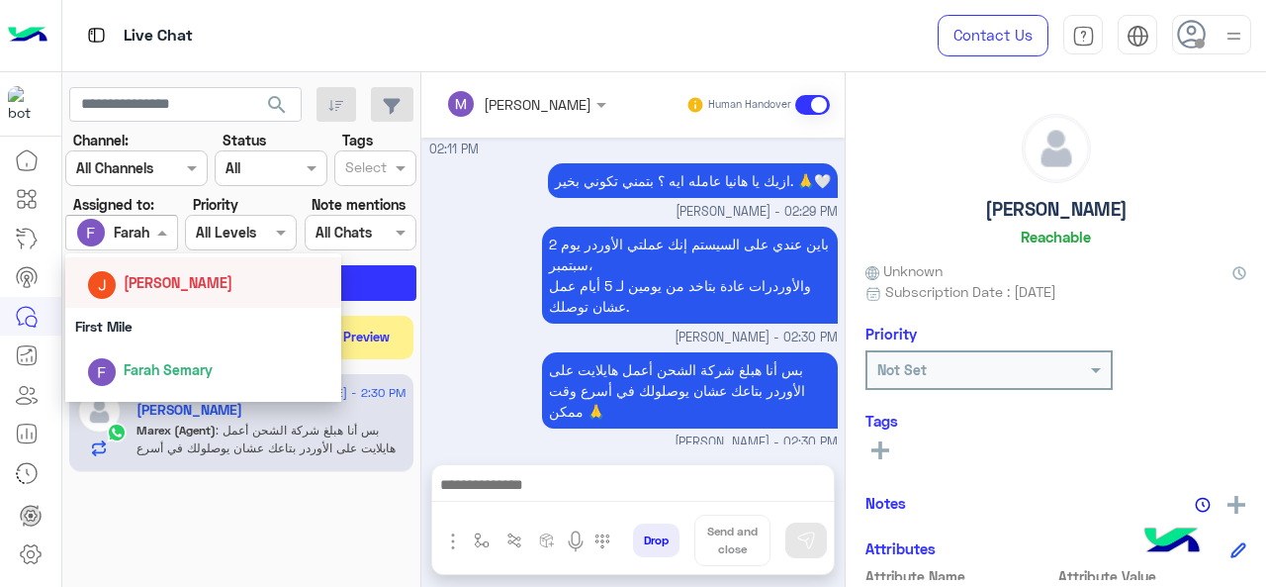
scroll to position [310, 0]
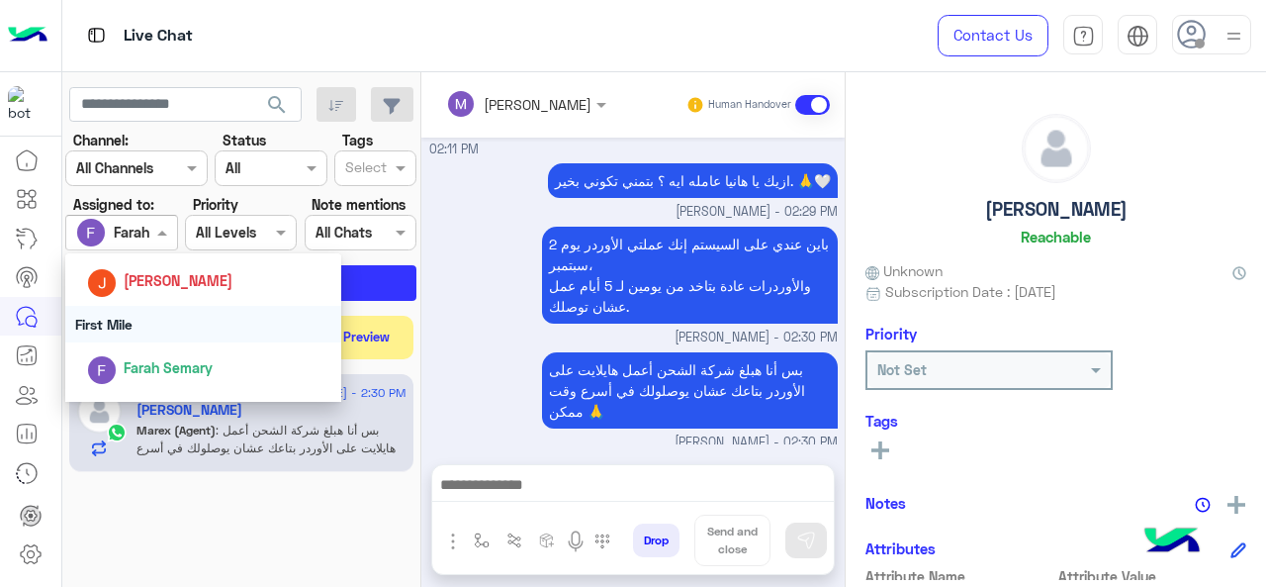
click at [184, 325] on div "First Mile" at bounding box center [203, 324] width 277 height 37
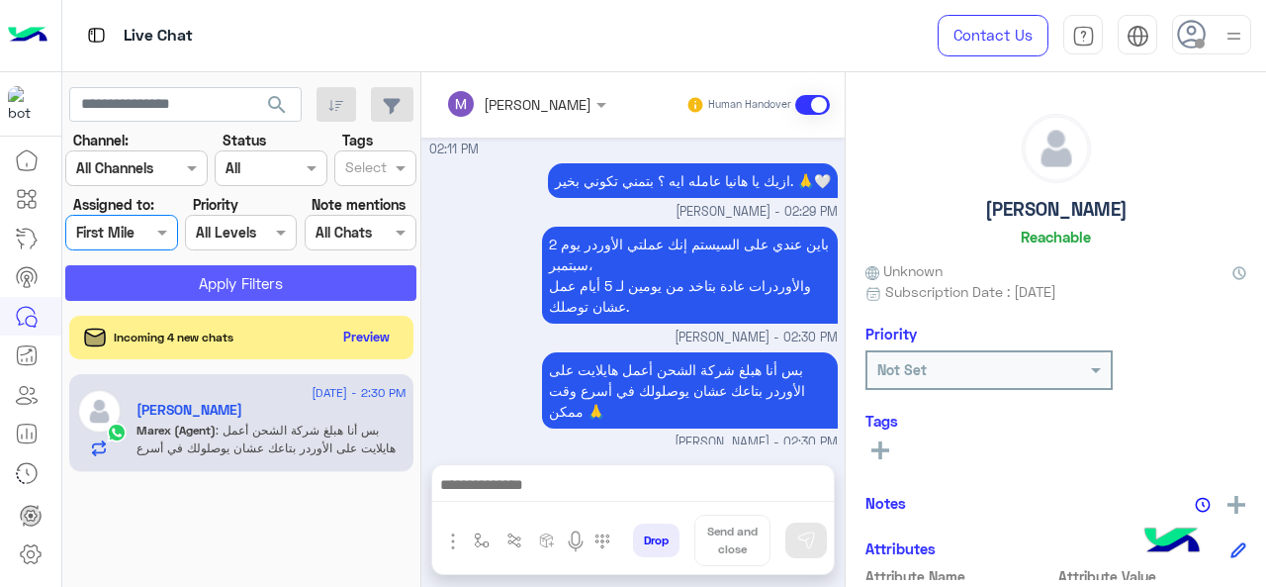
click at [197, 293] on button "Apply Filters" at bounding box center [240, 283] width 351 height 36
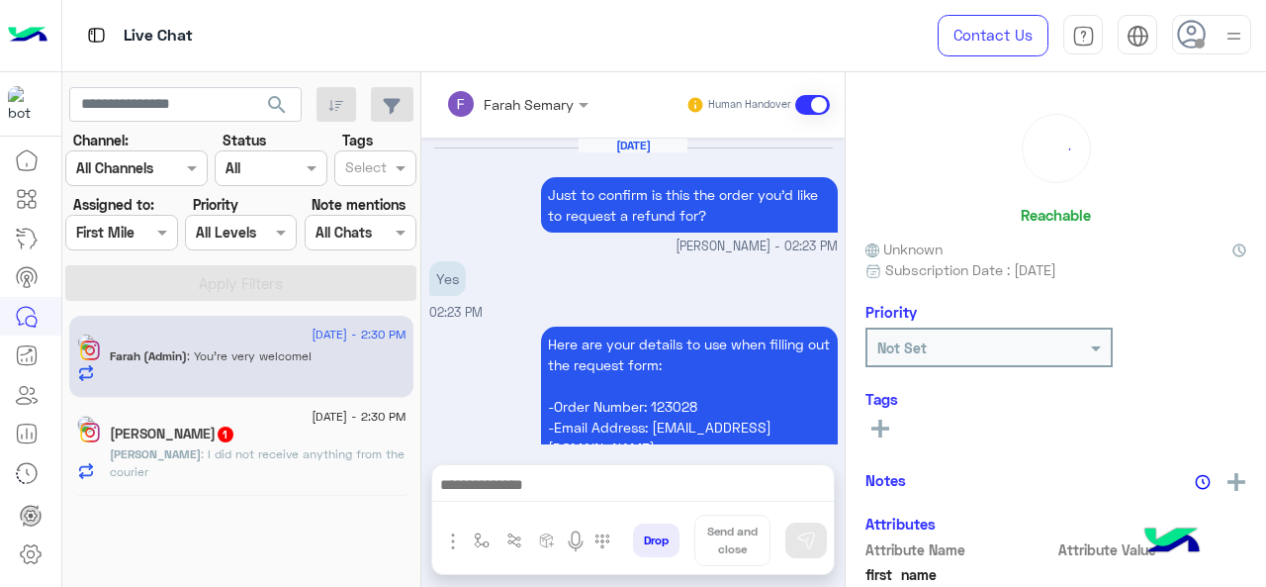
scroll to position [858, 0]
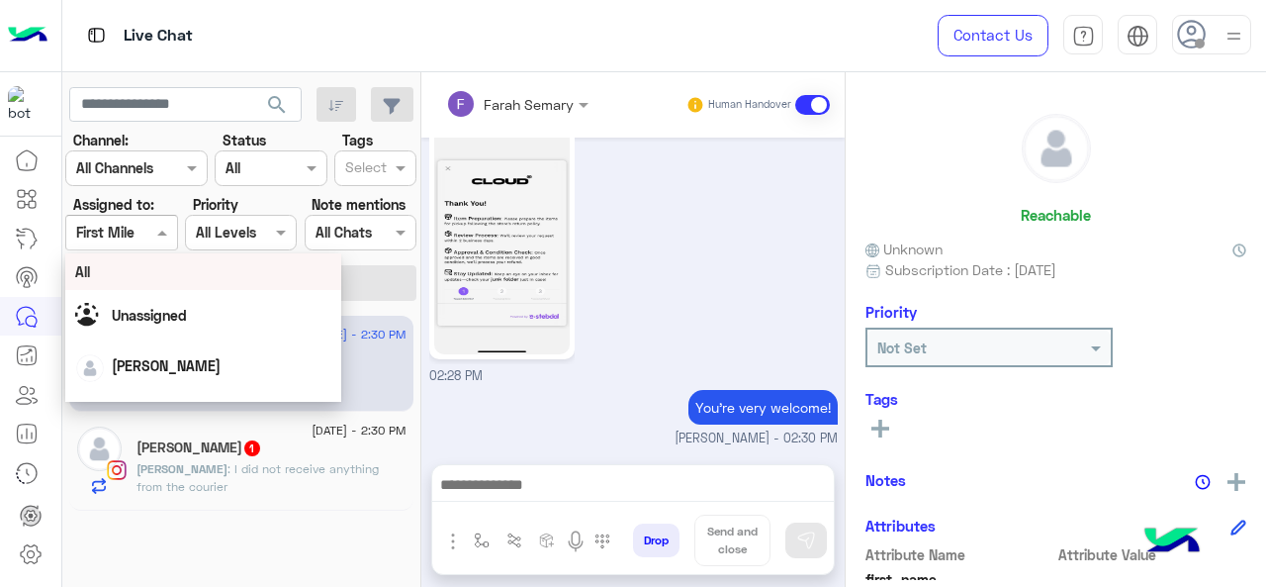
click at [146, 229] on div at bounding box center [121, 232] width 110 height 23
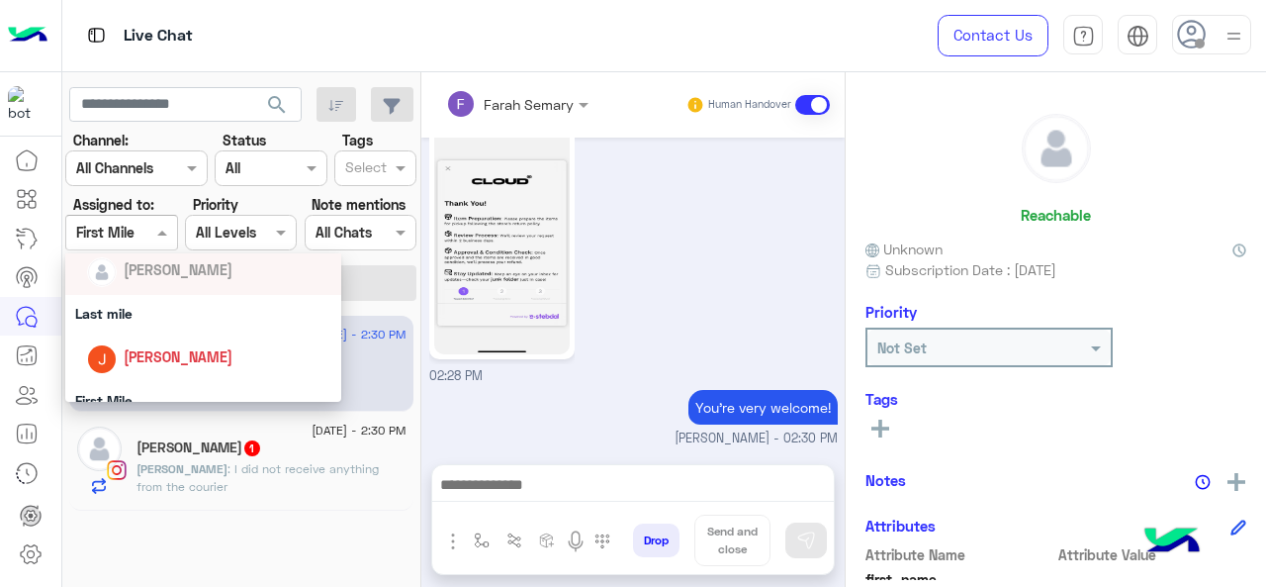
scroll to position [311, 0]
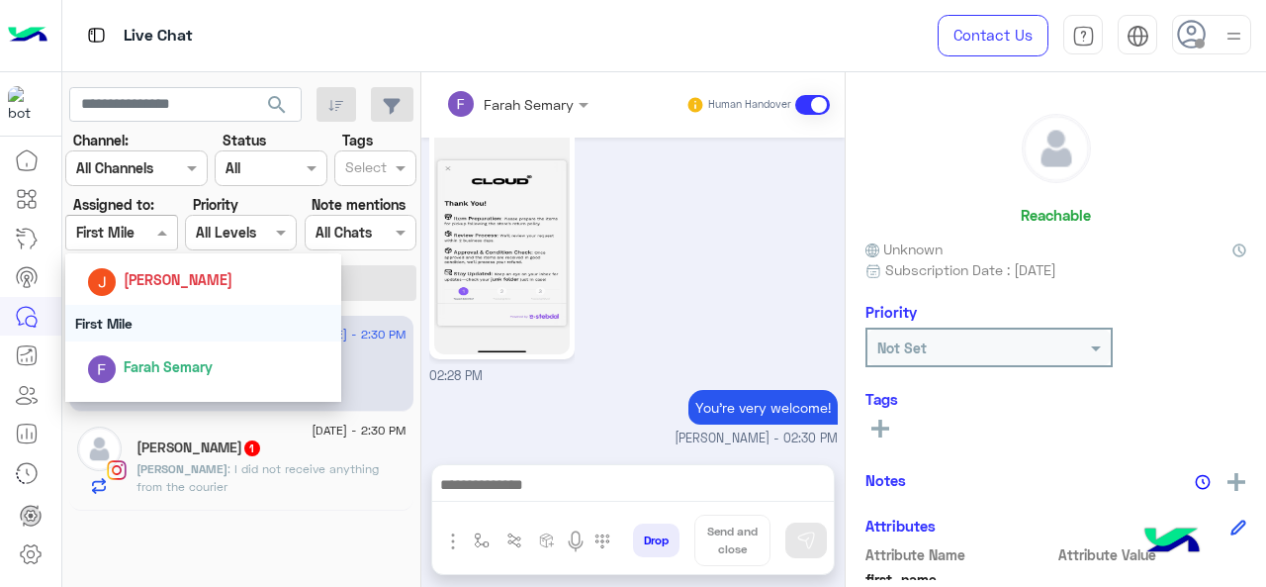
click at [158, 332] on div "First Mile" at bounding box center [203, 323] width 277 height 37
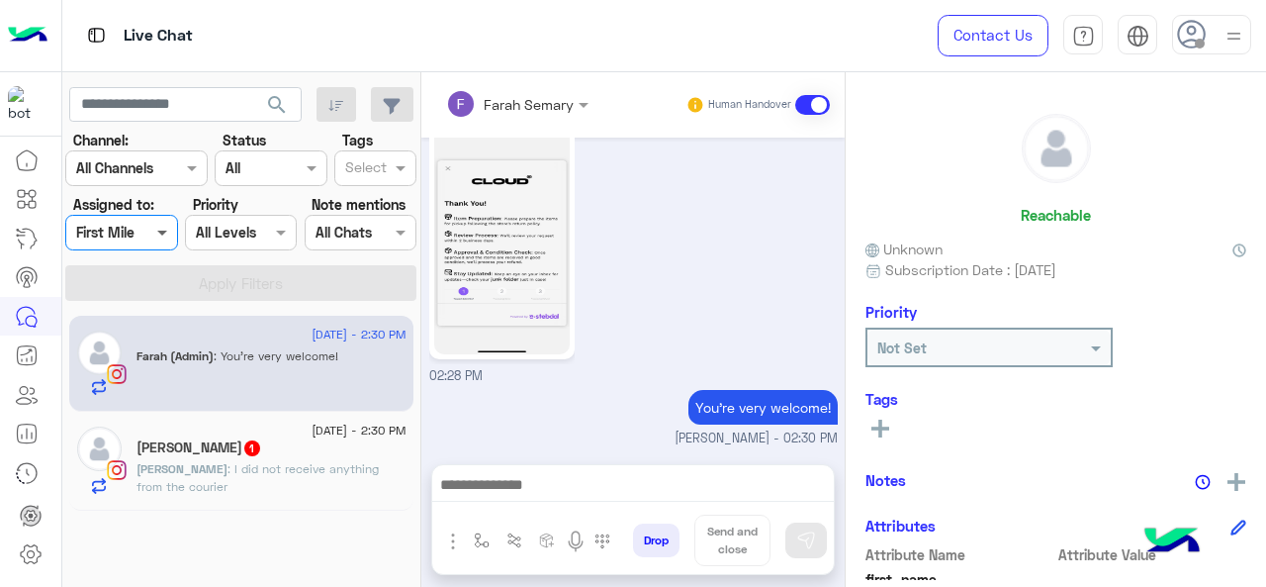
click at [152, 240] on span at bounding box center [164, 232] width 25 height 21
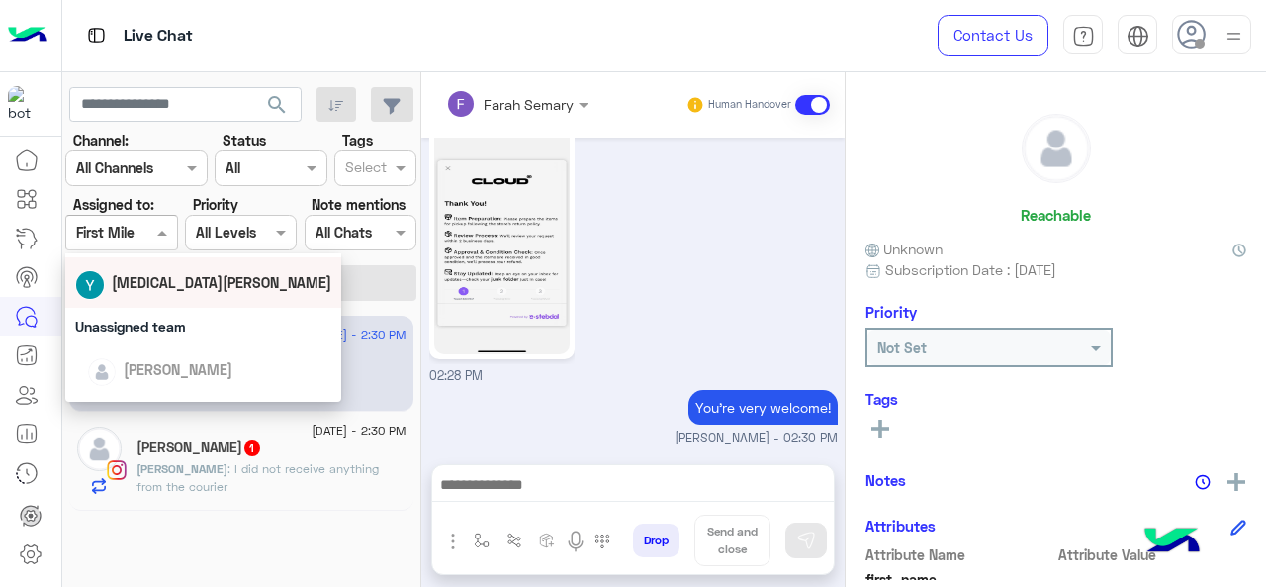
scroll to position [181, 0]
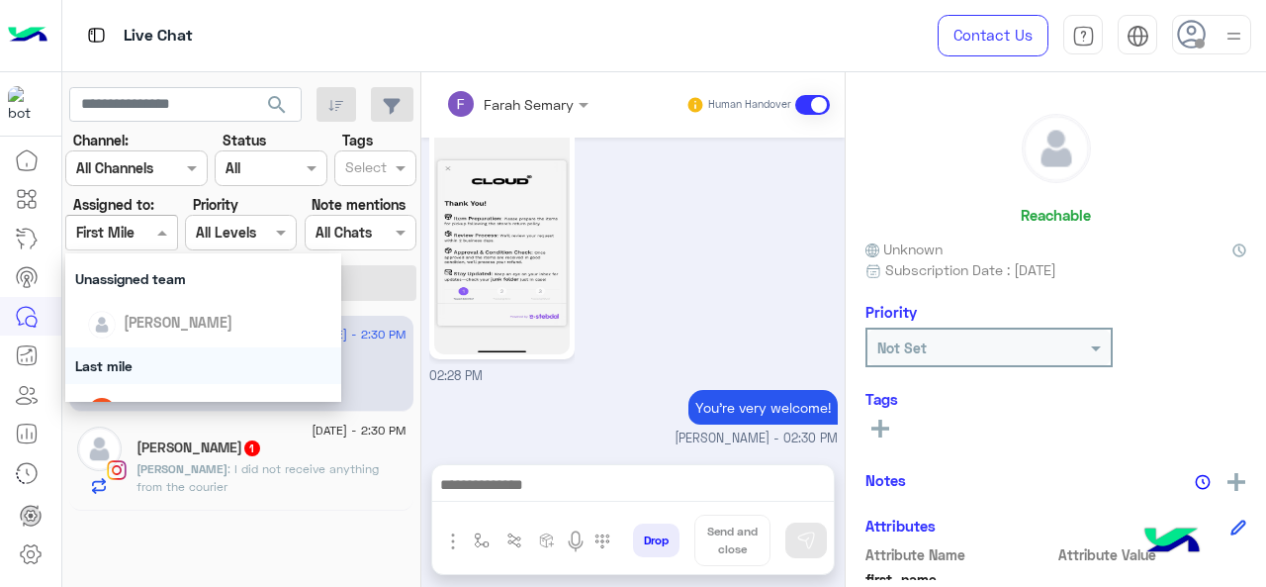
click at [144, 355] on div "Last mile" at bounding box center [203, 365] width 277 height 37
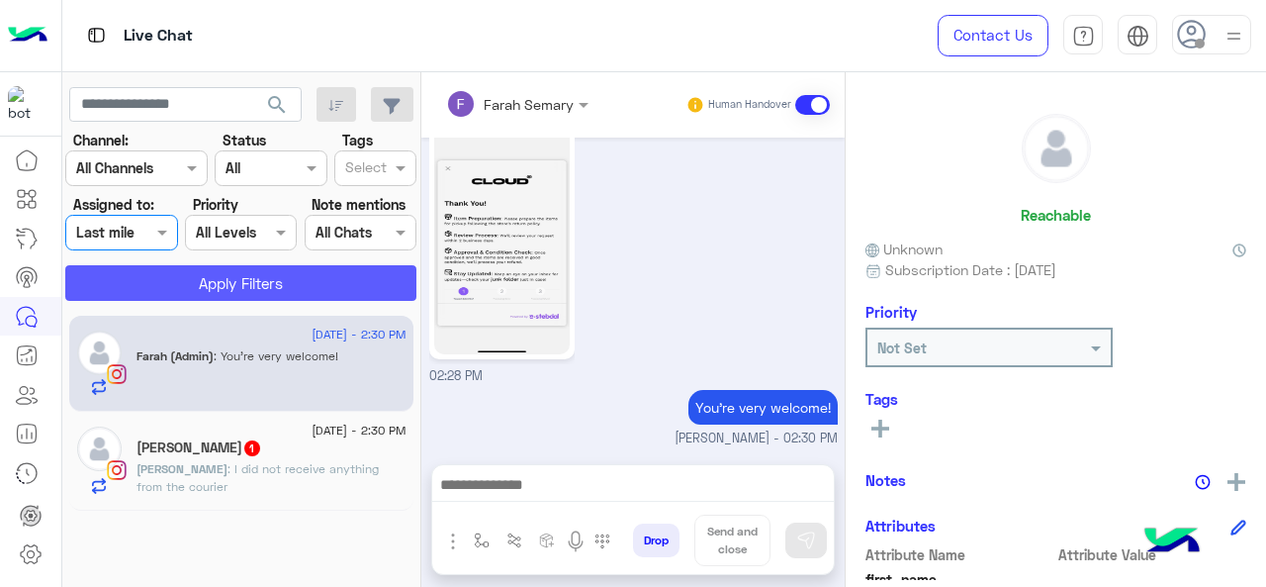
click at [186, 270] on button "Apply Filters" at bounding box center [240, 283] width 351 height 36
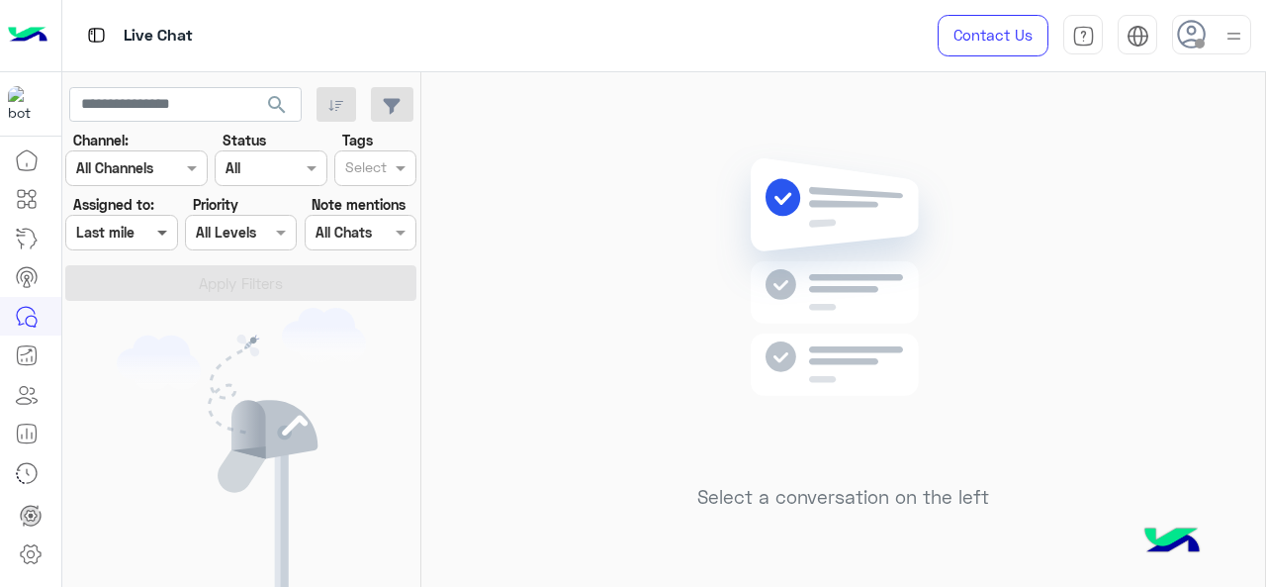
click at [156, 242] on span at bounding box center [164, 232] width 25 height 21
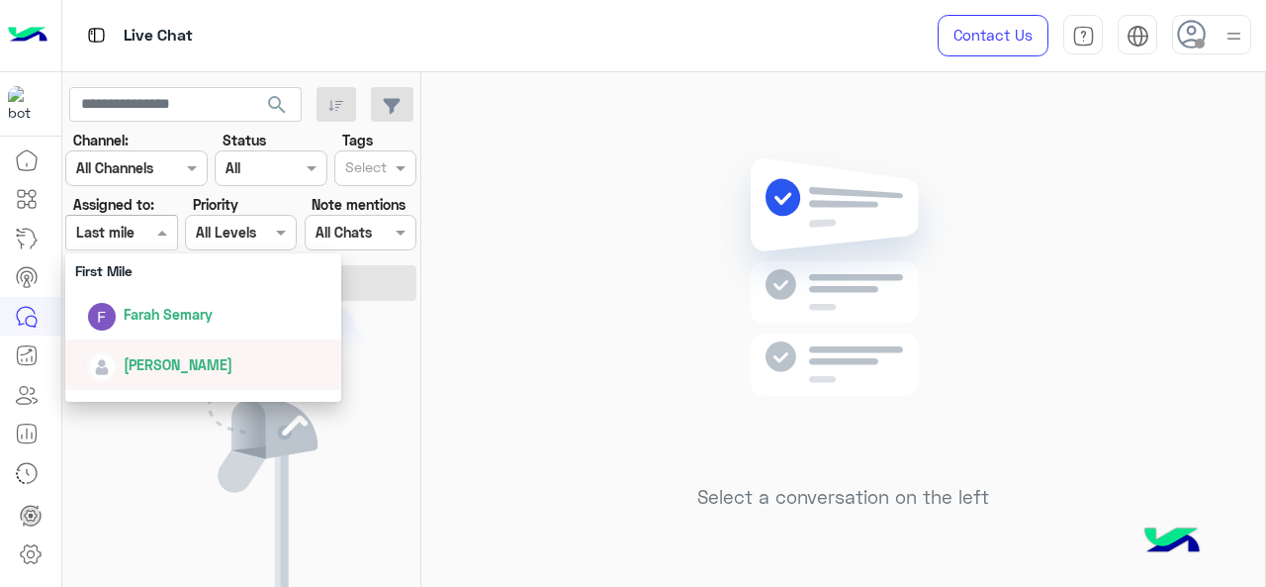
scroll to position [438, 0]
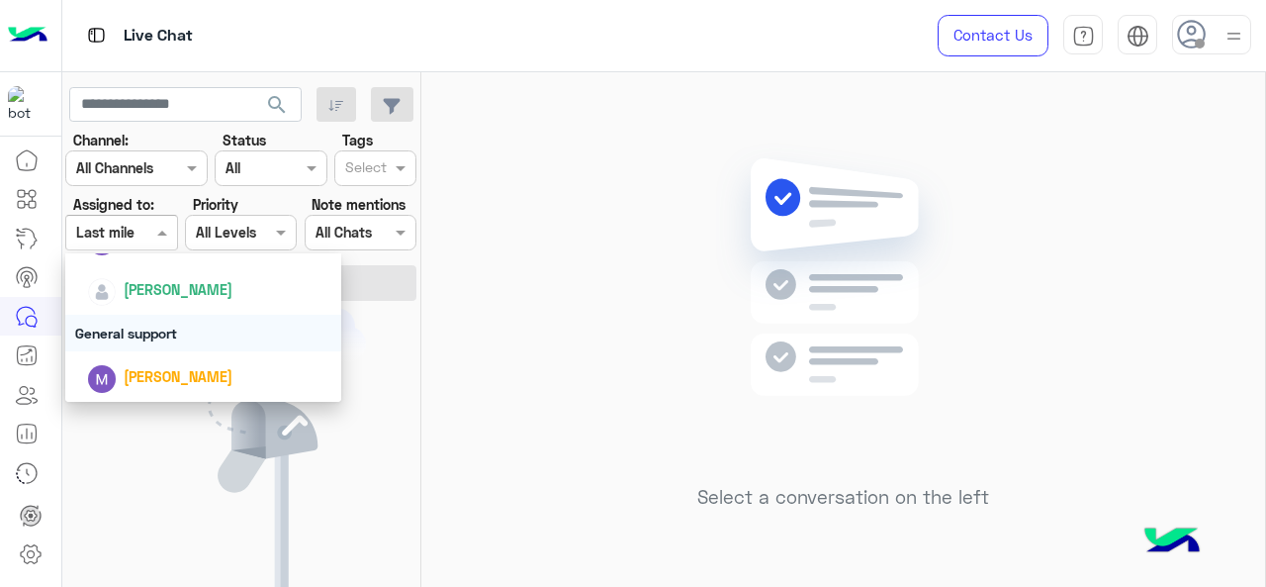
click at [172, 330] on div "General support" at bounding box center [203, 333] width 277 height 37
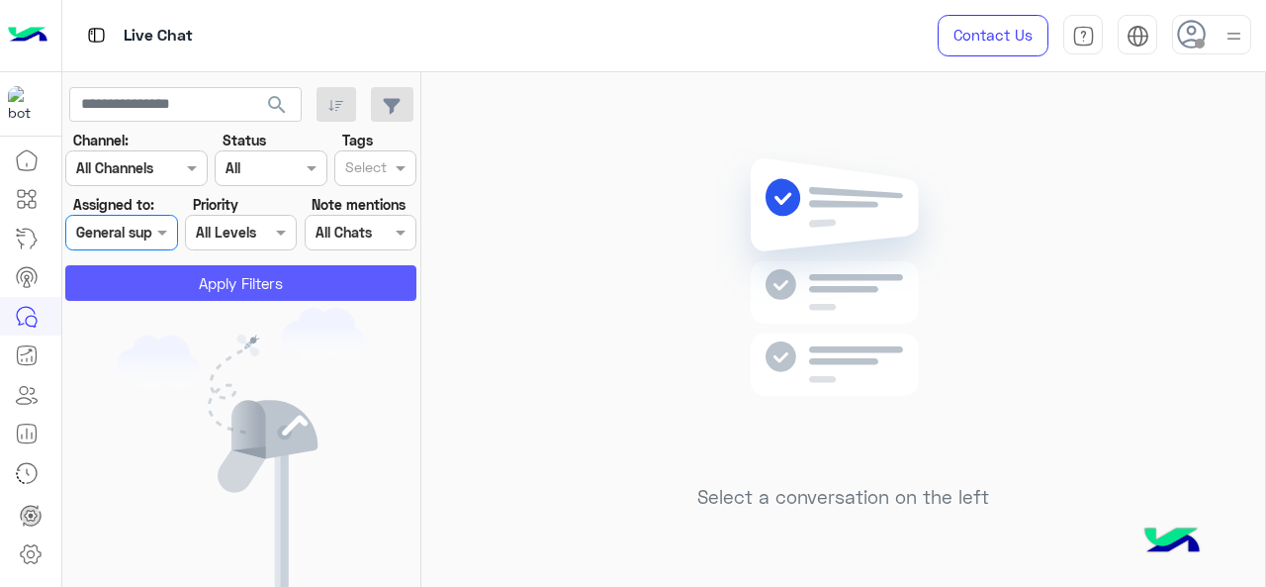
click at [176, 290] on button "Apply Filters" at bounding box center [240, 283] width 351 height 36
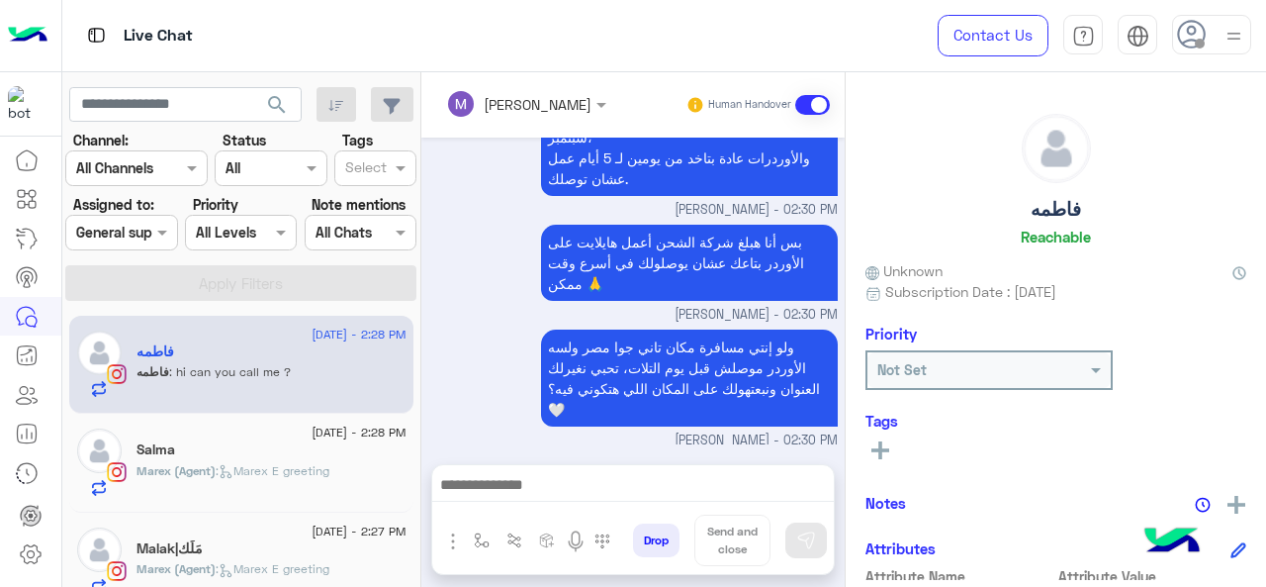
scroll to position [2, 0]
click at [153, 219] on div "Assigned on General support" at bounding box center [121, 233] width 112 height 36
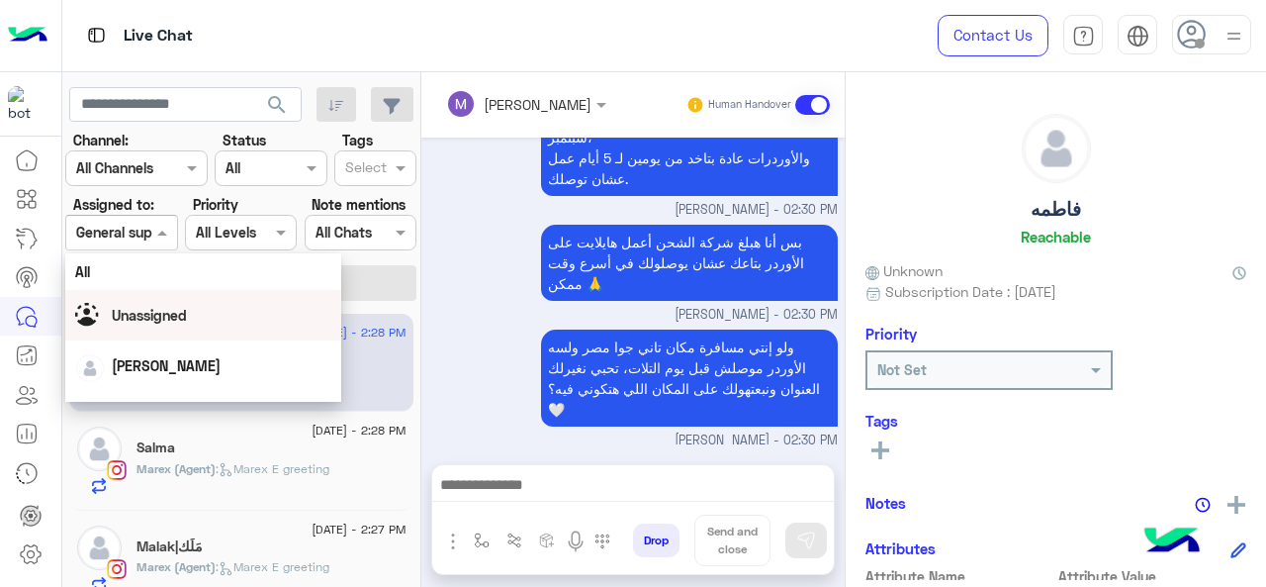
scroll to position [438, 0]
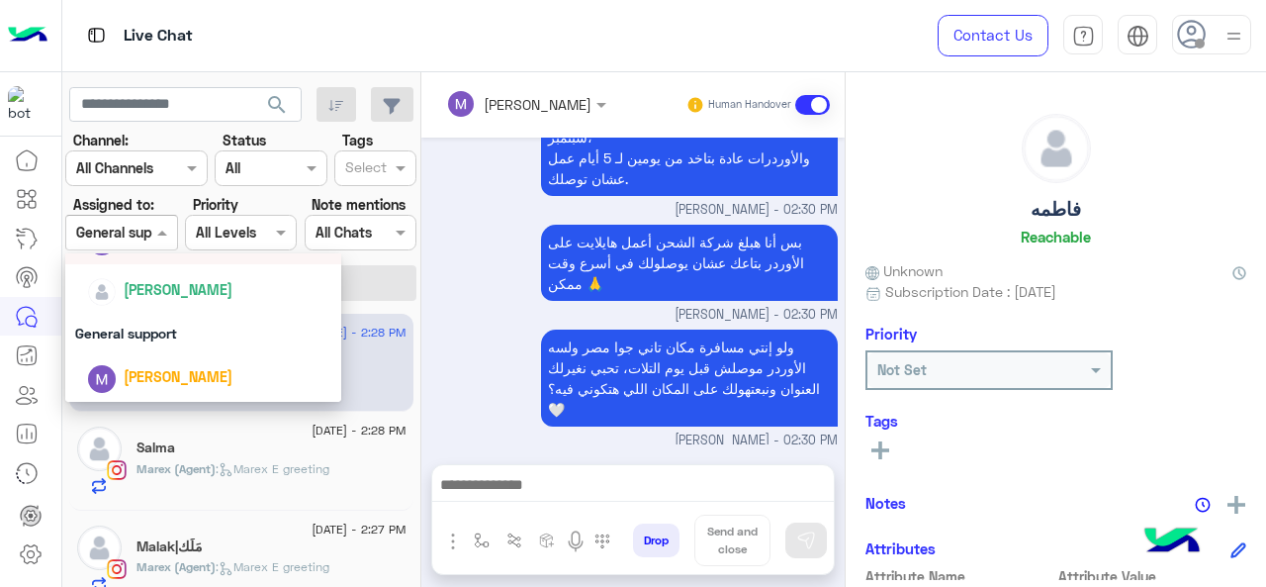
click at [465, 257] on div "بس أنا هبلغ شركة الشحن أعمل هايلايت على الأوردر بتاعك عشان يوصلولك في أسرع وقت …" at bounding box center [633, 272] width 409 height 105
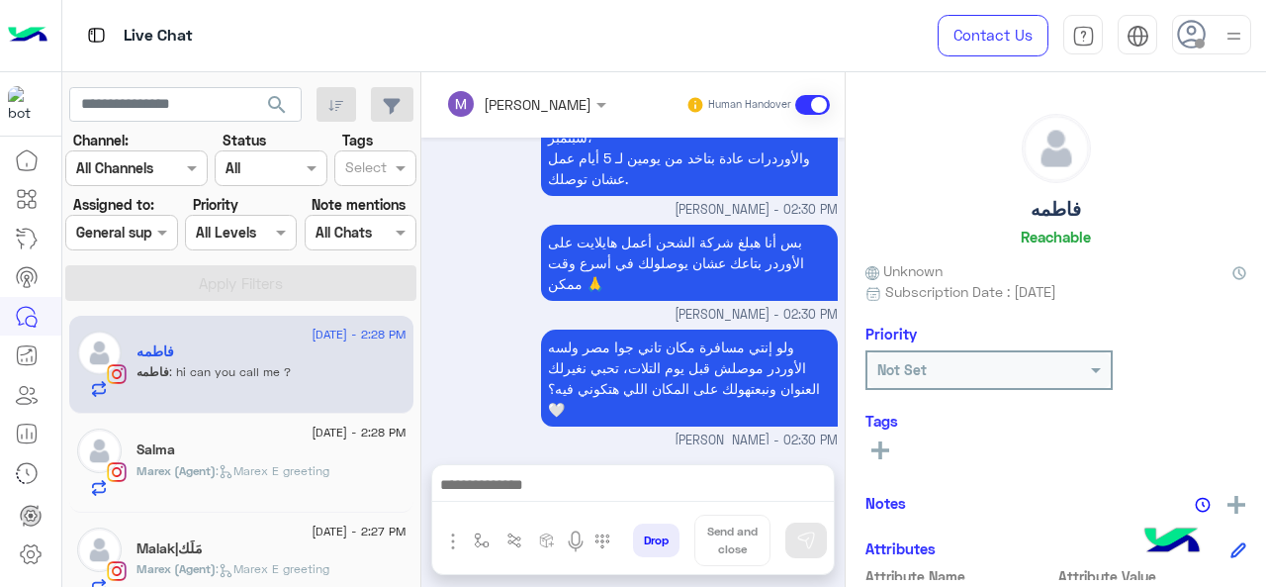
scroll to position [121, 0]
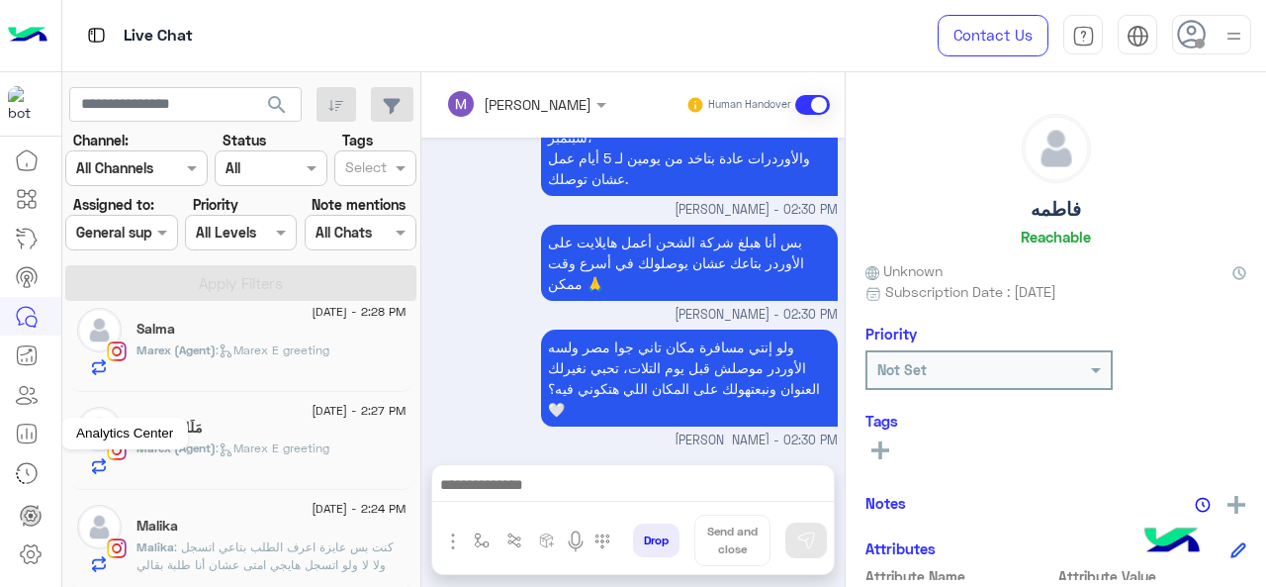
click at [20, 440] on icon at bounding box center [27, 433] width 24 height 24
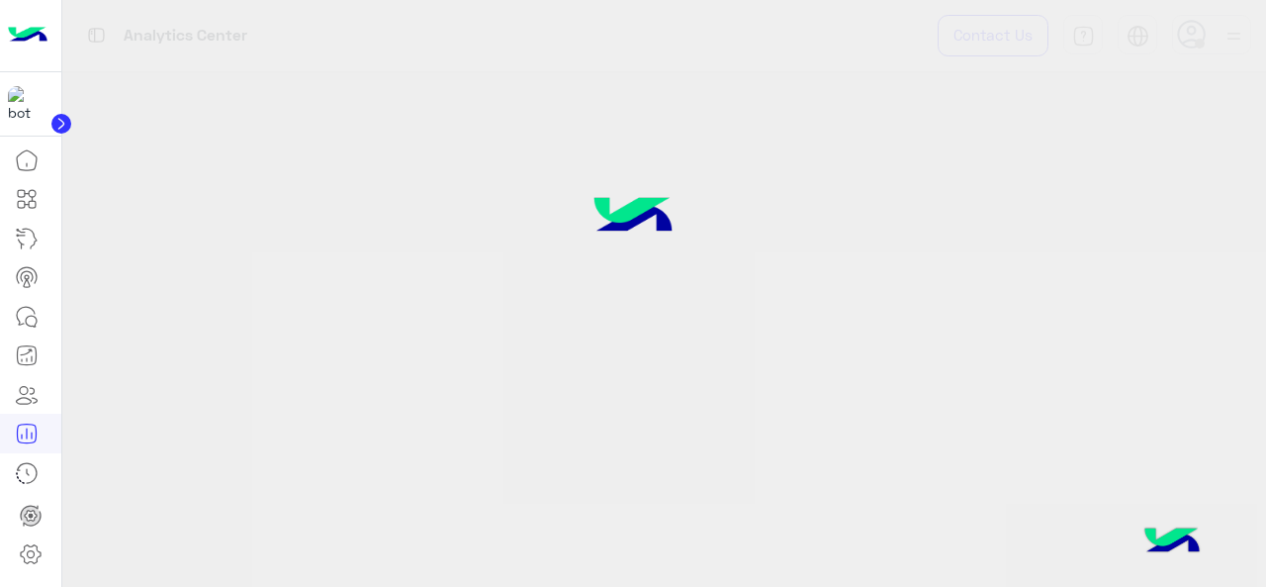
click at [20, 440] on icon at bounding box center [27, 433] width 24 height 24
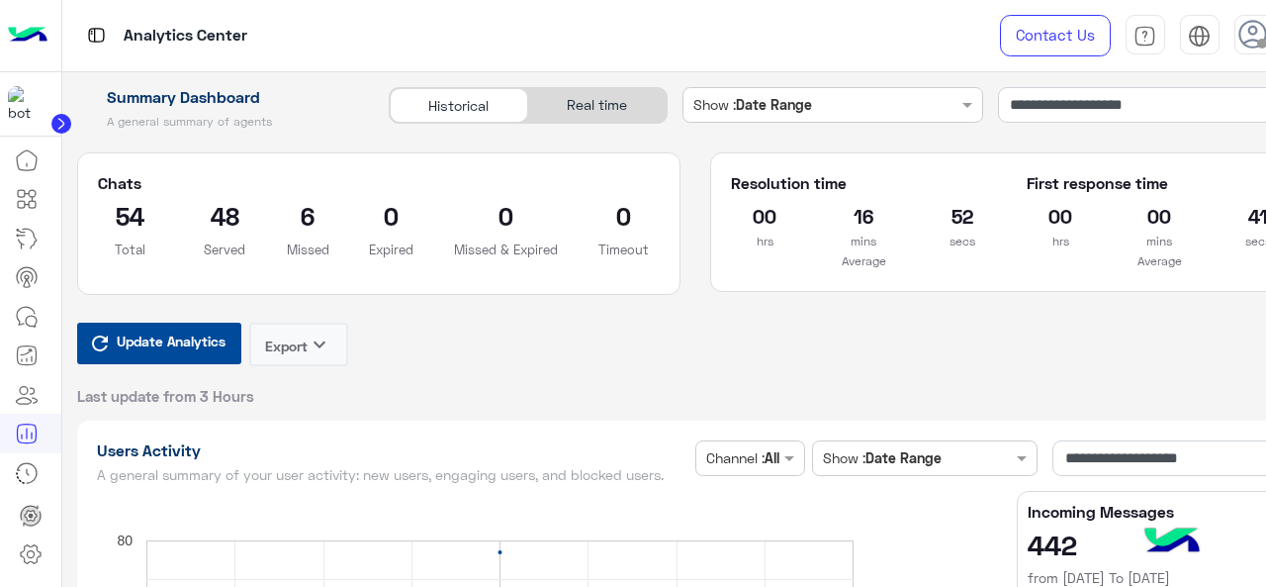
click at [198, 339] on span "Update Analytics" at bounding box center [171, 340] width 119 height 27
drag, startPoint x: 884, startPoint y: 322, endPoint x: 787, endPoint y: 343, distance: 99.4
click at [787, 343] on div "Update Analytics Export keyboard_arrow_down Last update from 1 Minutes" at bounding box center [695, 364] width 1237 height 83
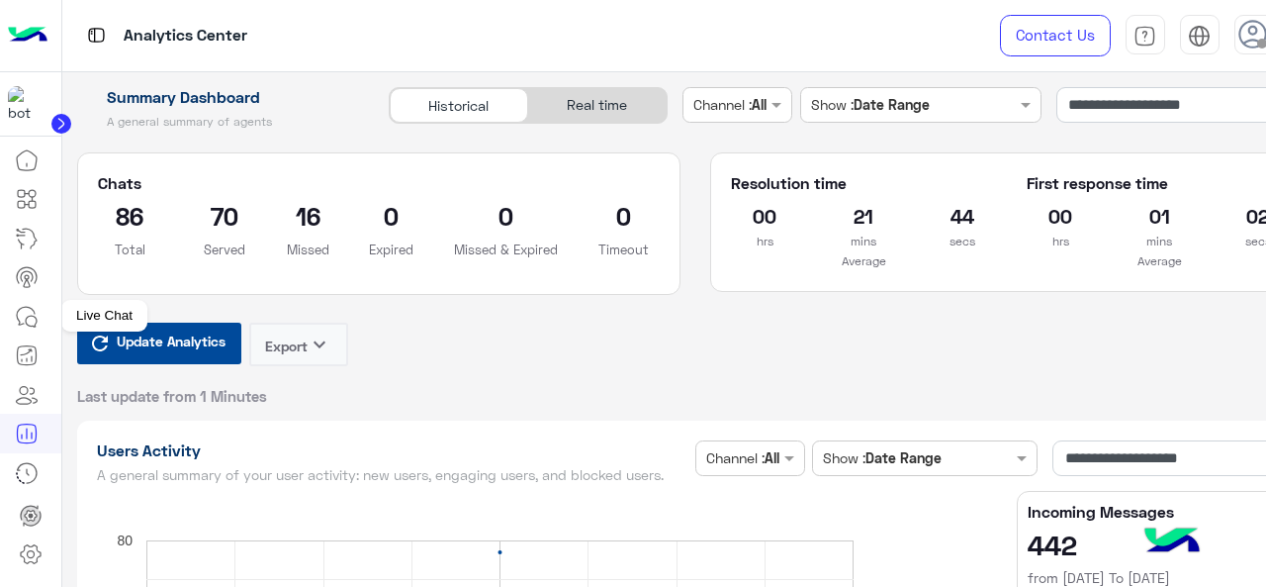
click at [26, 314] on icon at bounding box center [27, 317] width 24 height 24
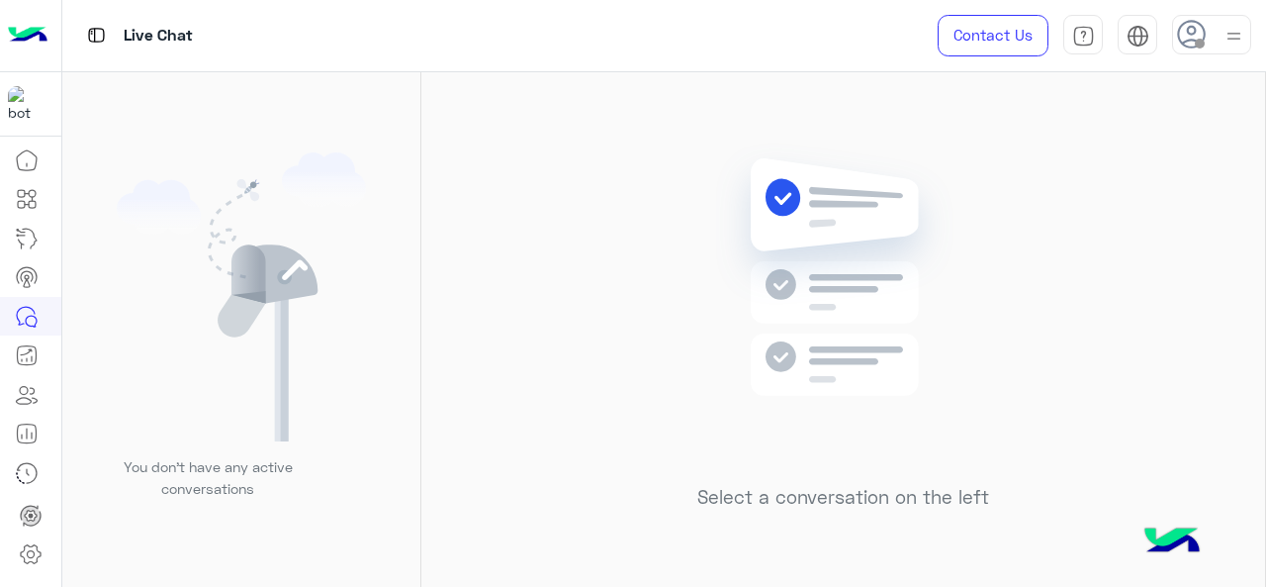
click at [26, 314] on icon at bounding box center [27, 317] width 24 height 24
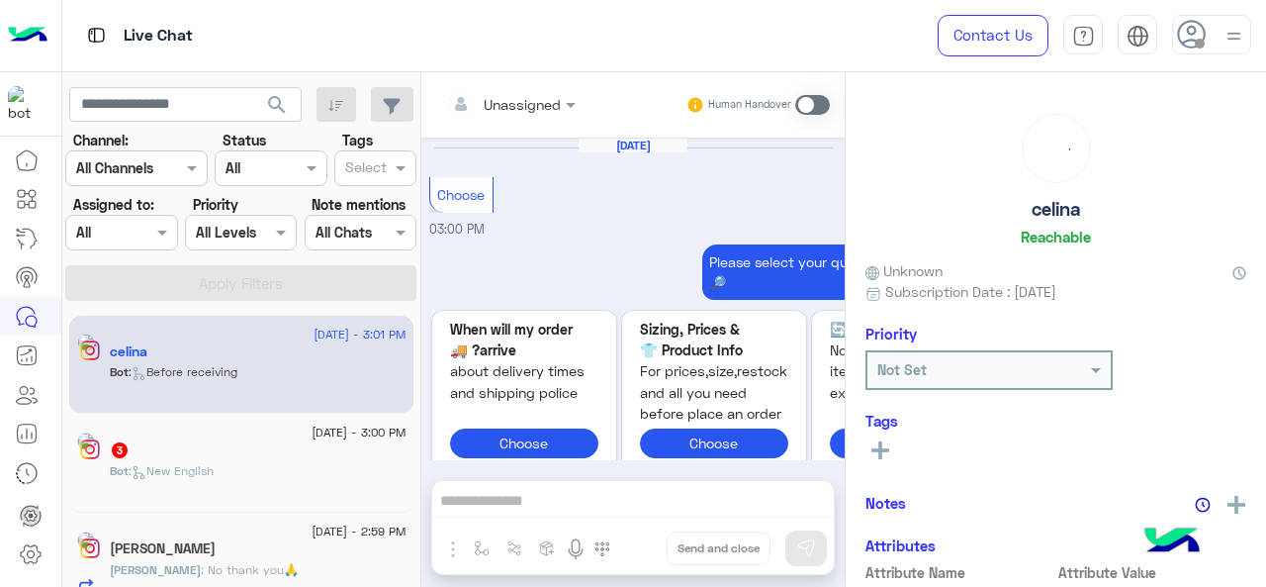
scroll to position [1183, 0]
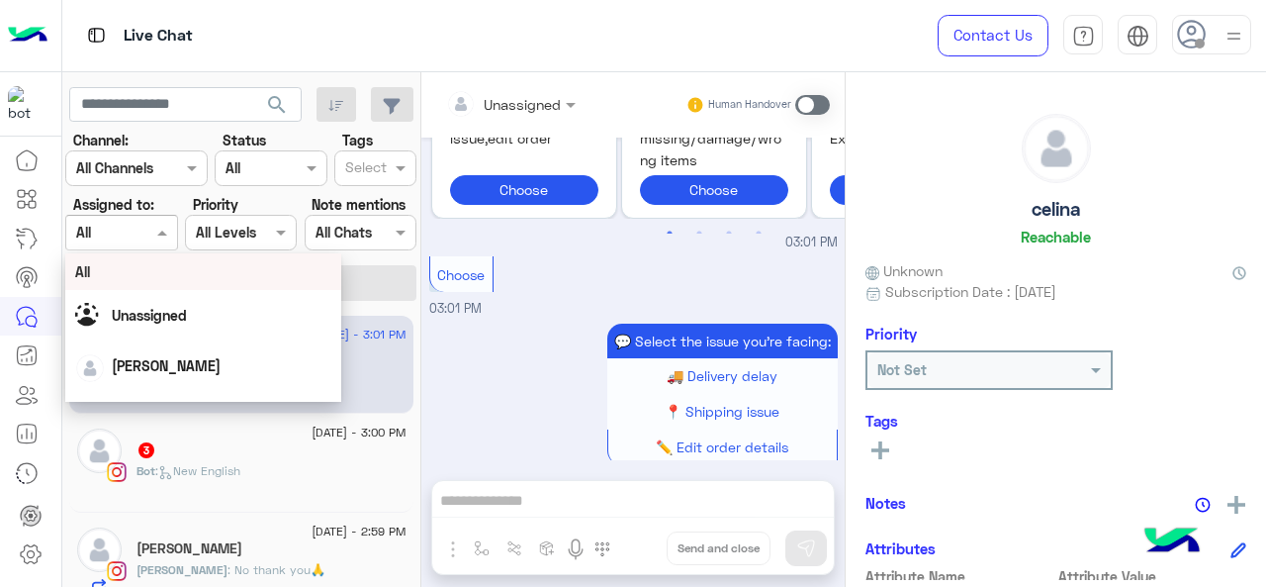
click at [156, 222] on span at bounding box center [164, 232] width 25 height 21
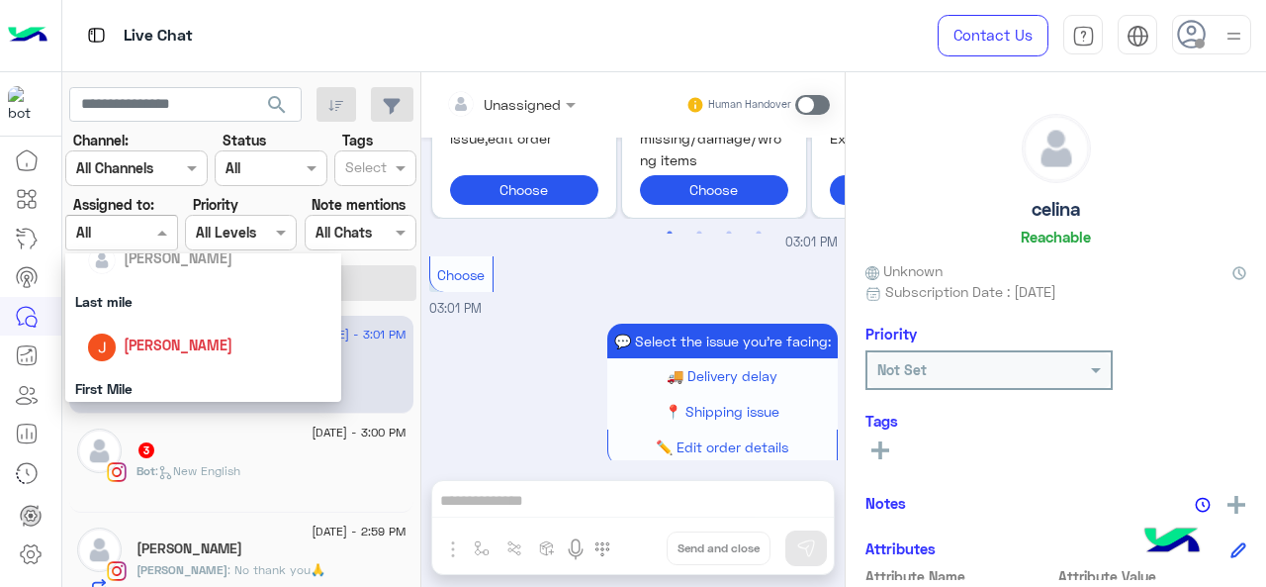
scroll to position [246, 0]
click at [142, 304] on div "Last mile" at bounding box center [203, 300] width 277 height 37
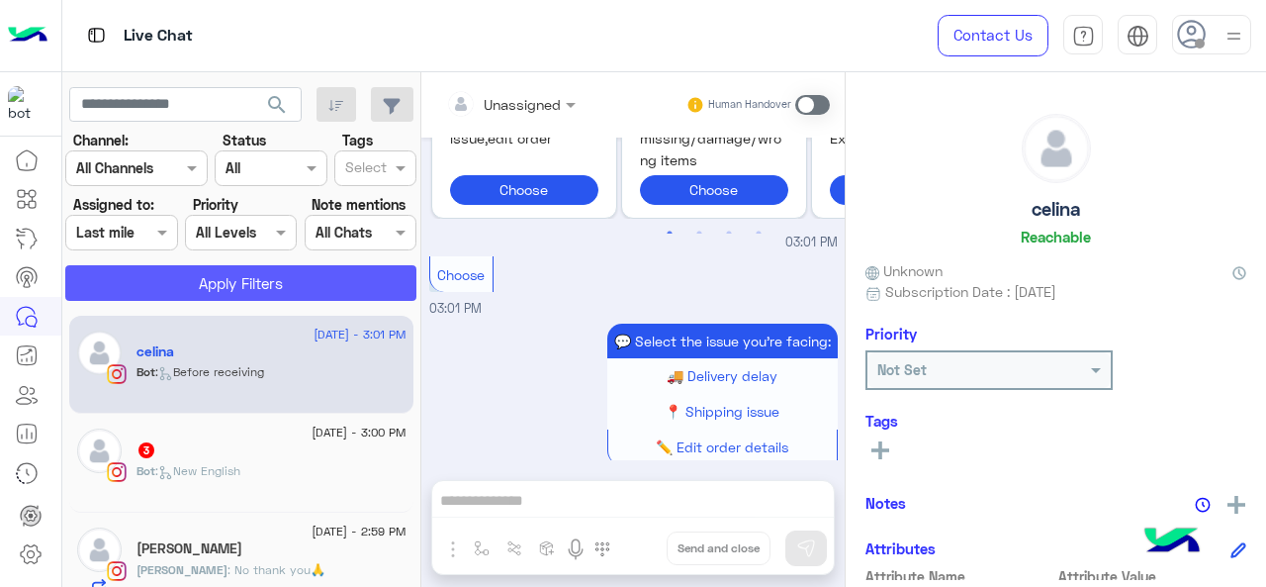
click at [184, 284] on button "Apply Filters" at bounding box center [240, 283] width 351 height 36
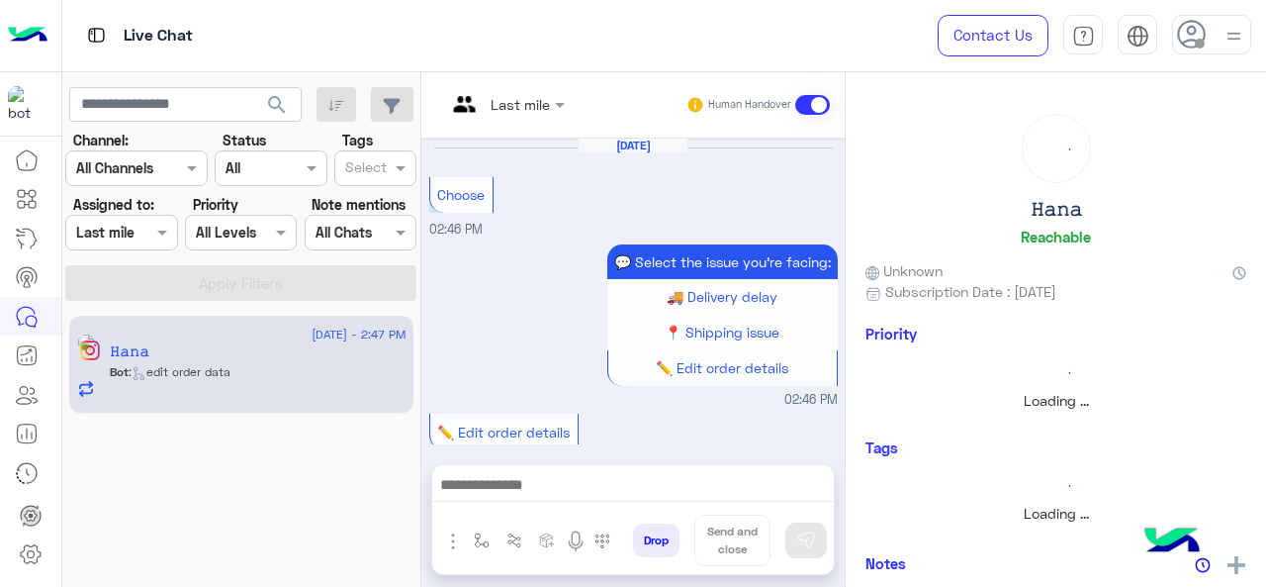
scroll to position [780, 0]
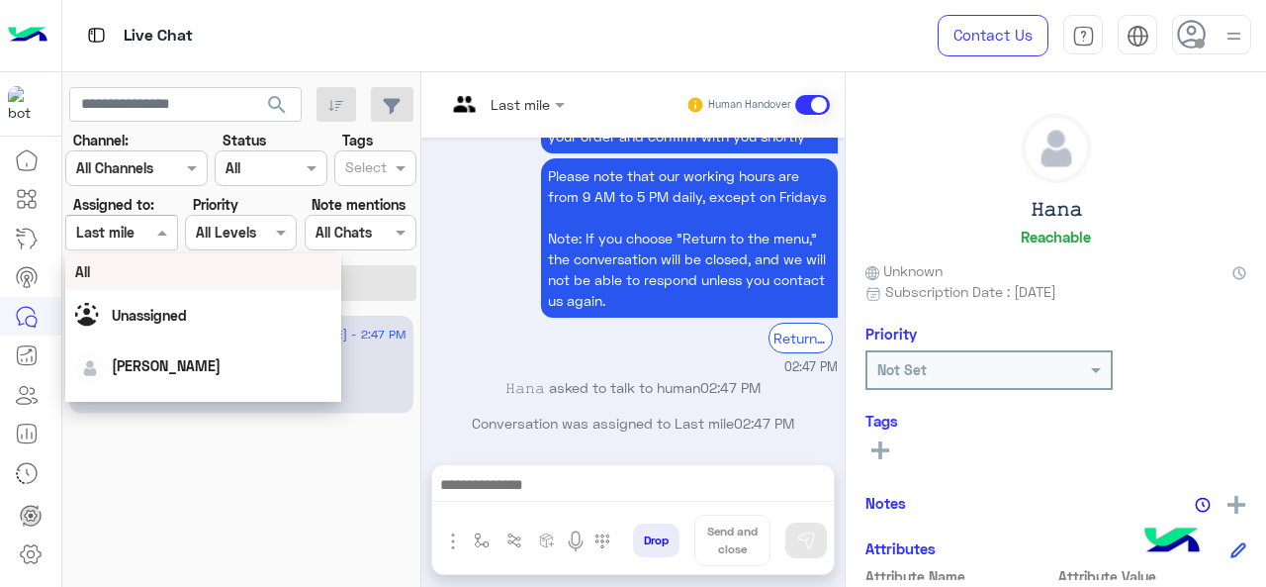
click at [156, 232] on span at bounding box center [164, 232] width 25 height 21
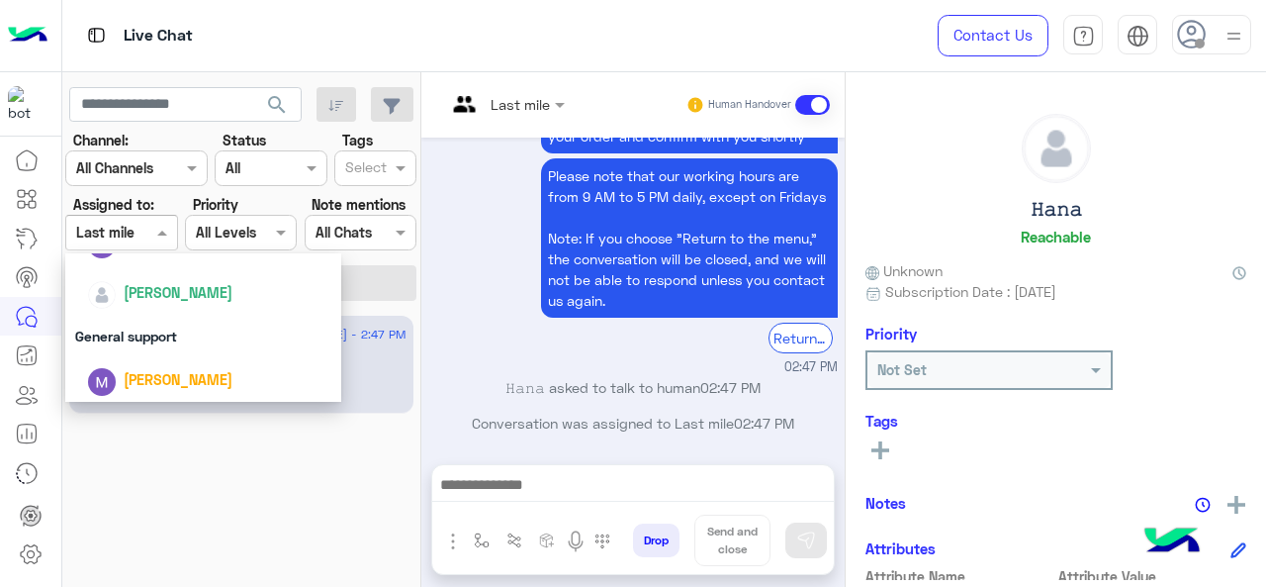
scroll to position [438, 0]
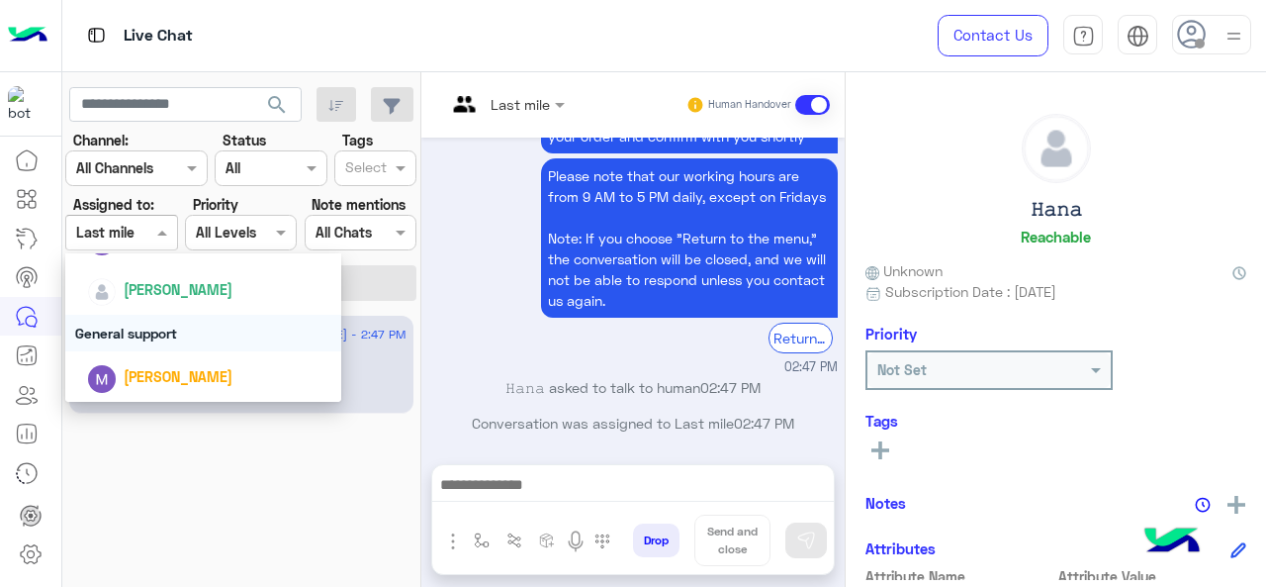
click at [139, 339] on div "General support" at bounding box center [203, 333] width 277 height 37
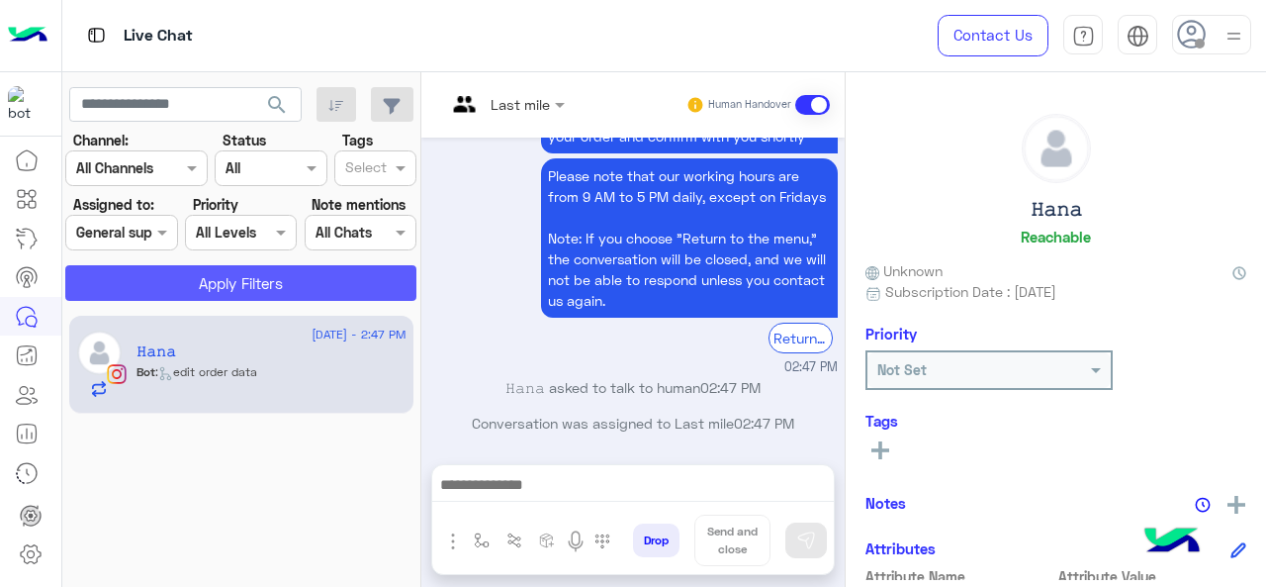
click at [153, 273] on button "Apply Filters" at bounding box center [240, 283] width 351 height 36
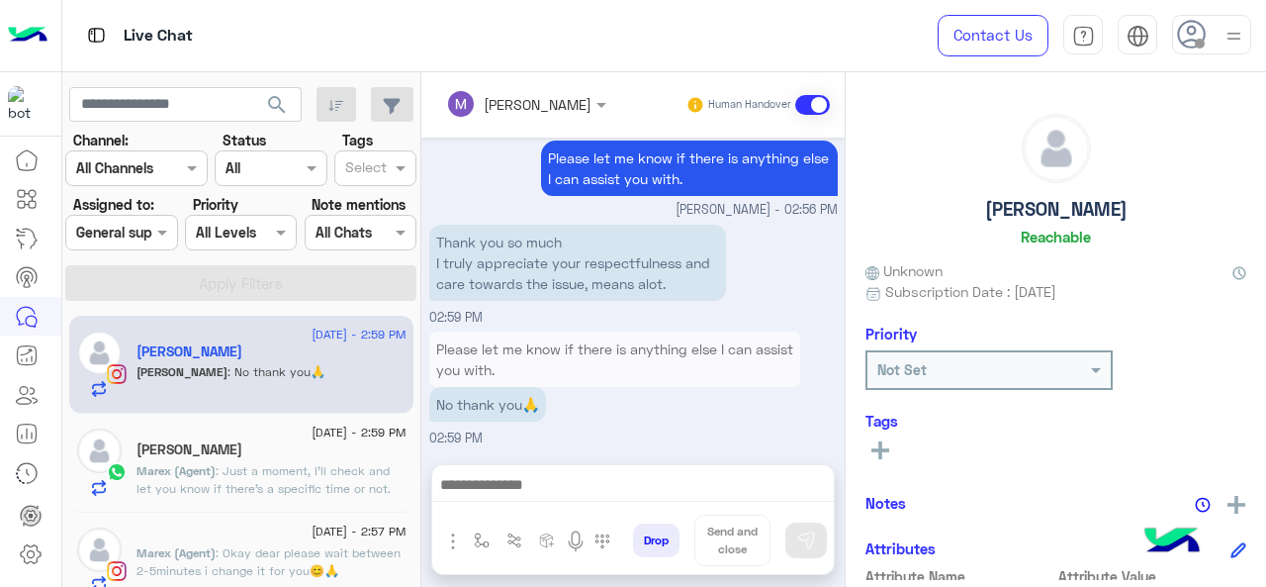
scroll to position [216, 0]
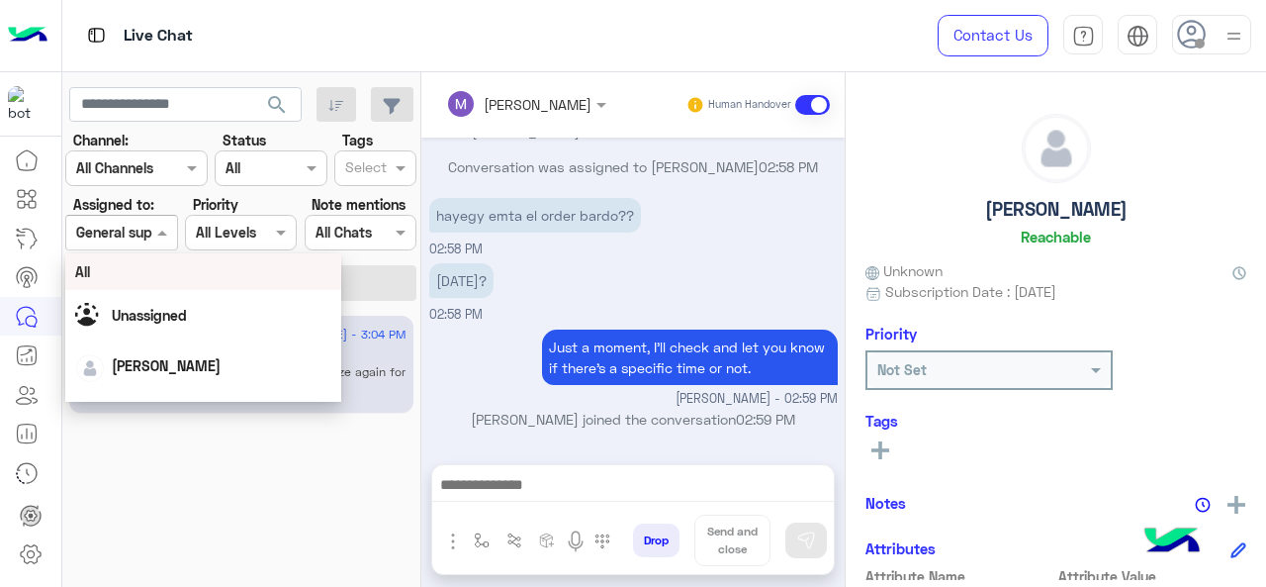
click at [154, 242] on span at bounding box center [164, 232] width 25 height 21
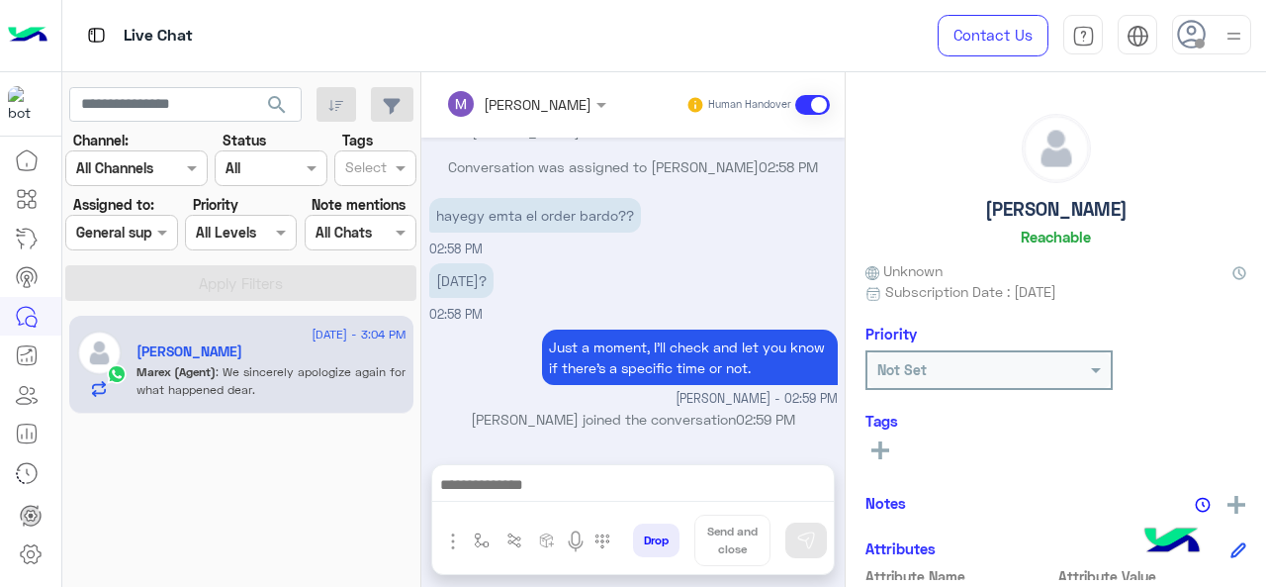
click at [250, 458] on div "6 September - 3:04 PM Farouk Osama Marex (Agent) : We sincerely apologize again…" at bounding box center [241, 451] width 359 height 286
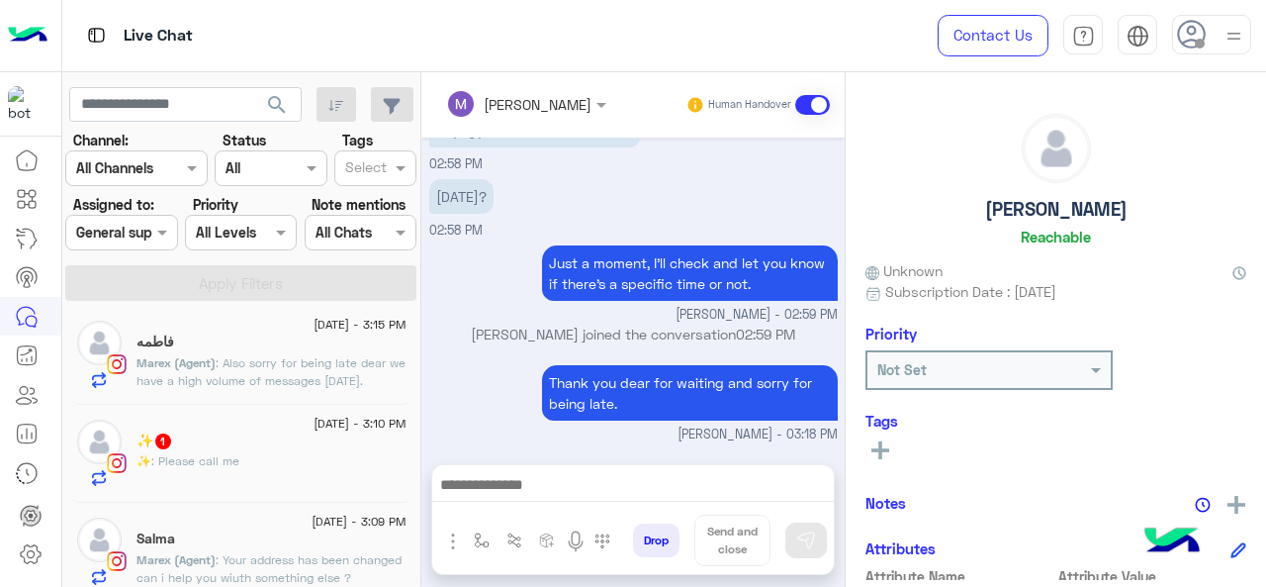
scroll to position [220, 0]
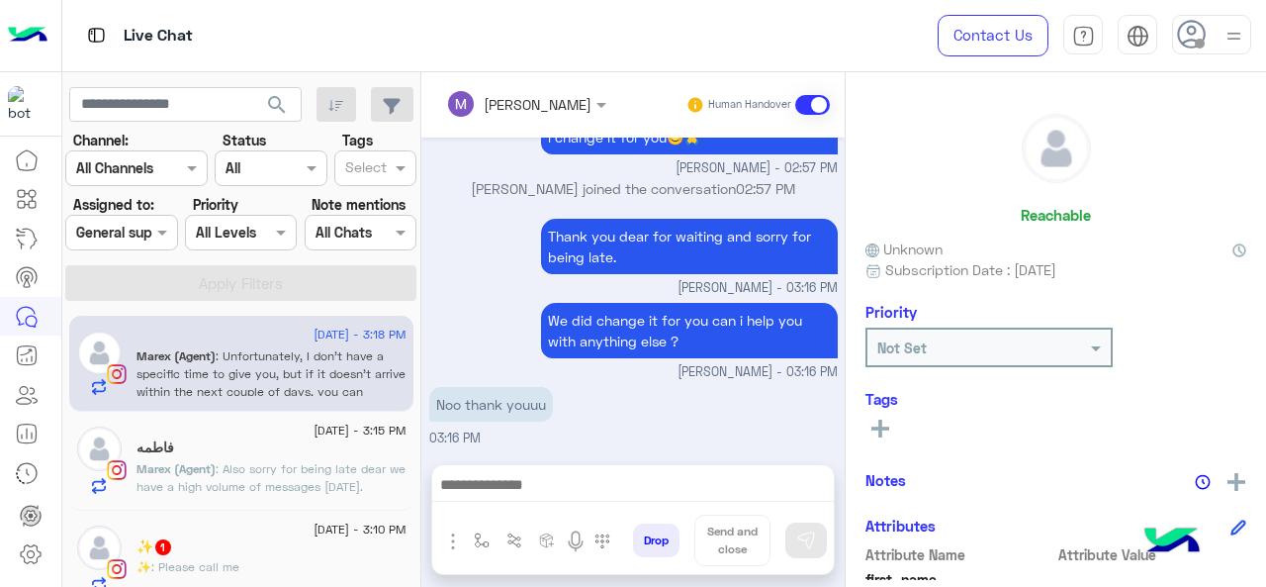
scroll to position [598, 0]
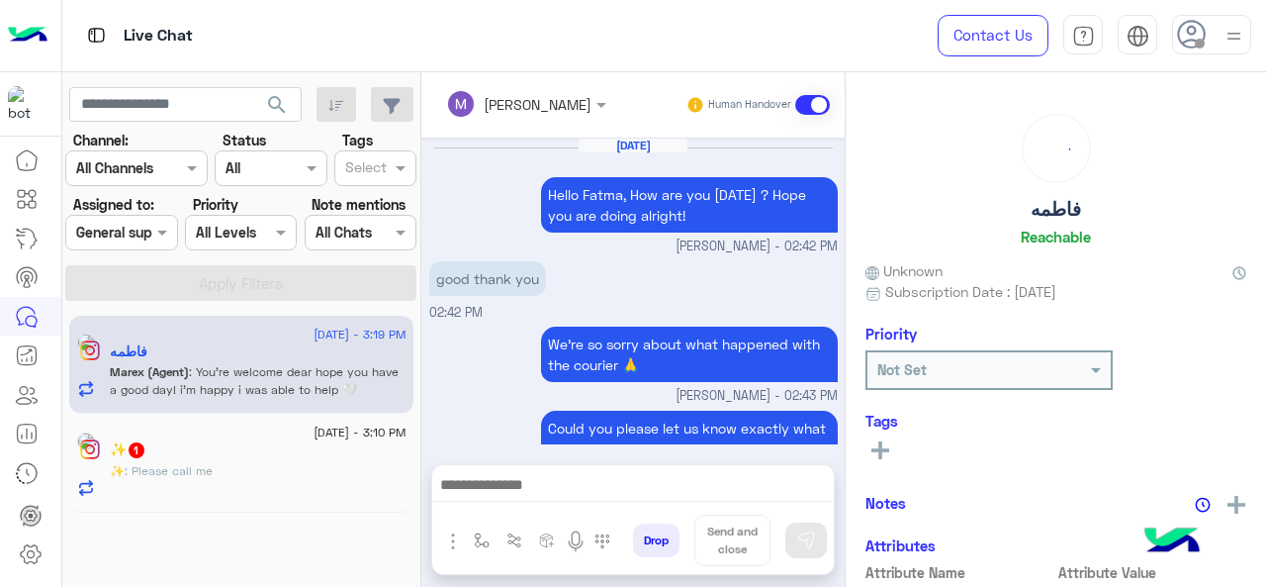
scroll to position [651, 0]
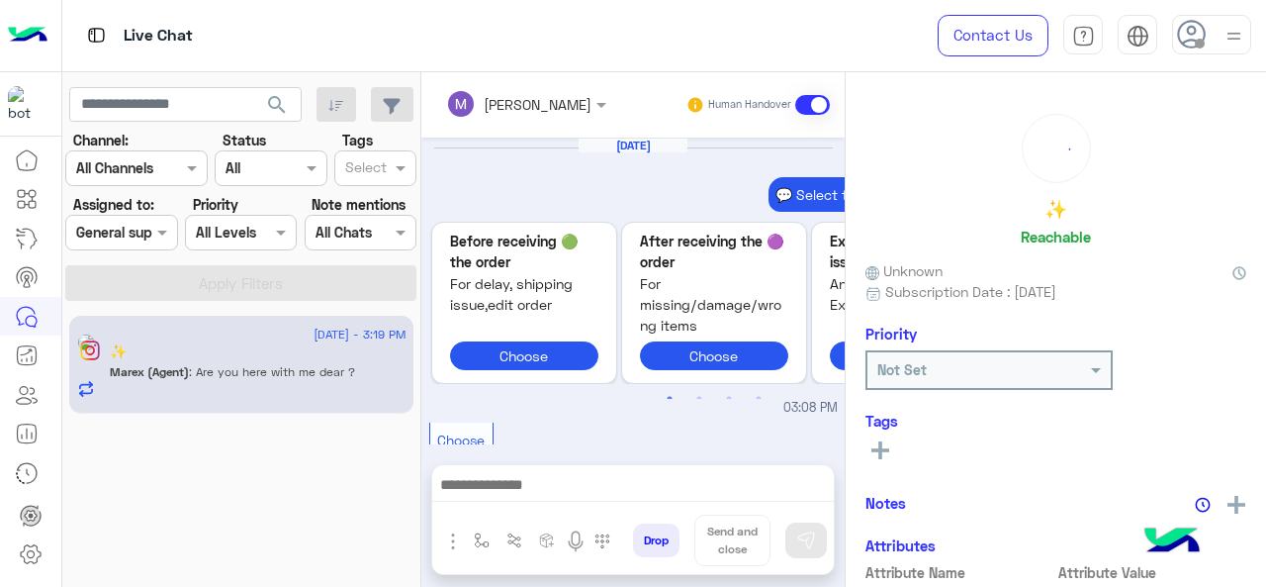
scroll to position [726, 0]
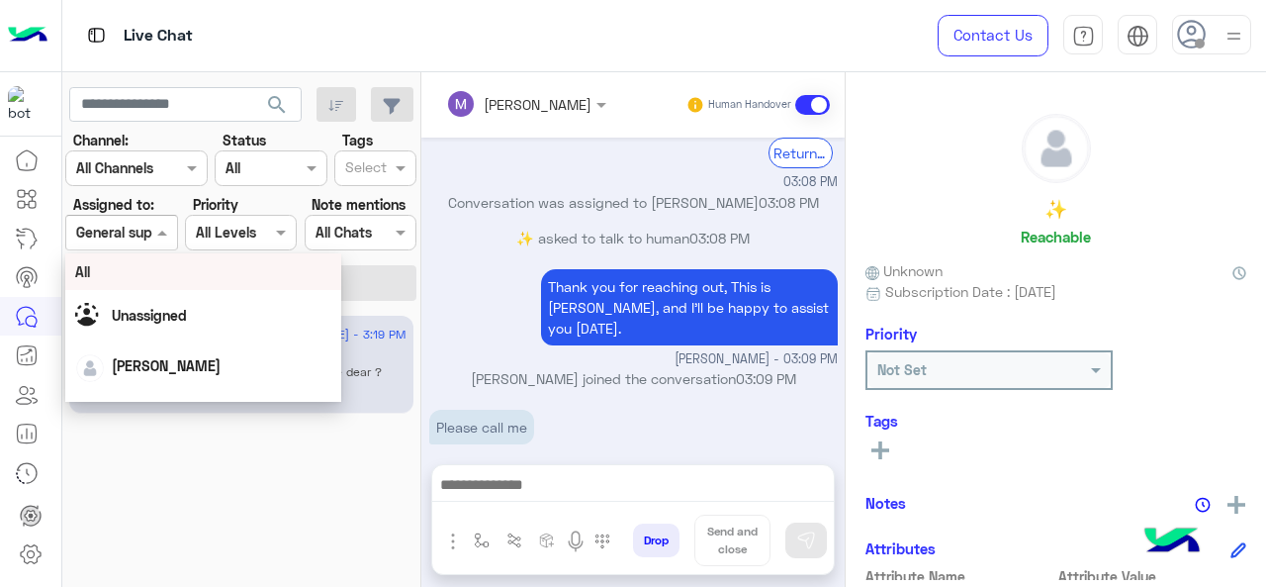
click at [161, 234] on span at bounding box center [164, 232] width 25 height 21
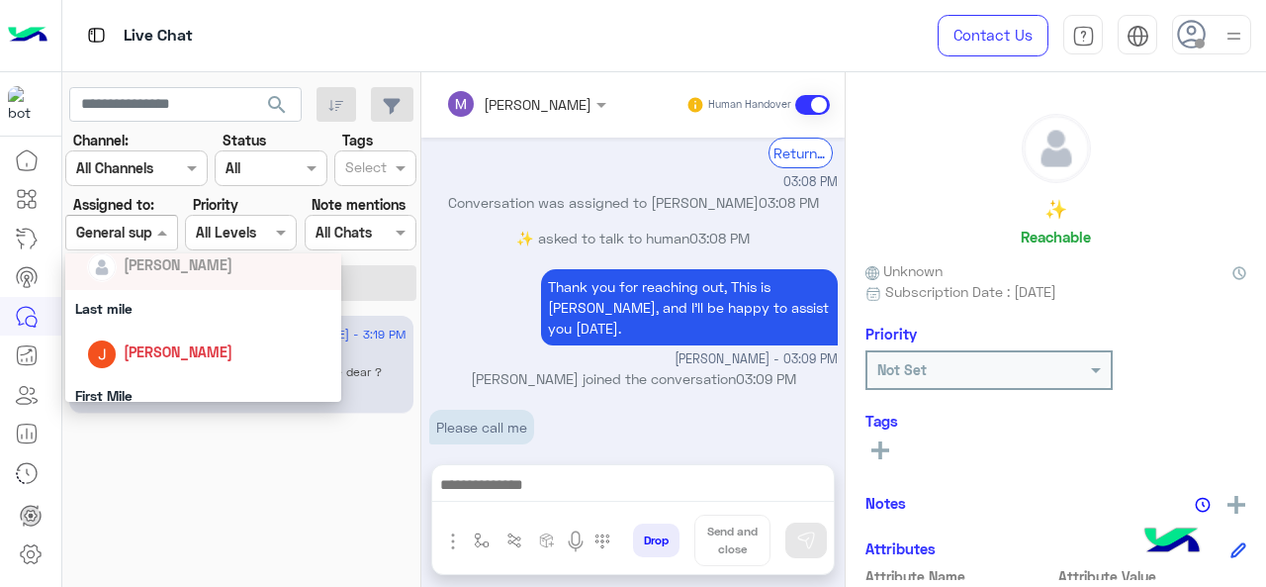
scroll to position [231, 0]
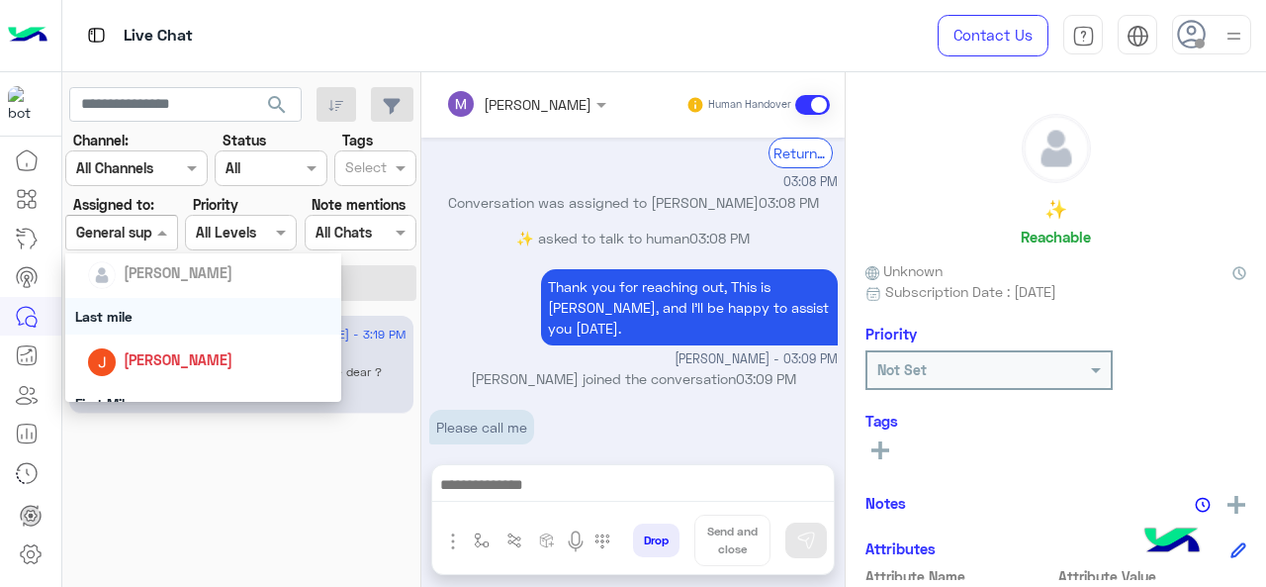
click at [152, 314] on div "Last mile" at bounding box center [203, 316] width 277 height 37
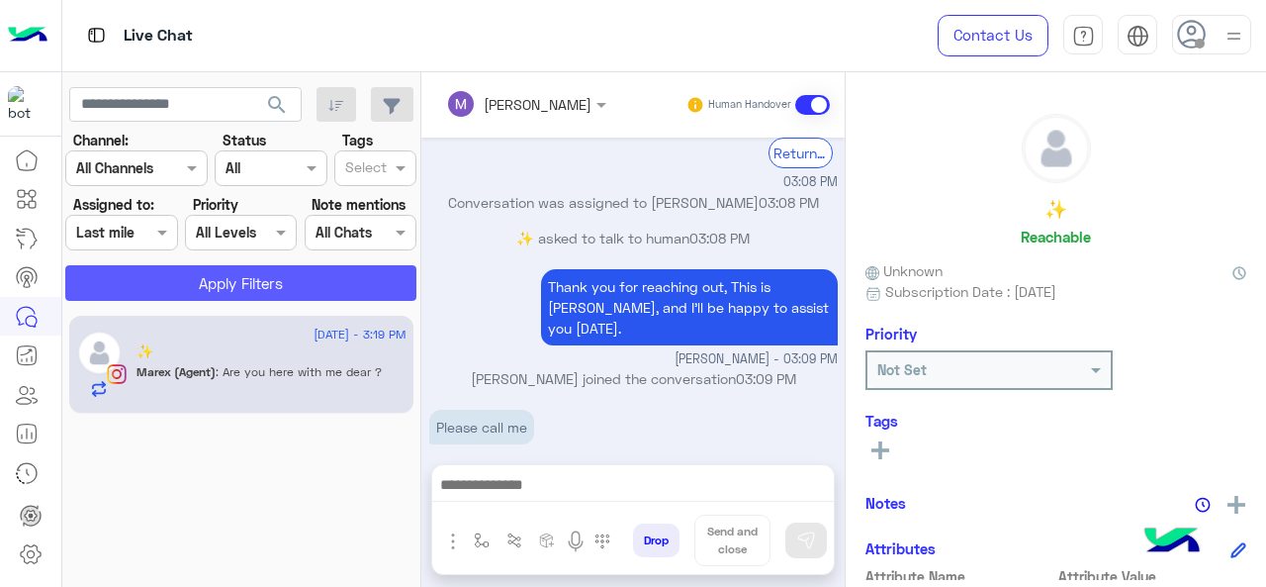
click at [157, 296] on button "Apply Filters" at bounding box center [240, 283] width 351 height 36
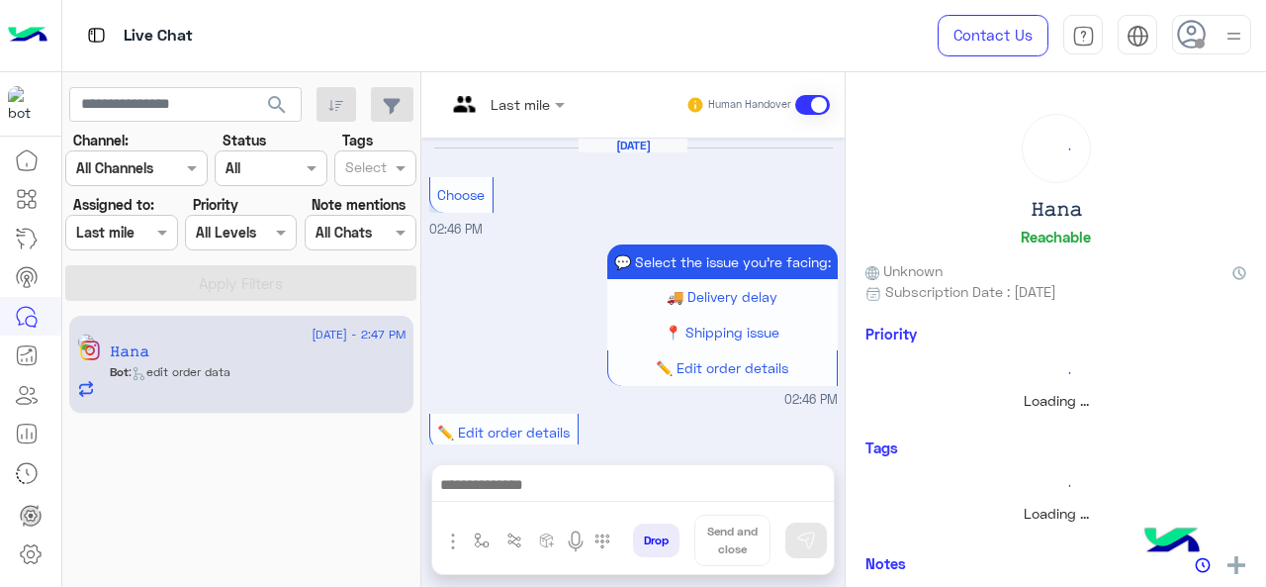
scroll to position [780, 0]
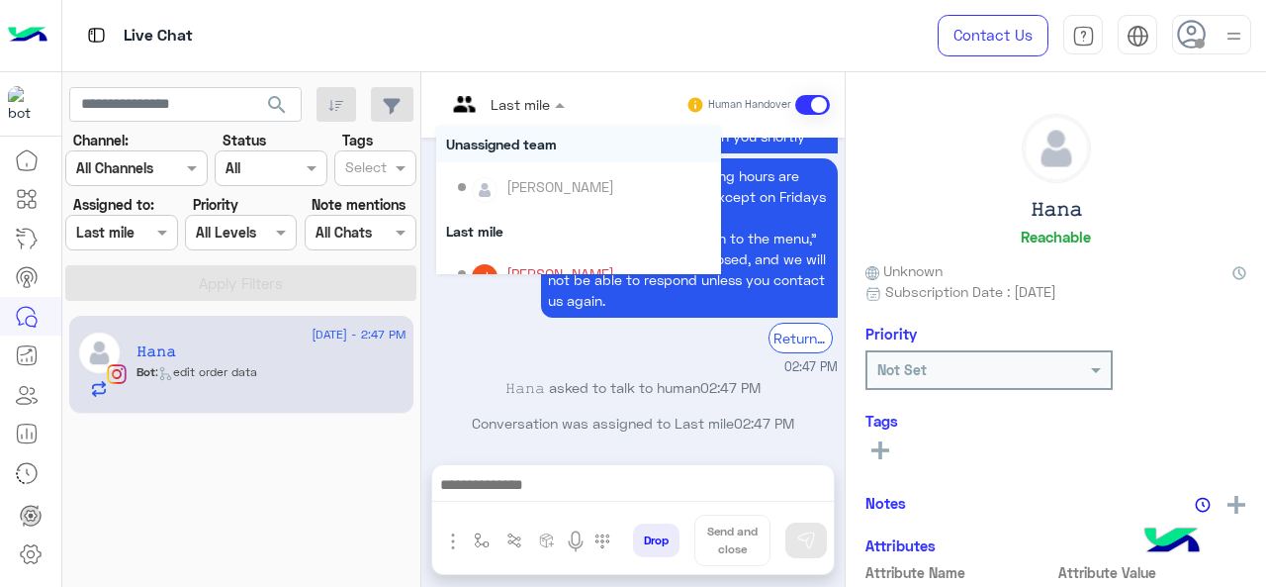
click at [522, 114] on div "Last mile" at bounding box center [520, 104] width 59 height 21
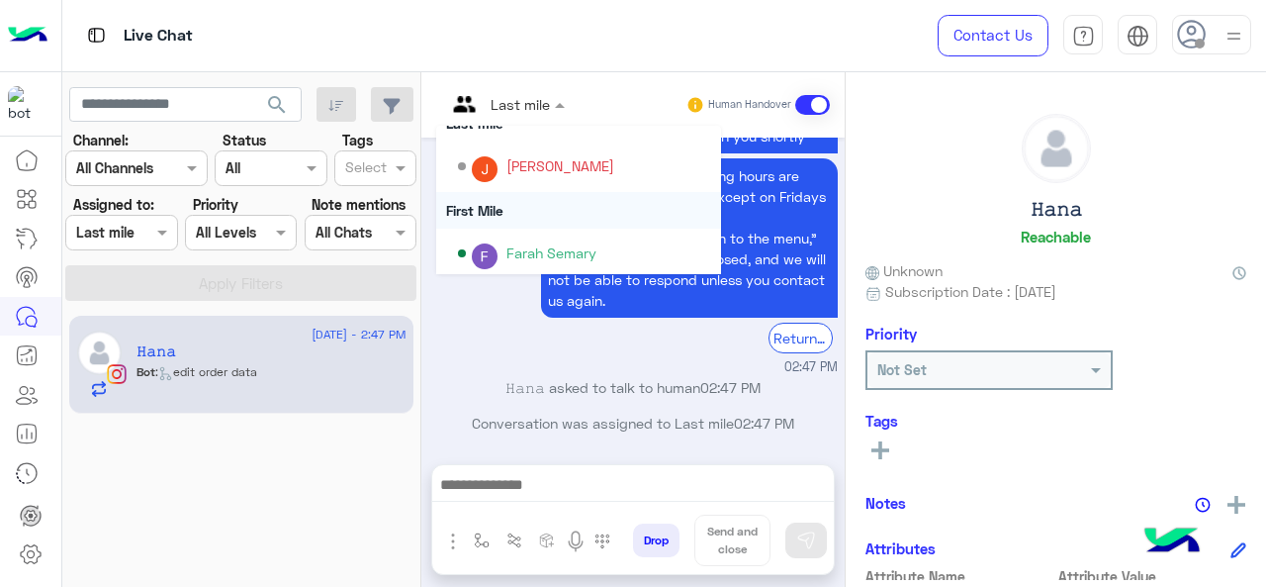
scroll to position [402, 0]
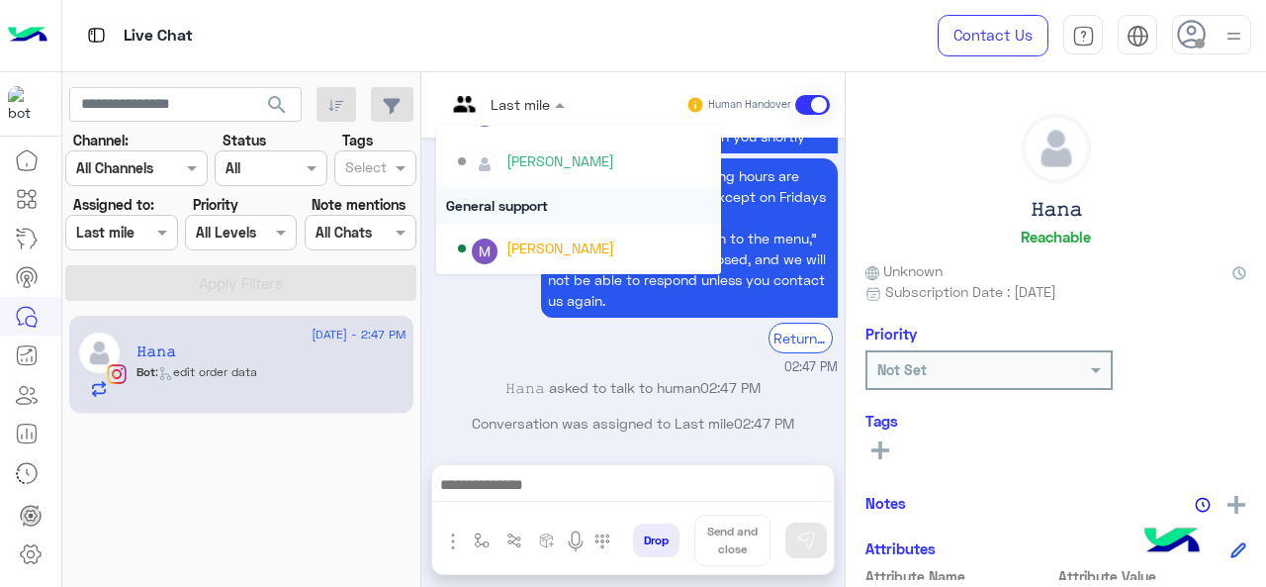
click at [503, 211] on div "General support" at bounding box center [578, 205] width 285 height 37
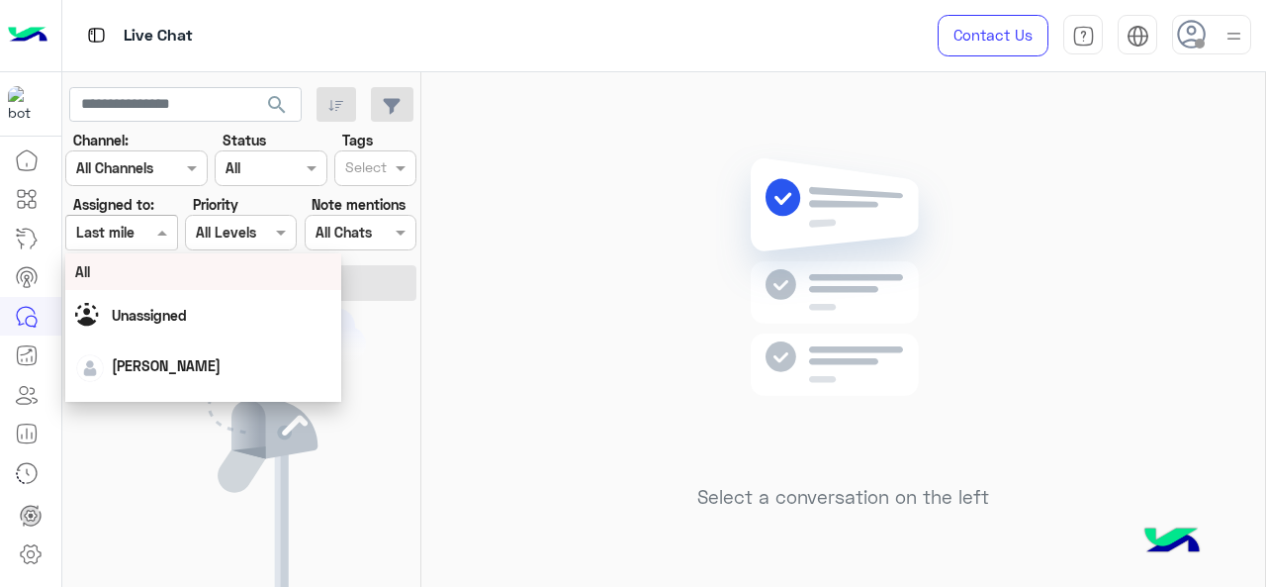
click at [118, 234] on input "text" at bounding box center [99, 233] width 46 height 21
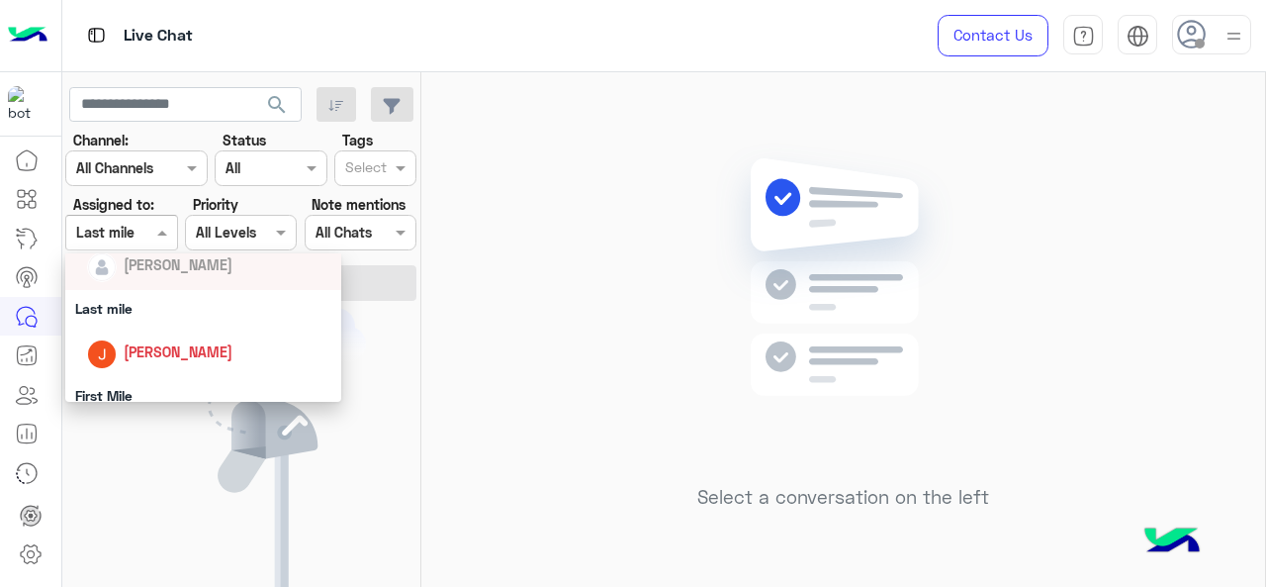
scroll to position [228, 0]
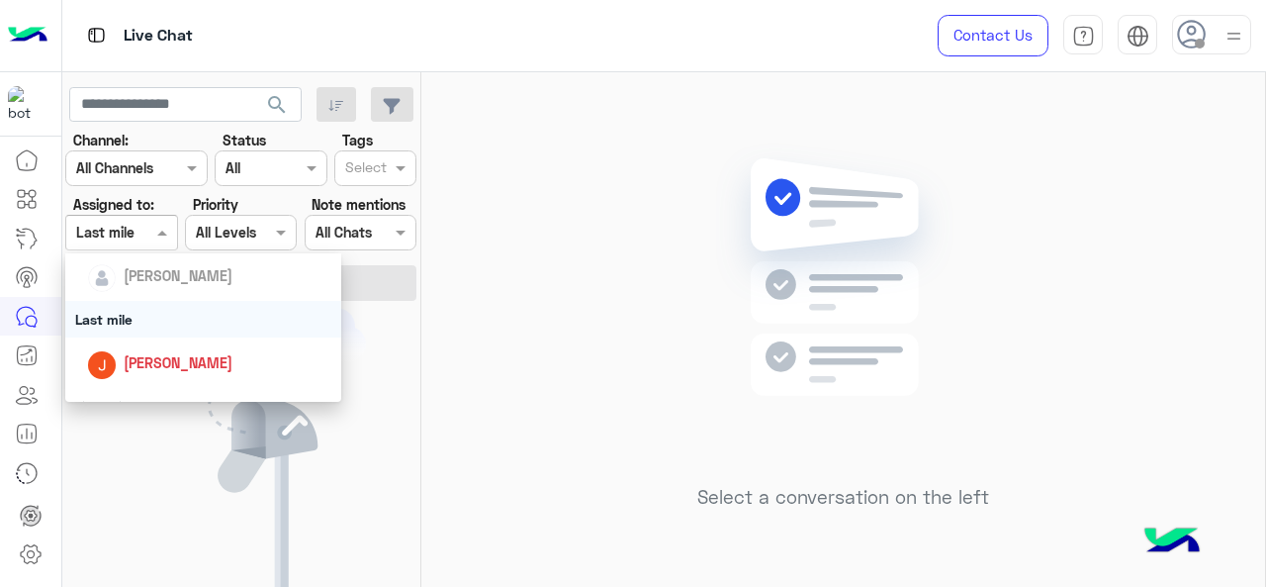
click at [158, 316] on div "Last mile" at bounding box center [203, 319] width 277 height 37
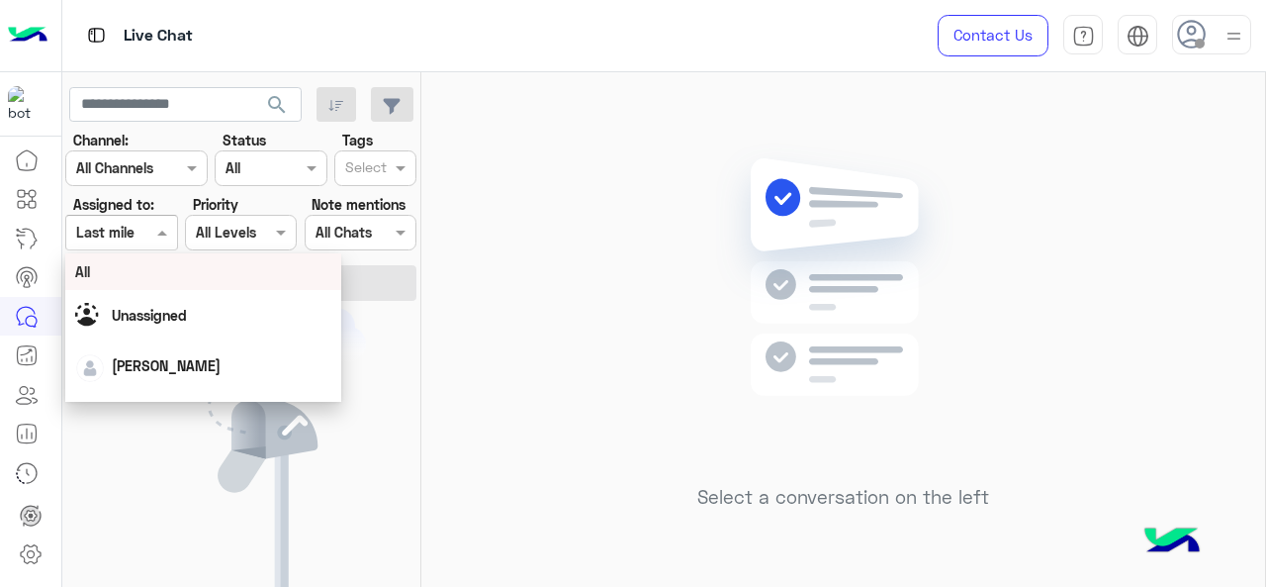
drag, startPoint x: 140, startPoint y: 241, endPoint x: 150, endPoint y: 310, distance: 69.0
click at [150, 310] on body "Live Chat Contact Us Help Center عربي English search Channel: Channel All Chann…" at bounding box center [633, 293] width 1266 height 587
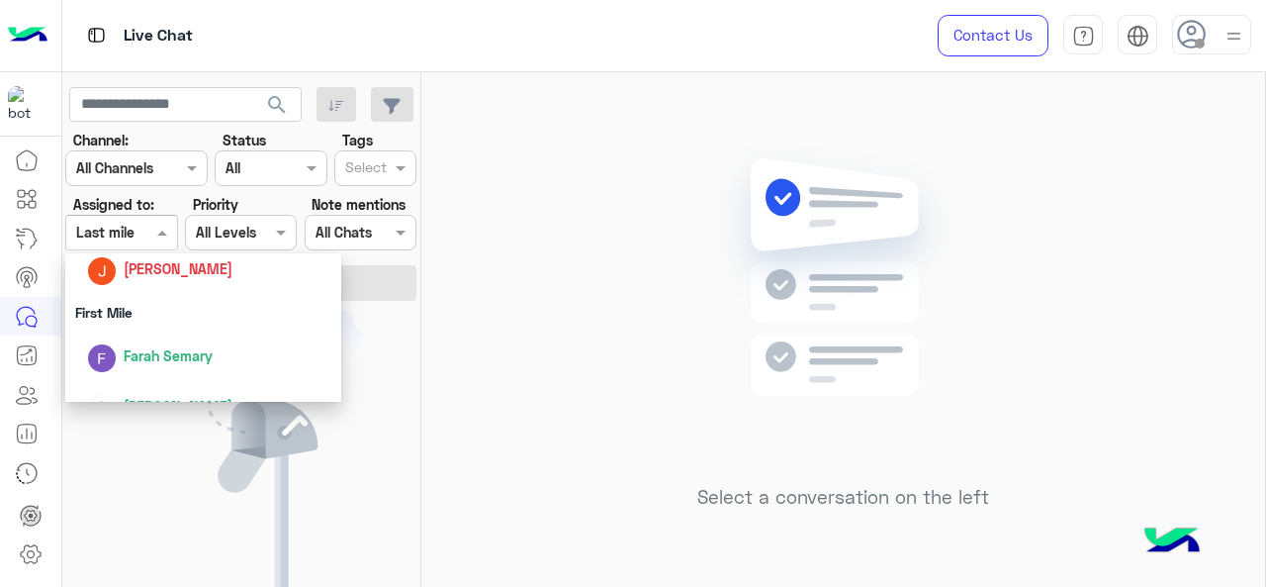
scroll to position [332, 0]
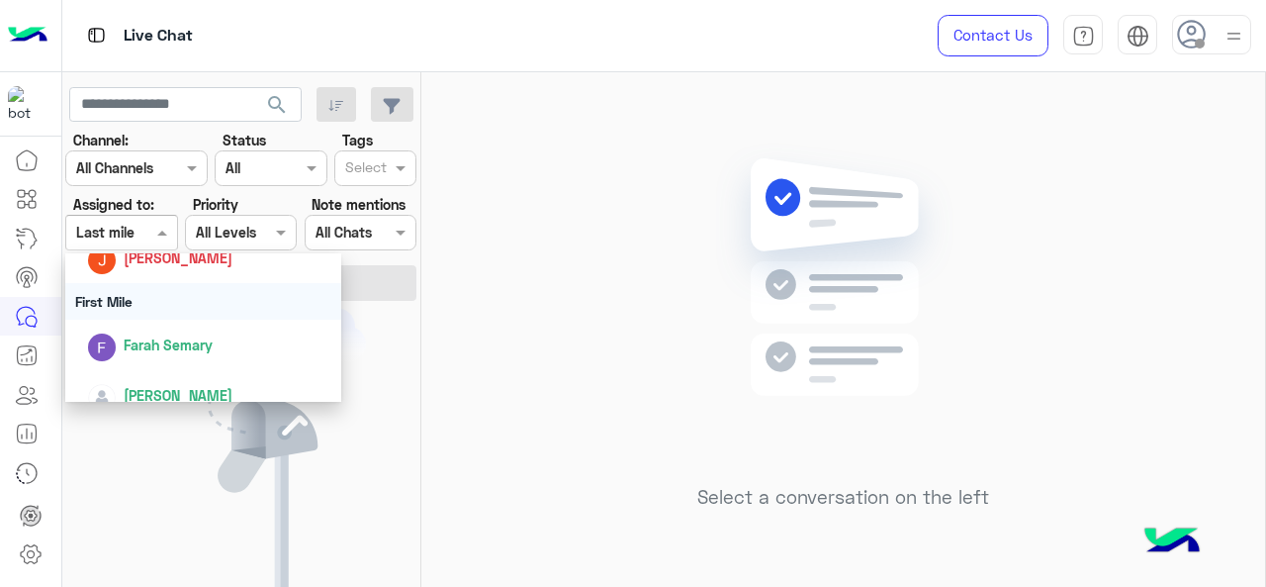
click at [150, 310] on div "First Mile" at bounding box center [203, 301] width 277 height 37
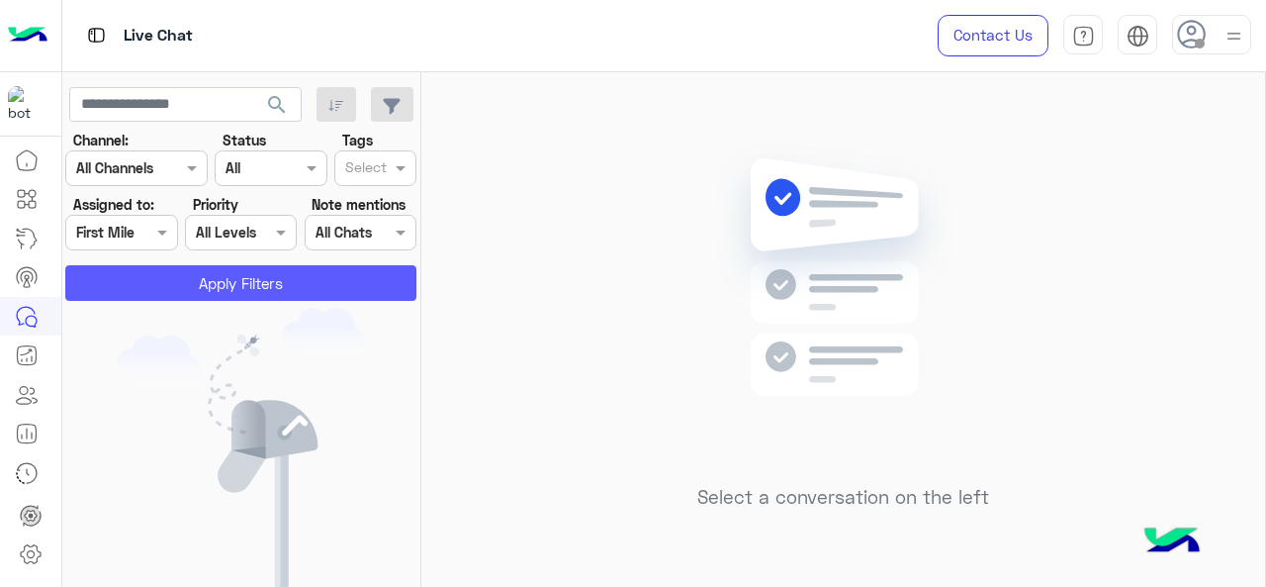
click at [176, 270] on button "Apply Filters" at bounding box center [240, 283] width 351 height 36
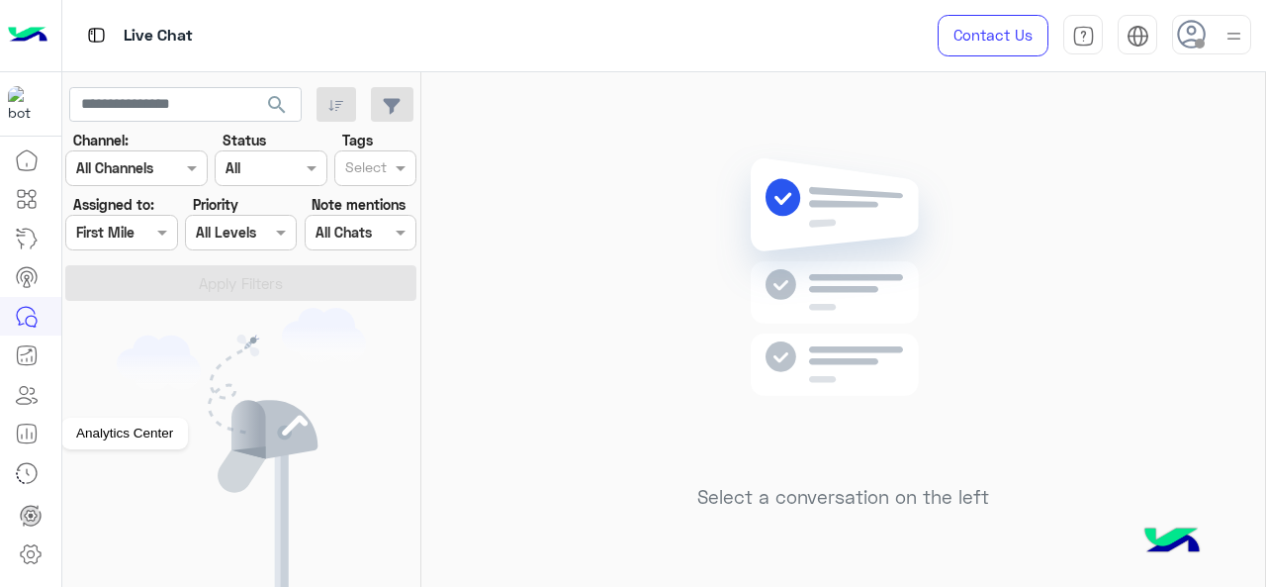
click at [33, 429] on icon at bounding box center [27, 433] width 24 height 24
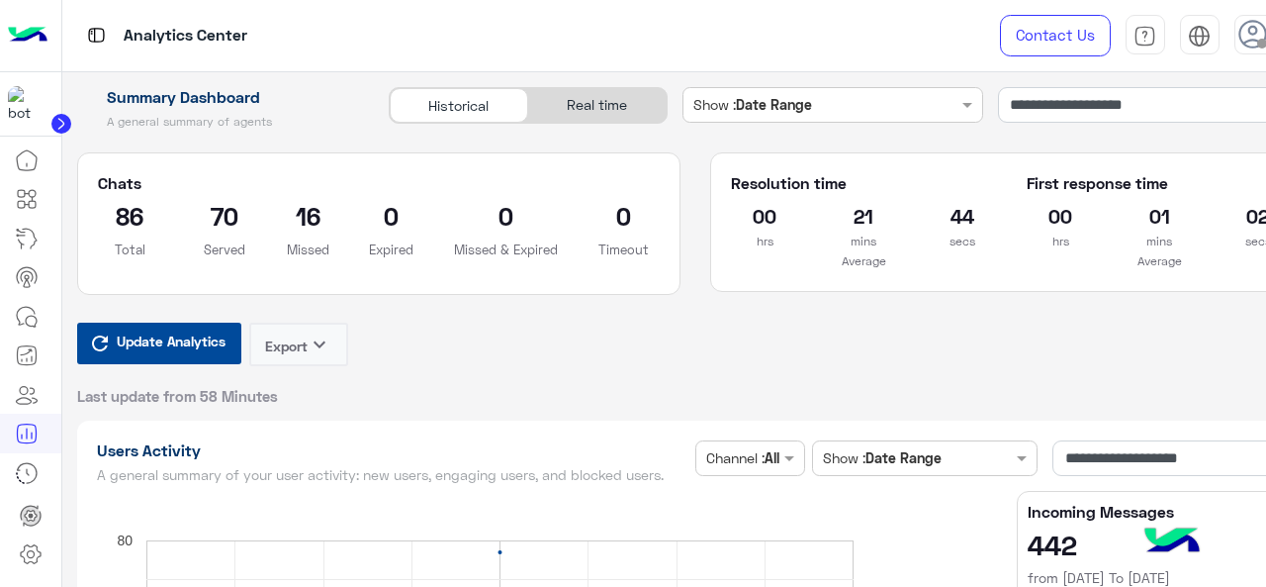
click at [205, 328] on span "Update Analytics" at bounding box center [171, 340] width 119 height 27
